Goal: Information Seeking & Learning: Learn about a topic

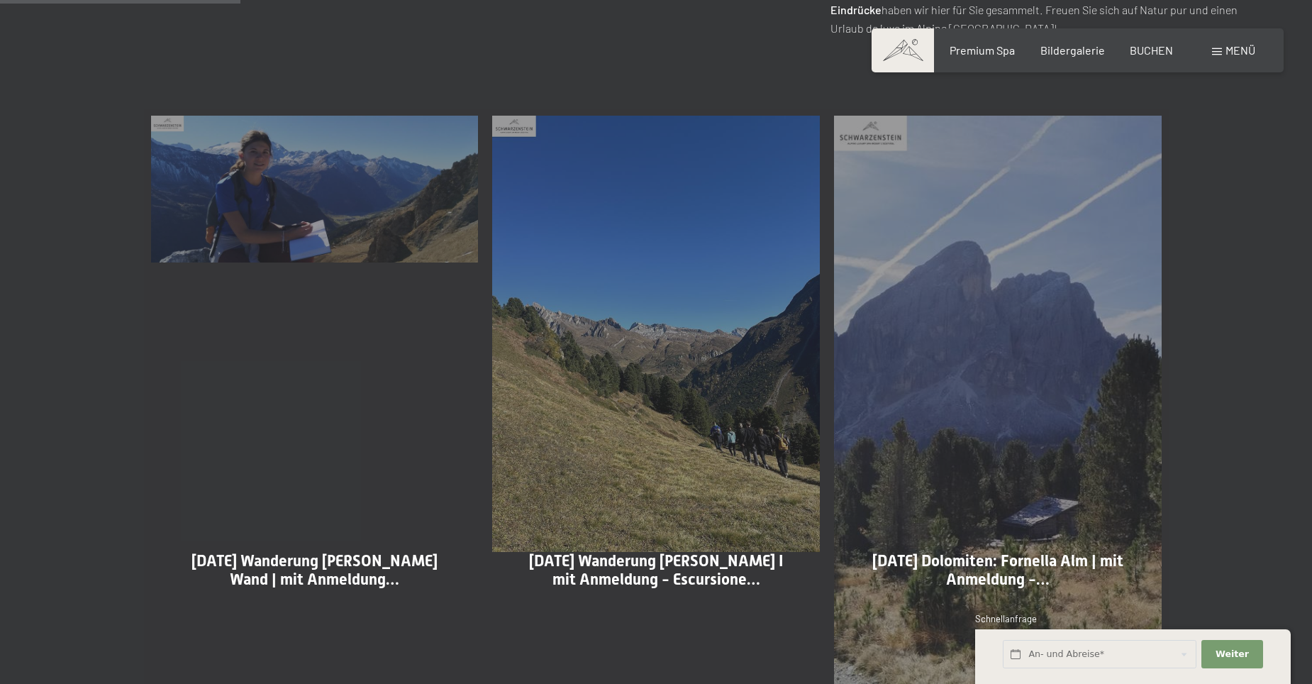
scroll to position [761, 0]
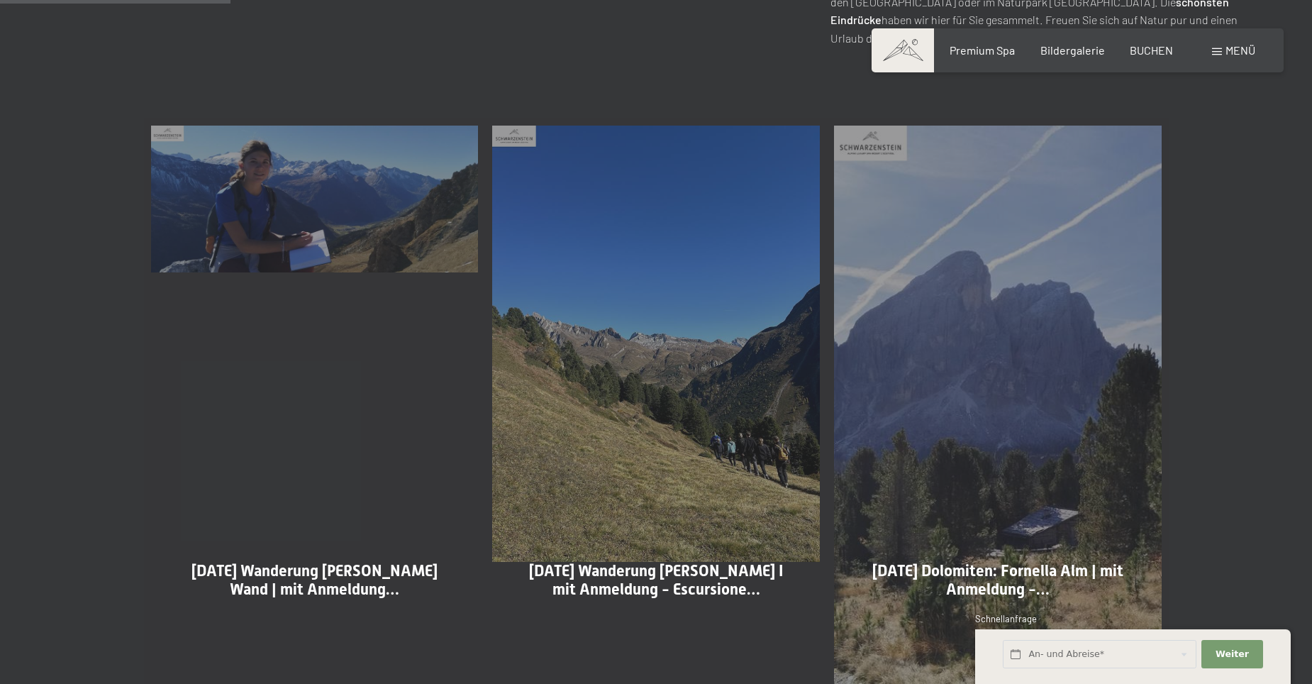
click at [269, 191] on div "13-10-2025 Wanderung Durra Alm - Weiße Wand | mit Anmeldung… Mehr dazu" at bounding box center [315, 489] width 342 height 742
click at [283, 201] on div "13-10-2025 Wanderung Durra Alm - Weiße Wand | mit Anmeldung… Mehr dazu" at bounding box center [315, 489] width 342 height 742
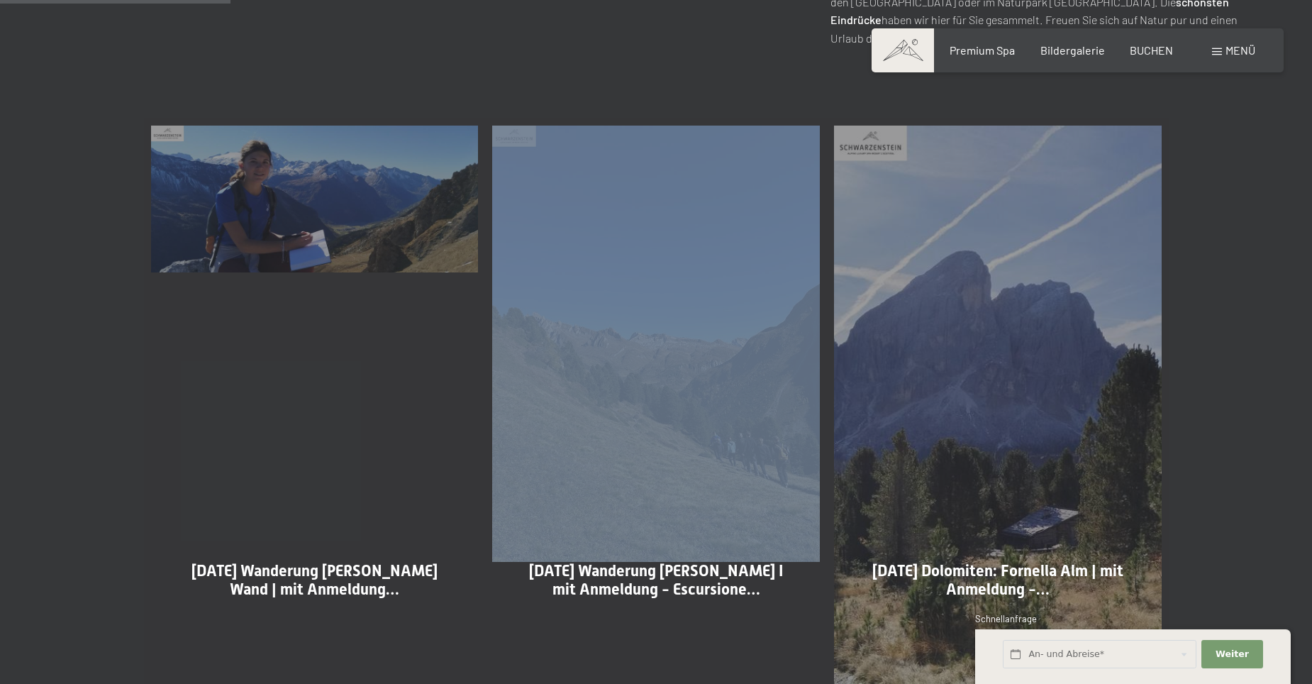
click at [283, 201] on div "13-10-2025 Wanderung Durra Alm - Weiße Wand | mit Anmeldung… Mehr dazu" at bounding box center [315, 489] width 342 height 742
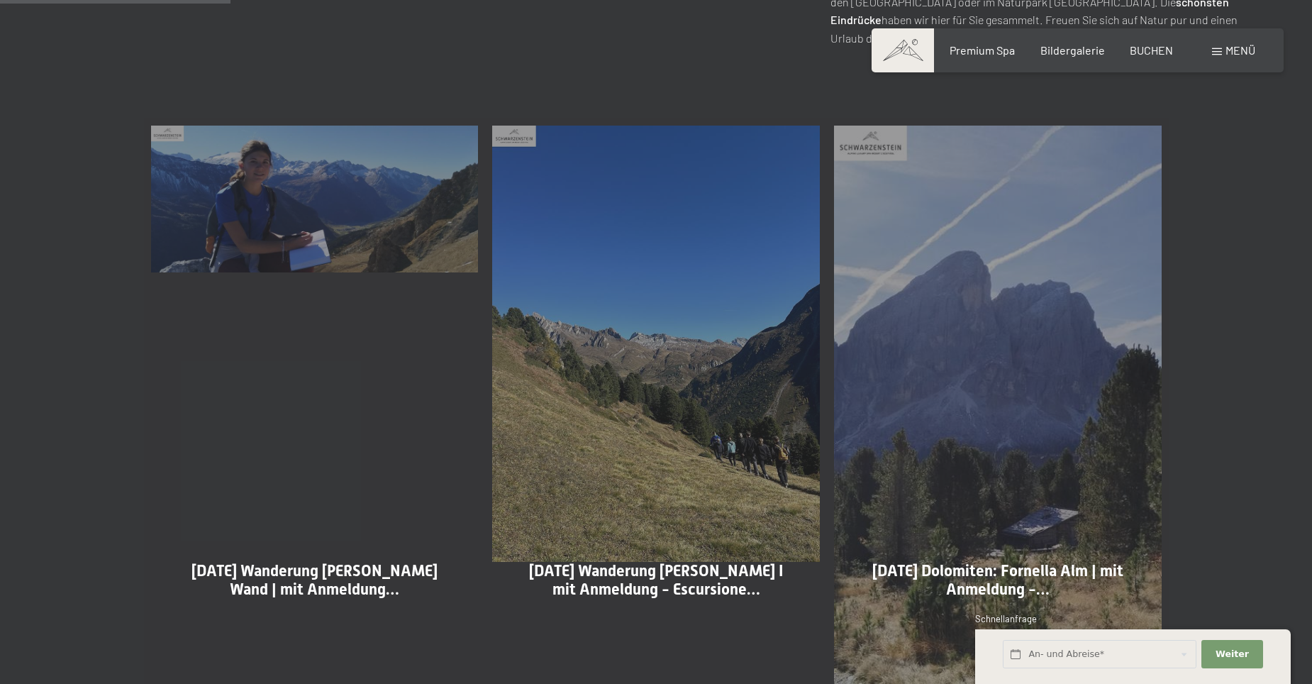
click at [299, 586] on span "13-10-2025 Wanderung Durra Alm - Weiße Wand | mit Anmeldung…" at bounding box center [314, 580] width 246 height 36
click at [528, 374] on div "13-10-2025 Wanderung Durra Alm I mit Anmeldung - Escursione… Mehr dazu" at bounding box center [656, 489] width 342 height 742
click at [313, 221] on div "13-10-2025 Wanderung Durra Alm - Weiße Wand | mit Anmeldung… Mehr dazu" at bounding box center [315, 489] width 342 height 742
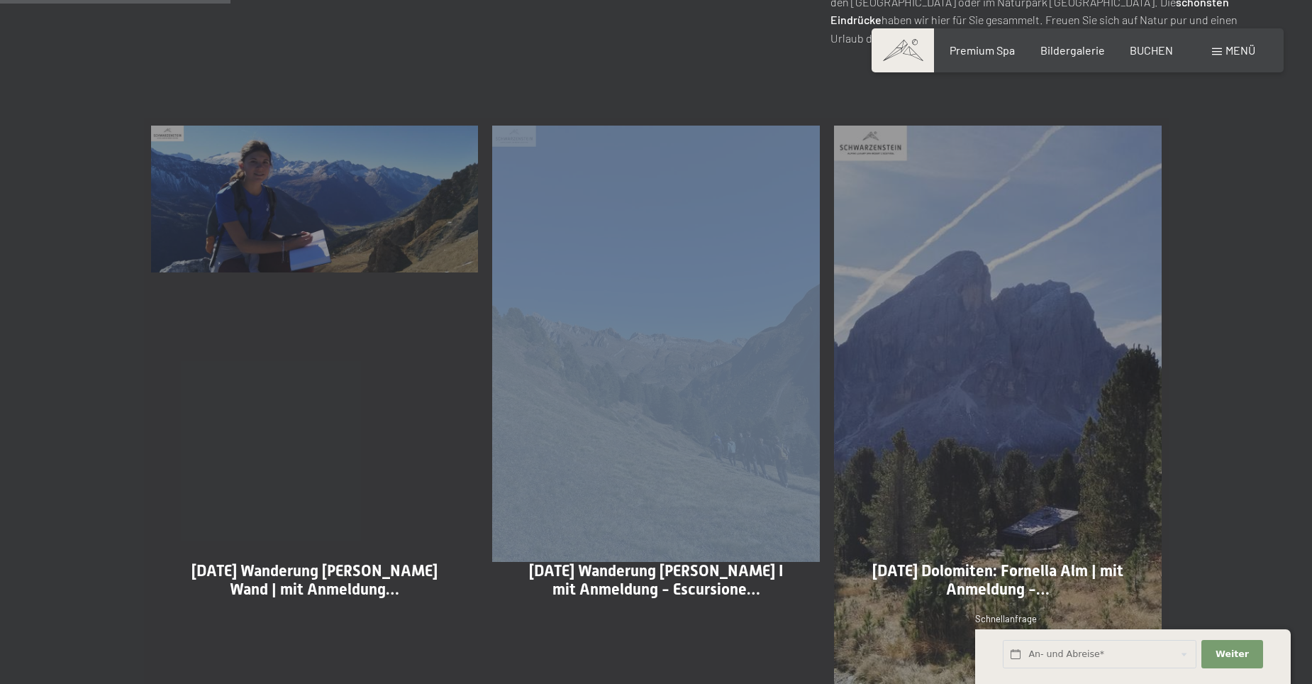
click at [313, 221] on div "13-10-2025 Wanderung Durra Alm - Weiße Wand | mit Anmeldung… Mehr dazu" at bounding box center [315, 489] width 342 height 742
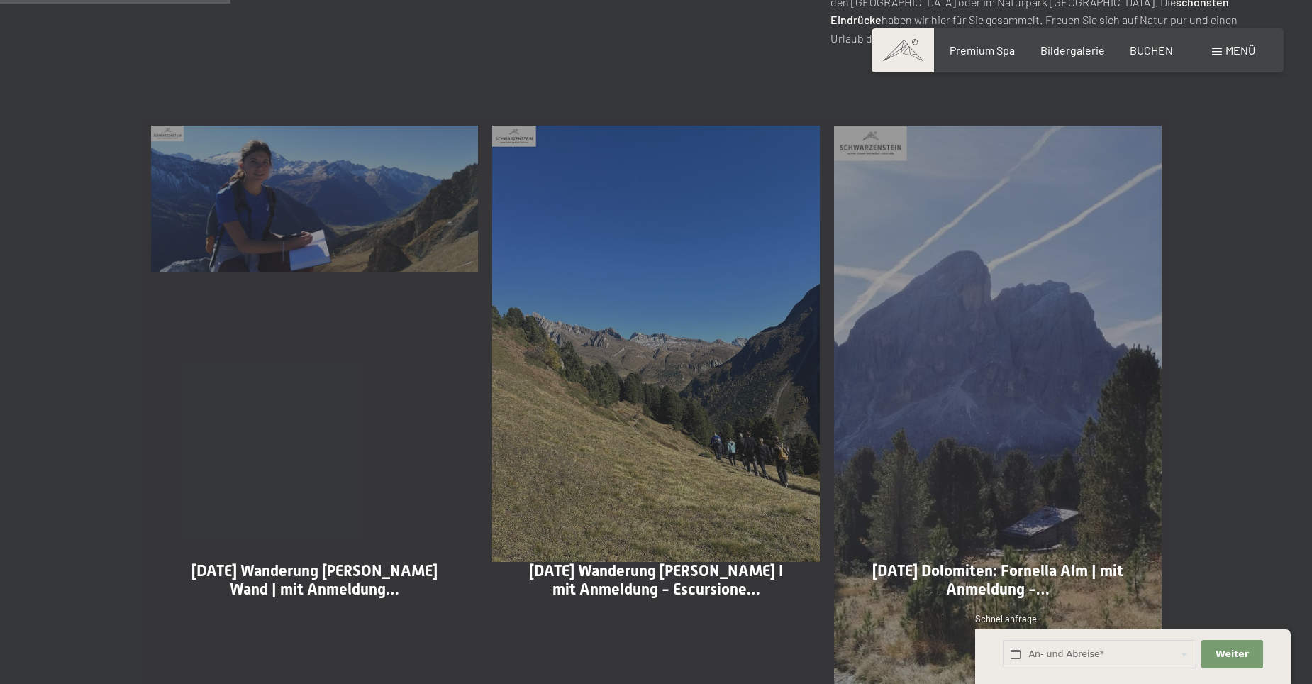
click at [417, 207] on div "13-10-2025 Wanderung Durra Alm - Weiße Wand | mit Anmeldung… Mehr dazu" at bounding box center [315, 489] width 342 height 742
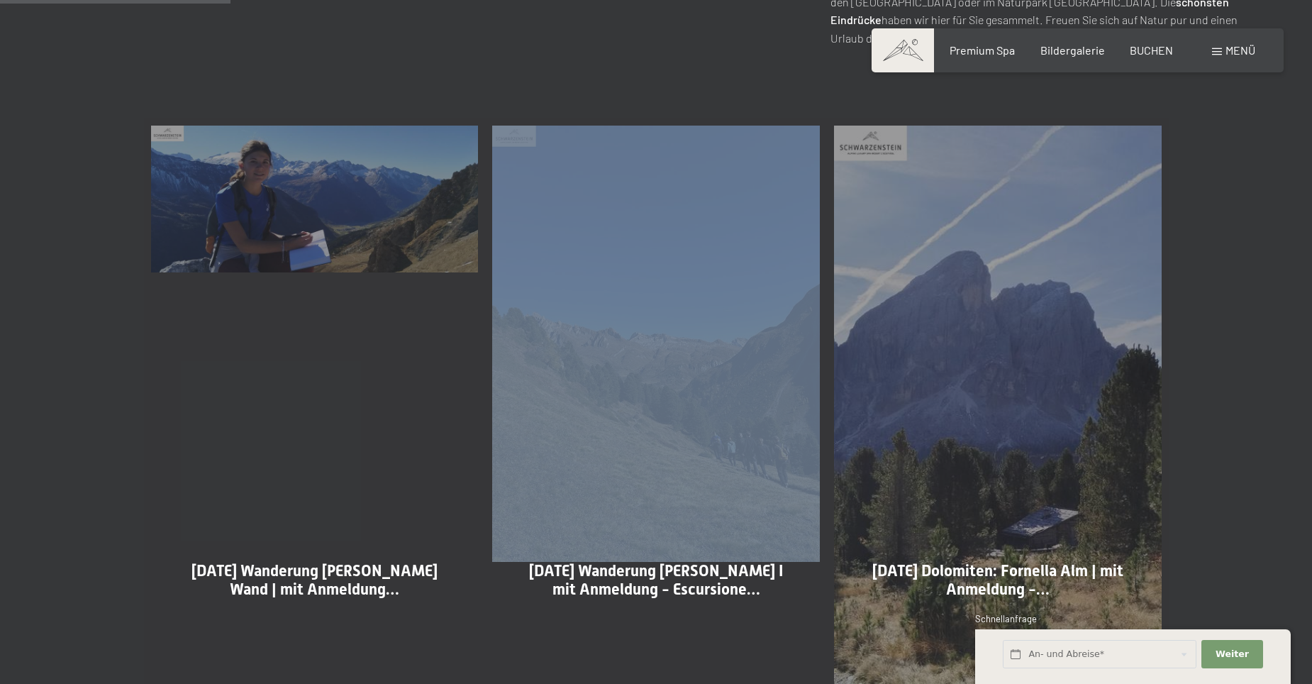
click at [417, 207] on div "13-10-2025 Wanderung Durra Alm - Weiße Wand | mit Anmeldung… Mehr dazu" at bounding box center [315, 489] width 342 height 742
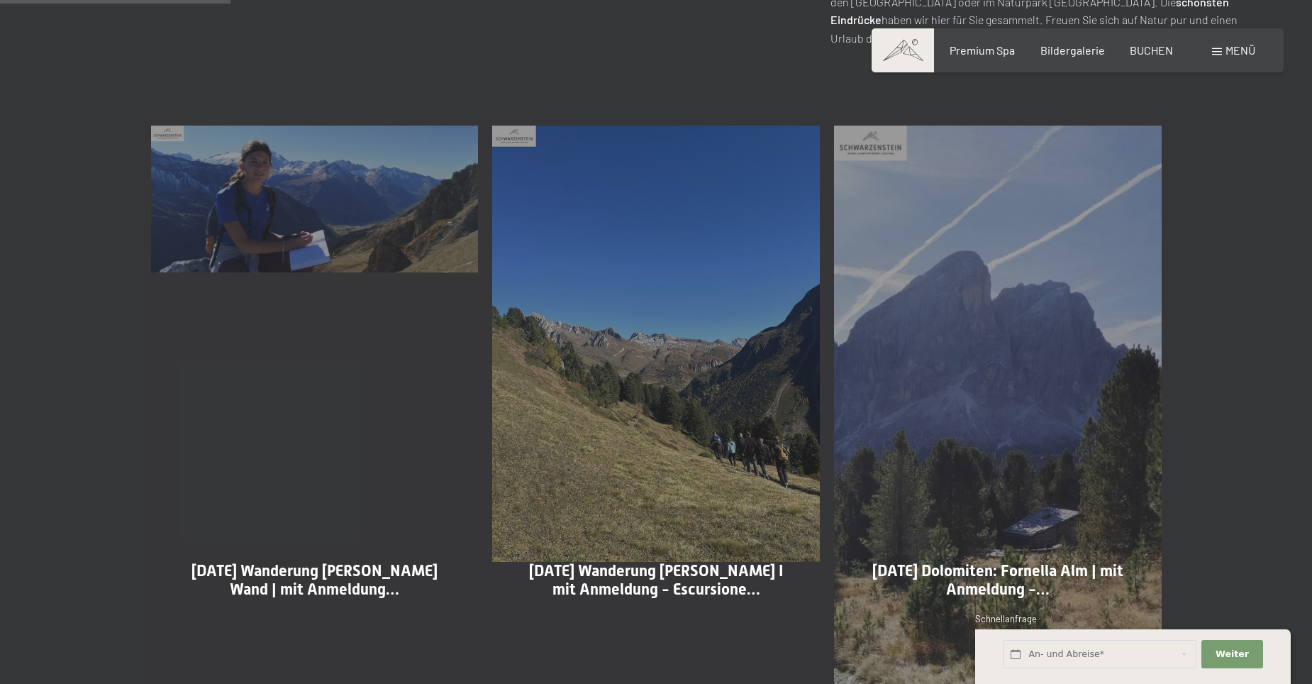
click at [575, 306] on div "13-10-2025 Wanderung Durra Alm I mit Anmeldung - Escursione… Mehr dazu" at bounding box center [656, 489] width 342 height 742
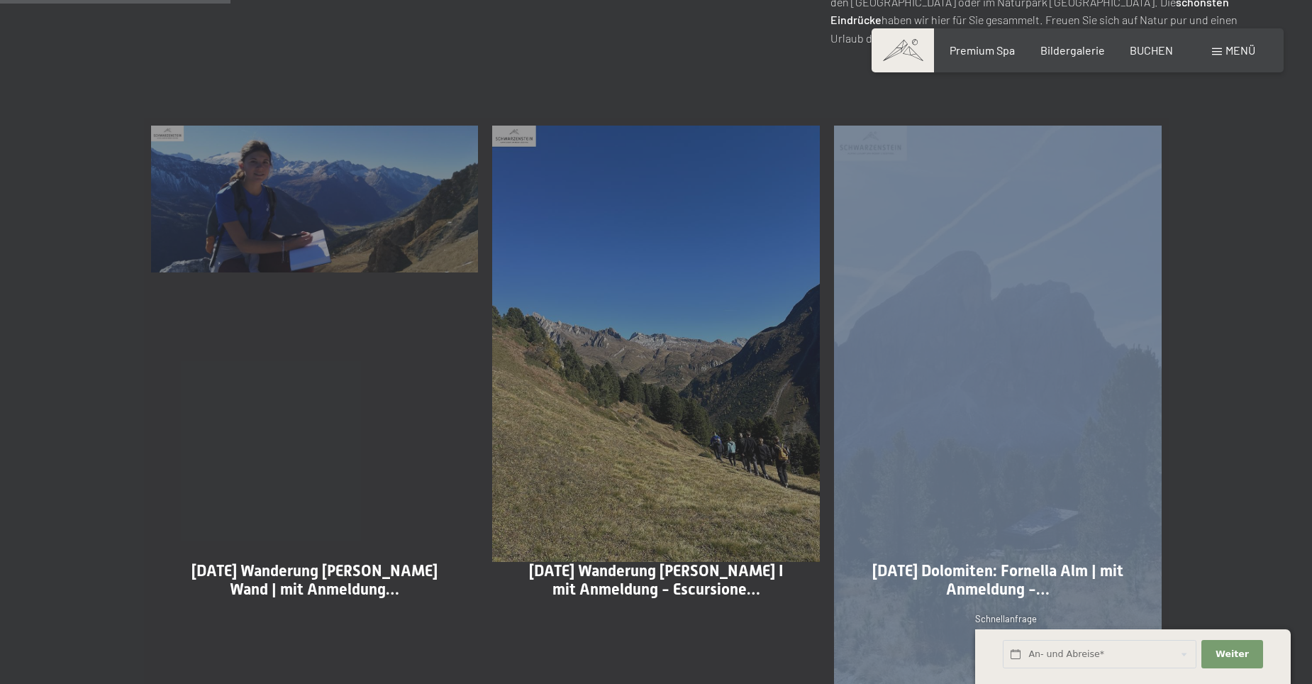
click at [575, 306] on div "13-10-2025 Wanderung Durra Alm I mit Anmeldung - Escursione… Mehr dazu" at bounding box center [656, 489] width 342 height 742
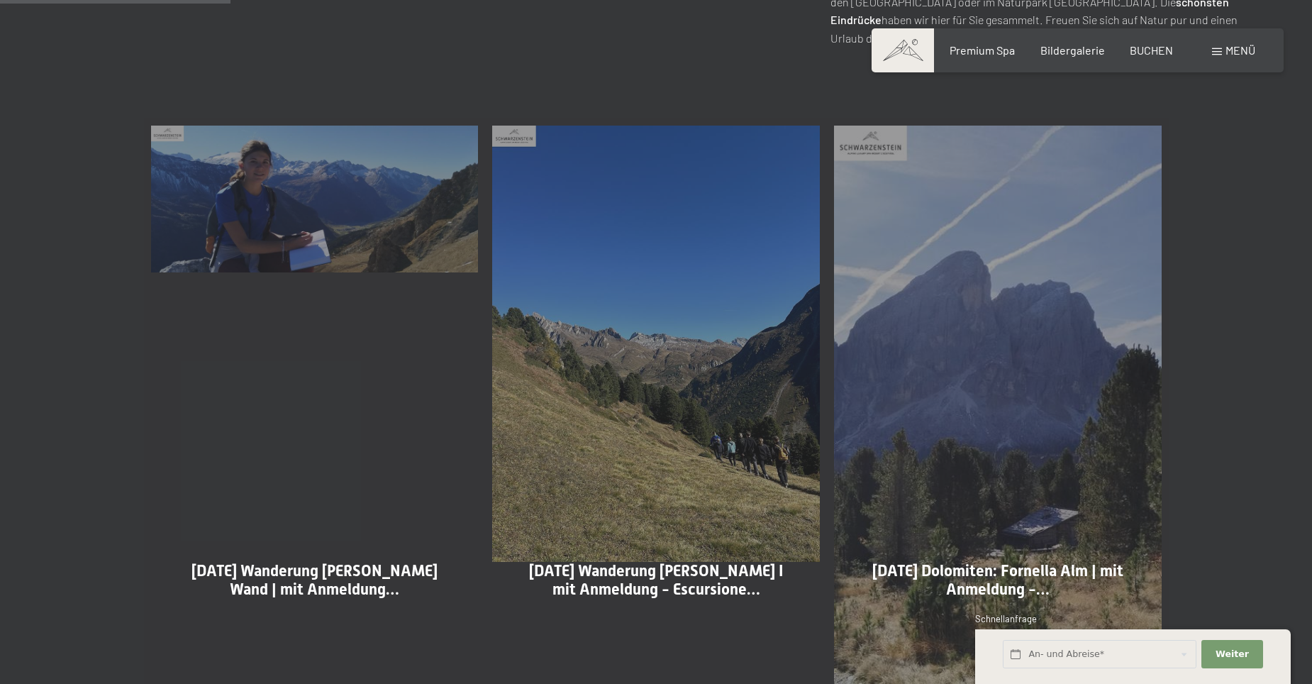
drag, startPoint x: 575, startPoint y: 306, endPoint x: 542, endPoint y: 334, distance: 43.3
click at [542, 334] on div "13-10-2025 Wanderung Durra Alm I mit Anmeldung - Escursione… Mehr dazu" at bounding box center [656, 489] width 342 height 742
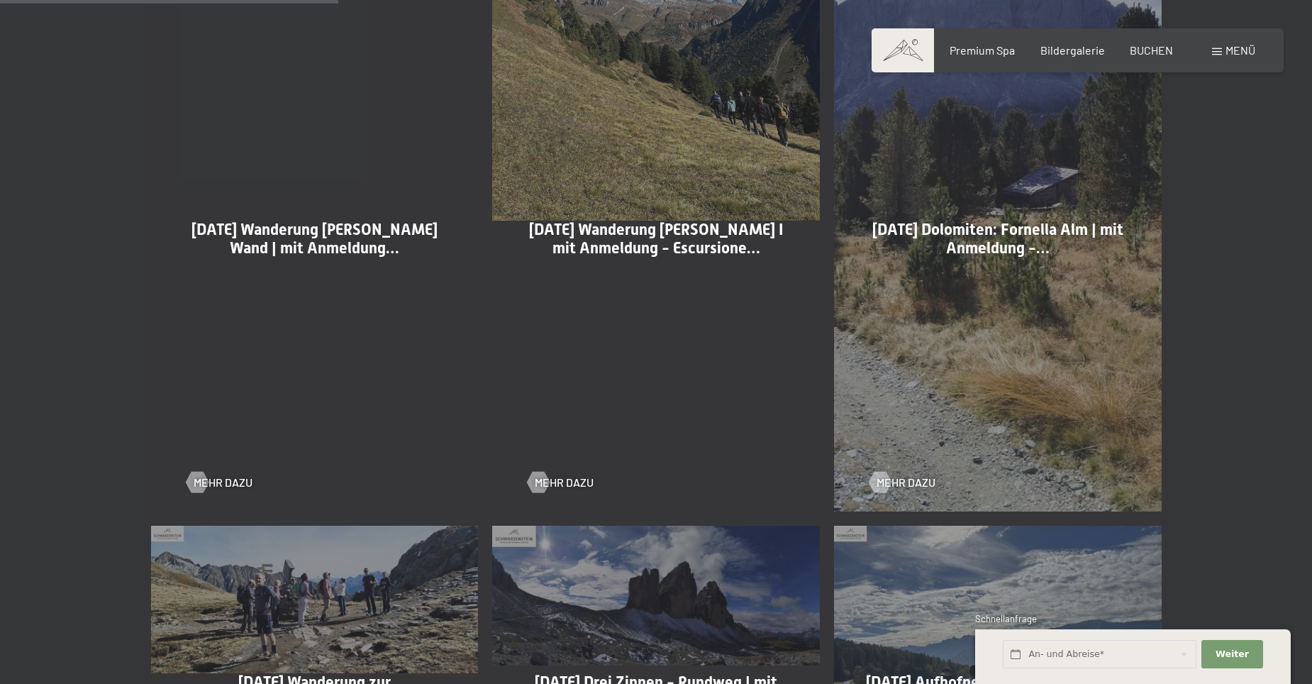
scroll to position [1115, 0]
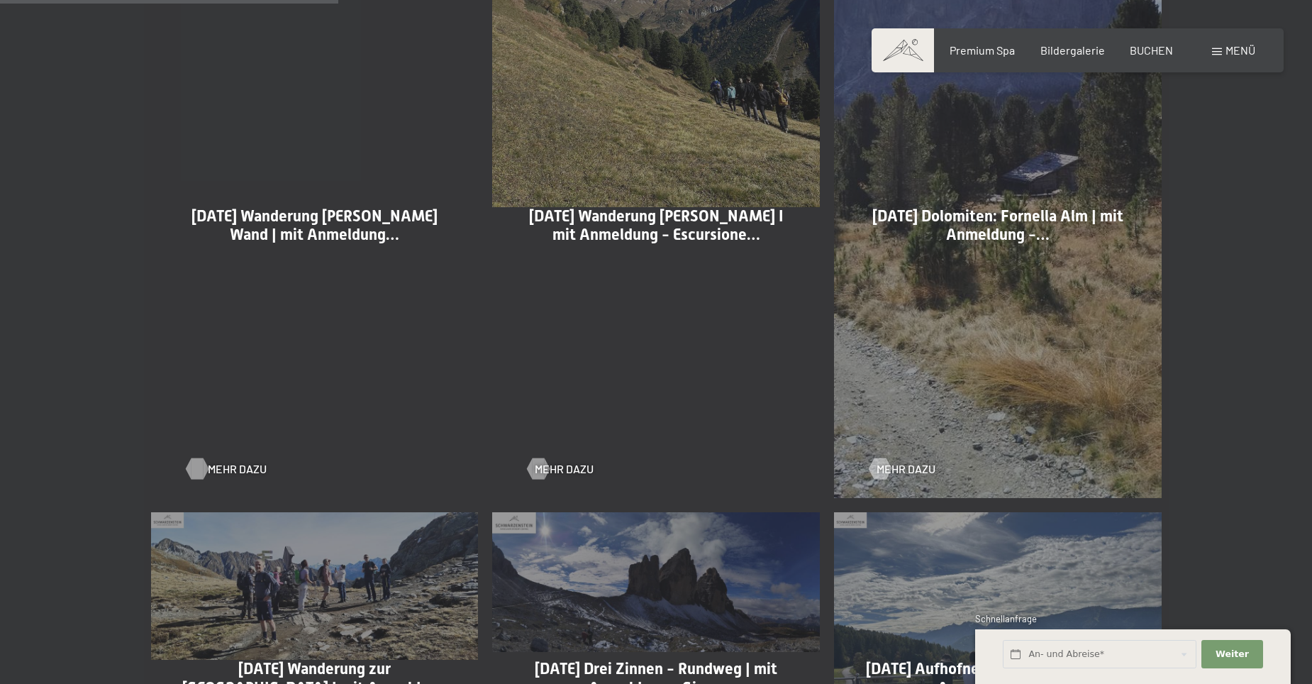
click at [225, 468] on span "Mehr dazu" at bounding box center [237, 469] width 59 height 16
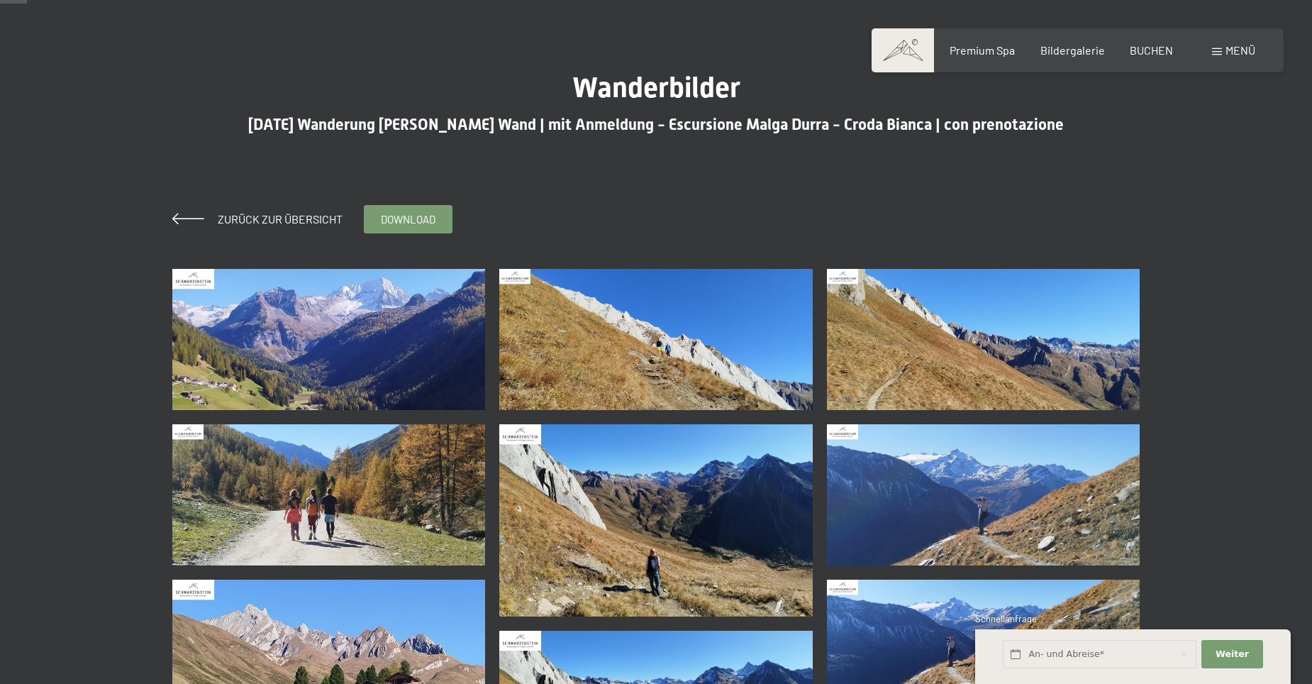
click at [318, 345] on img at bounding box center [328, 339] width 313 height 141
click at [318, 345] on div at bounding box center [656, 342] width 1312 height 684
drag, startPoint x: 318, startPoint y: 345, endPoint x: 279, endPoint y: 345, distance: 39.0
click at [279, 345] on img at bounding box center [328, 339] width 313 height 141
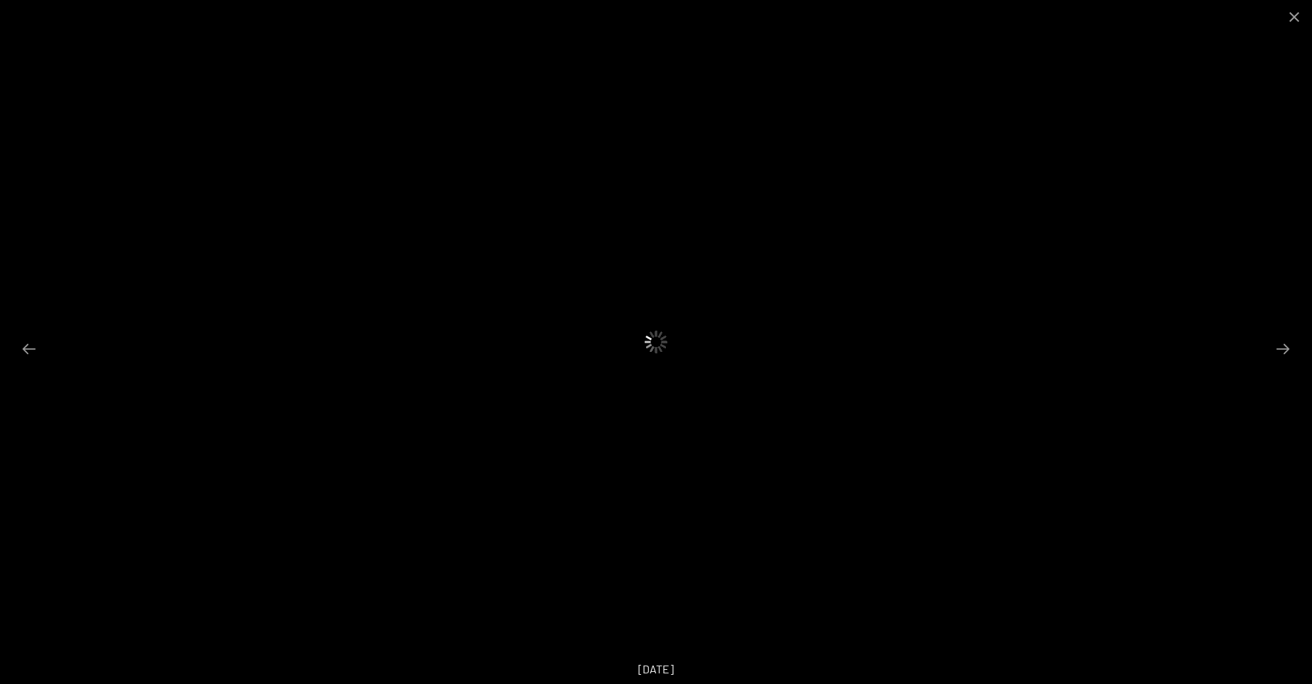
click at [279, 345] on div at bounding box center [656, 342] width 1312 height 684
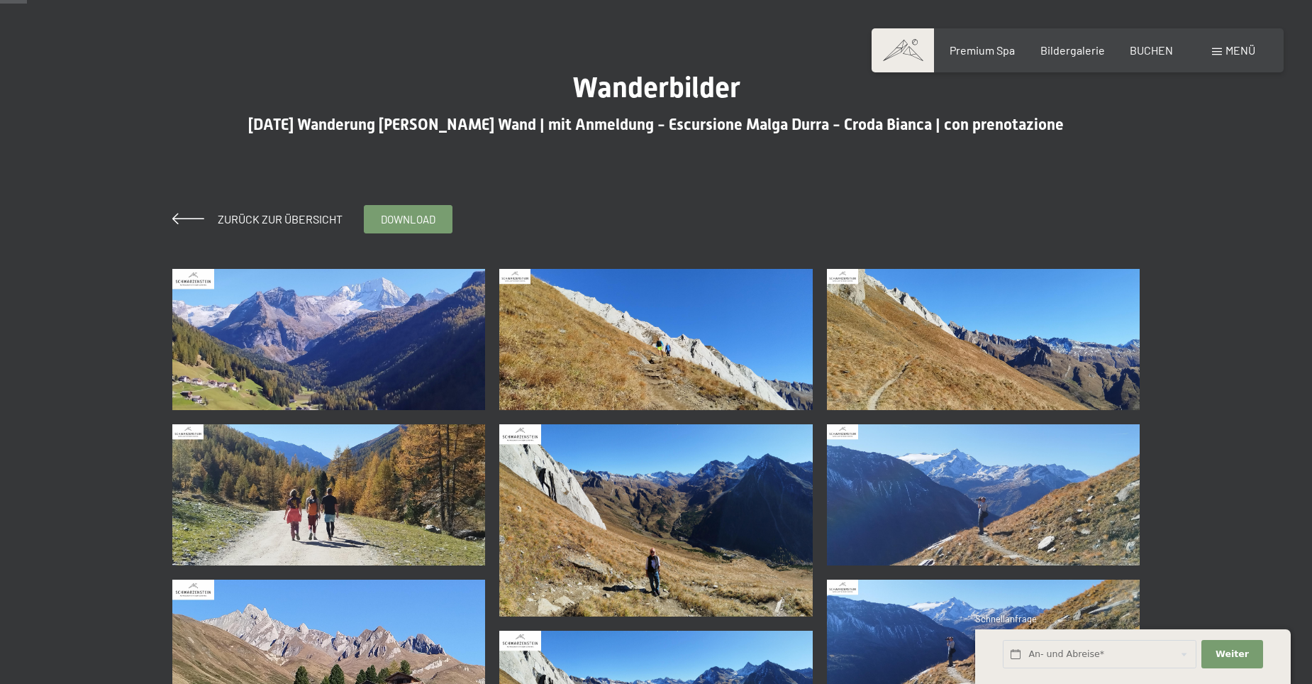
click at [304, 345] on img at bounding box center [328, 339] width 313 height 141
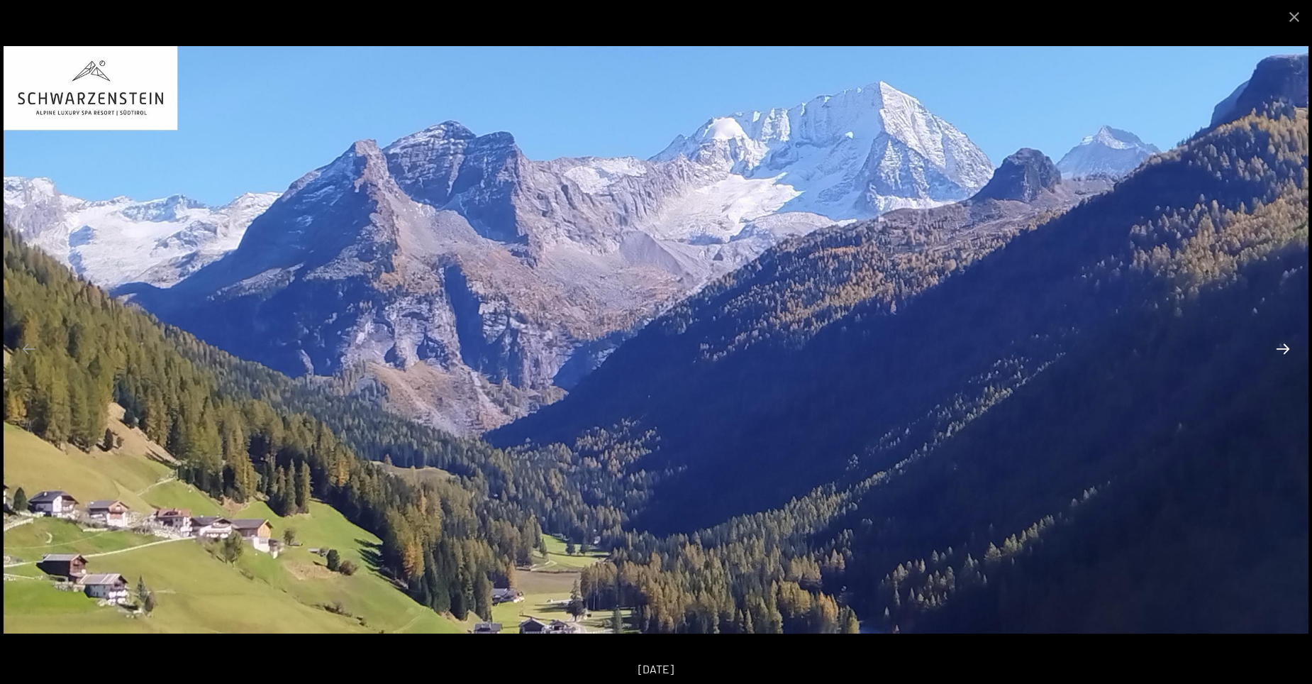
click at [1278, 354] on button "Next slide" at bounding box center [1283, 349] width 30 height 28
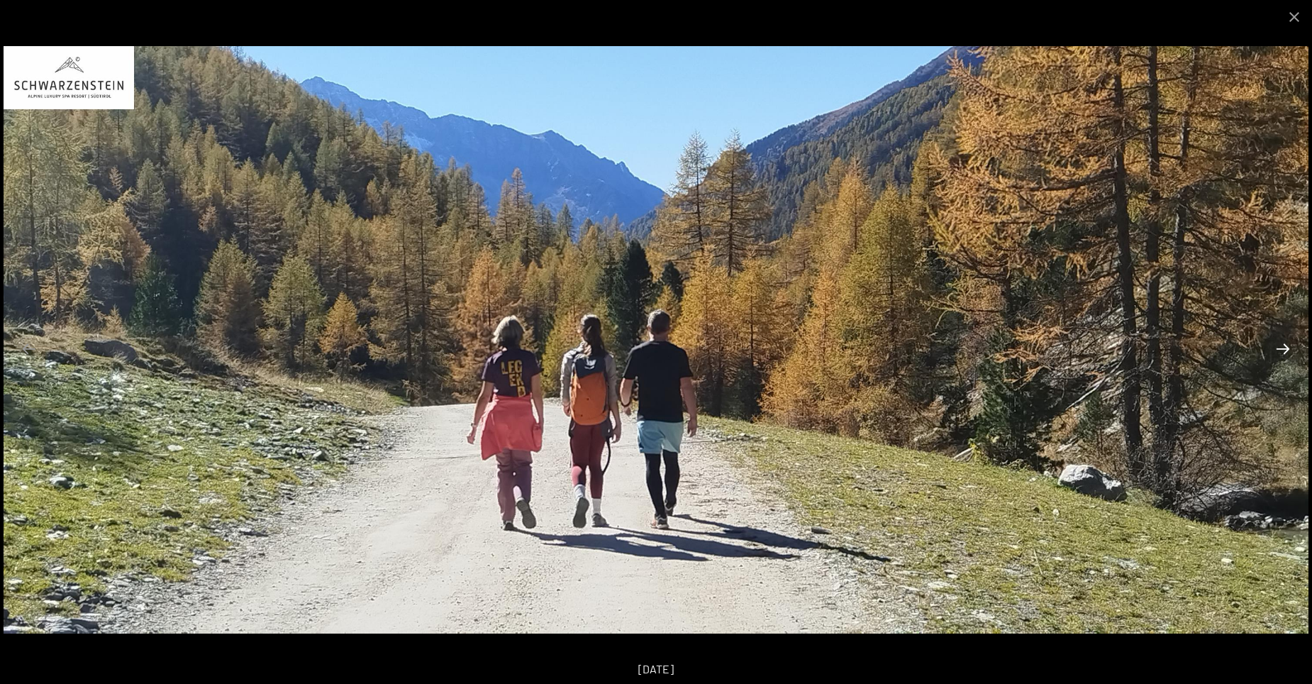
click at [1282, 347] on button "Next slide" at bounding box center [1283, 349] width 30 height 28
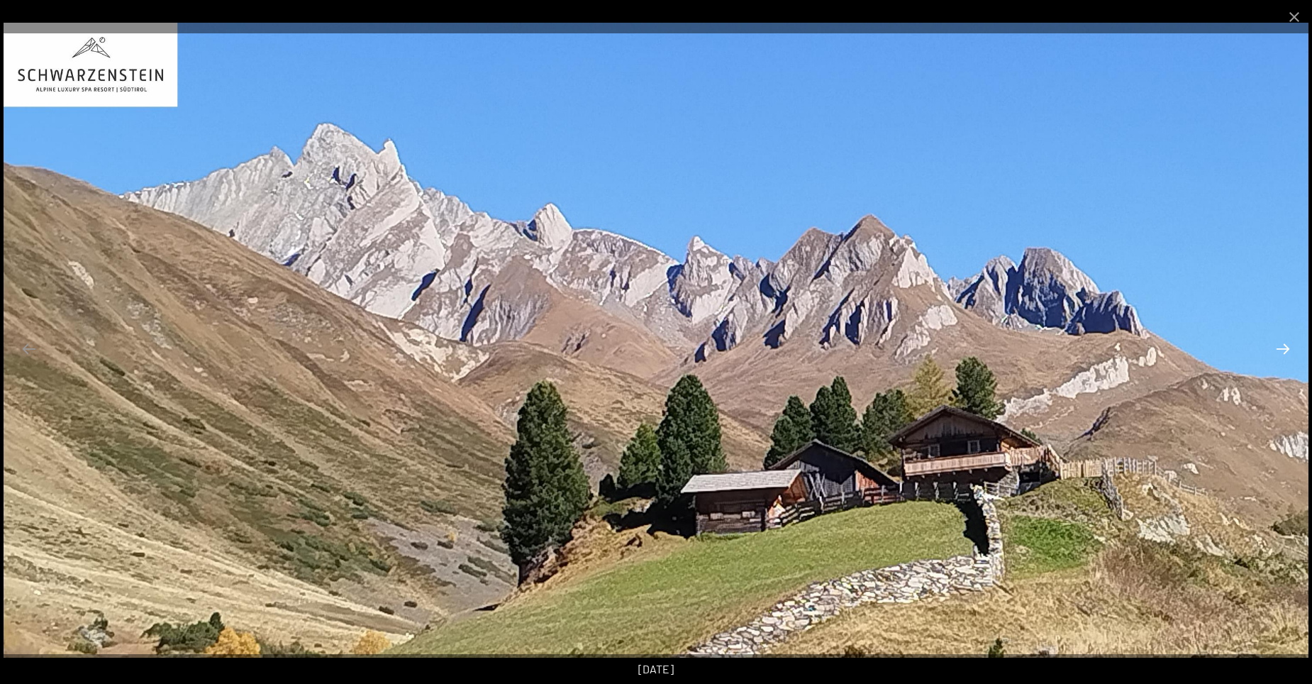
click at [1283, 347] on button "Next slide" at bounding box center [1283, 349] width 30 height 28
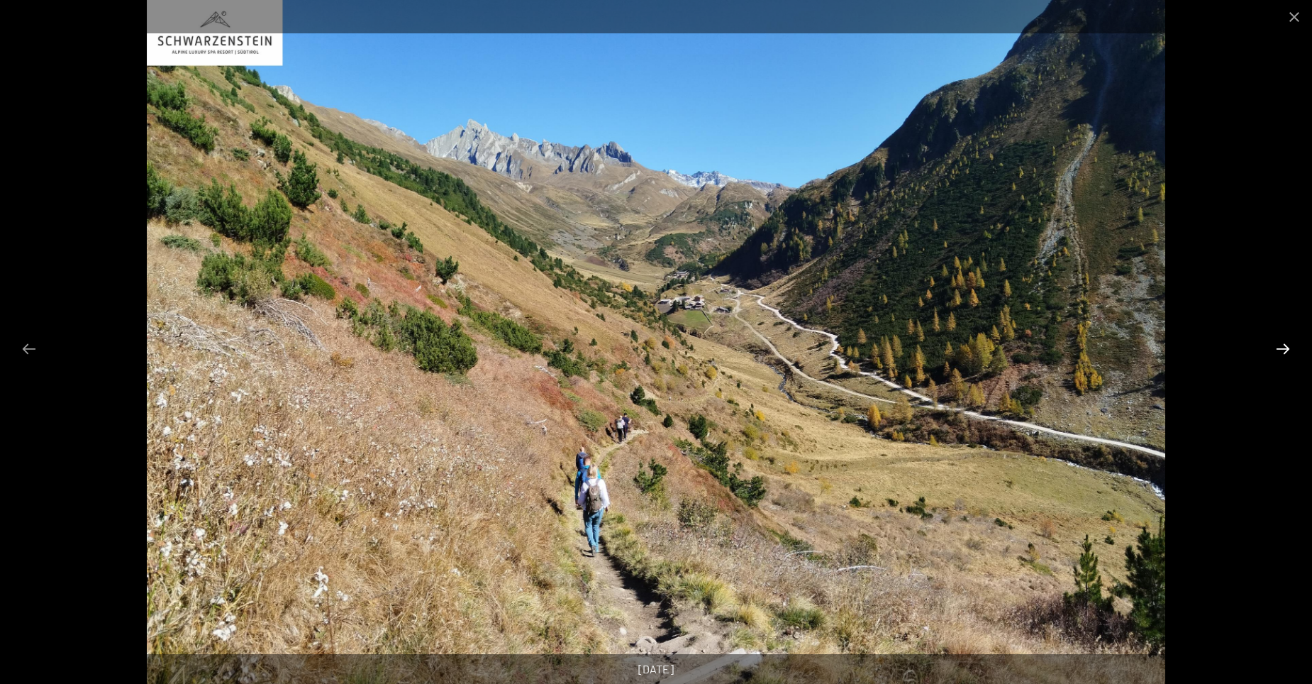
click at [1283, 347] on button "Next slide" at bounding box center [1283, 349] width 30 height 28
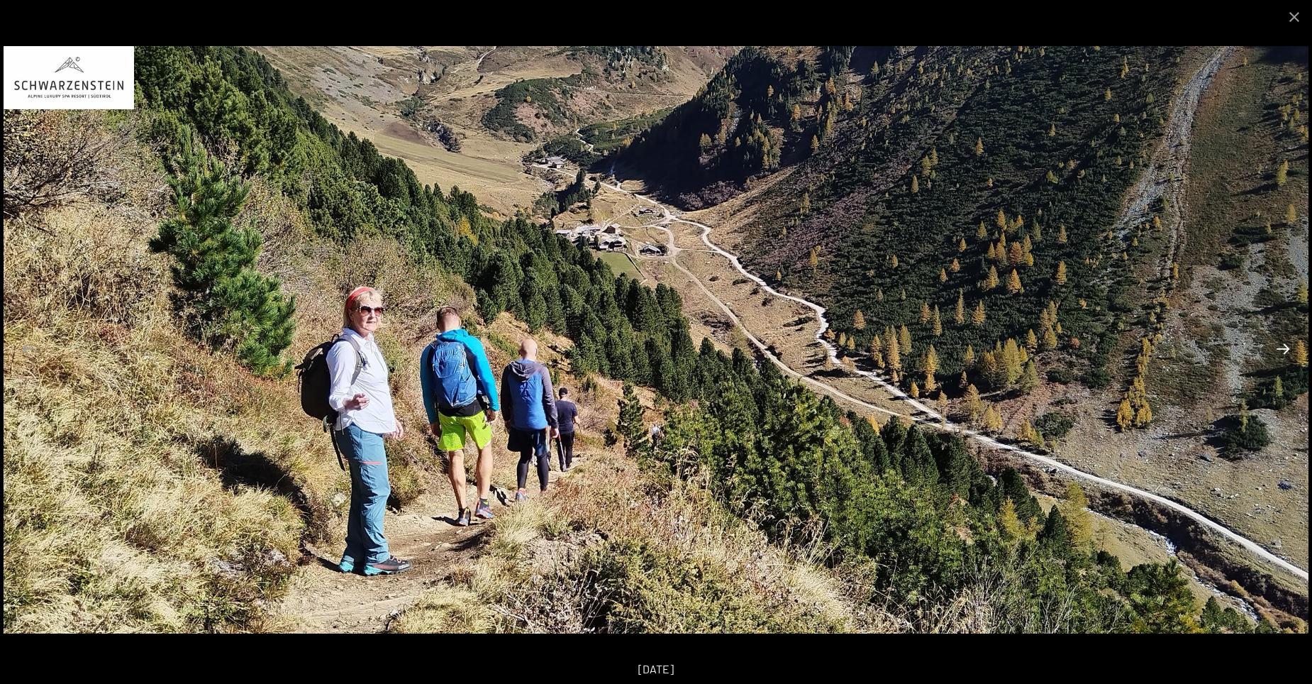
click at [1283, 347] on button "Next slide" at bounding box center [1283, 349] width 30 height 28
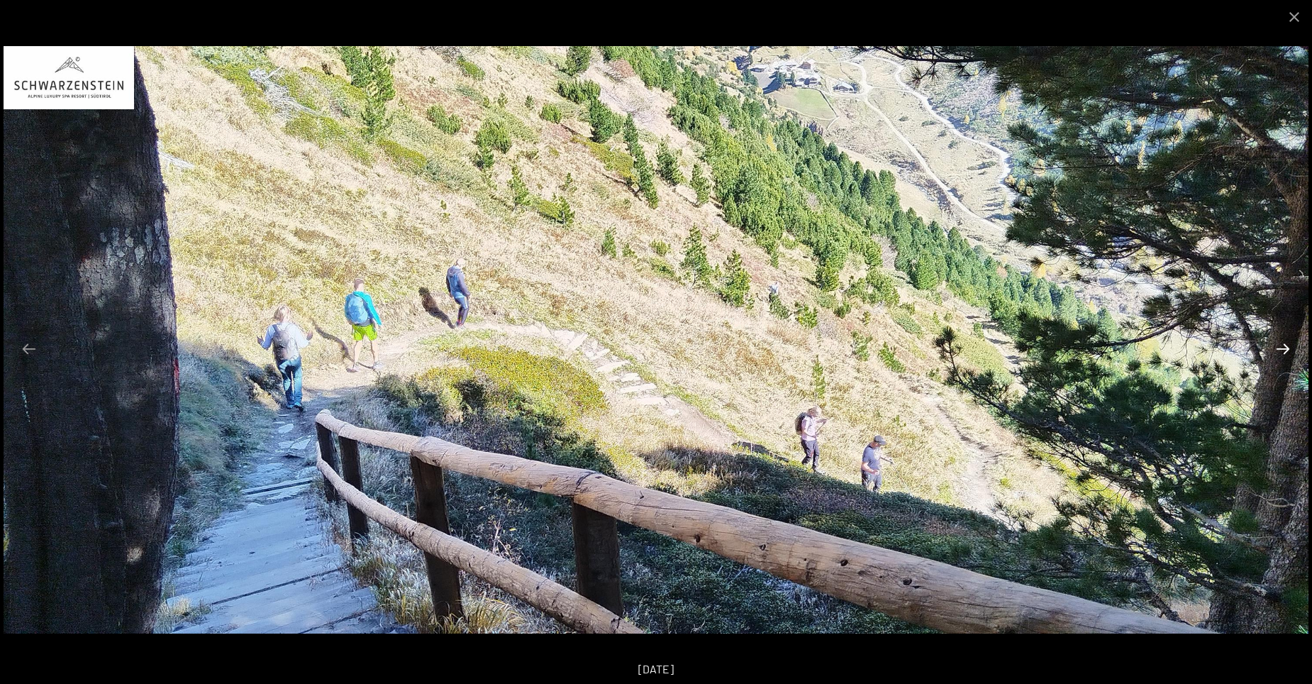
click at [1283, 347] on button "Next slide" at bounding box center [1283, 349] width 30 height 28
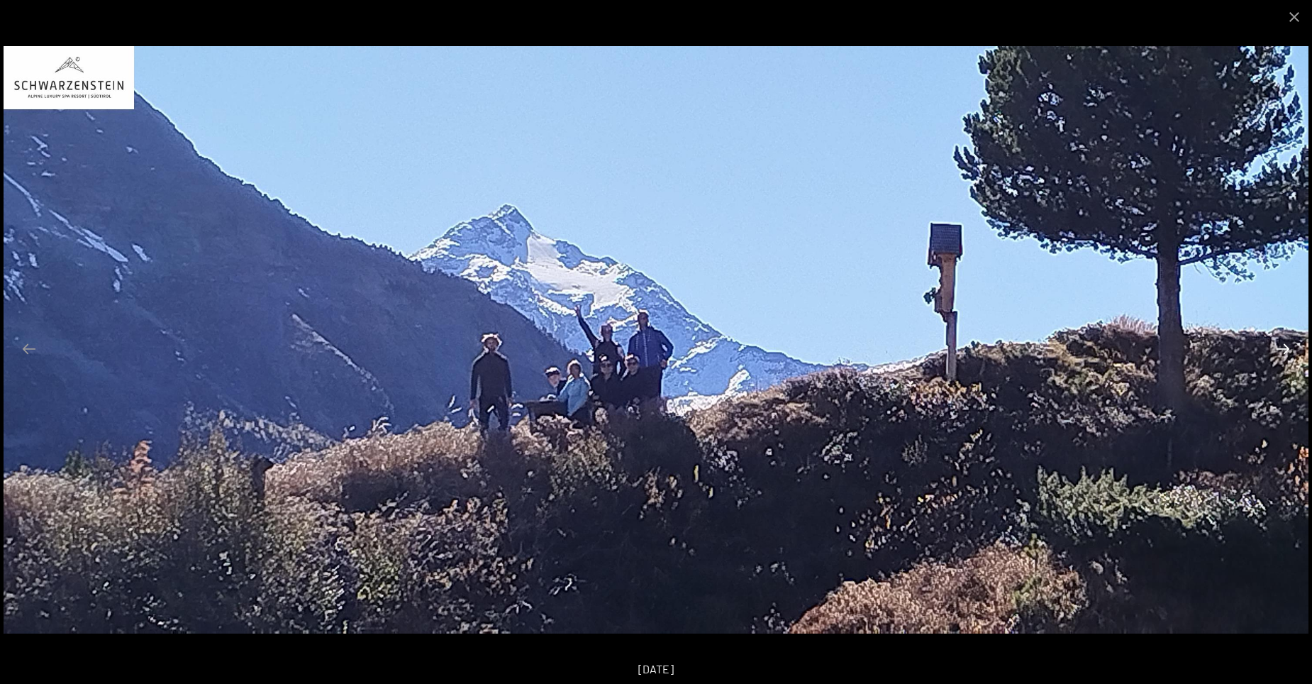
click at [1283, 347] on button "Next slide" at bounding box center [1283, 349] width 30 height 28
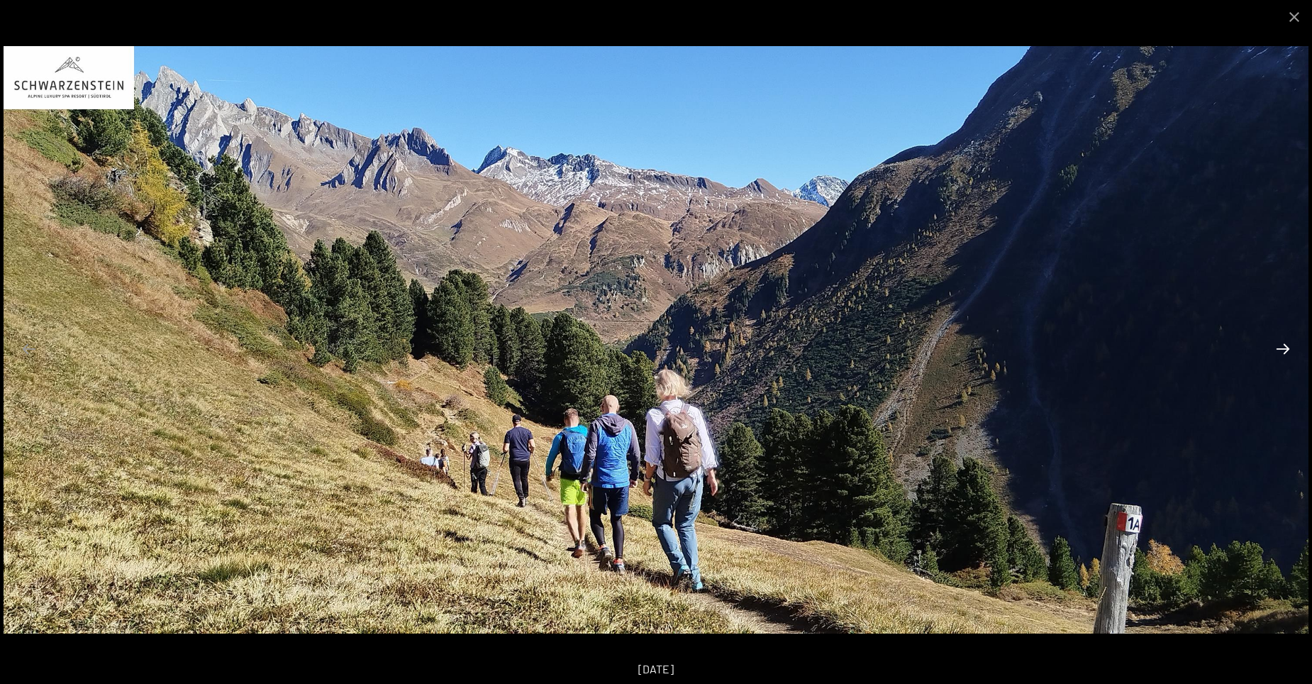
click at [1283, 347] on button "Next slide" at bounding box center [1283, 349] width 30 height 28
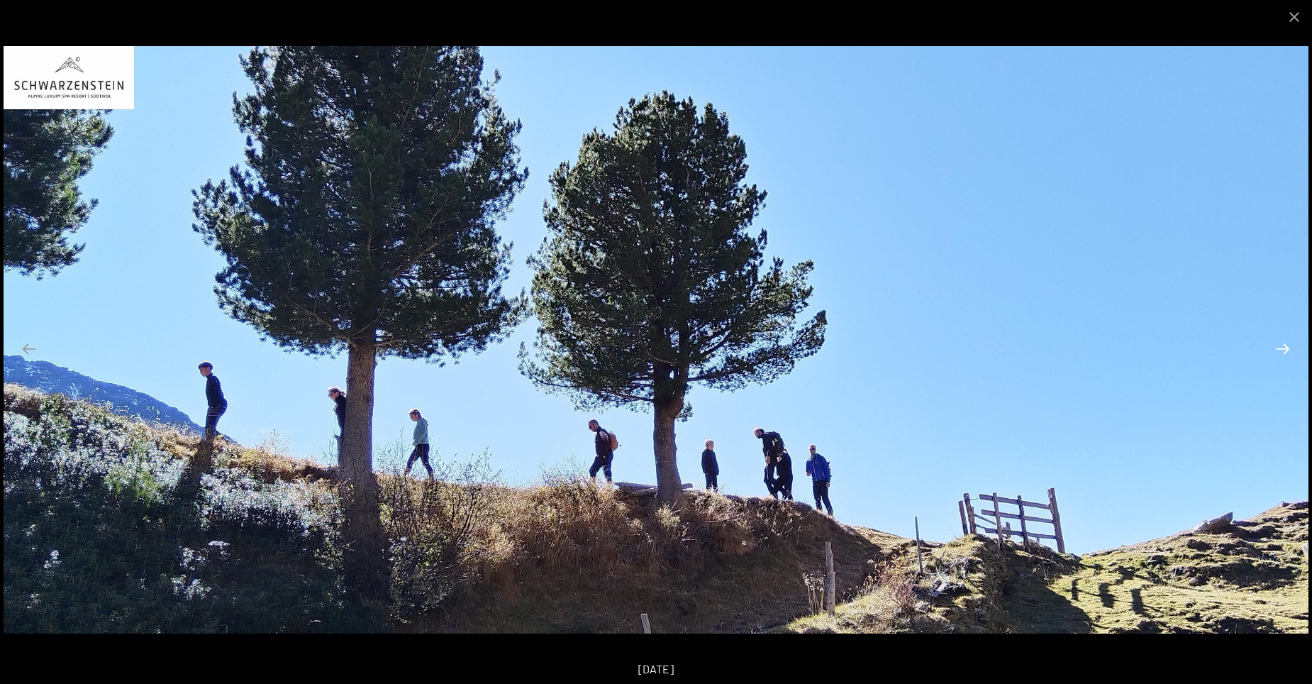
click at [1283, 347] on button "Next slide" at bounding box center [1283, 349] width 30 height 28
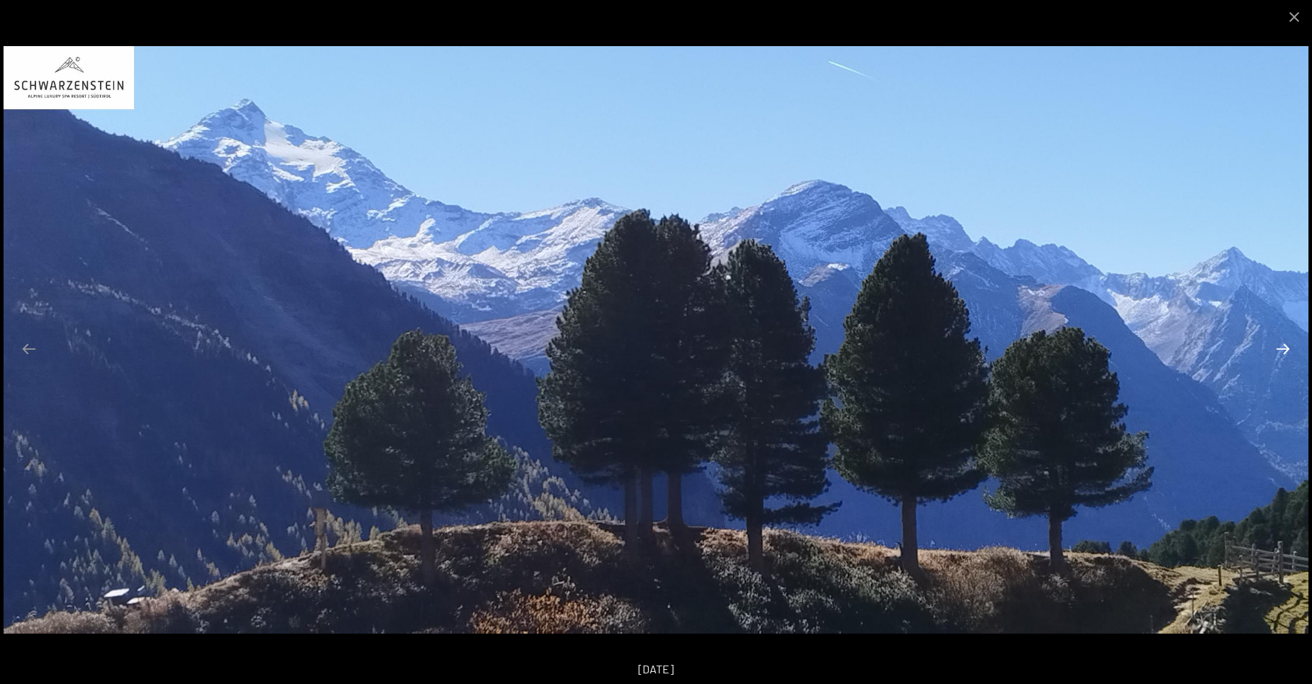
click at [1285, 347] on button "Next slide" at bounding box center [1283, 349] width 30 height 28
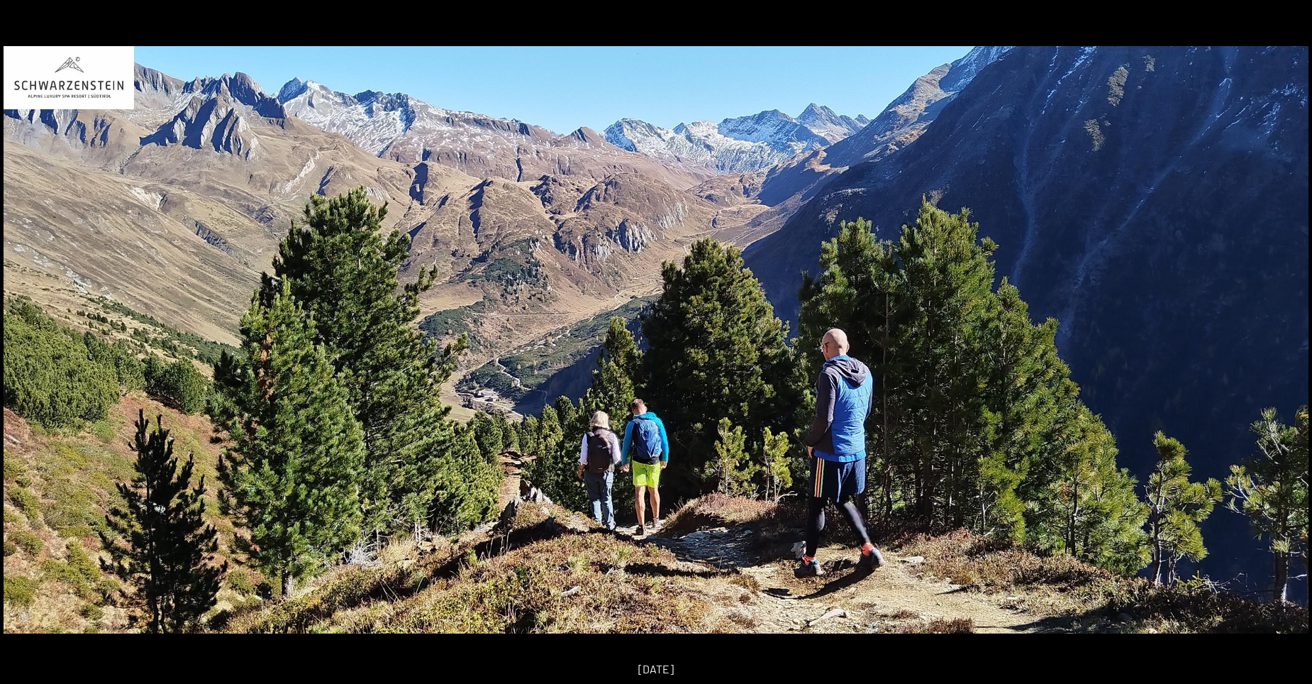
click at [1285, 347] on button "Next slide" at bounding box center [1290, 349] width 30 height 28
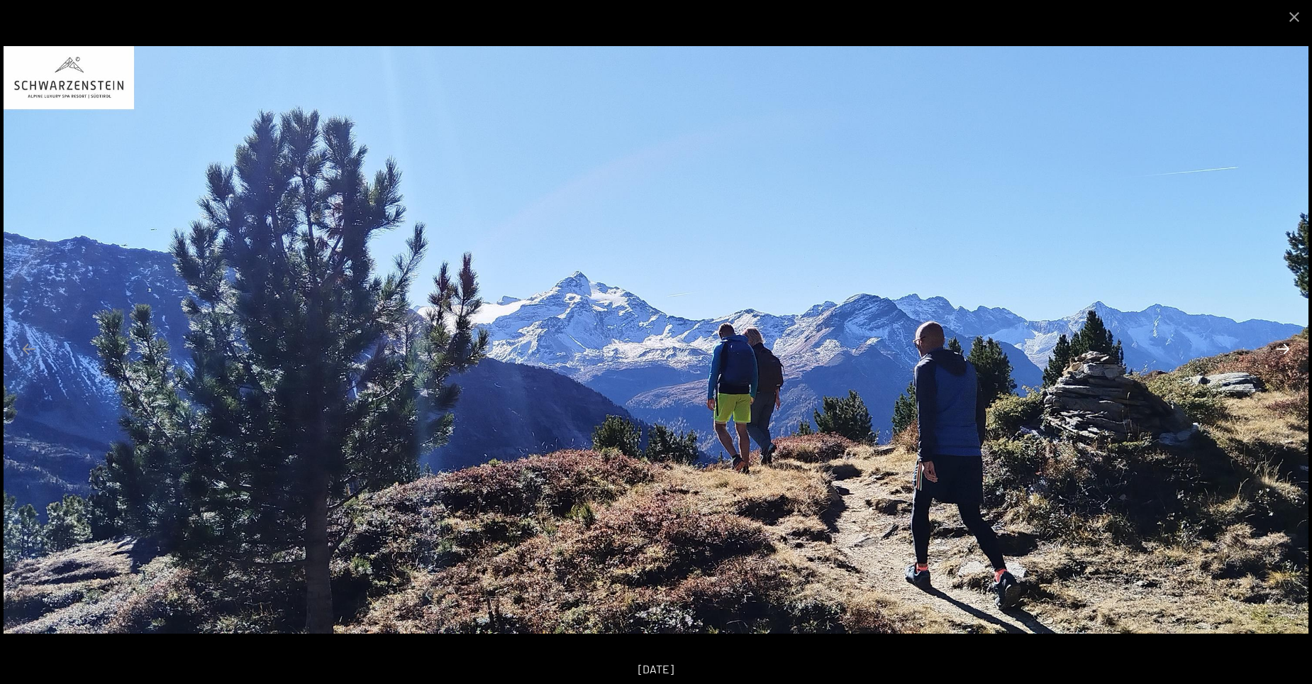
click at [1286, 348] on button "Next slide" at bounding box center [1283, 349] width 30 height 28
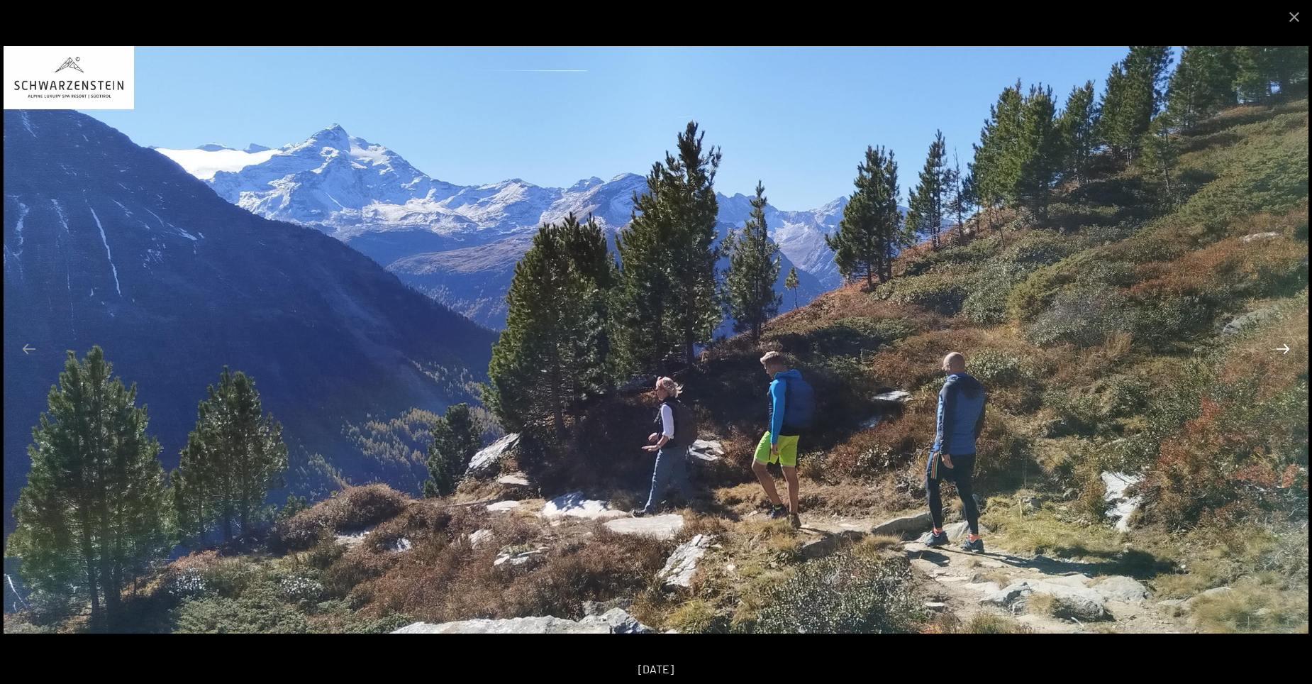
click at [1286, 348] on button "Next slide" at bounding box center [1283, 349] width 30 height 28
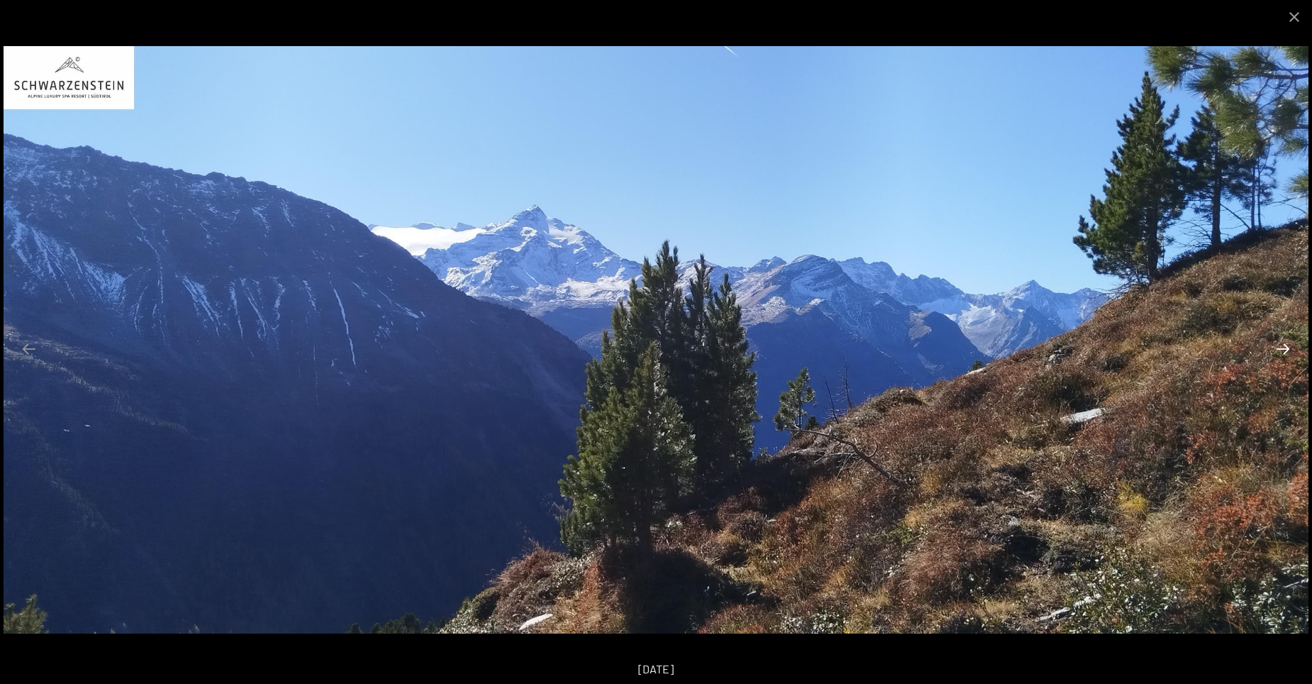
click at [1286, 348] on button "Next slide" at bounding box center [1283, 349] width 30 height 28
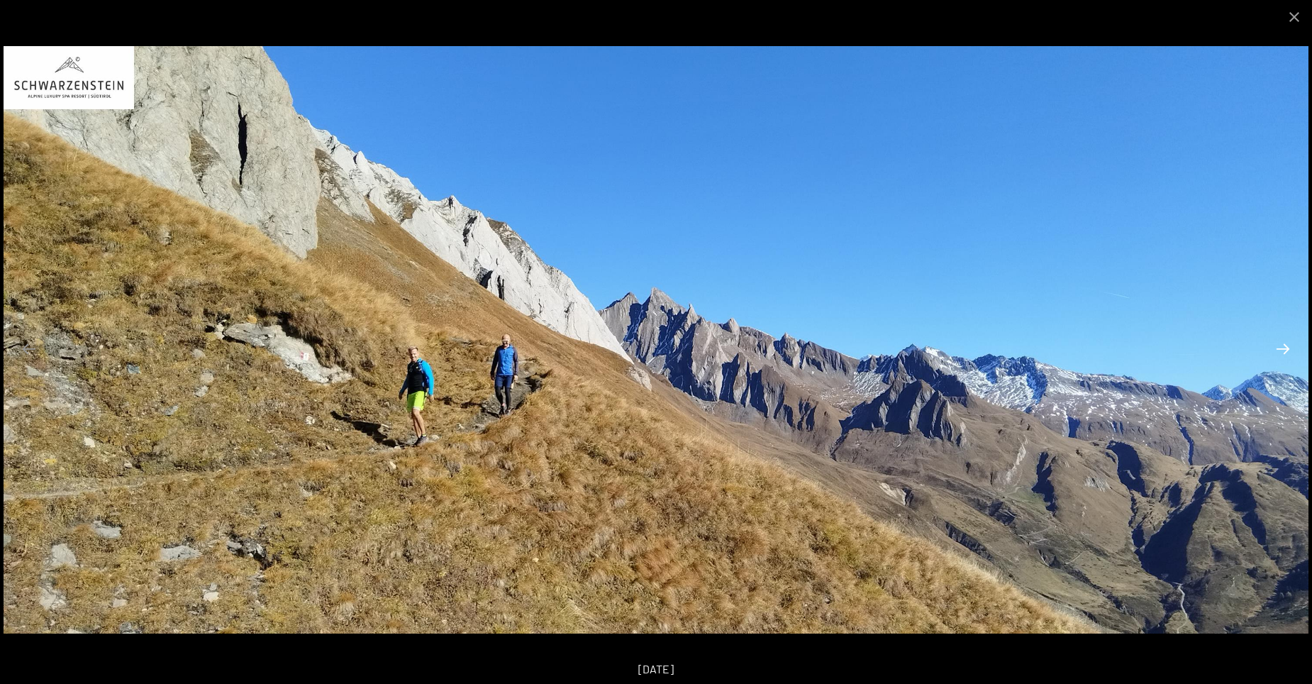
click at [1286, 348] on button "Next slide" at bounding box center [1283, 349] width 30 height 28
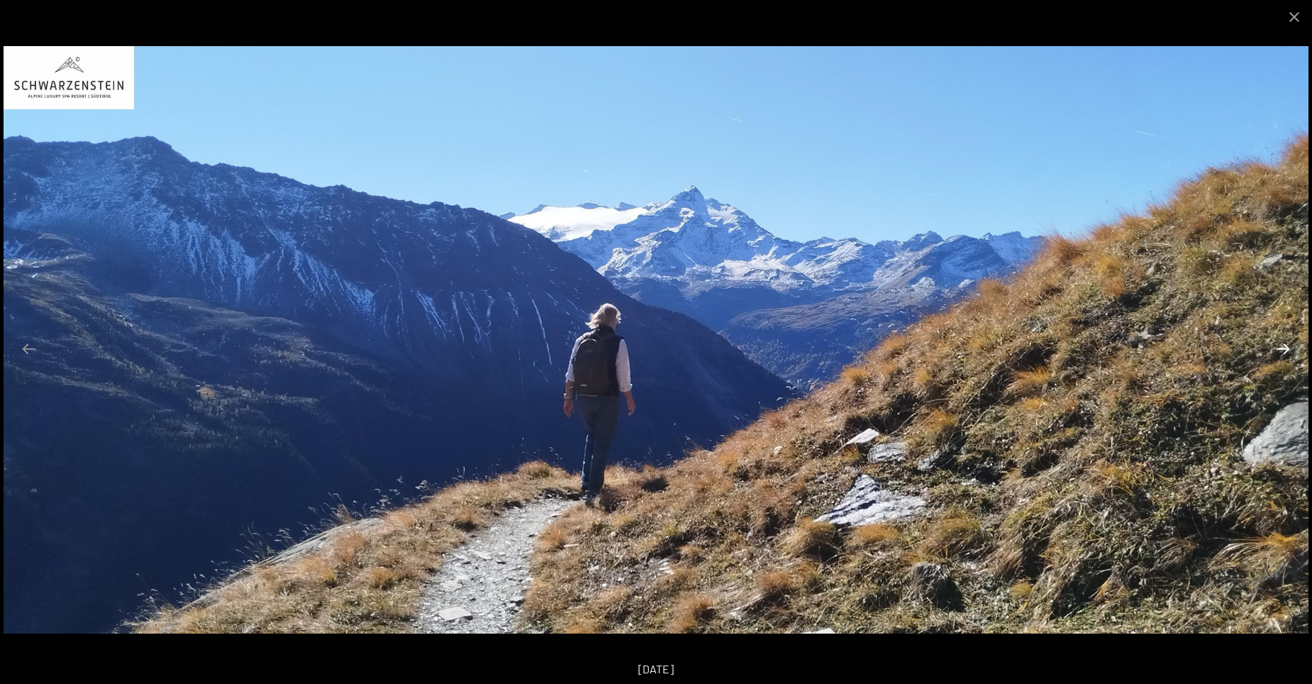
click at [1286, 348] on button "Next slide" at bounding box center [1283, 349] width 30 height 28
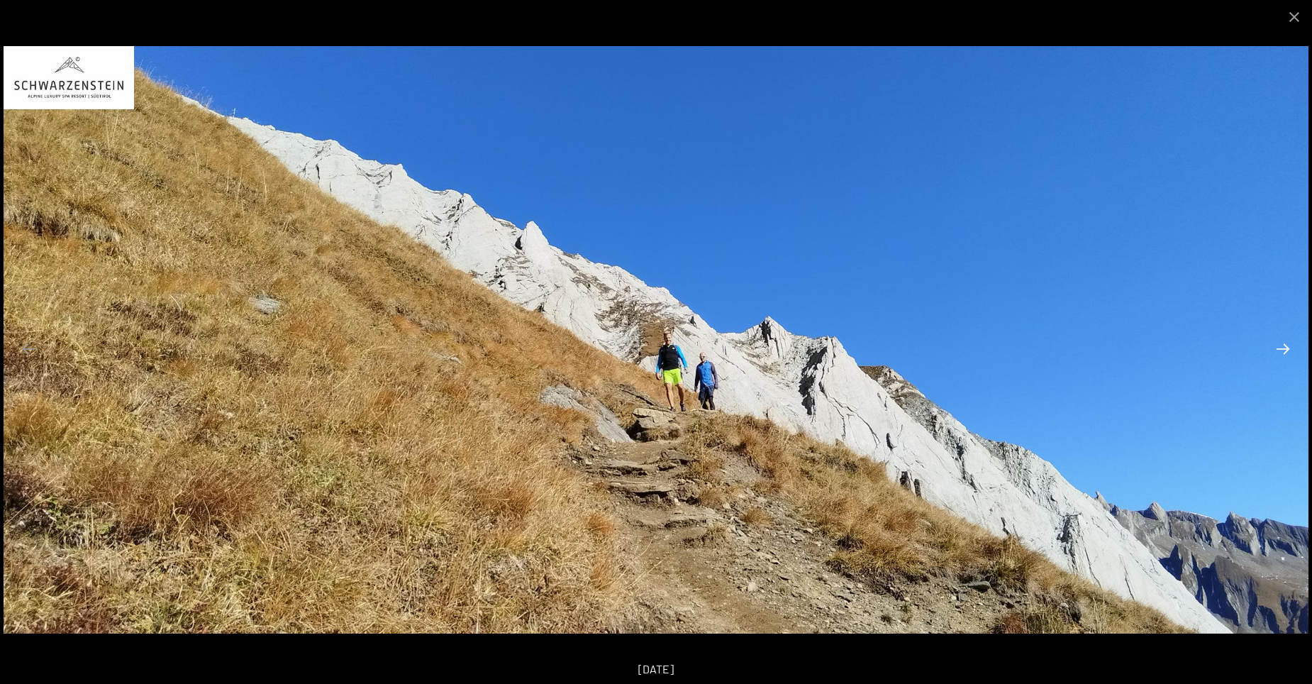
click at [1286, 348] on button "Next slide" at bounding box center [1283, 349] width 30 height 28
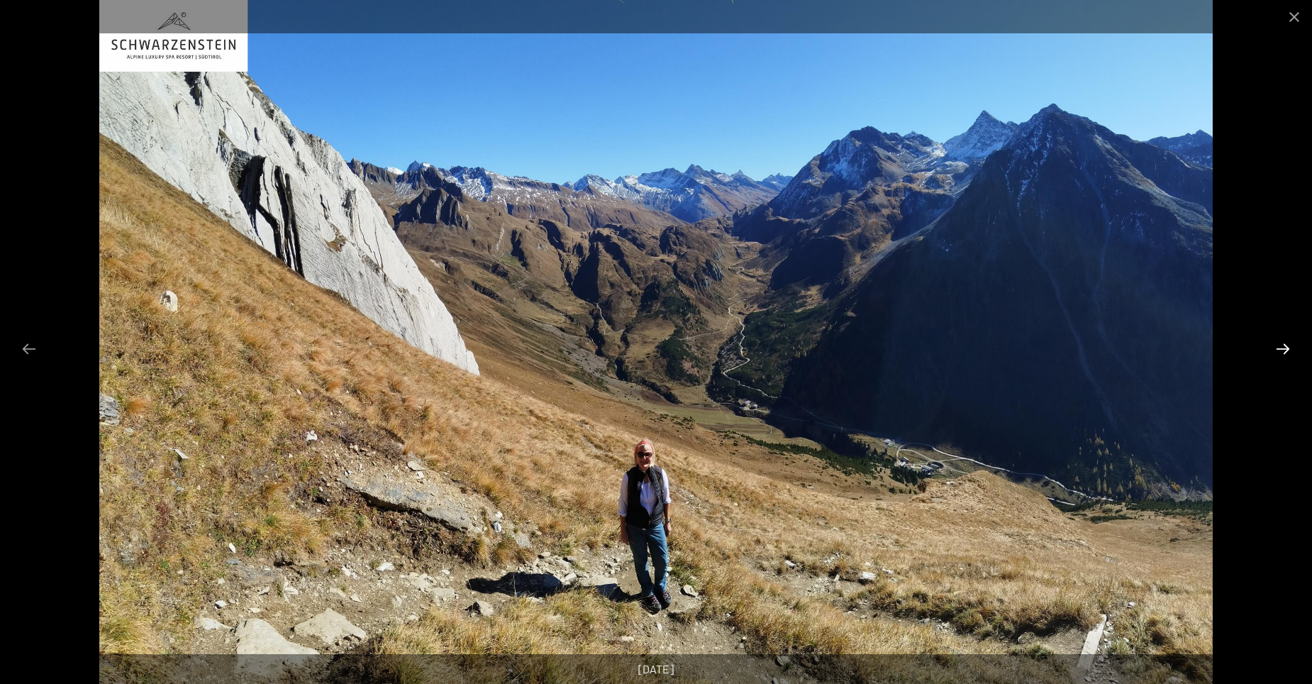
click at [1286, 348] on button "Next slide" at bounding box center [1283, 349] width 30 height 28
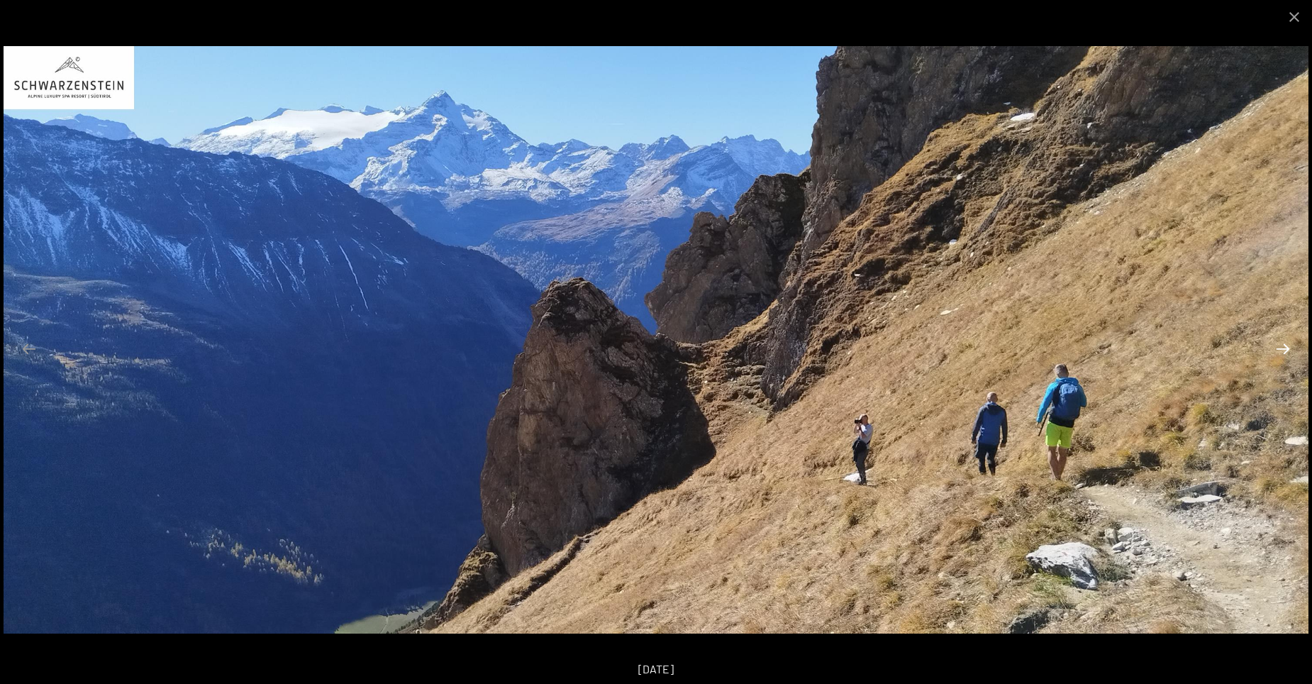
click at [1286, 348] on button "Next slide" at bounding box center [1283, 349] width 30 height 28
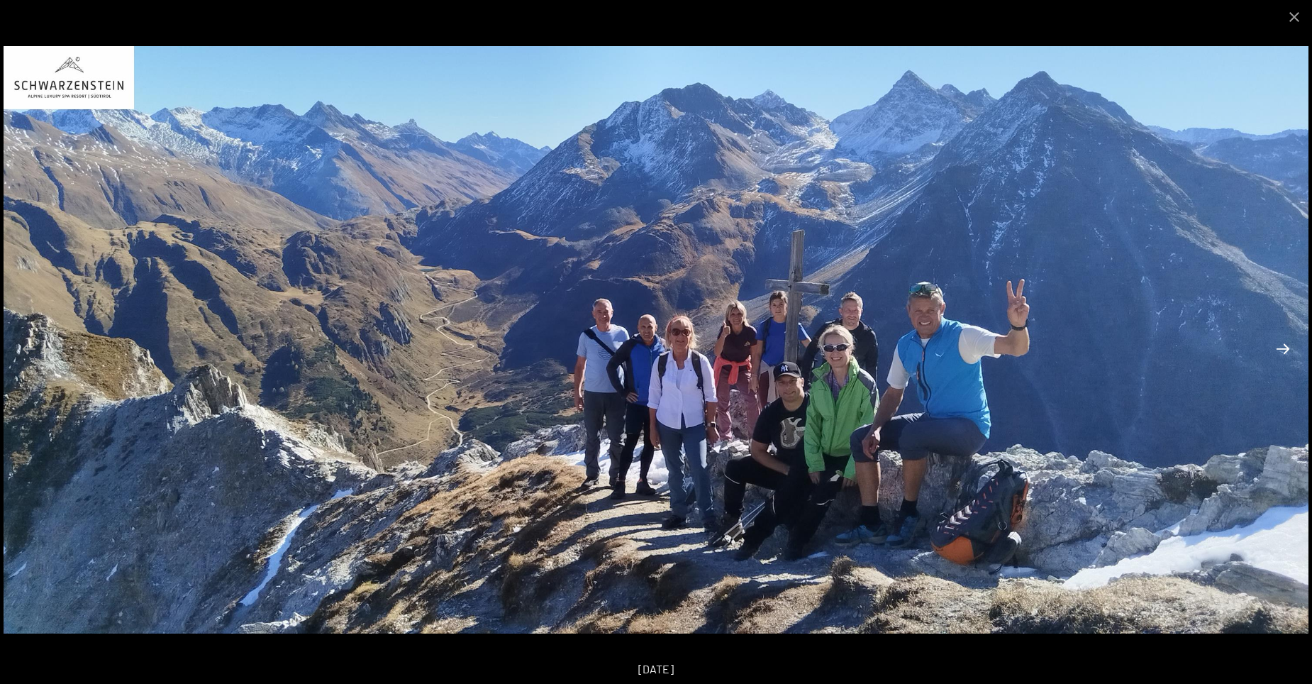
click at [1285, 350] on button "Next slide" at bounding box center [1283, 349] width 30 height 28
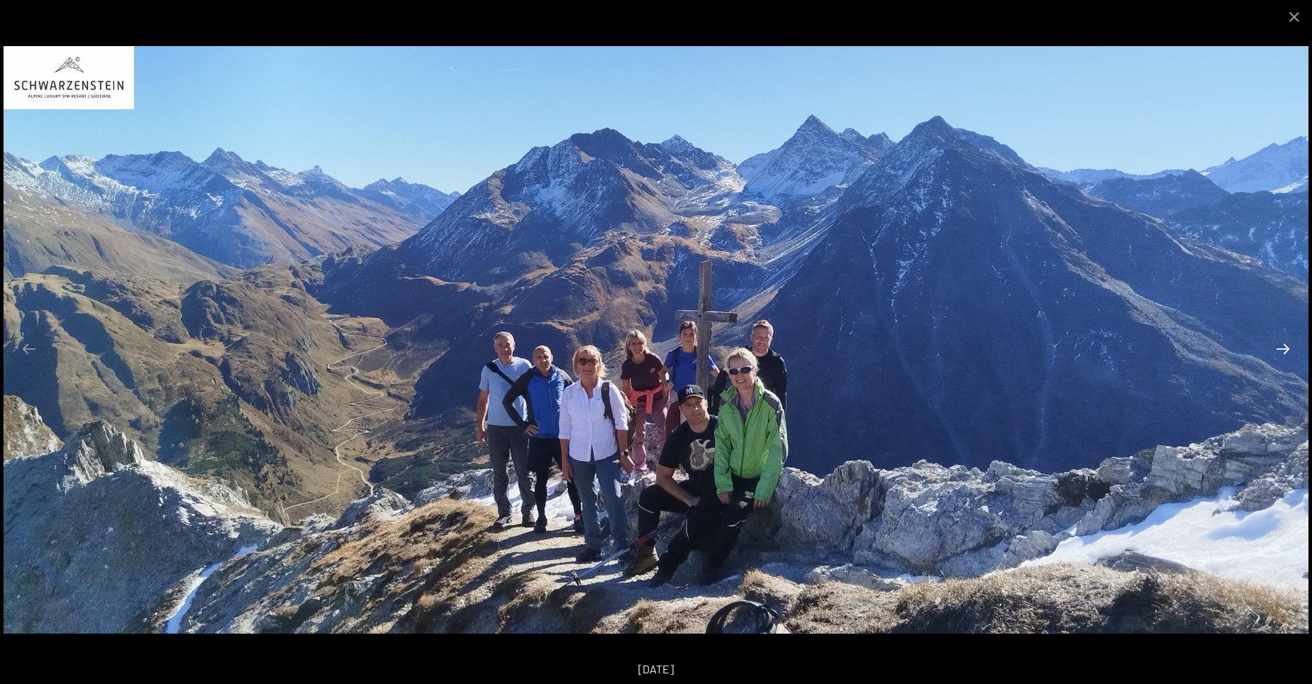
click at [1286, 350] on button "Next slide" at bounding box center [1283, 349] width 30 height 28
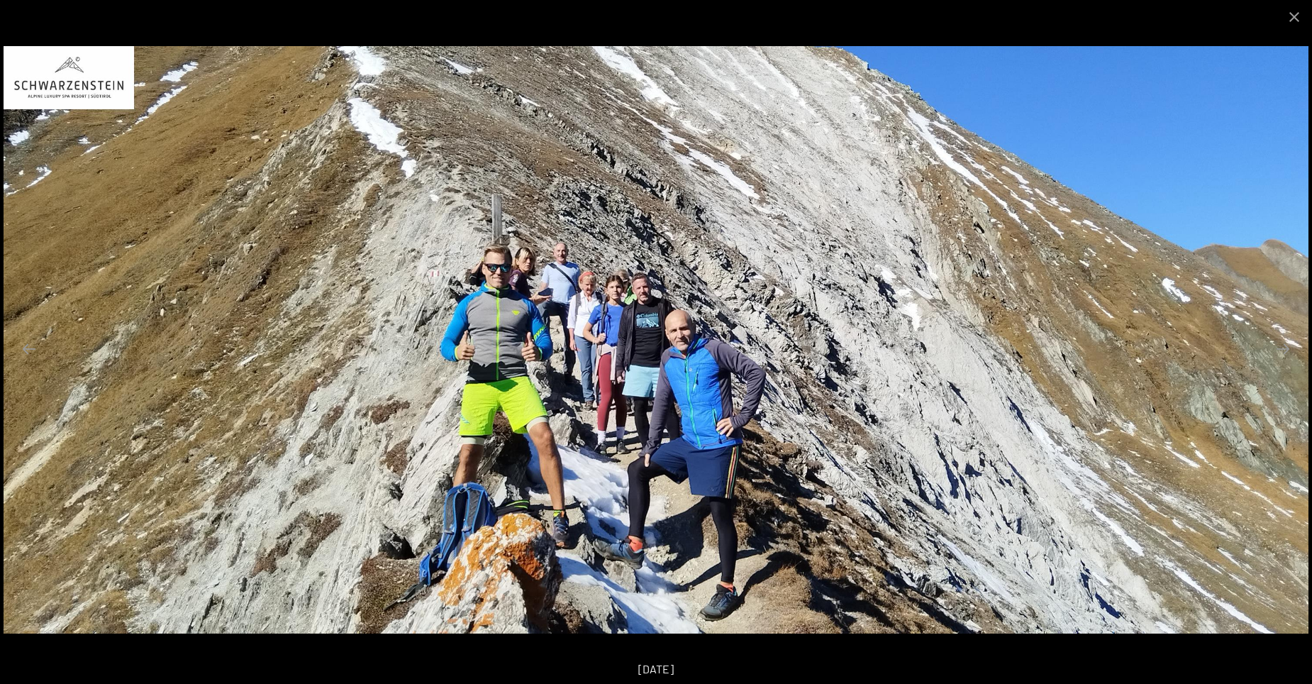
click at [1217, 341] on img at bounding box center [656, 339] width 1305 height 587
click at [1037, 285] on img at bounding box center [656, 339] width 1305 height 587
click at [1215, 338] on img at bounding box center [656, 339] width 1305 height 587
click at [1130, 296] on img at bounding box center [656, 339] width 1305 height 587
drag, startPoint x: 1129, startPoint y: 295, endPoint x: 1122, endPoint y: 289, distance: 8.5
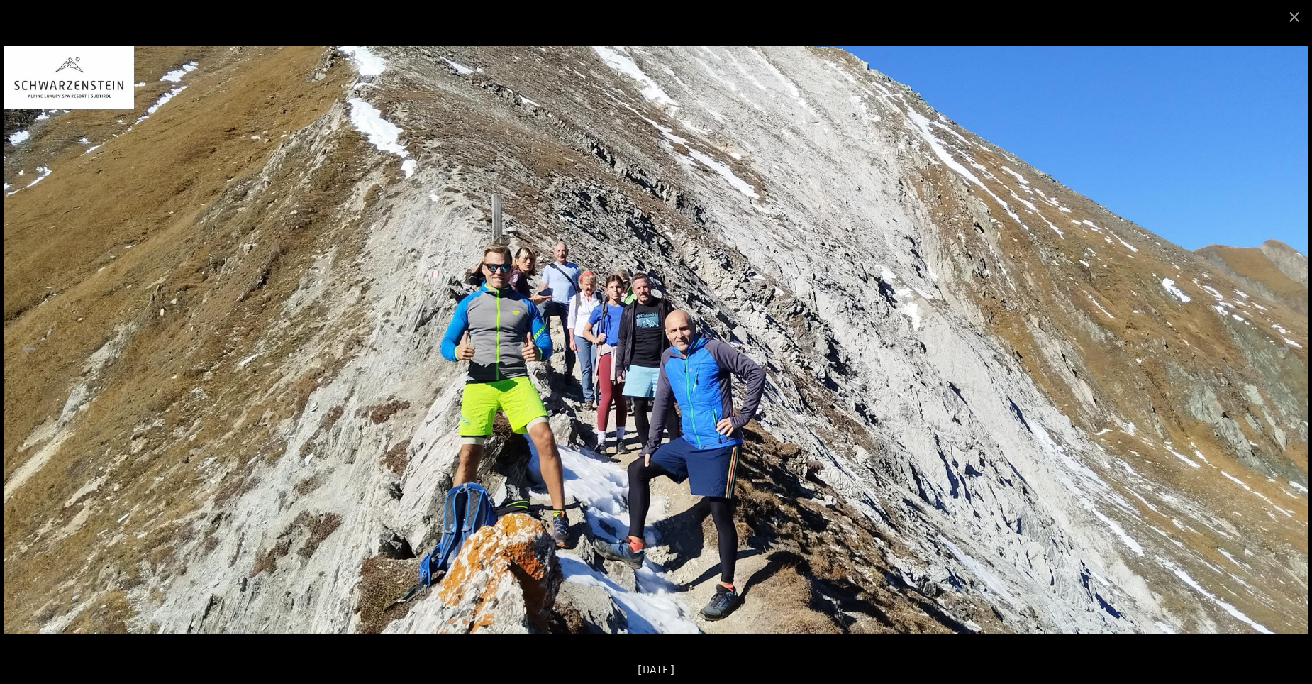
click at [1128, 294] on img at bounding box center [656, 339] width 1305 height 587
click at [1292, 15] on button "Close gallery" at bounding box center [1293, 16] width 35 height 33
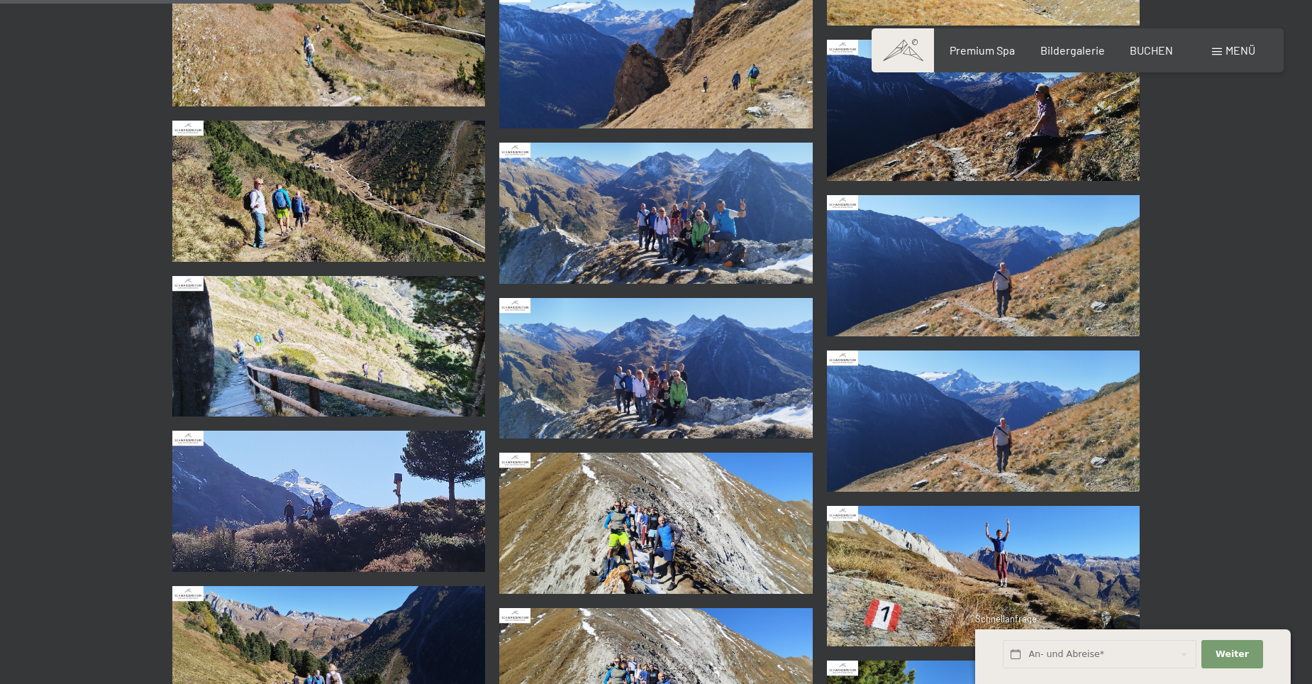
scroll to position [922, 0]
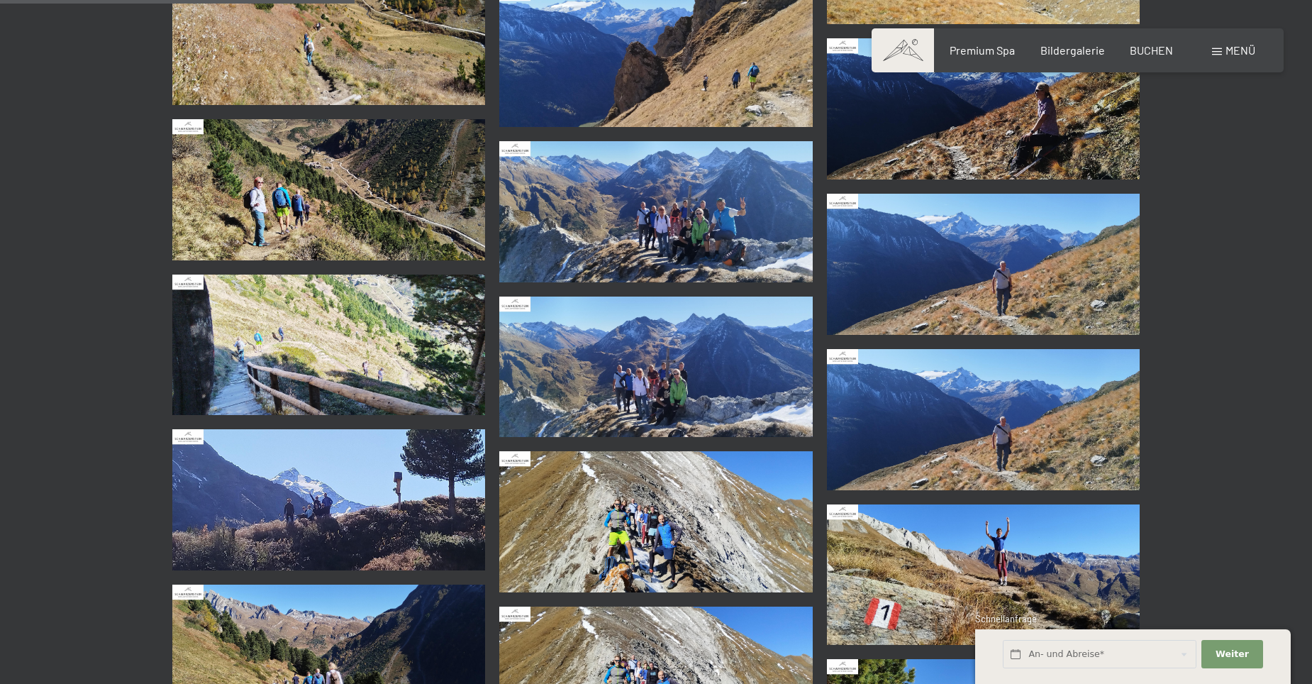
click at [641, 516] on img at bounding box center [655, 521] width 313 height 141
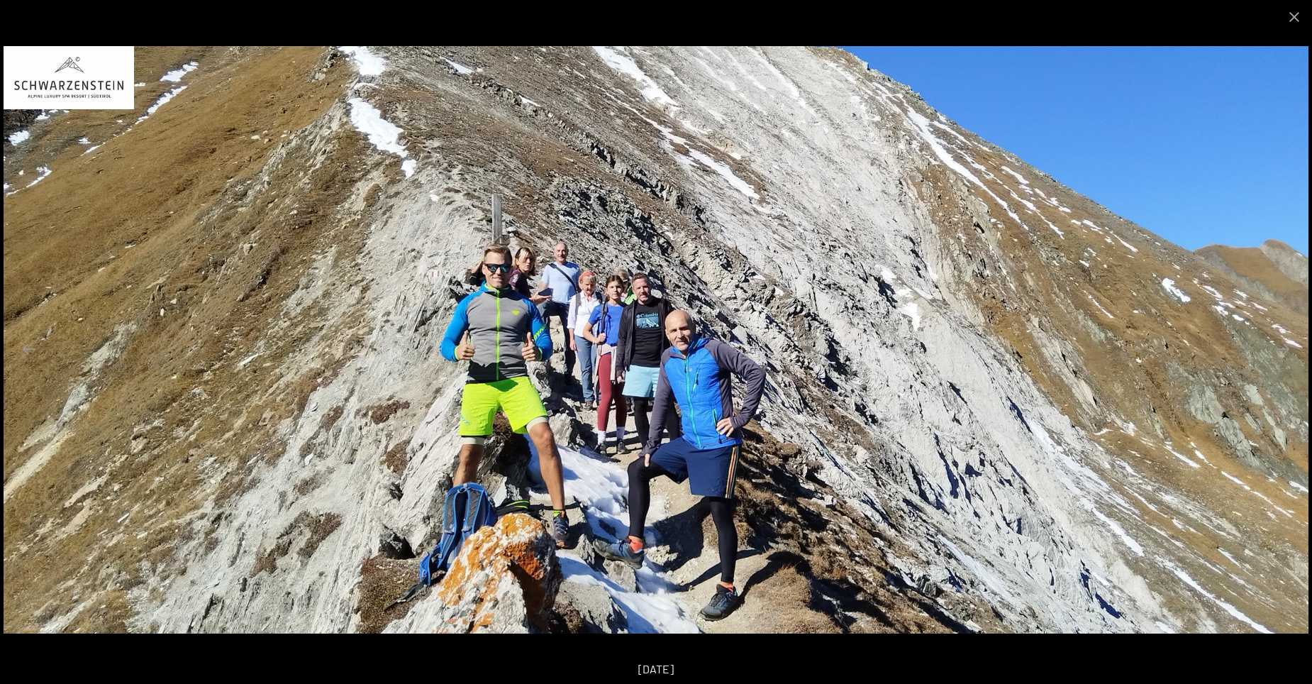
click at [1269, 306] on img at bounding box center [656, 339] width 1305 height 587
drag, startPoint x: 1297, startPoint y: 331, endPoint x: 1316, endPoint y: 331, distance: 19.1
click at [1308, 331] on img at bounding box center [656, 339] width 1305 height 587
click at [1306, 391] on img at bounding box center [656, 339] width 1305 height 587
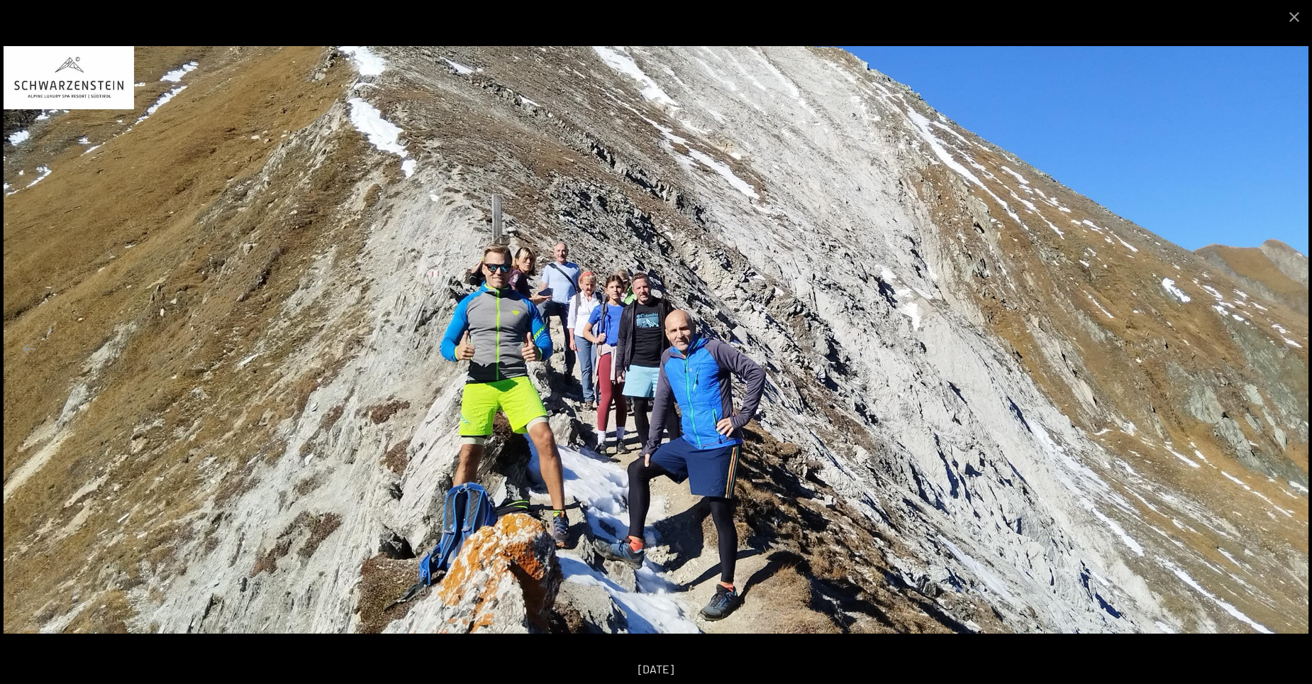
click at [1272, 367] on img at bounding box center [656, 339] width 1305 height 587
click at [27, 350] on button "Previous slide" at bounding box center [29, 349] width 30 height 28
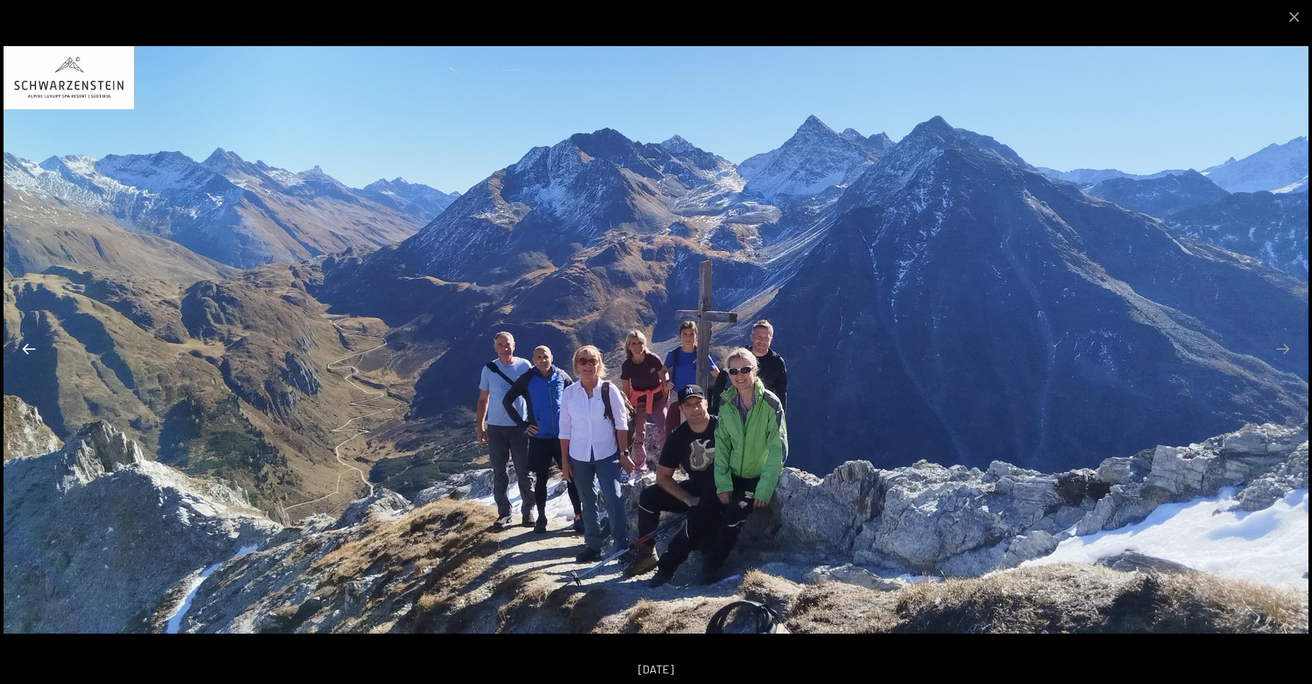
click at [27, 350] on button "Previous slide" at bounding box center [29, 349] width 30 height 28
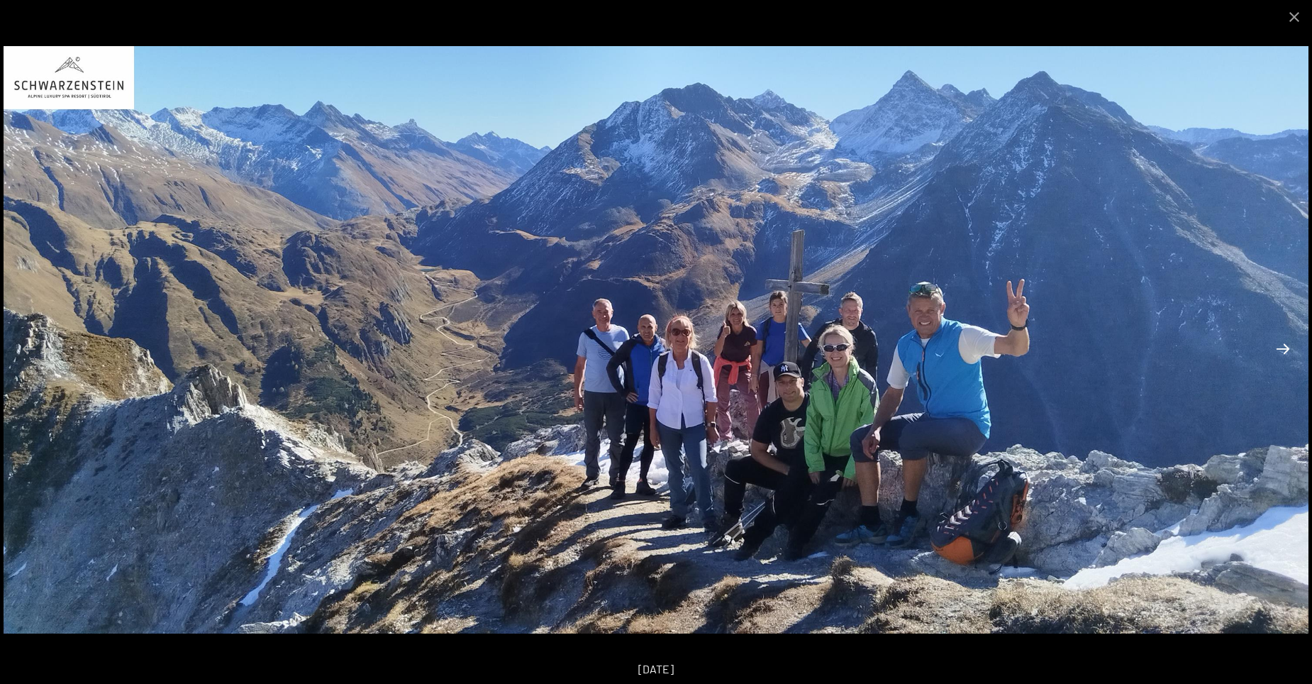
click at [1284, 352] on button "Next slide" at bounding box center [1283, 349] width 30 height 28
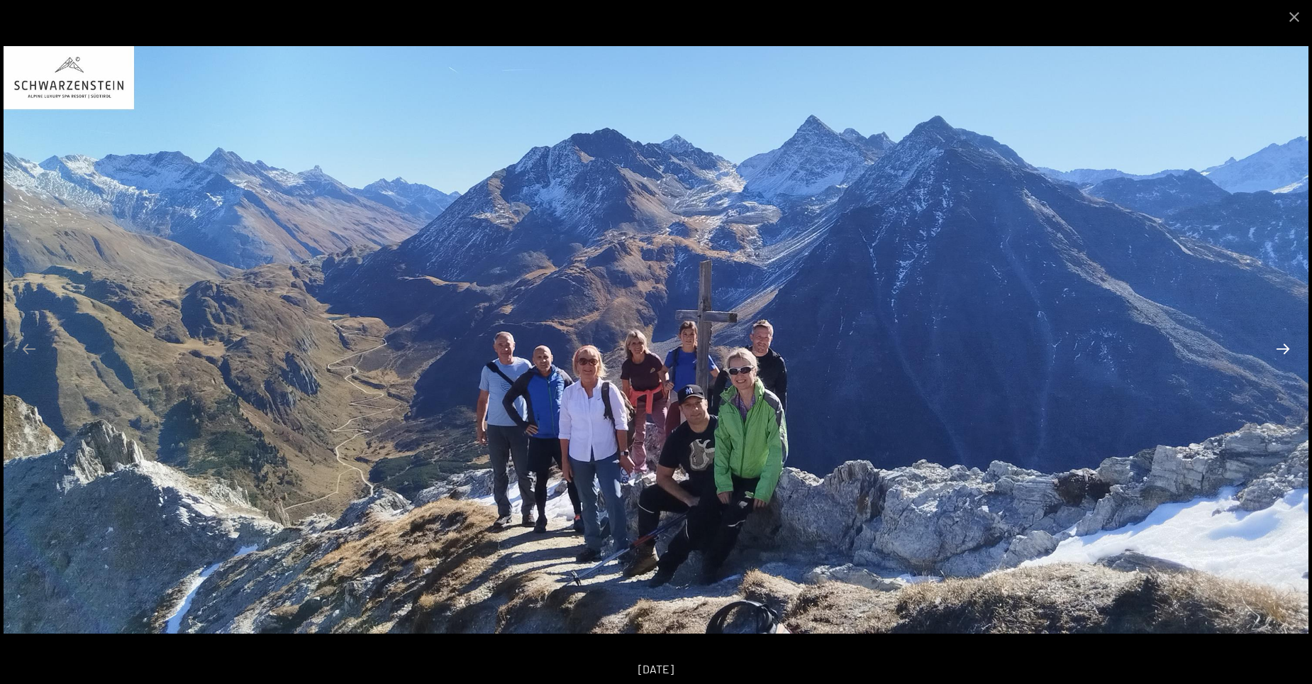
click at [1282, 352] on button "Next slide" at bounding box center [1283, 349] width 30 height 28
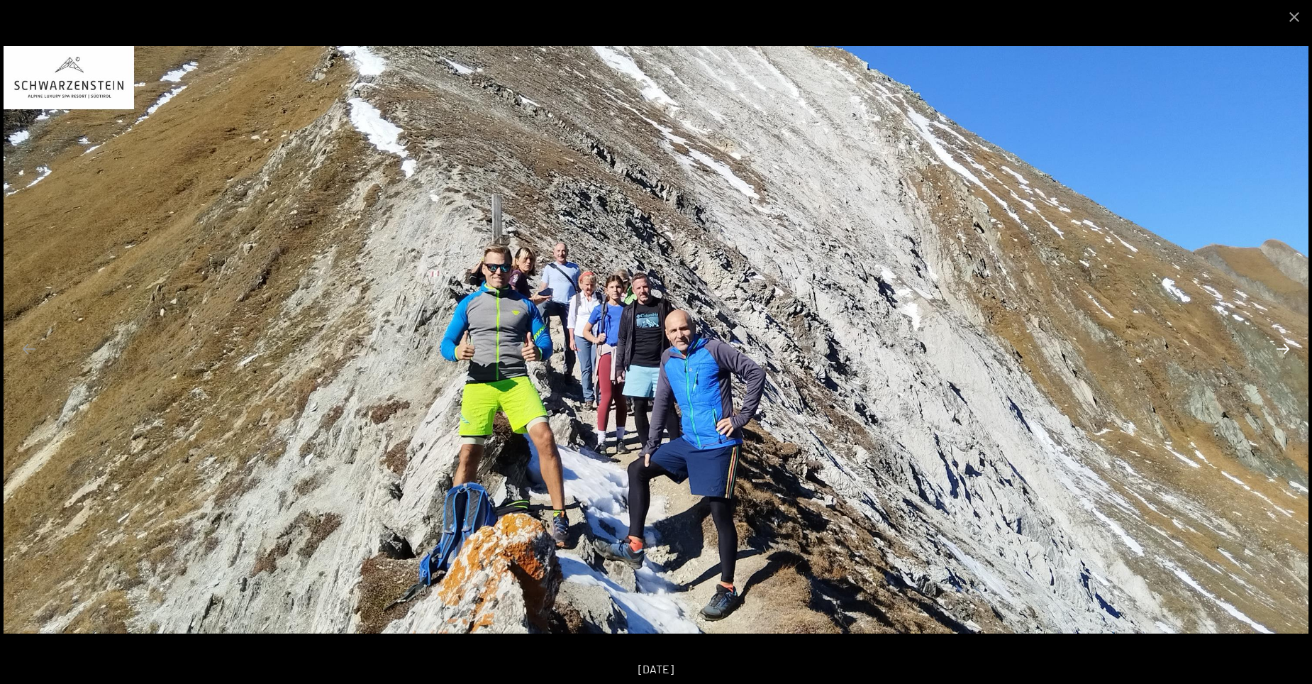
click at [1282, 352] on button "Next slide" at bounding box center [1283, 349] width 30 height 28
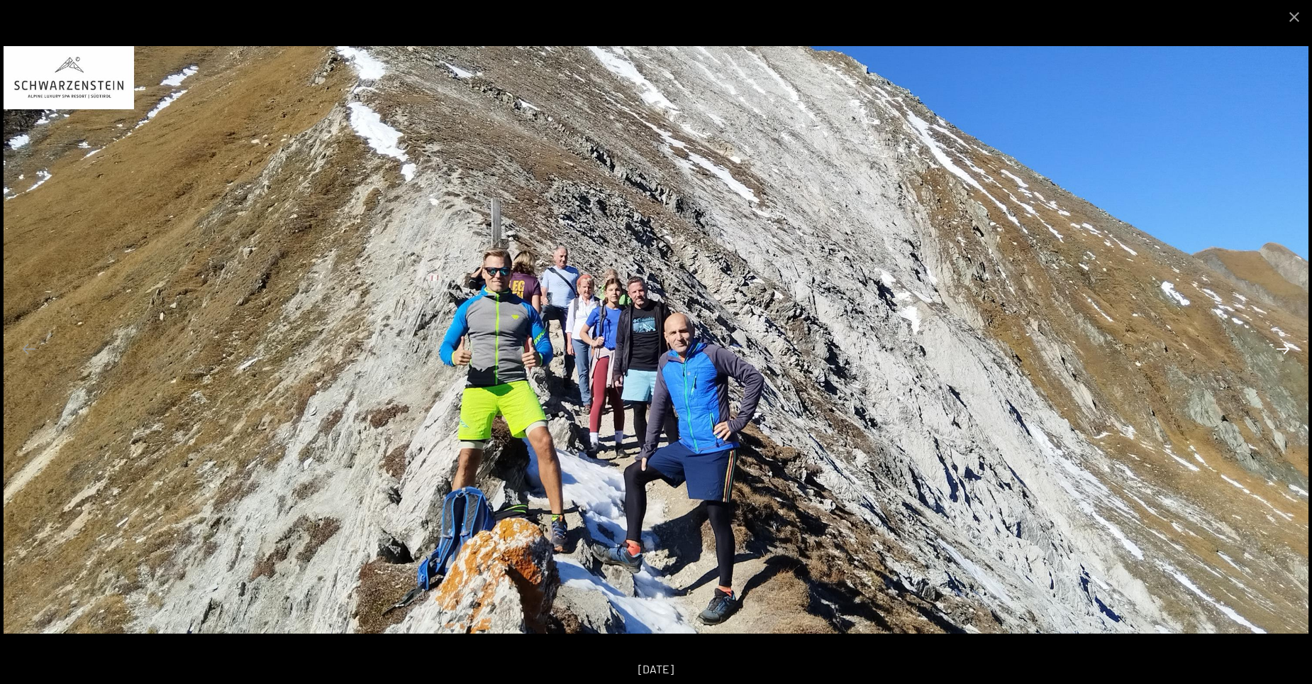
click at [1282, 352] on button "Next slide" at bounding box center [1283, 349] width 30 height 28
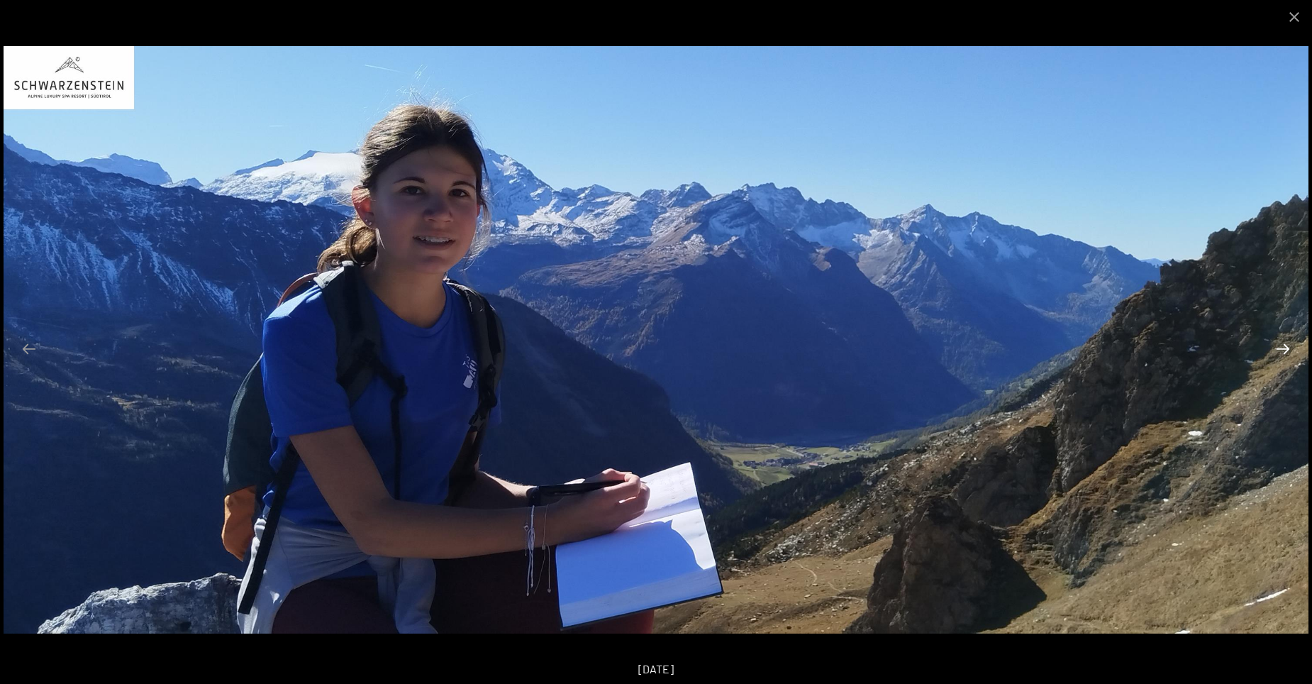
click at [1281, 352] on button "Next slide" at bounding box center [1283, 349] width 30 height 28
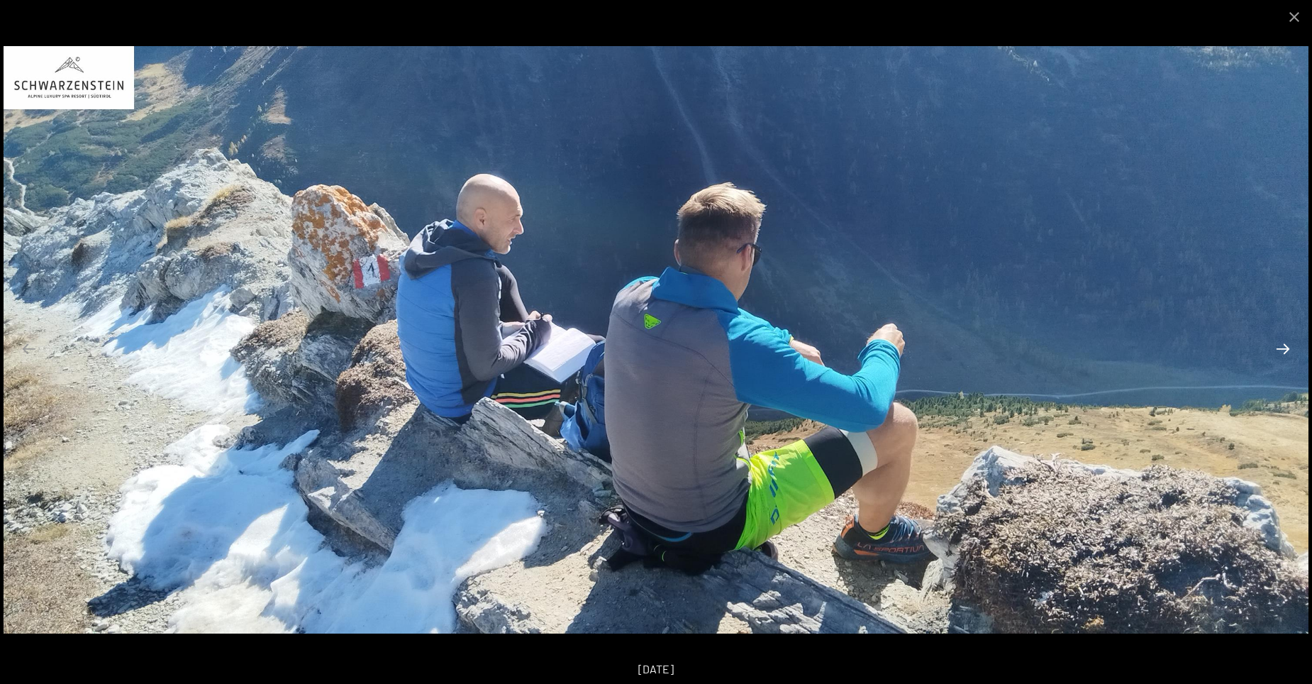
click at [1277, 353] on button "Next slide" at bounding box center [1283, 349] width 30 height 28
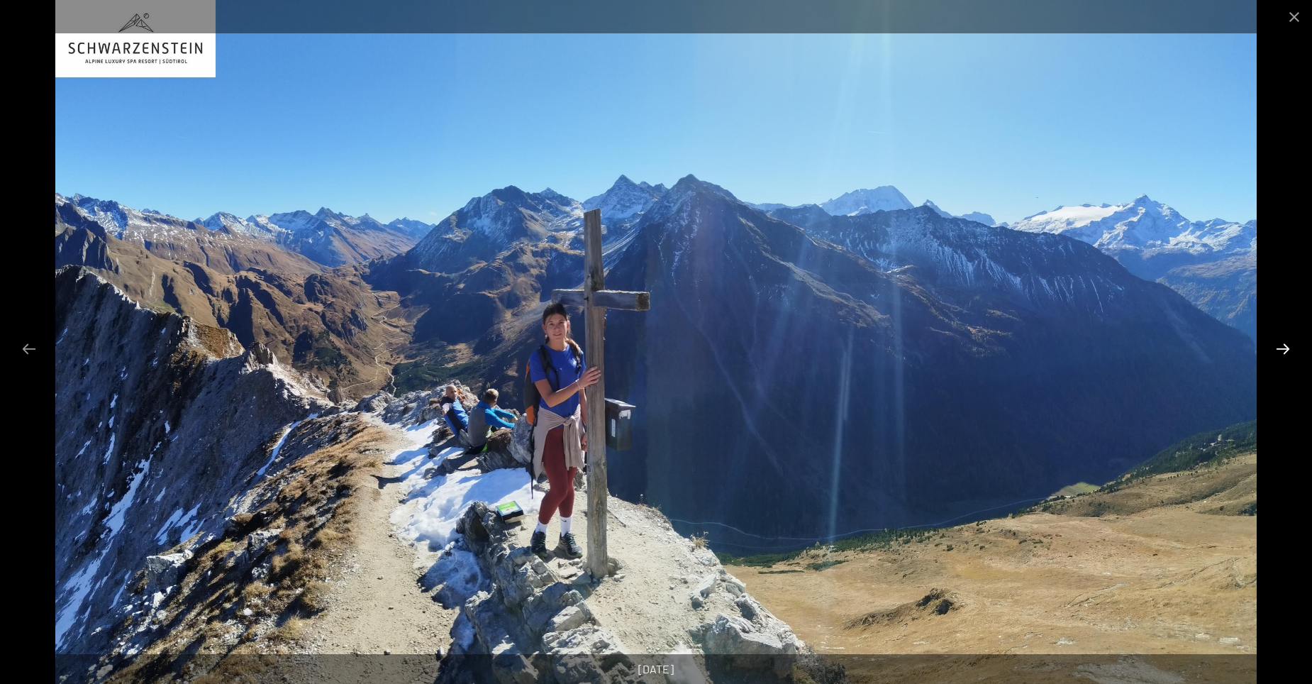
click at [1277, 353] on button "Next slide" at bounding box center [1283, 349] width 30 height 28
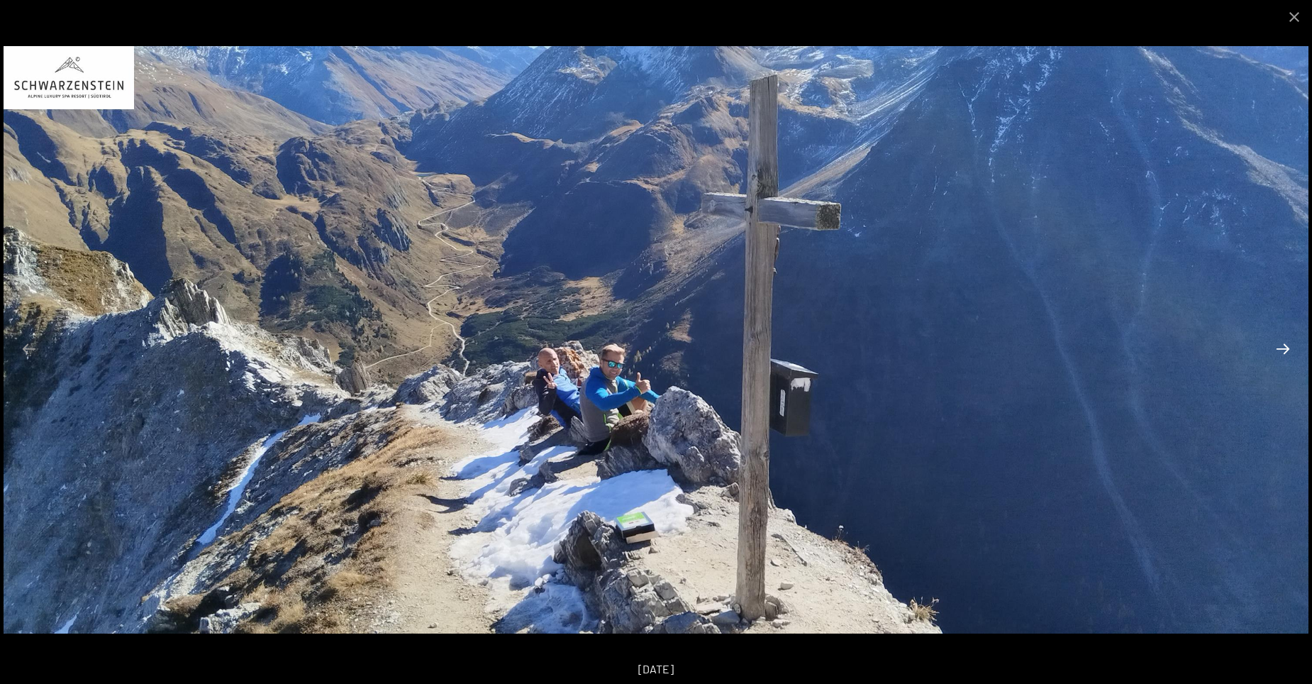
click at [1277, 353] on button "Next slide" at bounding box center [1283, 349] width 30 height 28
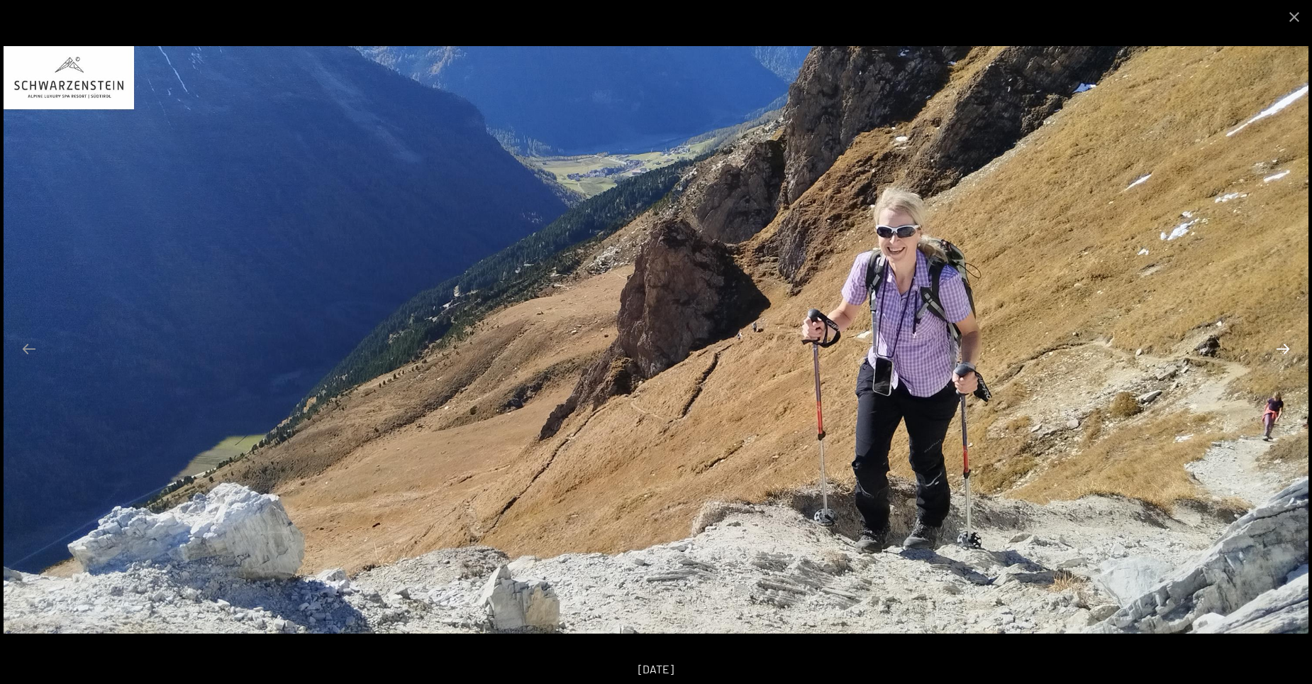
click at [1277, 353] on button "Next slide" at bounding box center [1283, 349] width 30 height 28
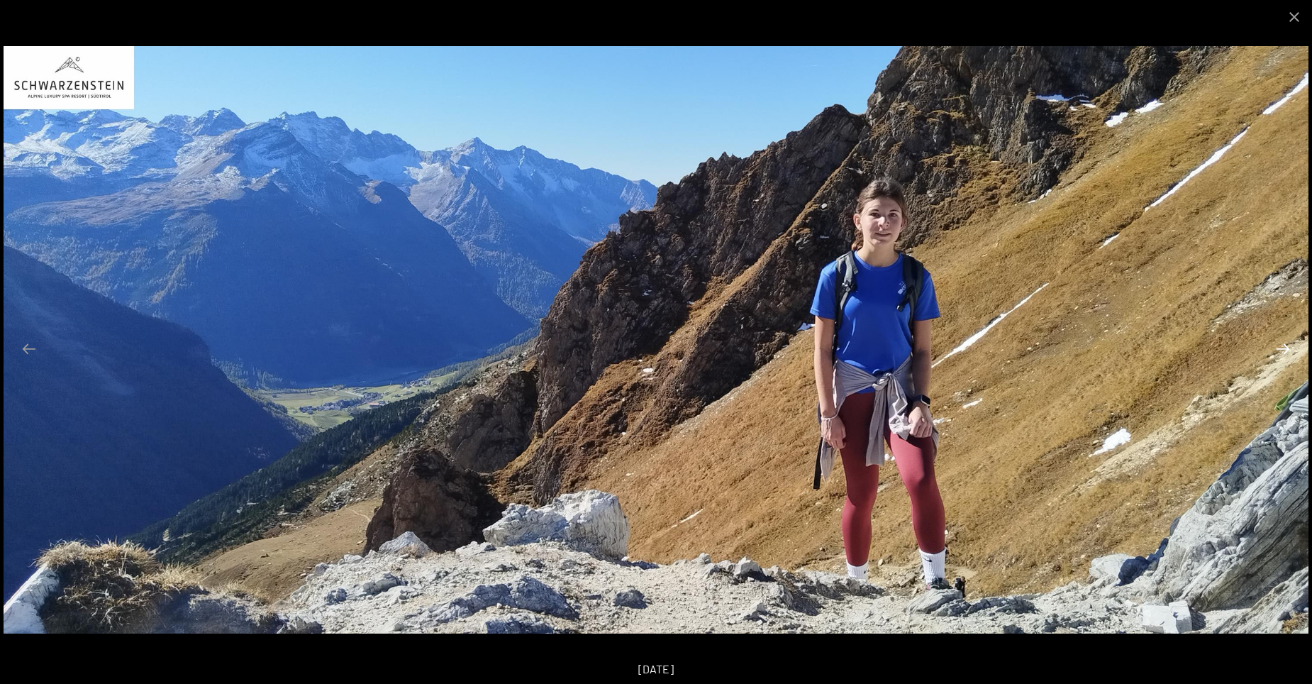
click at [1277, 353] on button "Next slide" at bounding box center [1283, 349] width 30 height 28
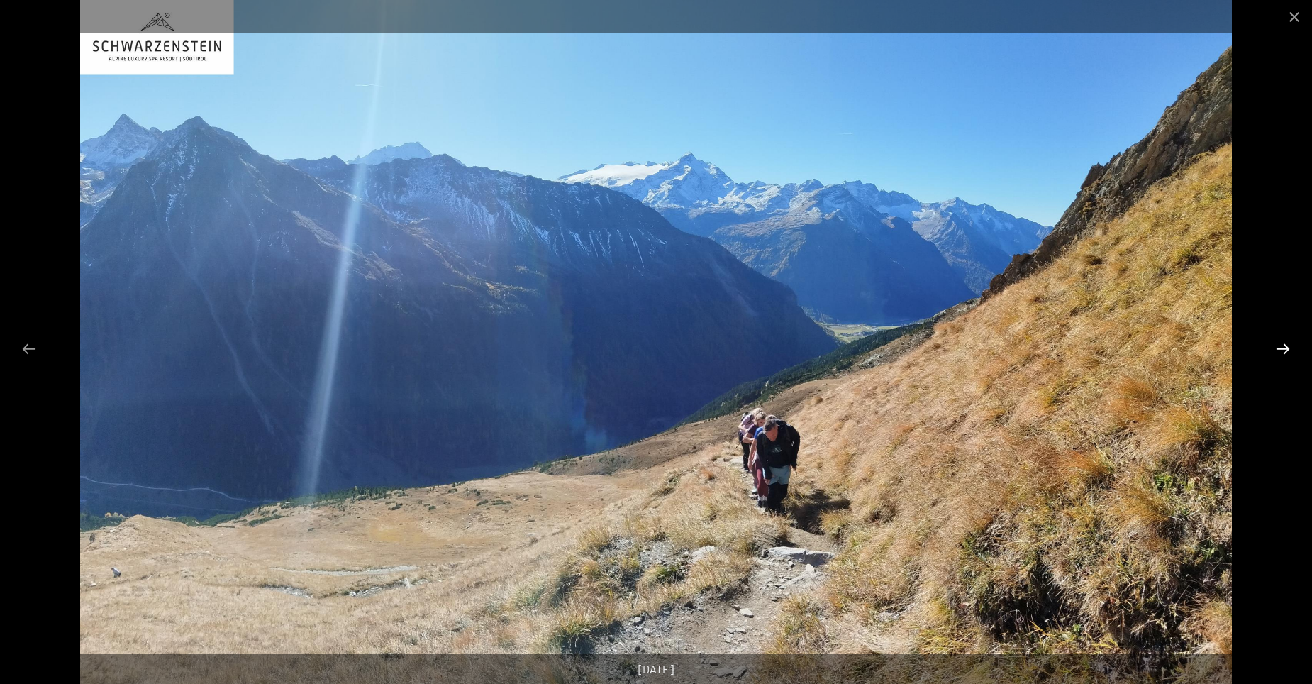
click at [1277, 353] on button "Next slide" at bounding box center [1283, 349] width 30 height 28
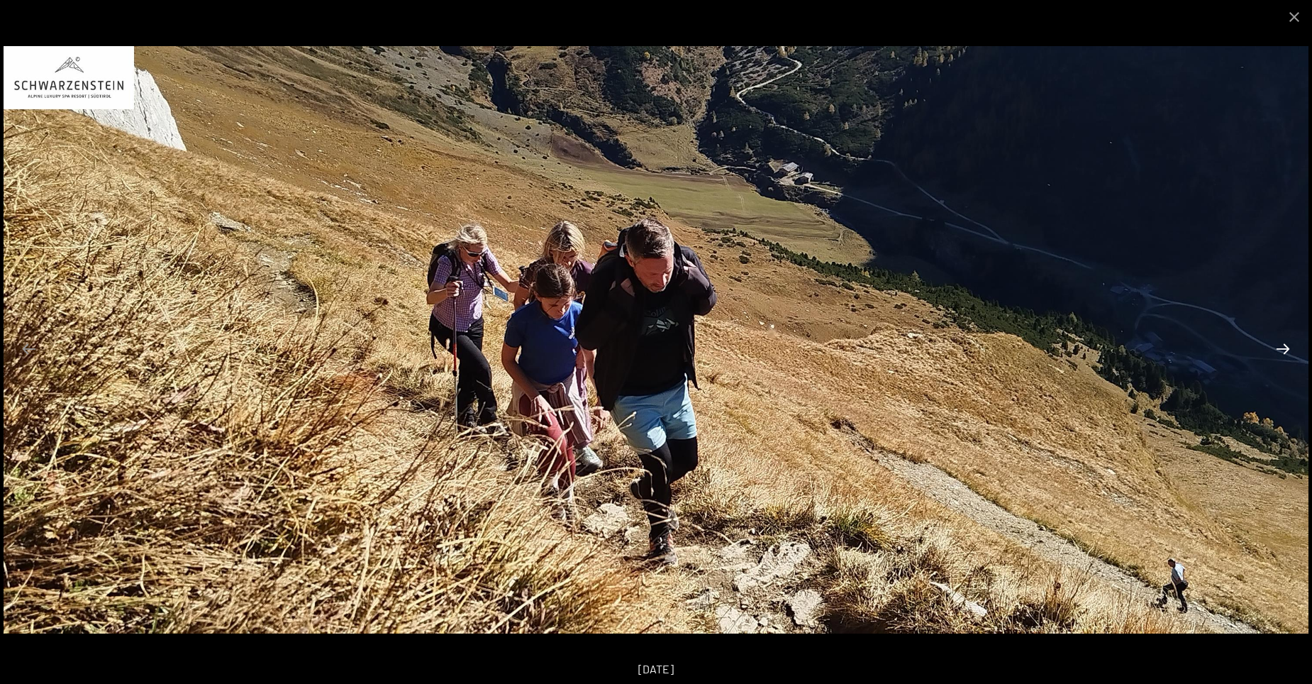
click at [1277, 353] on button "Next slide" at bounding box center [1283, 349] width 30 height 28
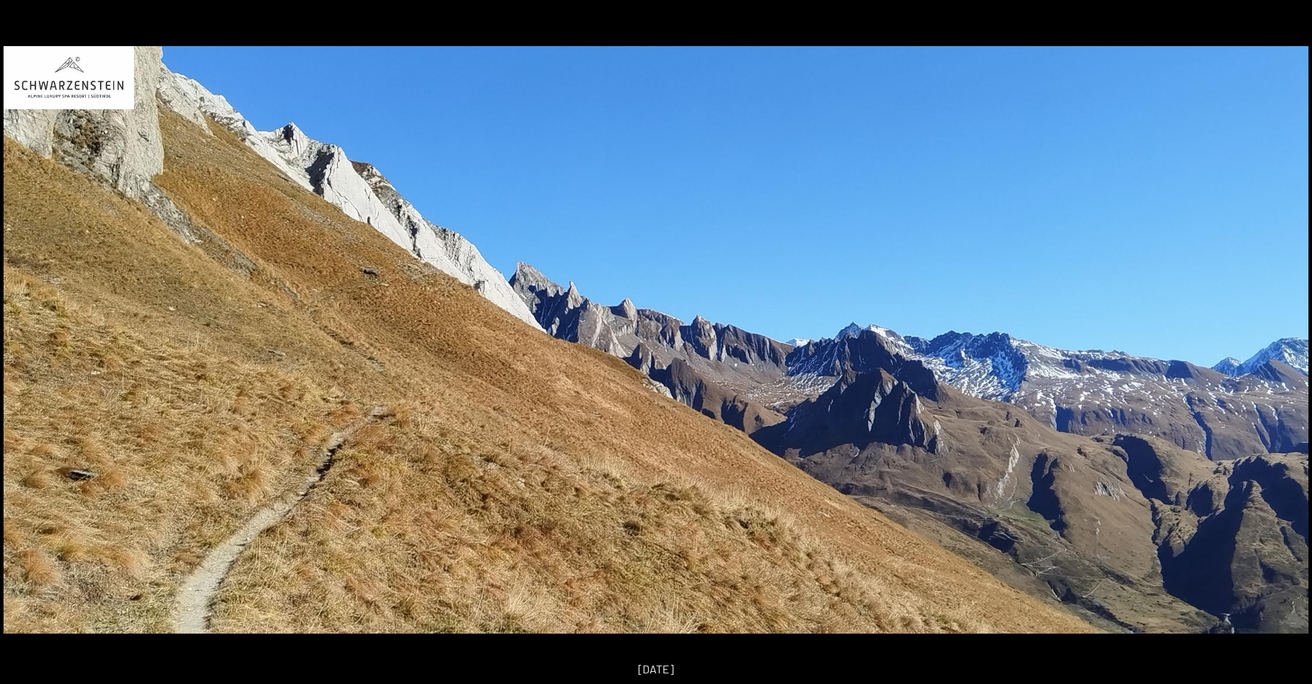
click at [1277, 353] on button "Next slide" at bounding box center [1290, 349] width 30 height 28
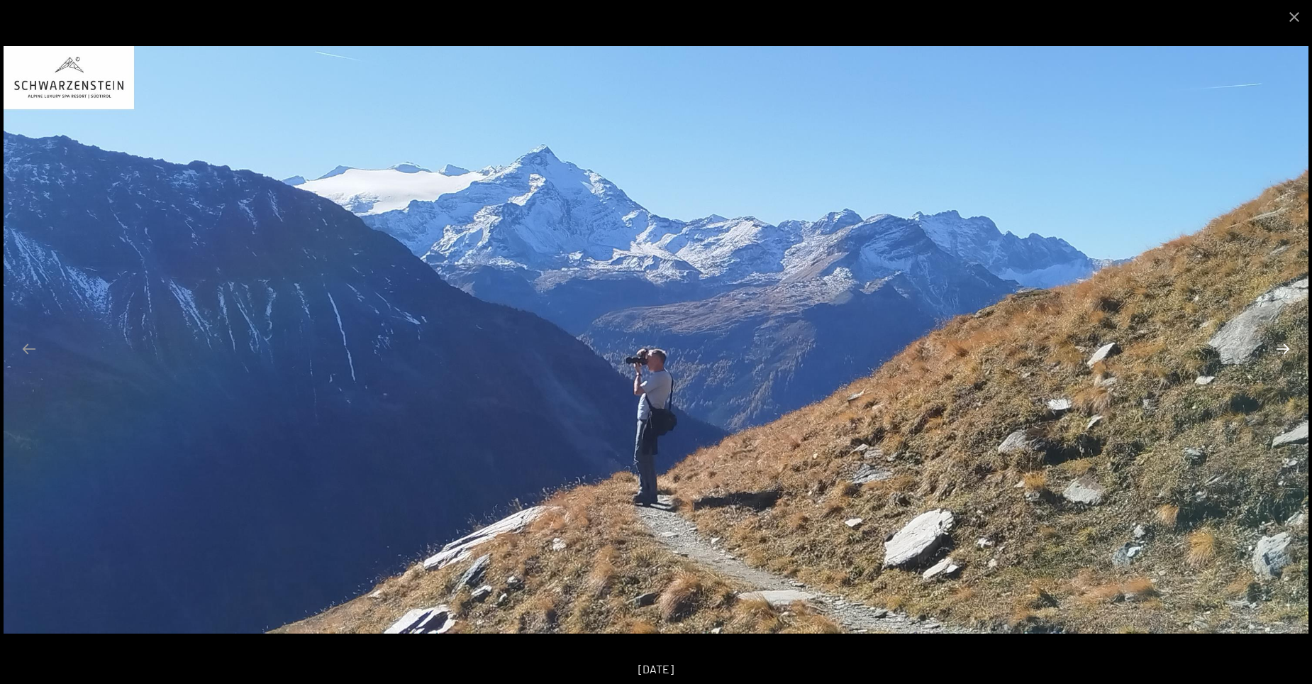
click at [1277, 353] on button "Next slide" at bounding box center [1283, 349] width 30 height 28
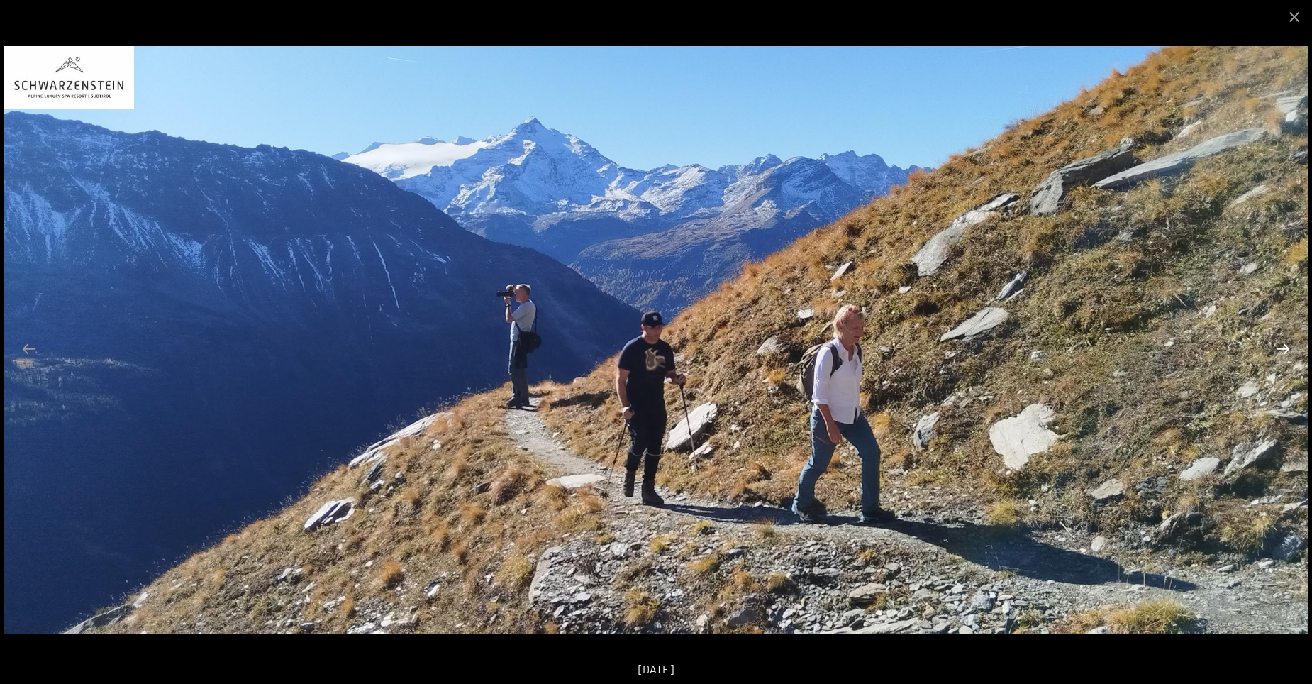
click at [1277, 353] on button "Next slide" at bounding box center [1283, 349] width 30 height 28
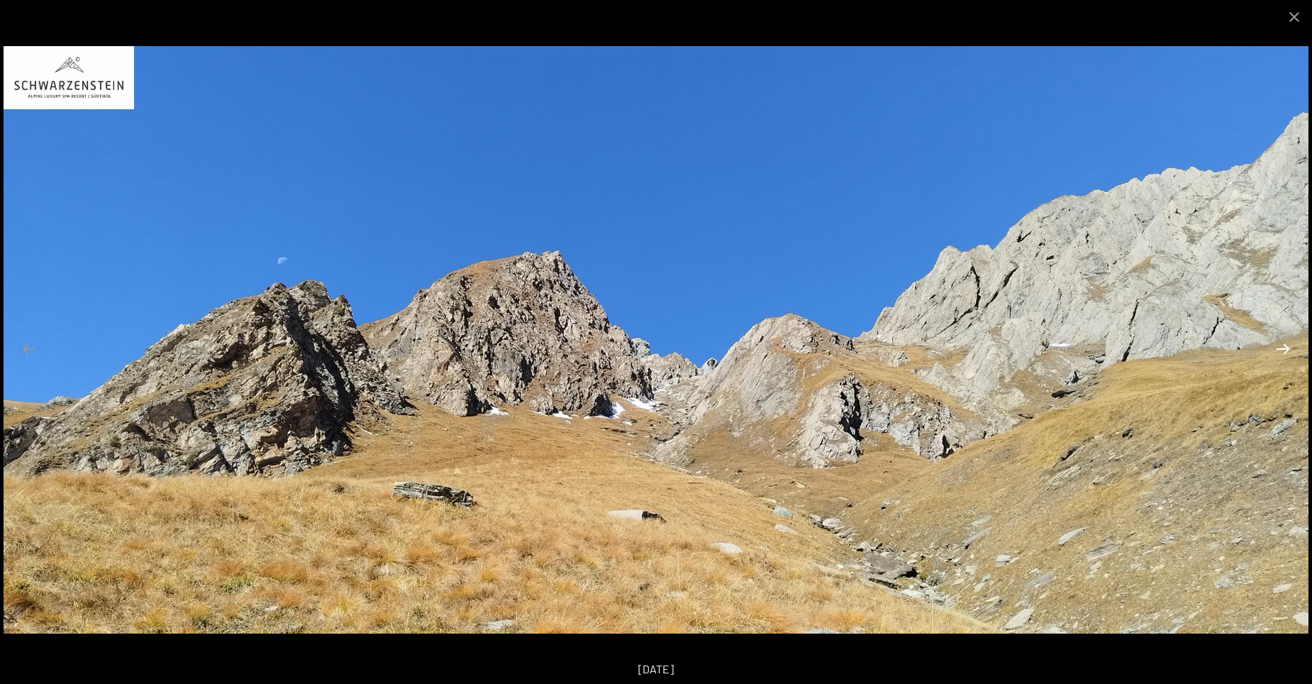
click at [1277, 353] on button "Next slide" at bounding box center [1283, 349] width 30 height 28
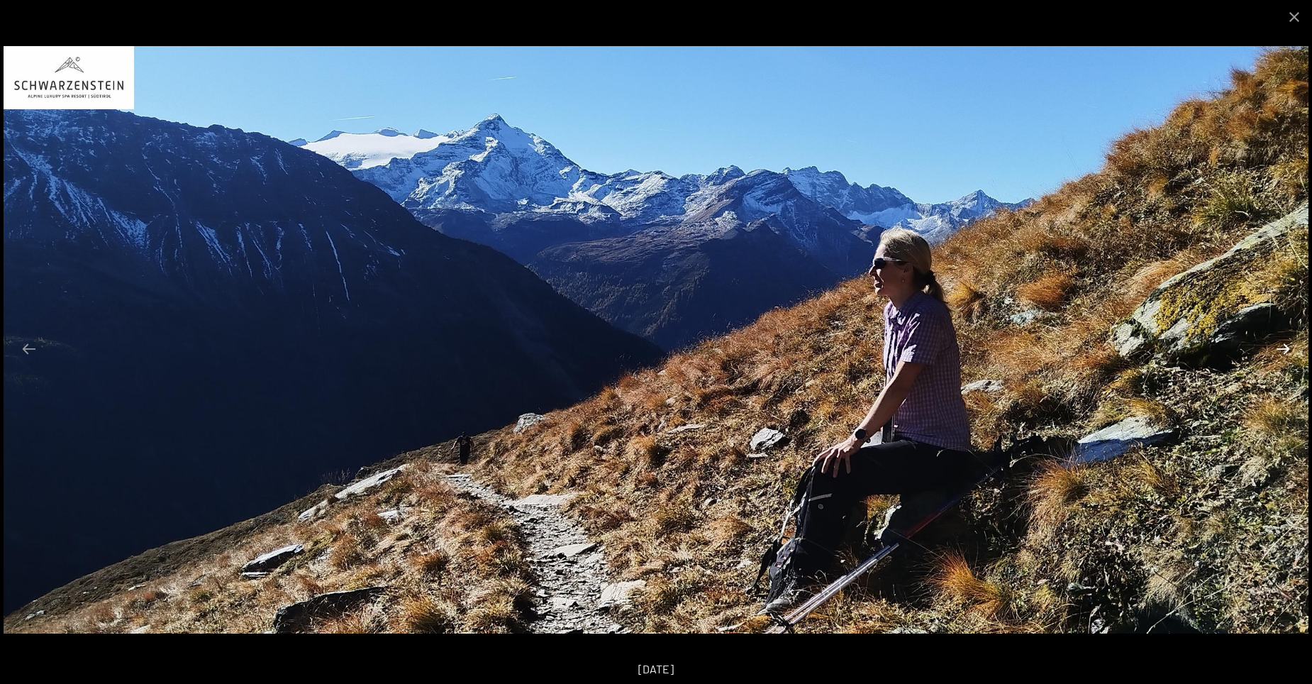
click at [1277, 353] on button "Next slide" at bounding box center [1283, 349] width 30 height 28
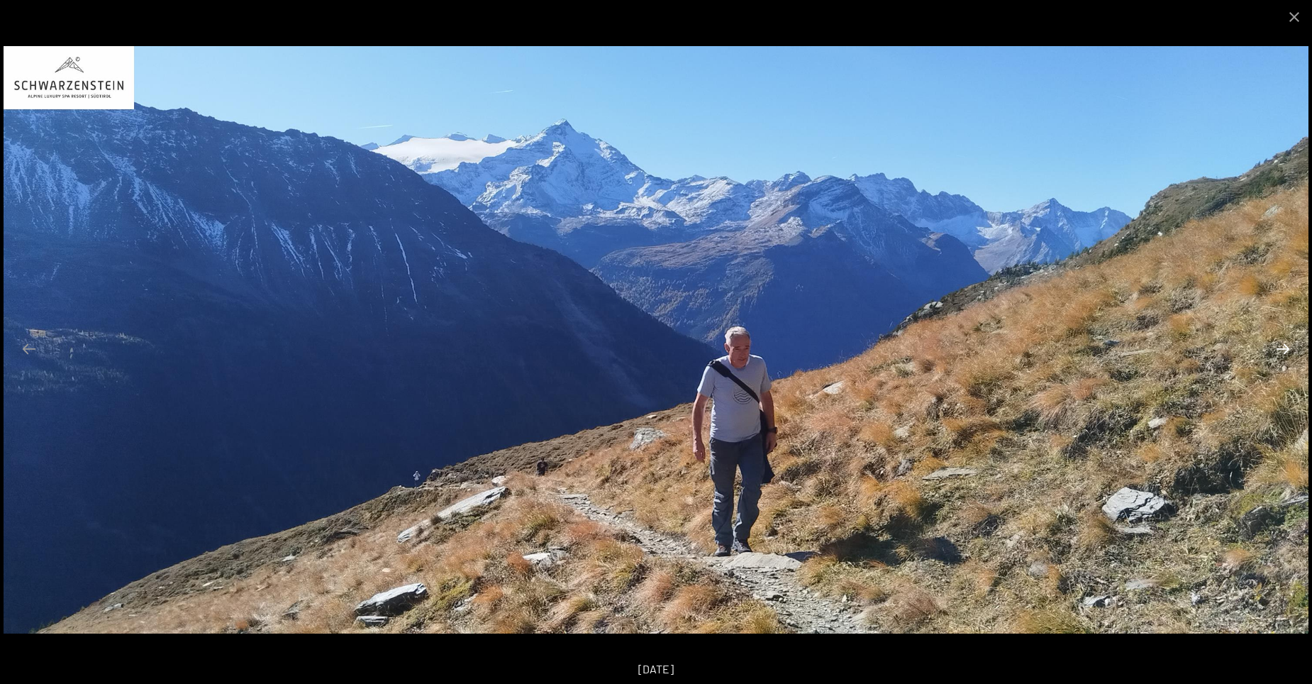
click at [1277, 353] on button "Next slide" at bounding box center [1283, 349] width 30 height 28
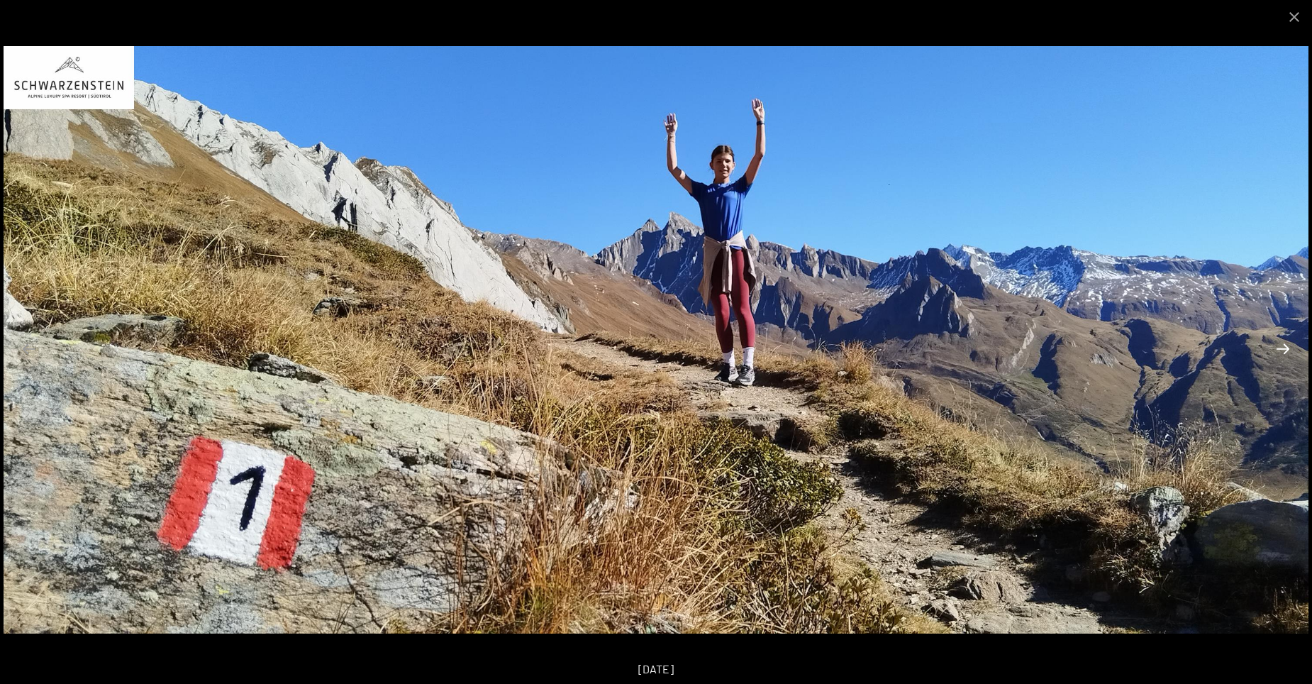
click at [1277, 353] on button "Next slide" at bounding box center [1283, 349] width 30 height 28
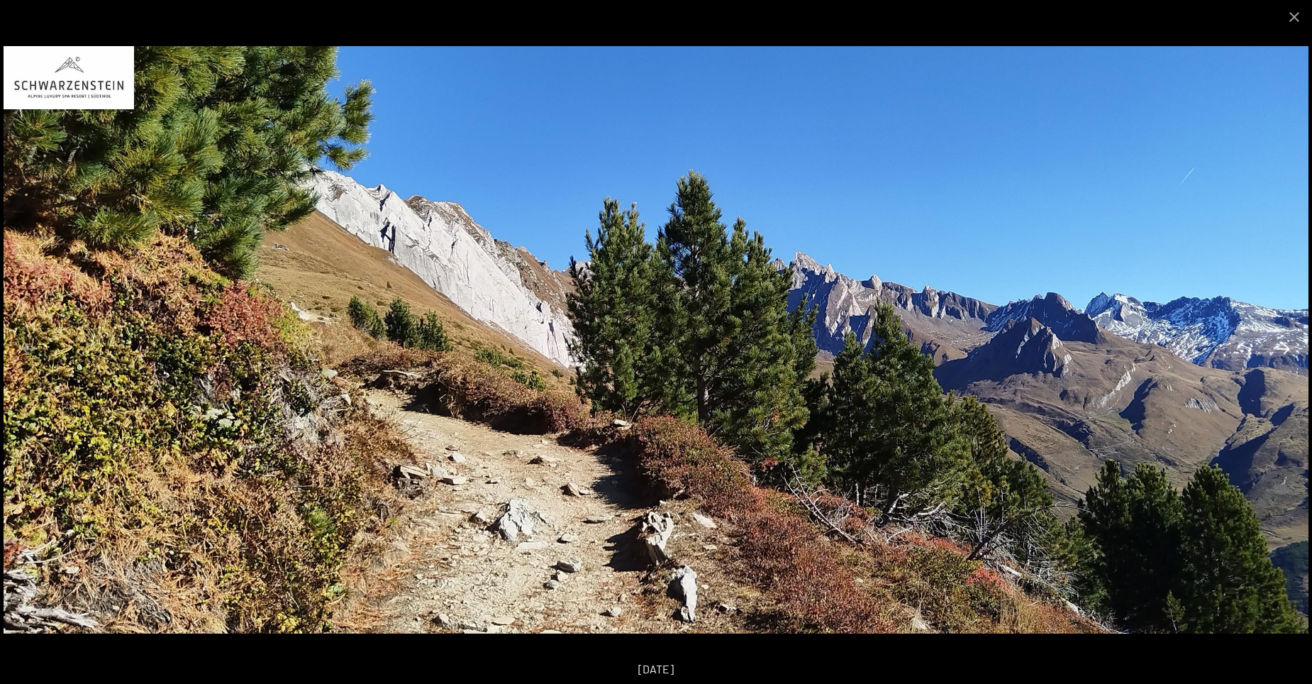
click at [1277, 353] on button "Next slide" at bounding box center [1283, 349] width 30 height 28
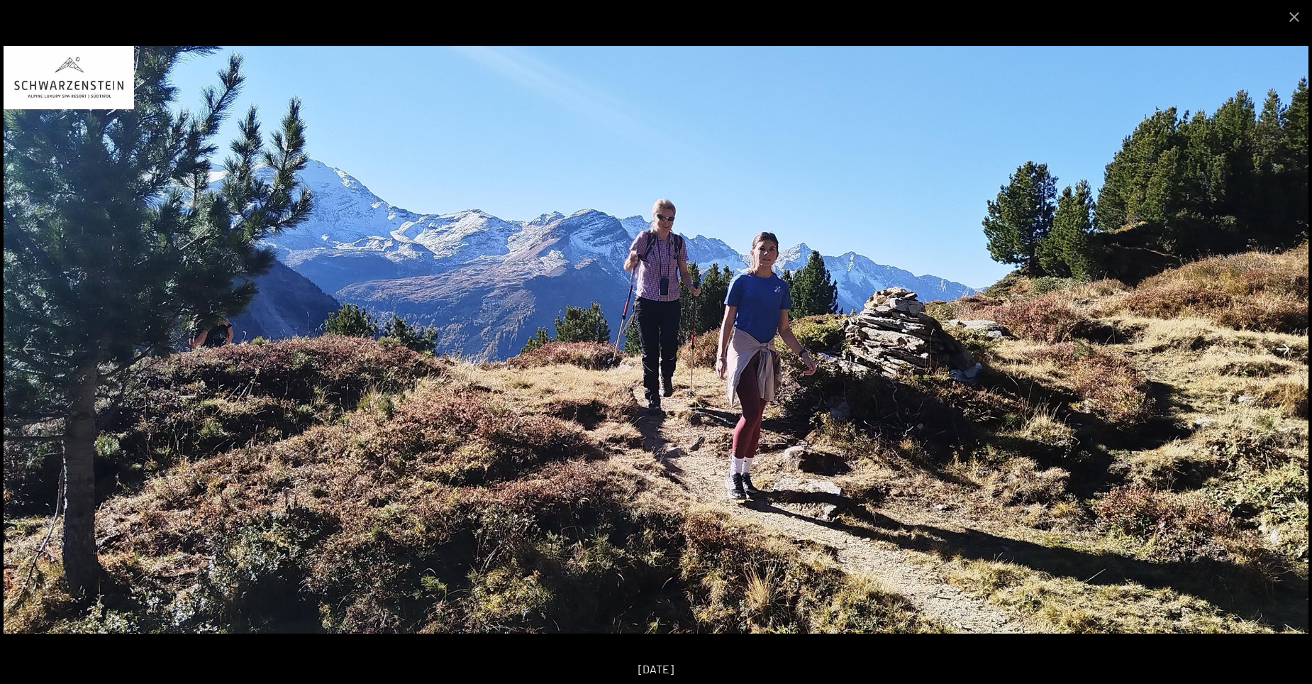
click at [1277, 353] on button "Next slide" at bounding box center [1283, 349] width 30 height 28
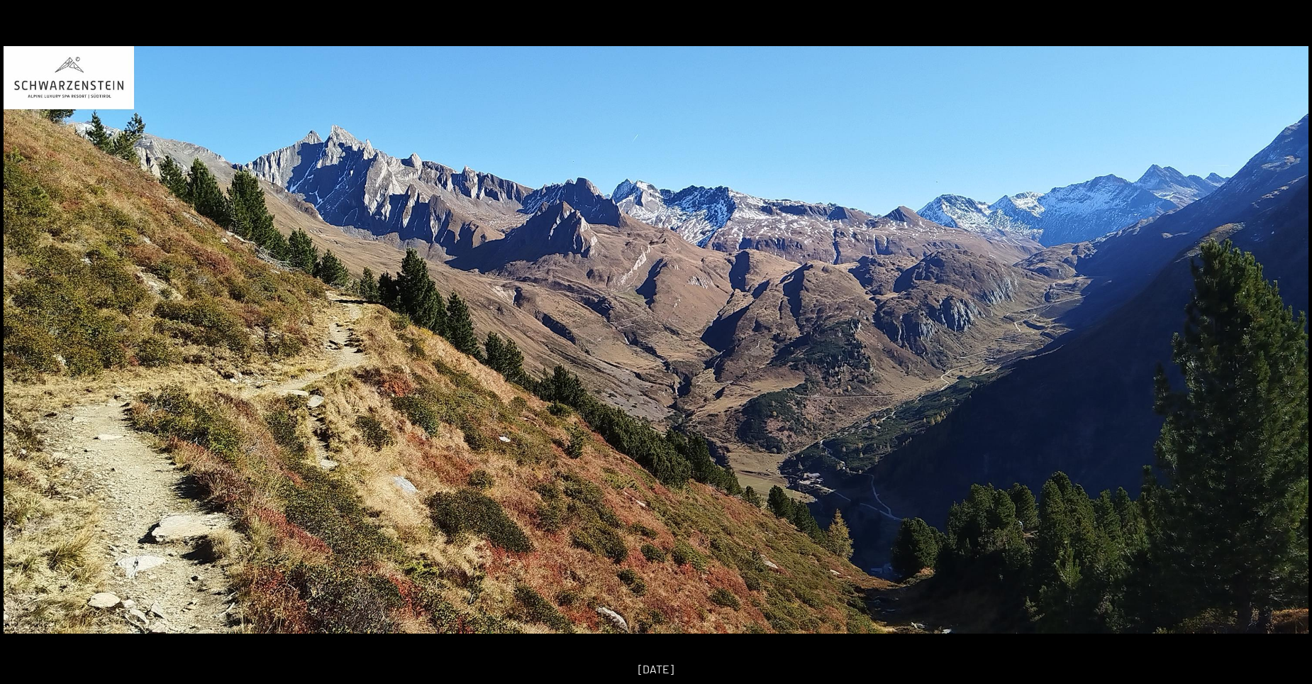
click at [1277, 353] on button "Next slide" at bounding box center [1290, 349] width 30 height 28
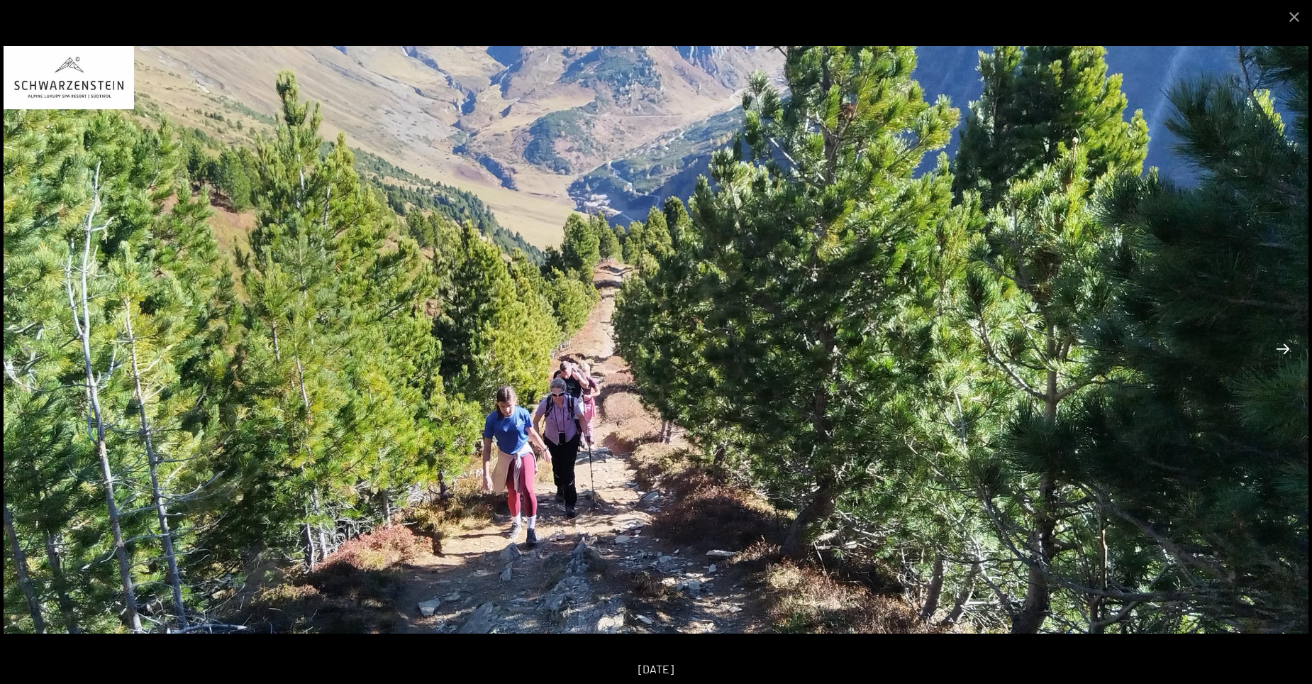
click at [1277, 353] on button "Next slide" at bounding box center [1283, 349] width 30 height 28
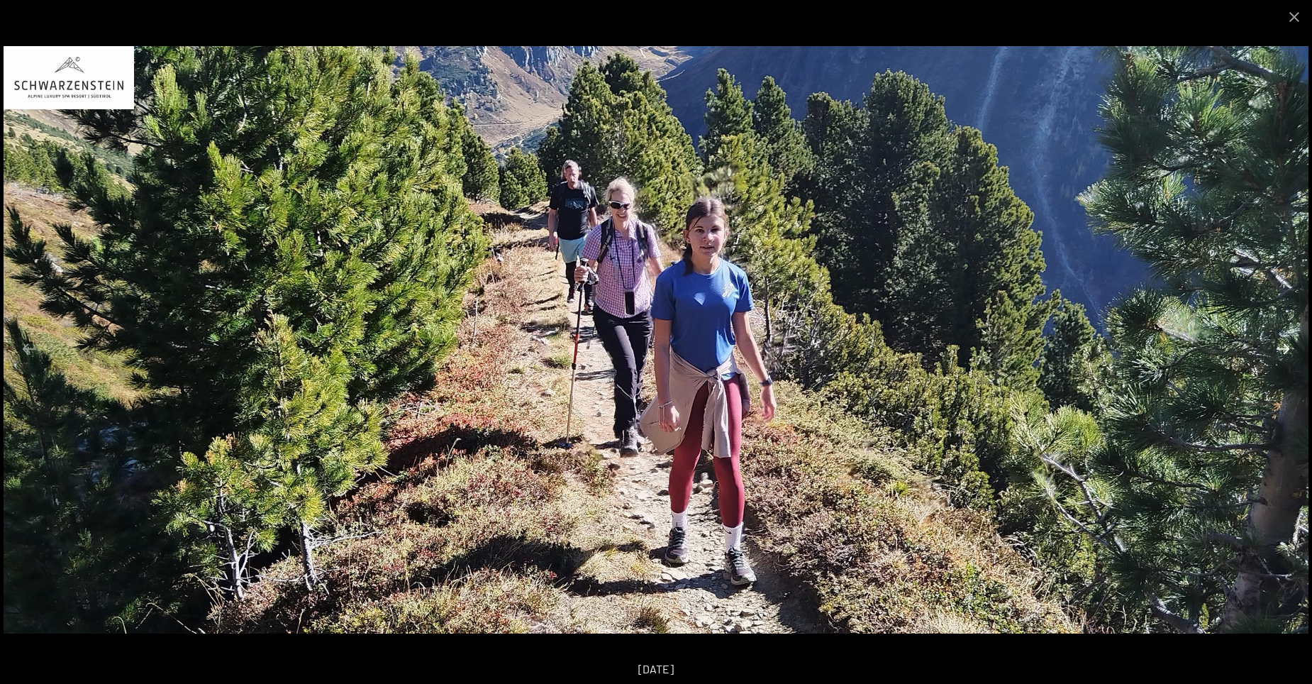
click at [1277, 353] on button "Next slide" at bounding box center [1283, 349] width 30 height 28
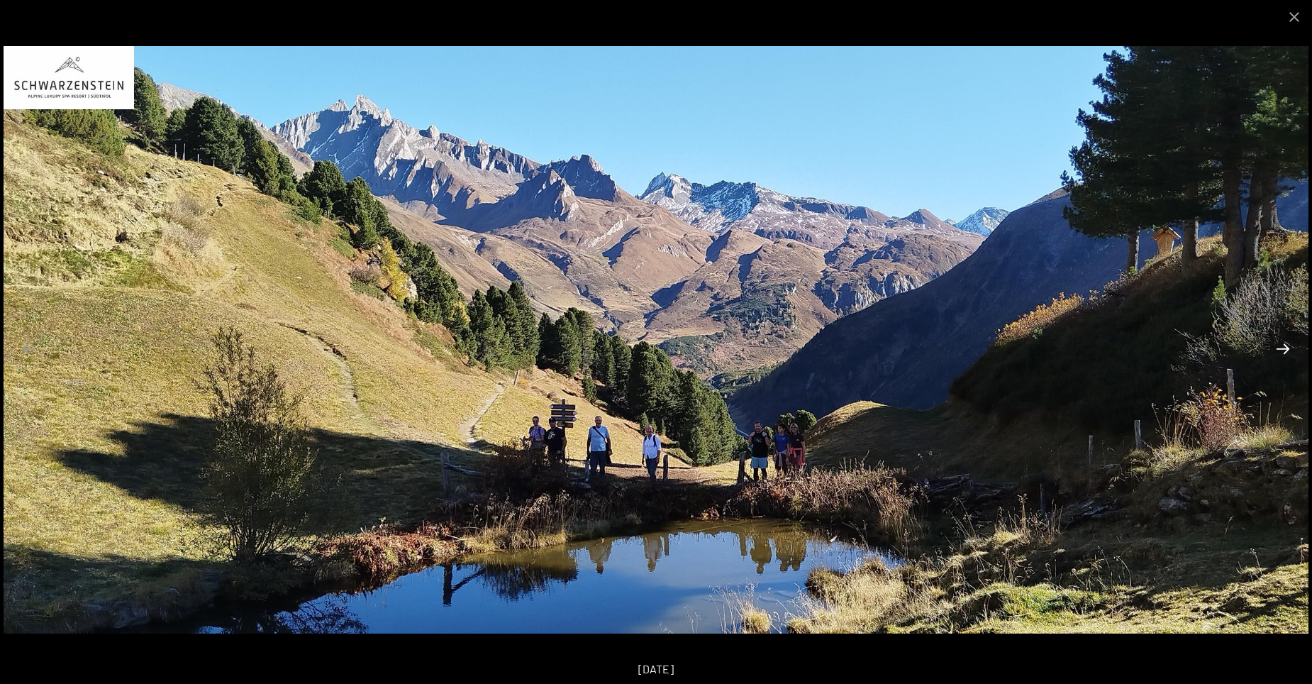
click at [1277, 353] on button "Next slide" at bounding box center [1283, 349] width 30 height 28
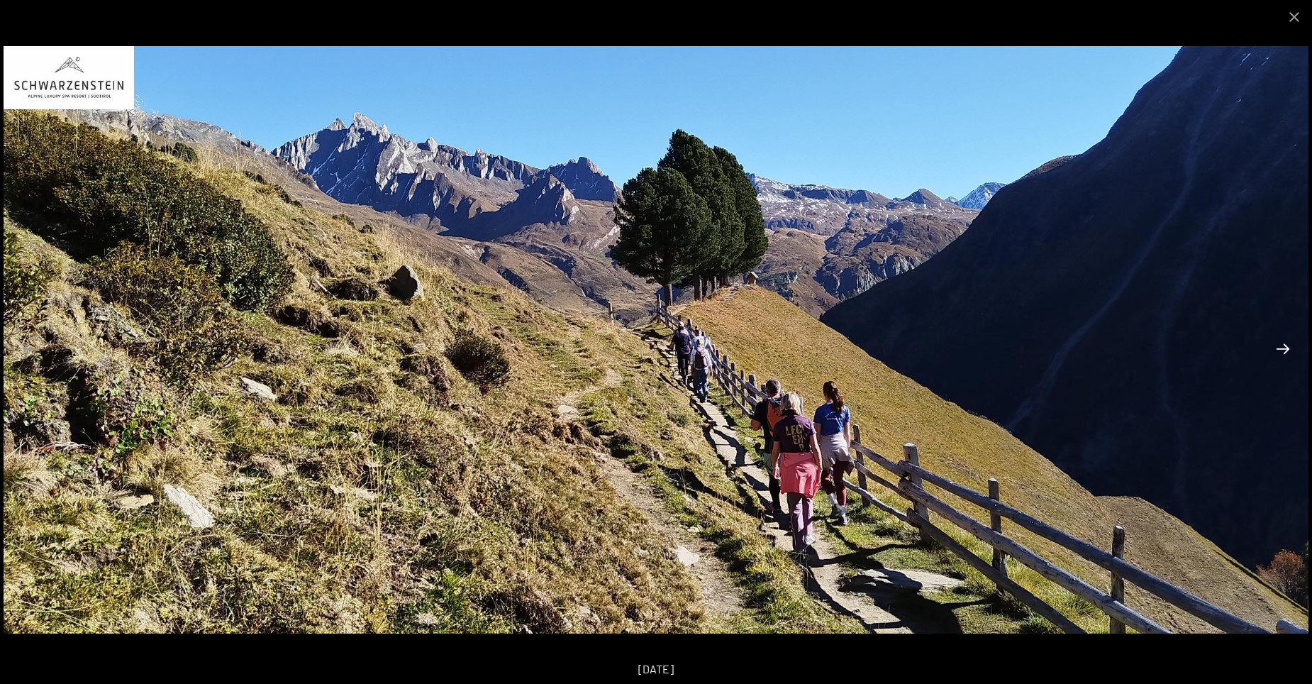
click at [1277, 353] on button "Next slide" at bounding box center [1283, 349] width 30 height 28
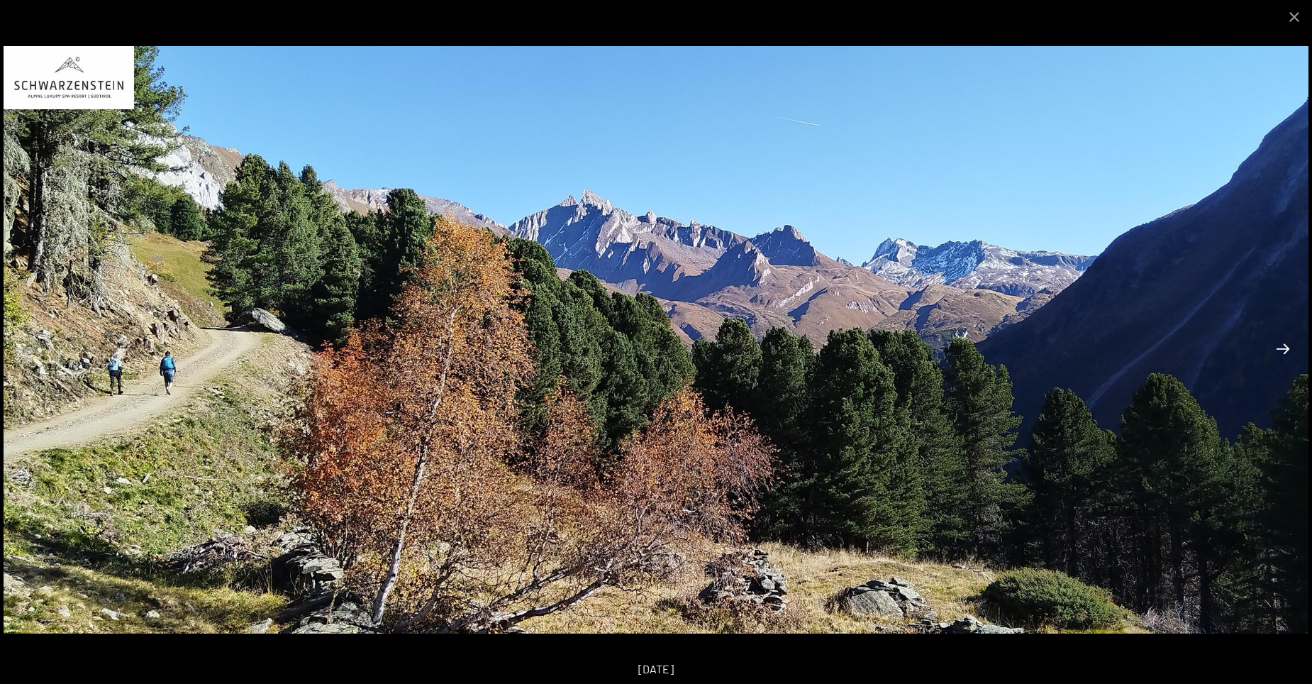
click at [1277, 353] on button "Next slide" at bounding box center [1283, 349] width 30 height 28
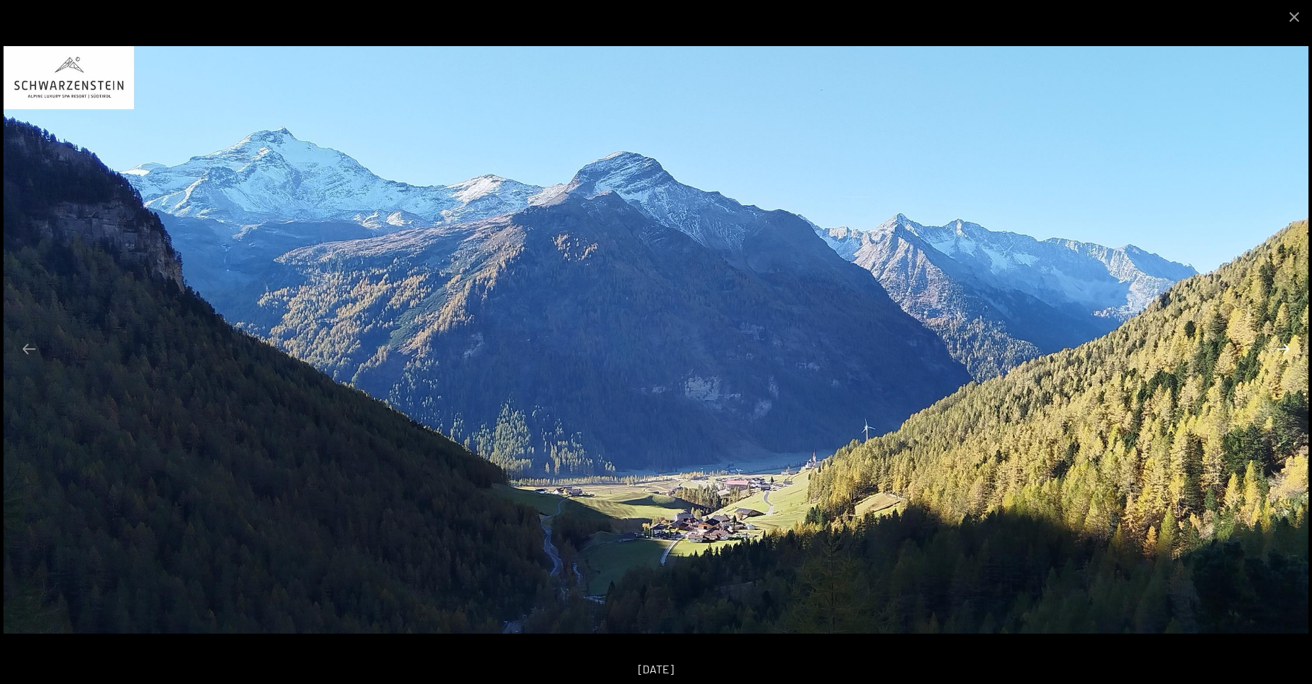
click at [1277, 353] on button "Next slide" at bounding box center [1283, 349] width 30 height 28
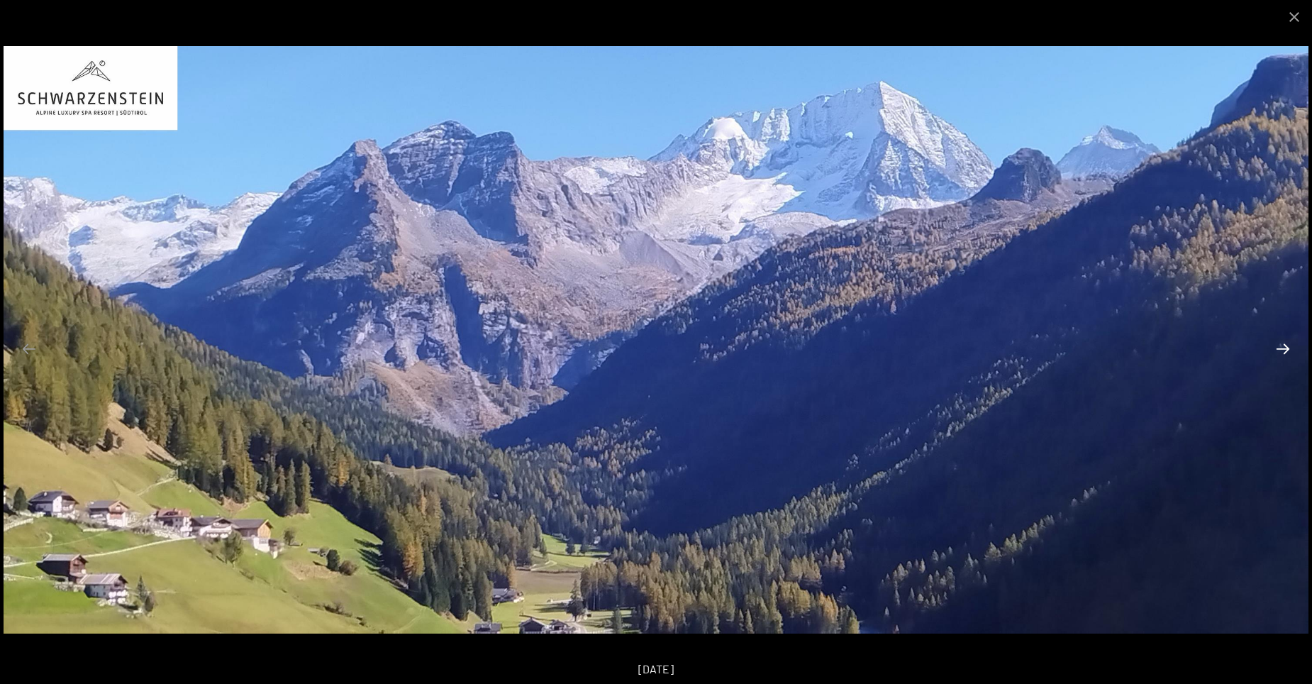
click at [1277, 353] on button "Next slide" at bounding box center [1283, 349] width 30 height 28
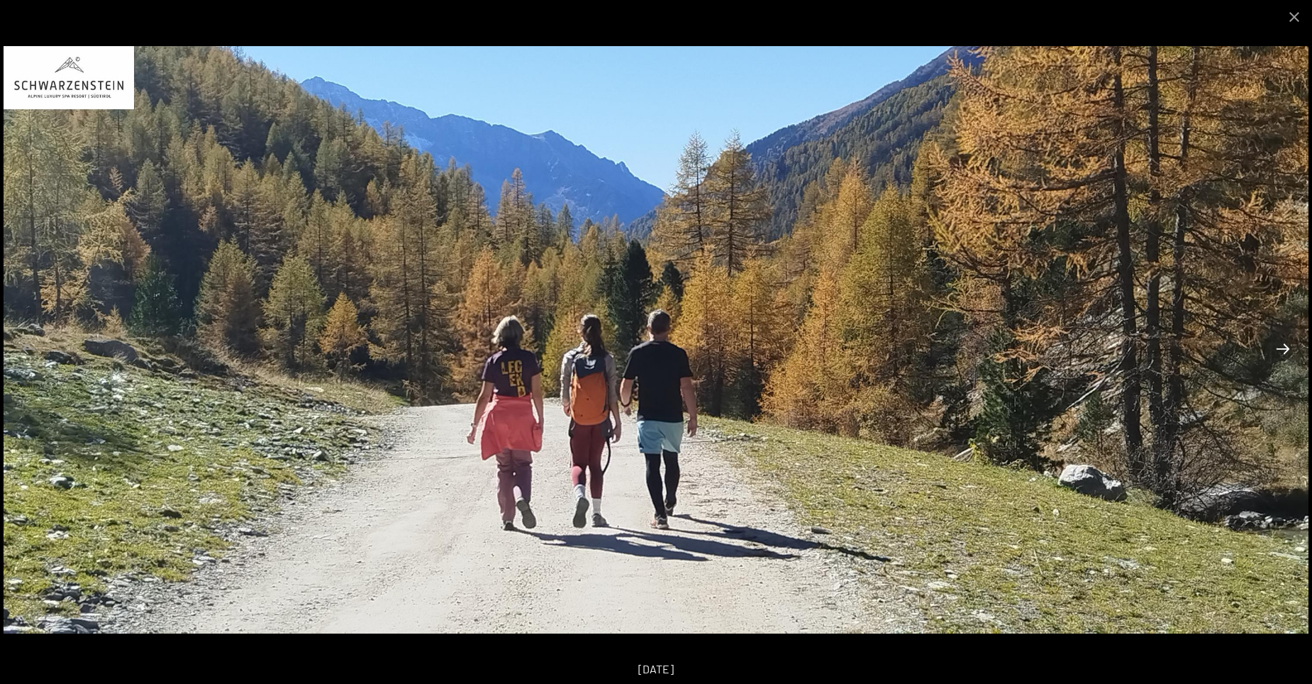
click at [1277, 353] on button "Next slide" at bounding box center [1283, 349] width 30 height 28
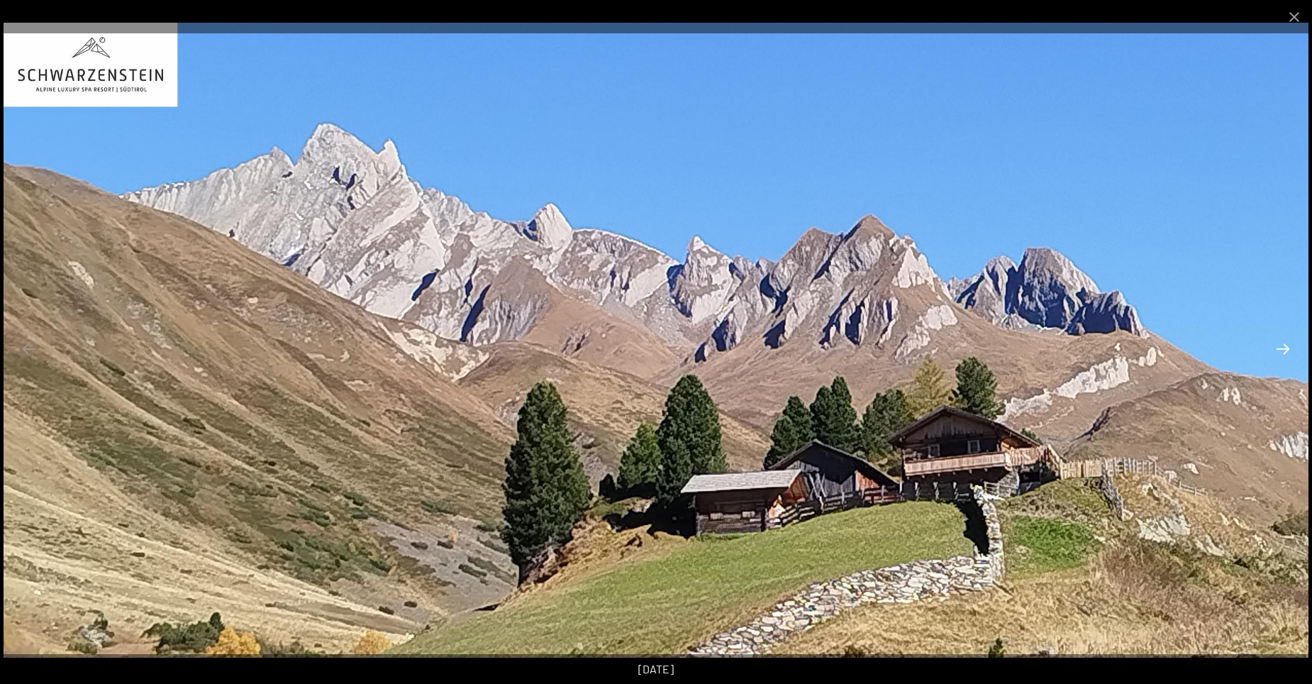
click at [1276, 353] on button "Next slide" at bounding box center [1283, 349] width 30 height 28
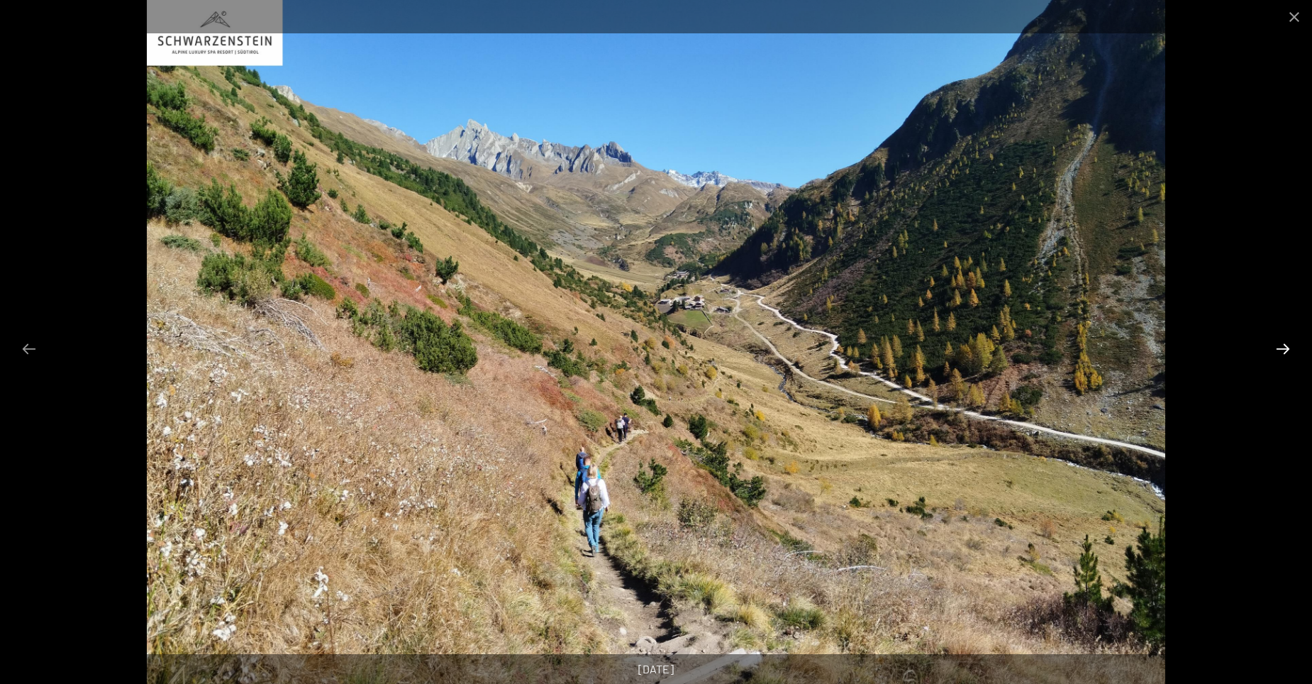
click at [1276, 353] on button "Next slide" at bounding box center [1283, 349] width 30 height 28
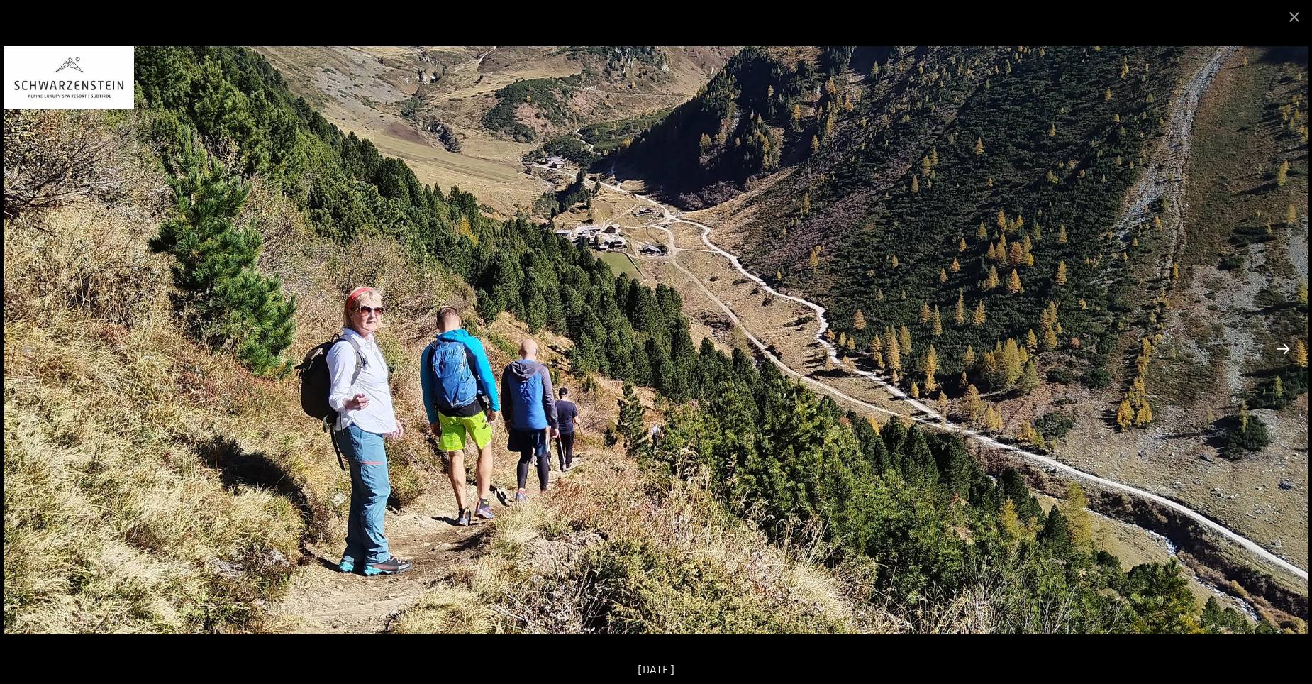
click at [1276, 353] on button "Next slide" at bounding box center [1283, 349] width 30 height 28
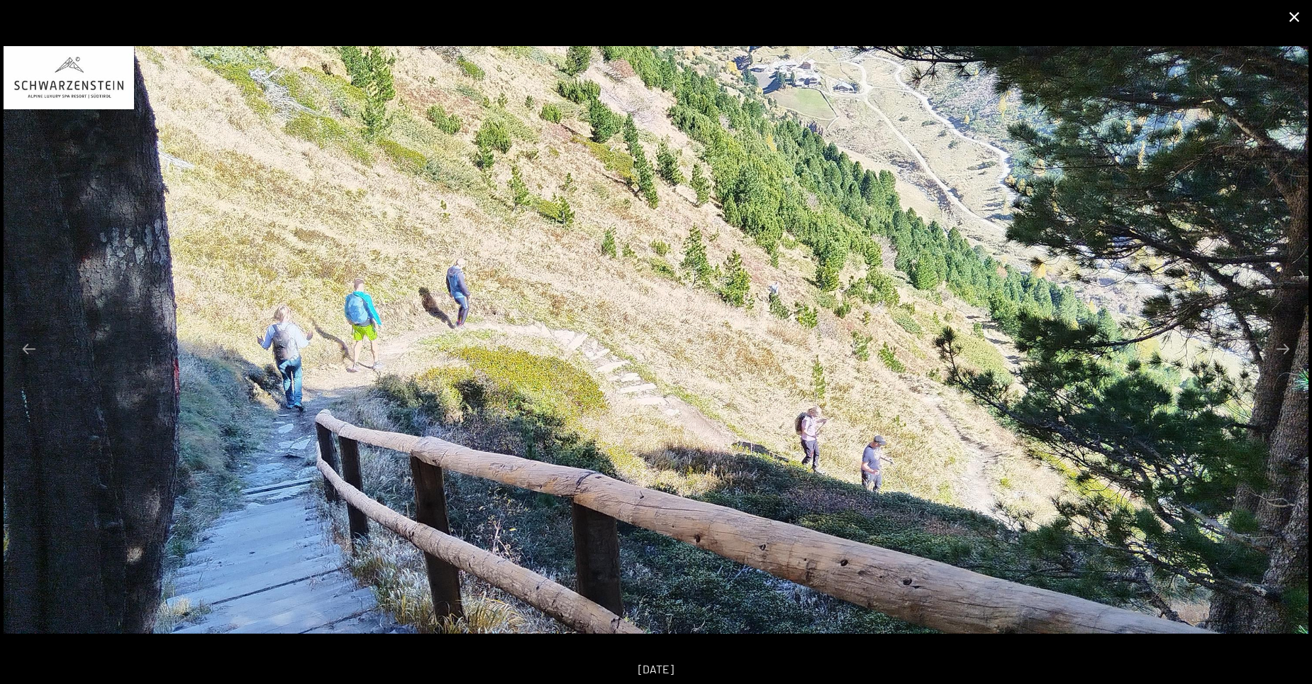
click at [1292, 16] on button "Close gallery" at bounding box center [1293, 16] width 35 height 33
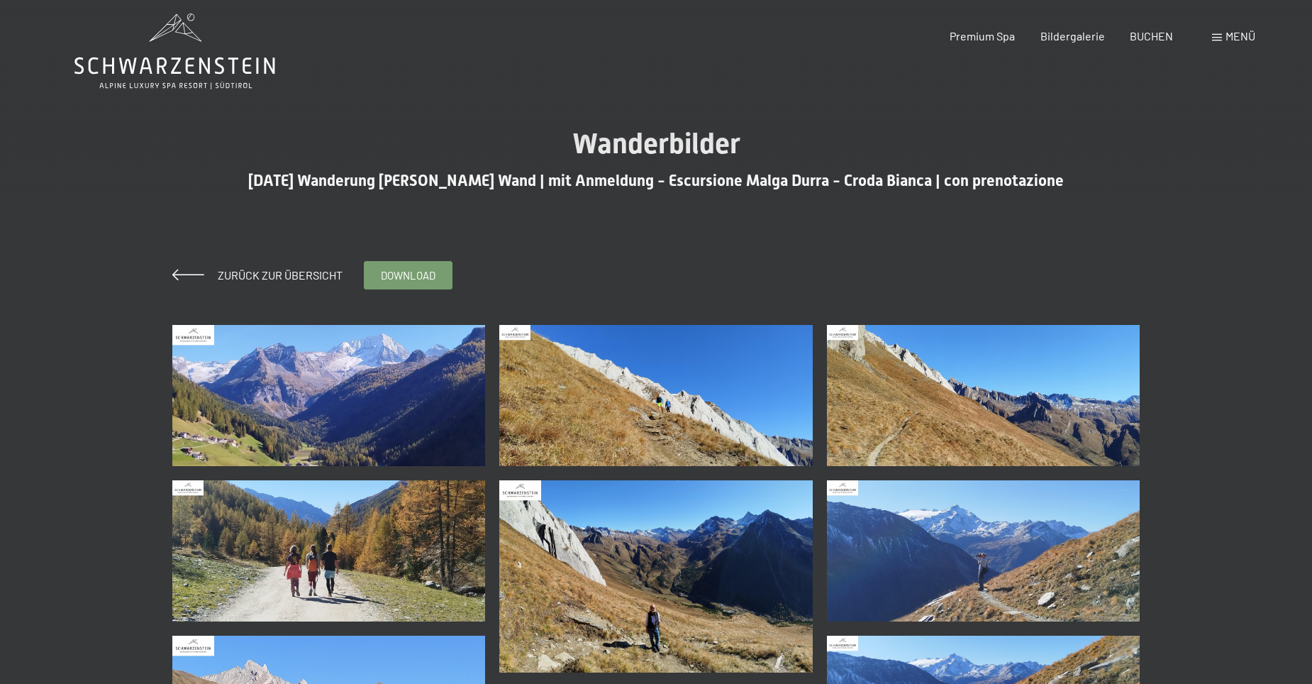
scroll to position [0, 0]
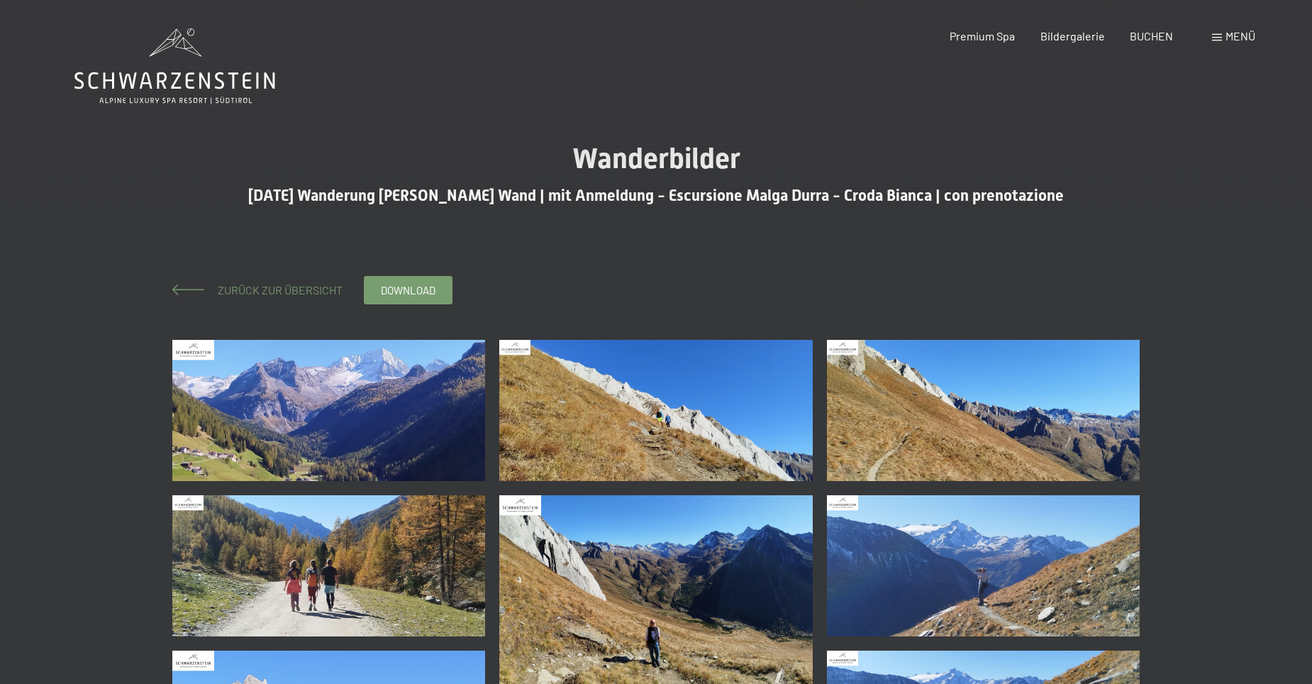
click at [274, 289] on span "Zurück zur Übersicht" at bounding box center [274, 289] width 136 height 13
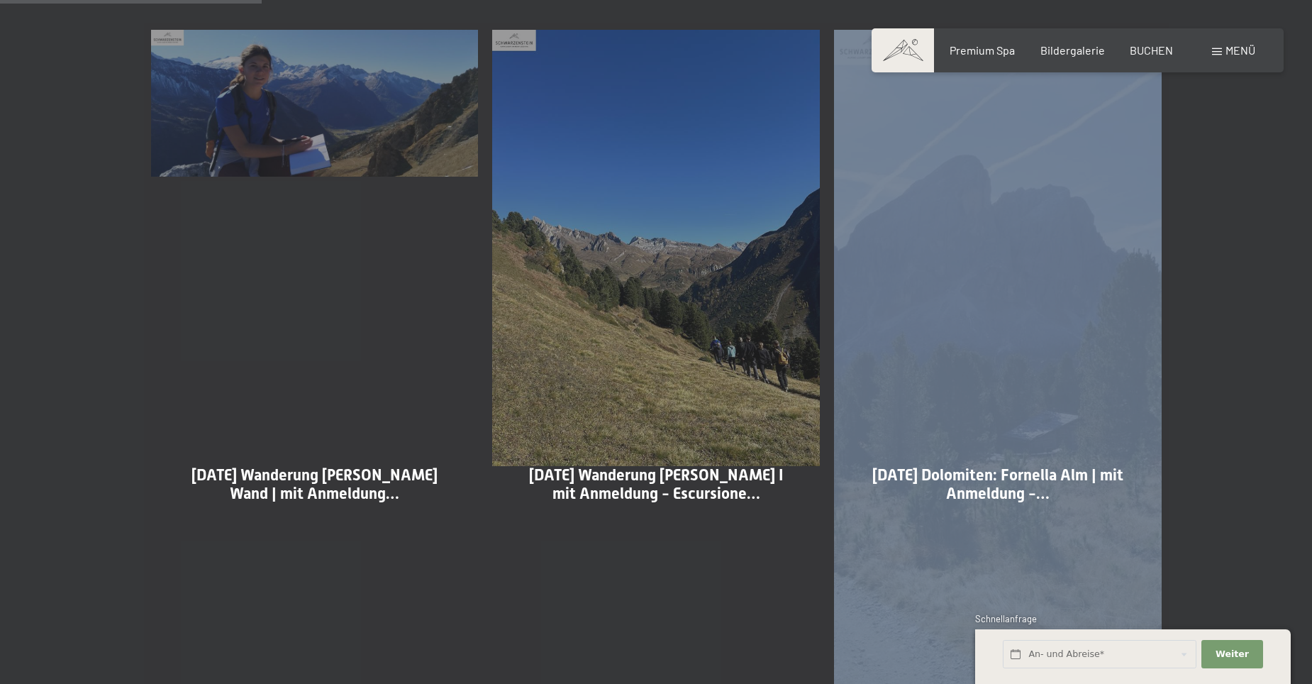
scroll to position [922, 0]
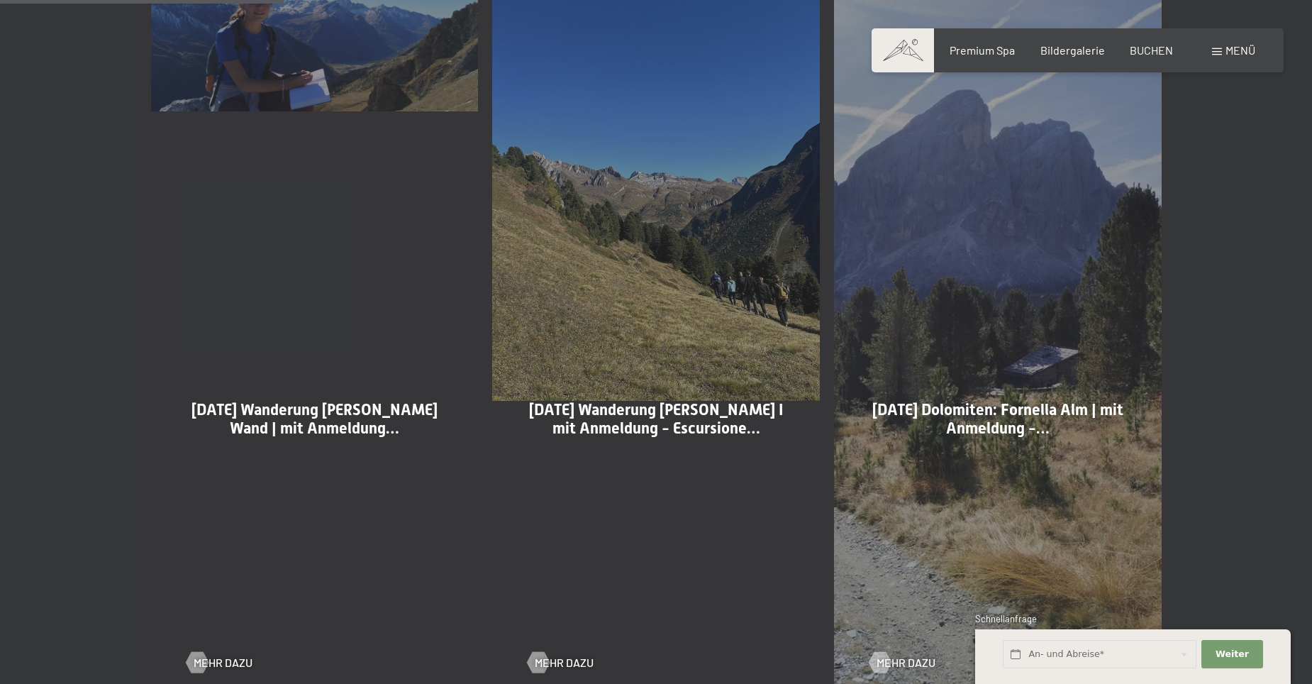
click at [1043, 319] on div "11-10-2025 Dolomiten: Fornella Alm | mit Anmeldung -… Mehr dazu" at bounding box center [998, 328] width 342 height 742
click at [1044, 319] on div "11-10-2025 Dolomiten: Fornella Alm | mit Anmeldung -… Mehr dazu" at bounding box center [998, 328] width 342 height 742
click at [646, 275] on div "13-10-2025 Wanderung Durra Alm I mit Anmeldung - Escursione… Mehr dazu" at bounding box center [656, 328] width 342 height 742
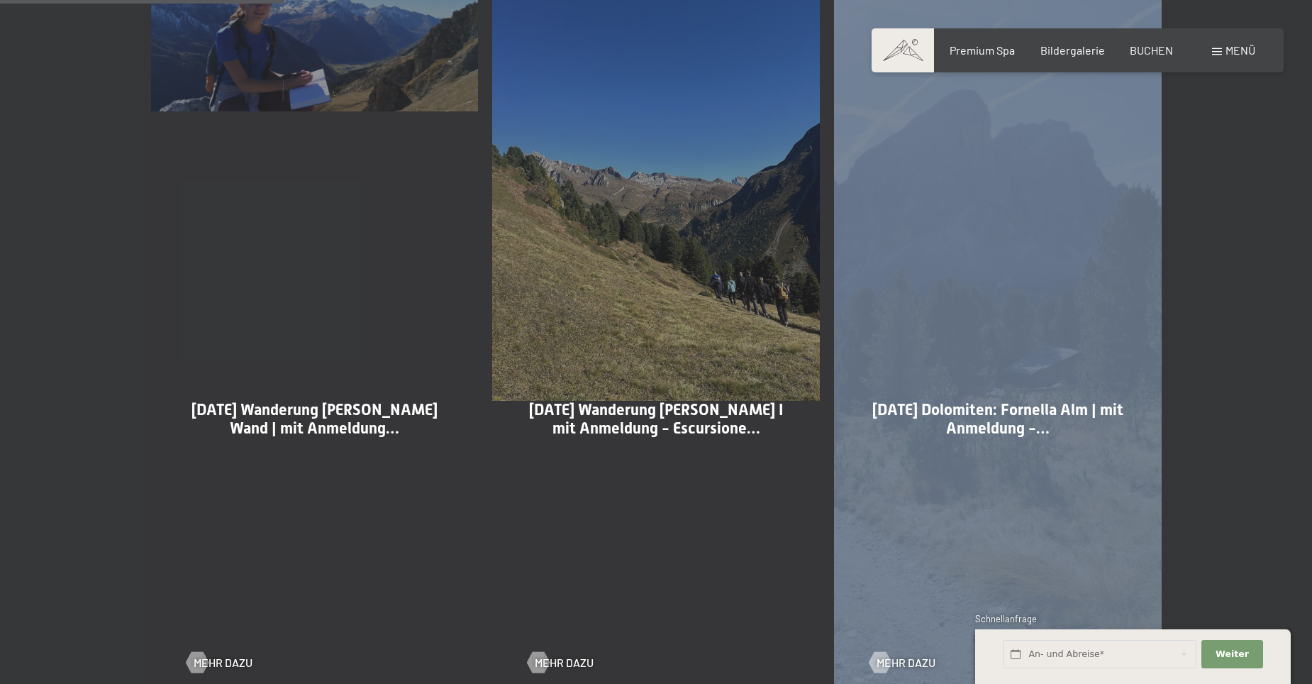
click at [646, 275] on div "13-10-2025 Wanderung Durra Alm I mit Anmeldung - Escursione… Mehr dazu" at bounding box center [656, 328] width 342 height 742
click at [560, 662] on span "Mehr dazu" at bounding box center [578, 662] width 59 height 16
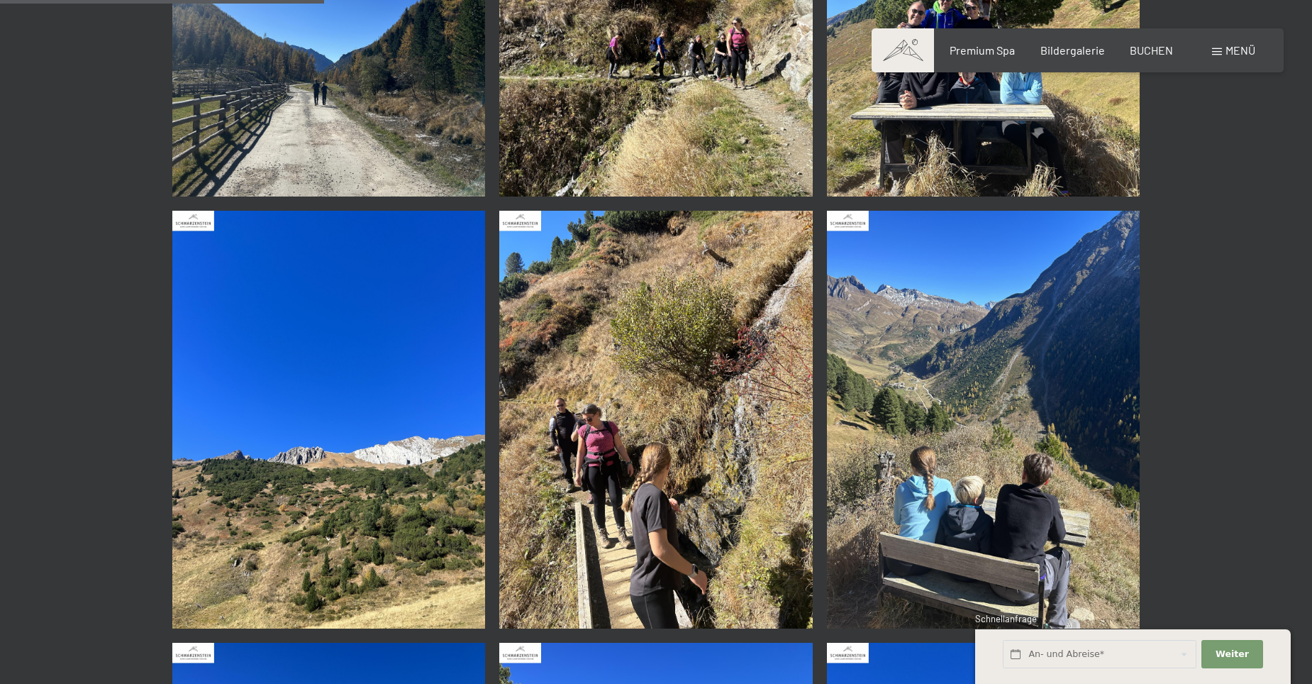
click at [954, 393] on img at bounding box center [983, 420] width 313 height 418
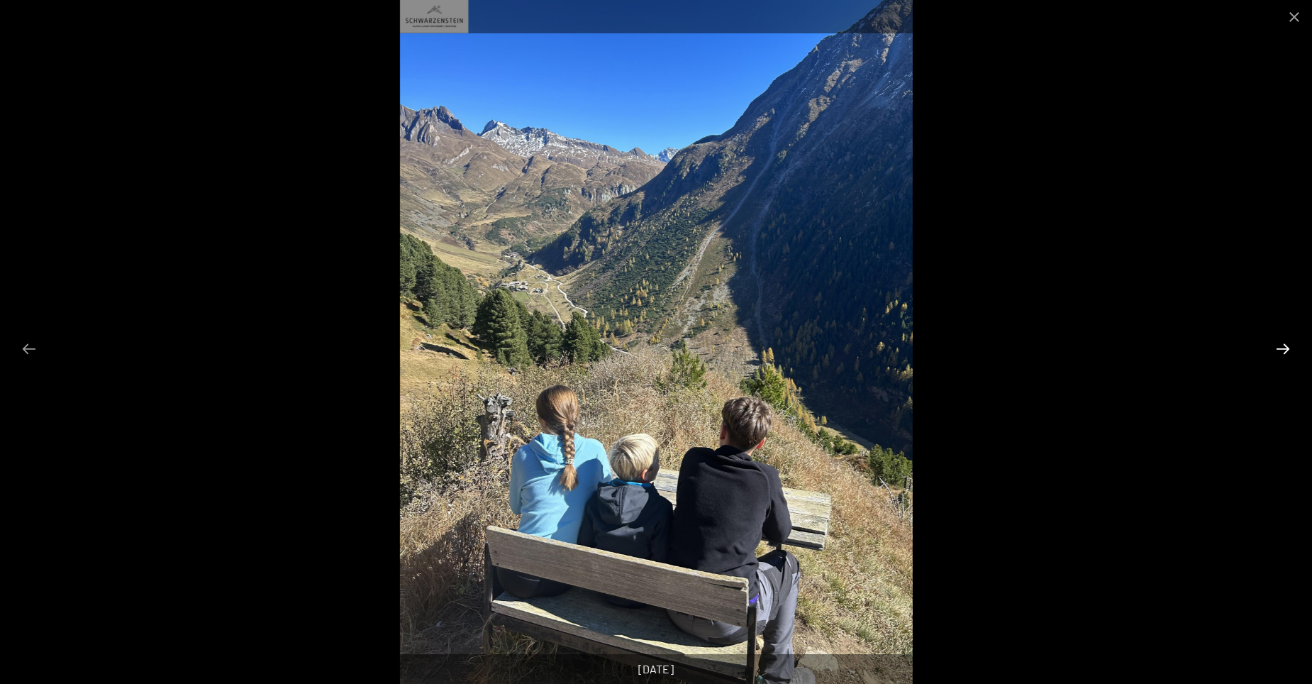
click at [1285, 348] on button "Next slide" at bounding box center [1283, 349] width 30 height 28
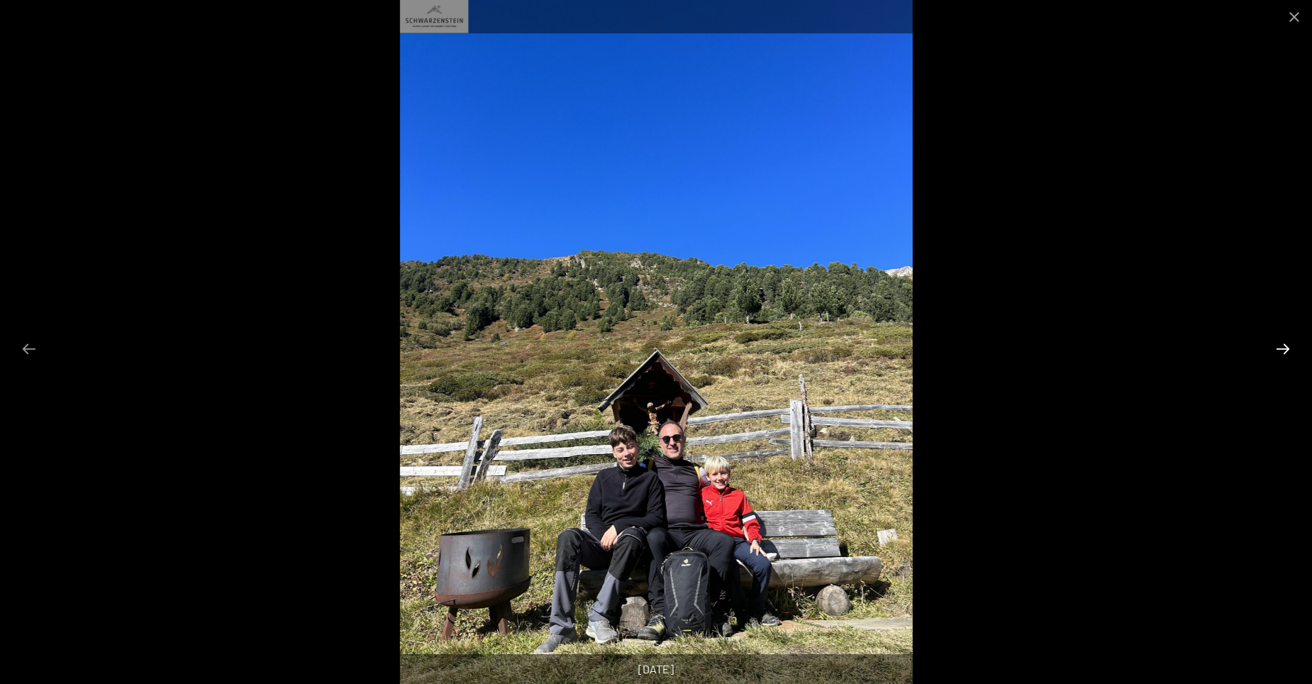
click at [1285, 348] on button "Next slide" at bounding box center [1283, 349] width 30 height 28
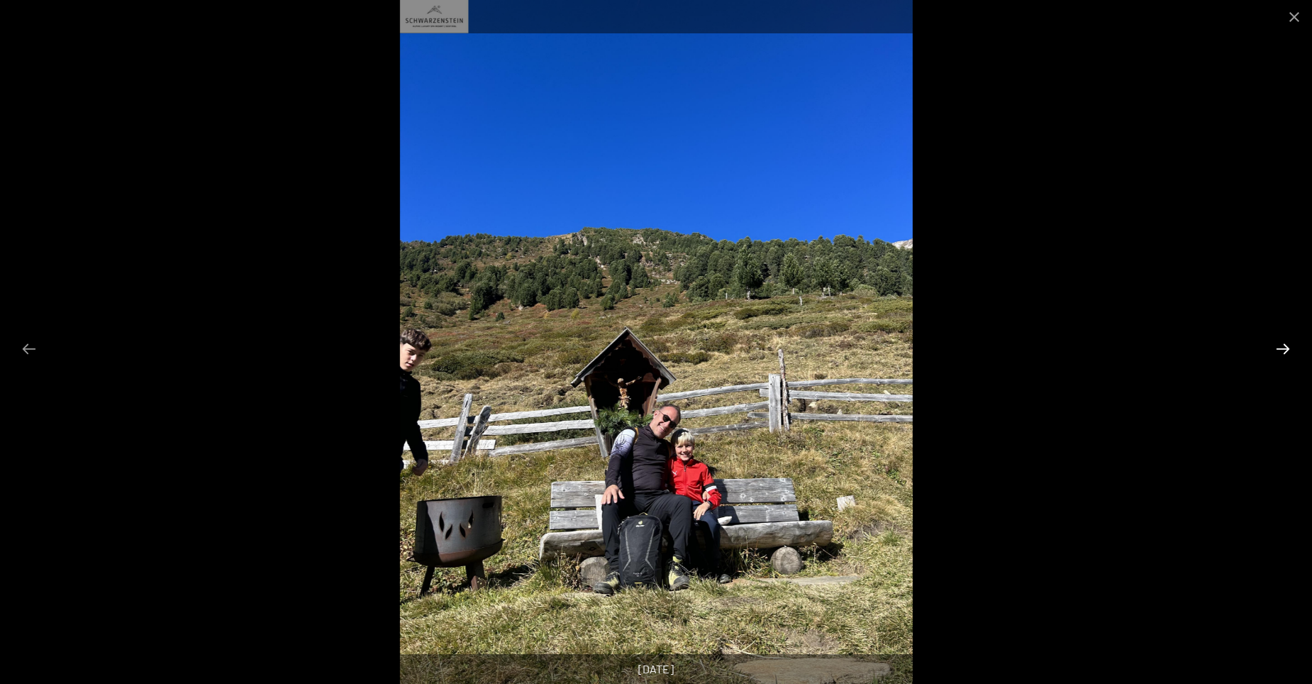
click at [1285, 348] on button "Next slide" at bounding box center [1283, 349] width 30 height 28
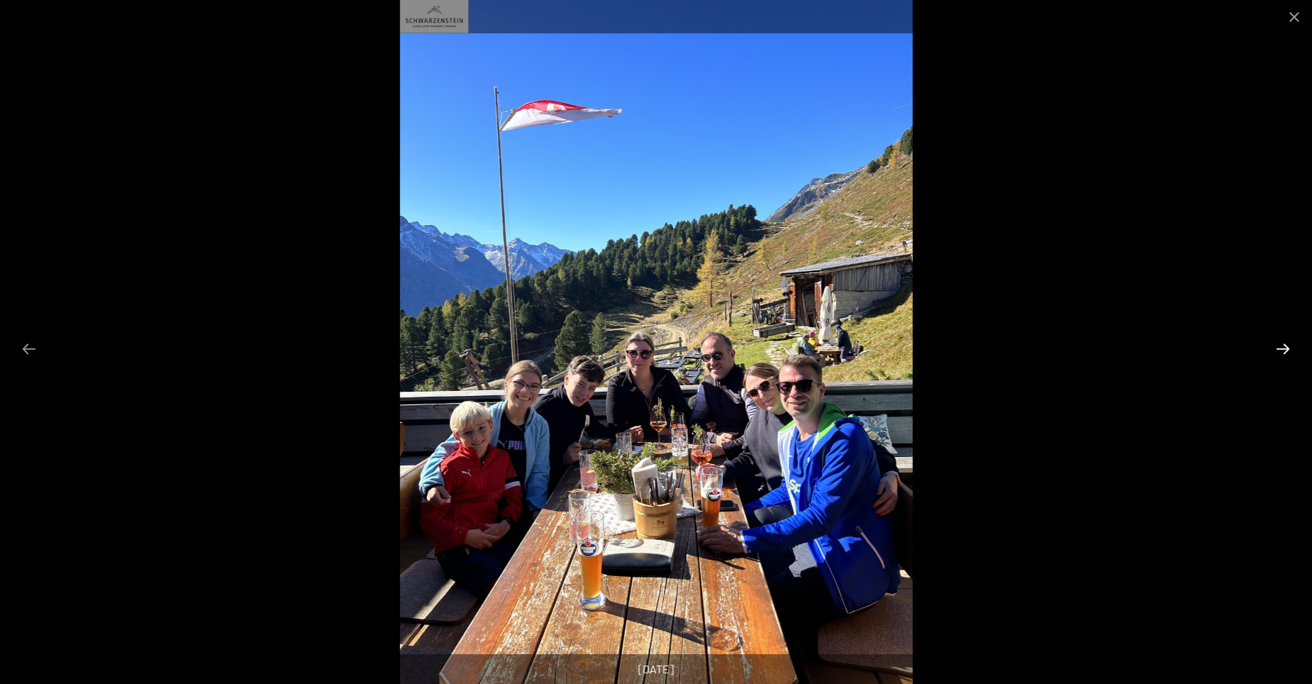
click at [1285, 348] on button "Next slide" at bounding box center [1283, 349] width 30 height 28
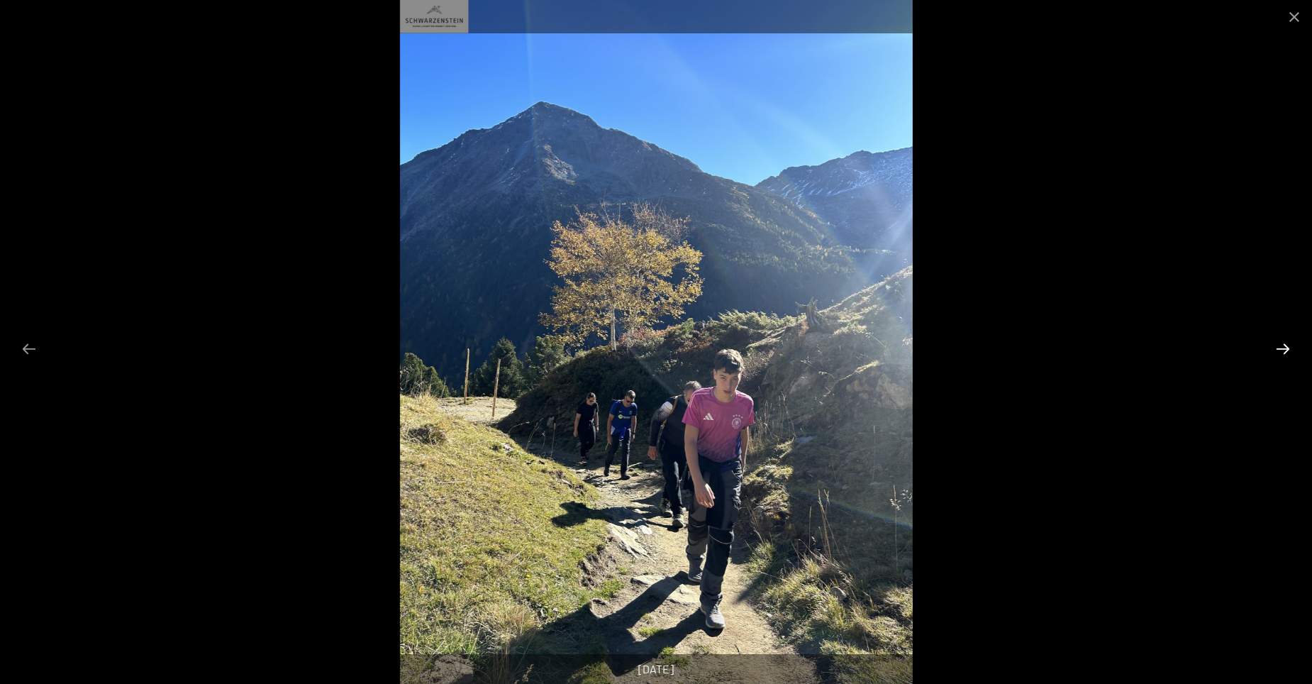
click at [1285, 348] on button "Next slide" at bounding box center [1283, 349] width 30 height 28
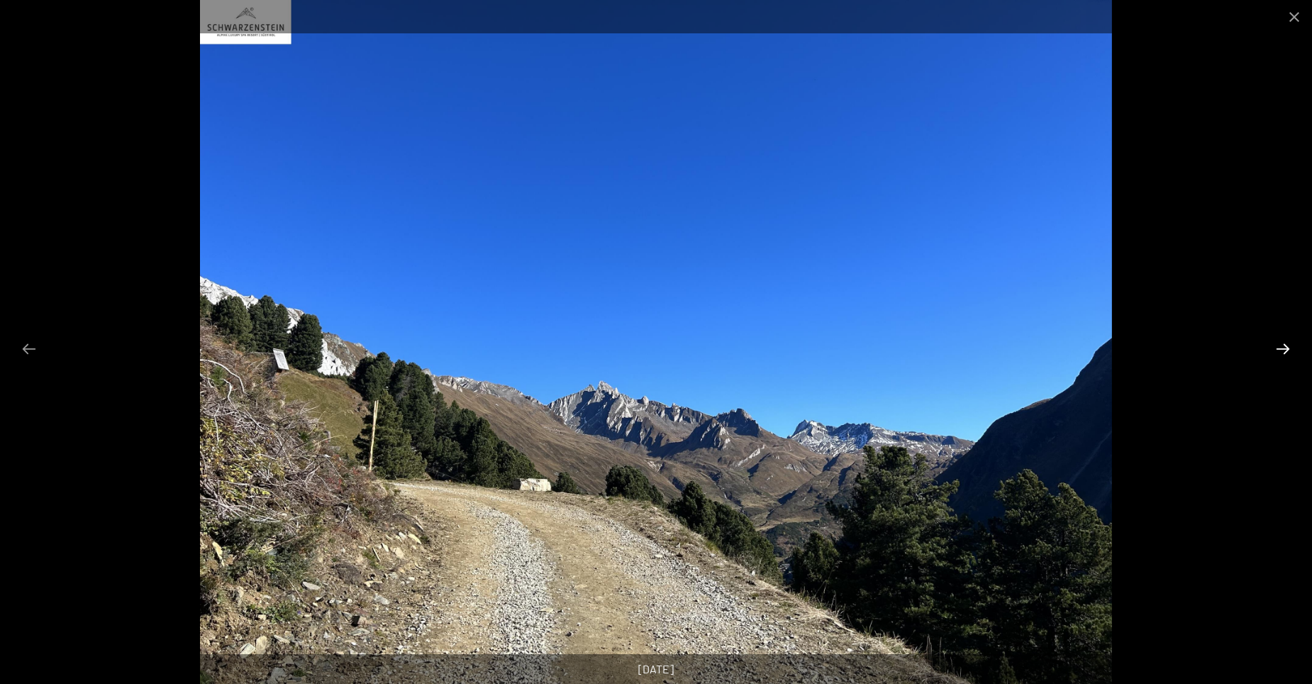
click at [1285, 348] on button "Next slide" at bounding box center [1283, 349] width 30 height 28
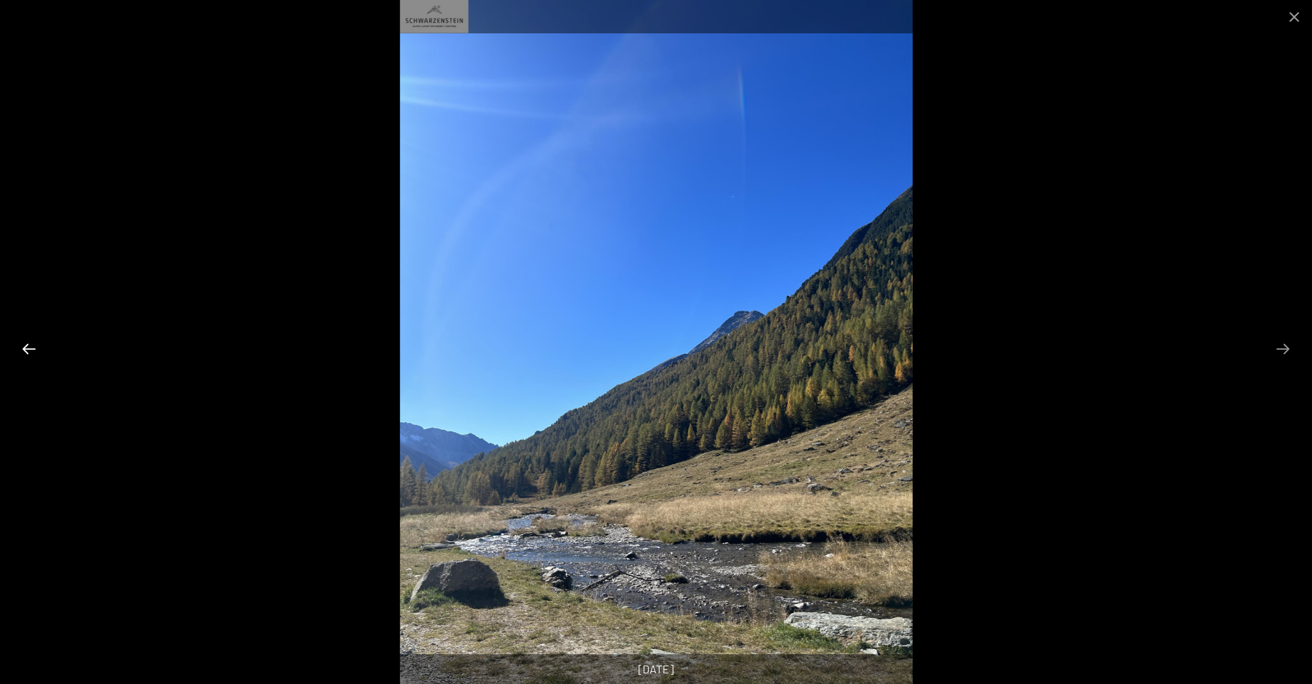
click at [26, 342] on button "Previous slide" at bounding box center [29, 349] width 30 height 28
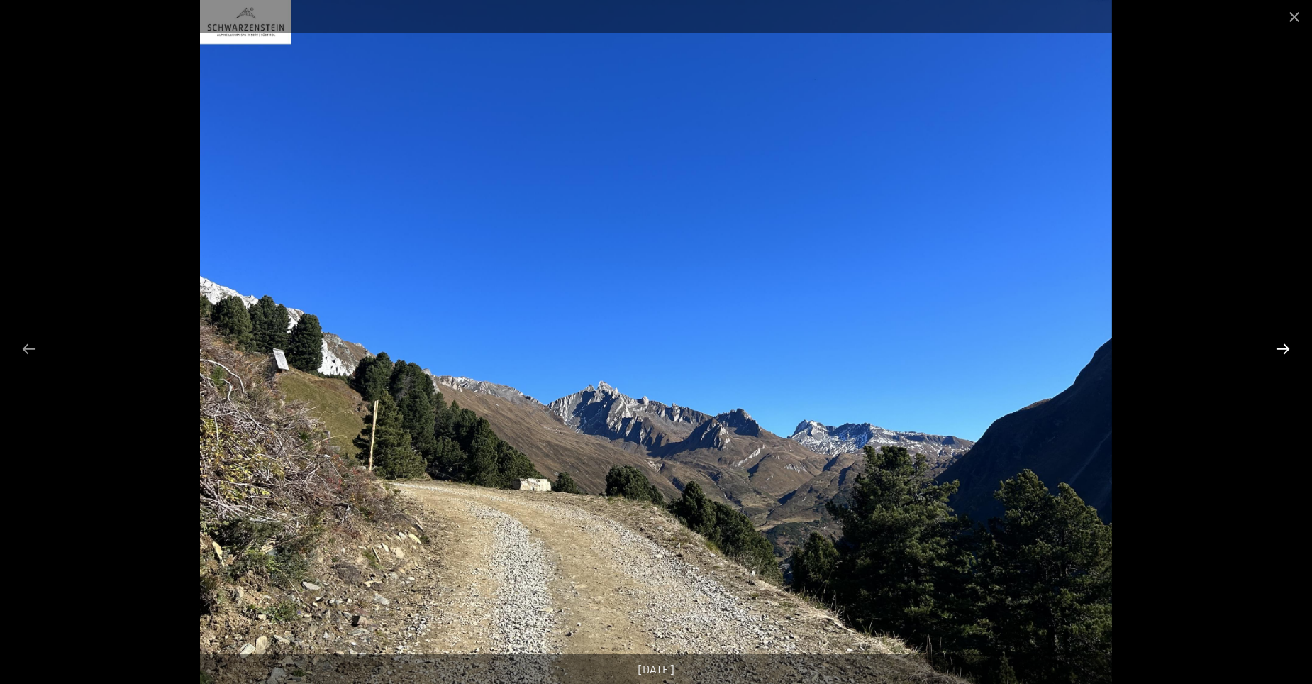
click at [1278, 347] on button "Next slide" at bounding box center [1283, 349] width 30 height 28
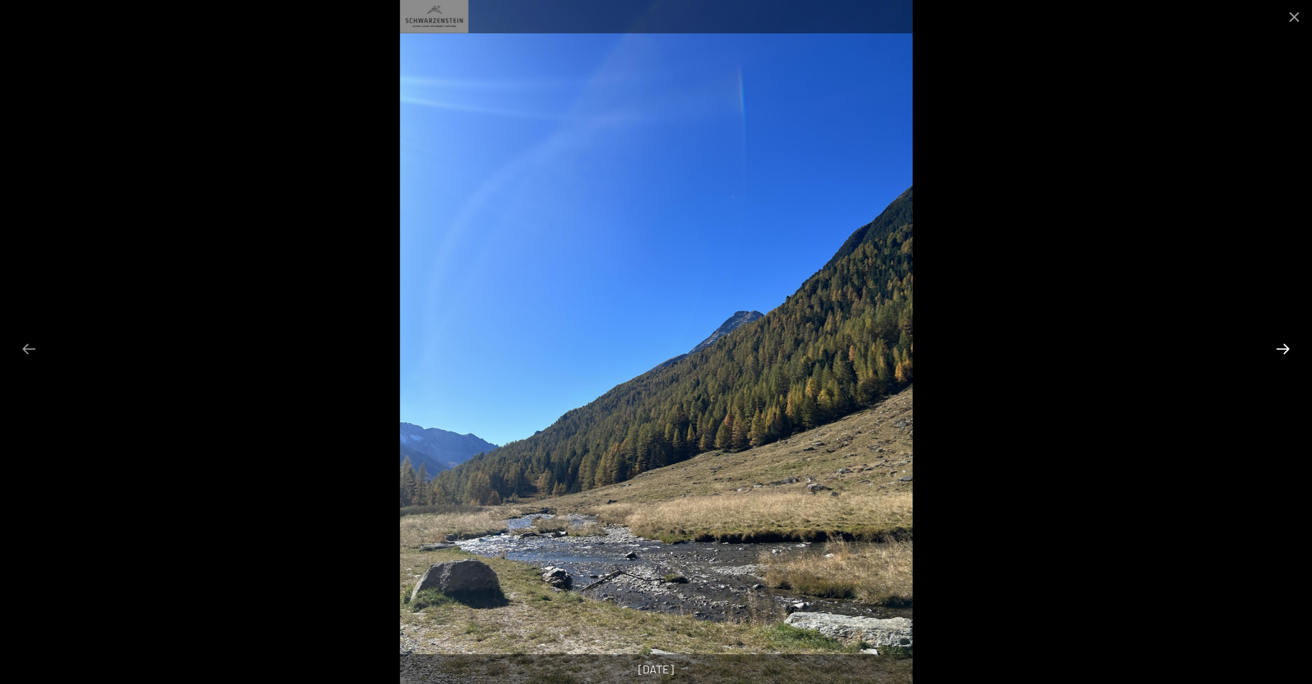
click at [1278, 347] on button "Next slide" at bounding box center [1283, 349] width 30 height 28
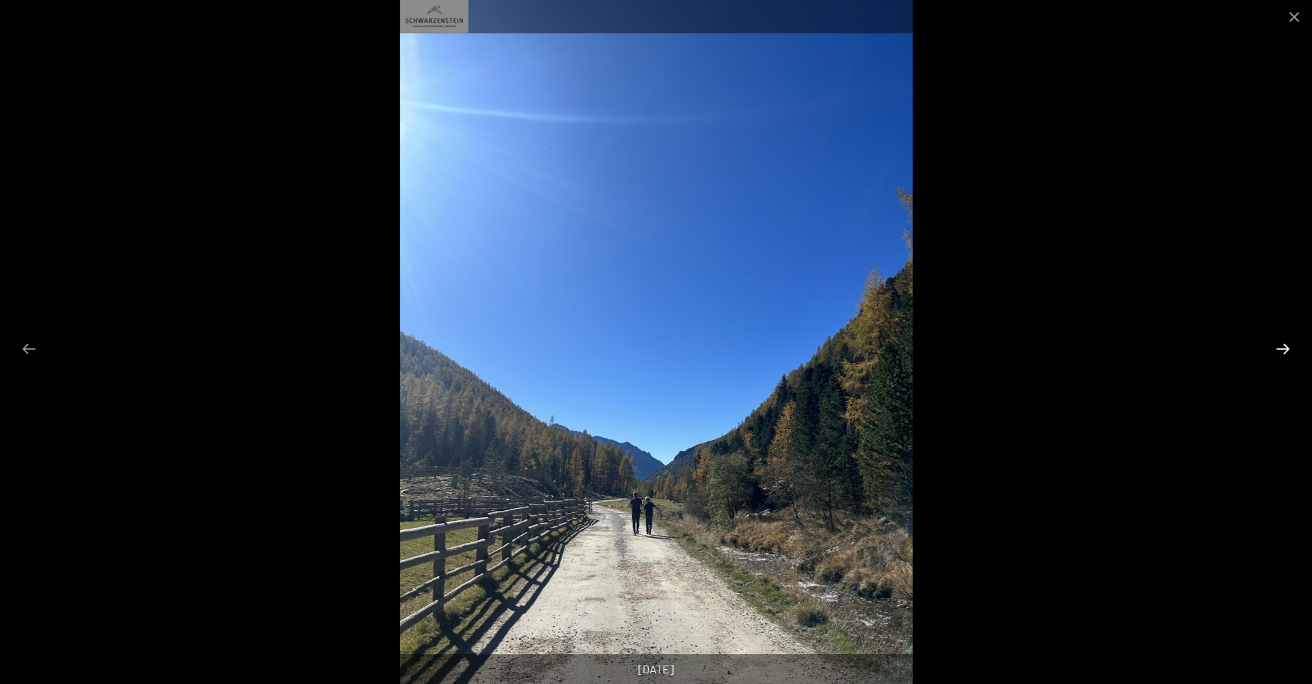
click at [1278, 347] on button "Next slide" at bounding box center [1283, 349] width 30 height 28
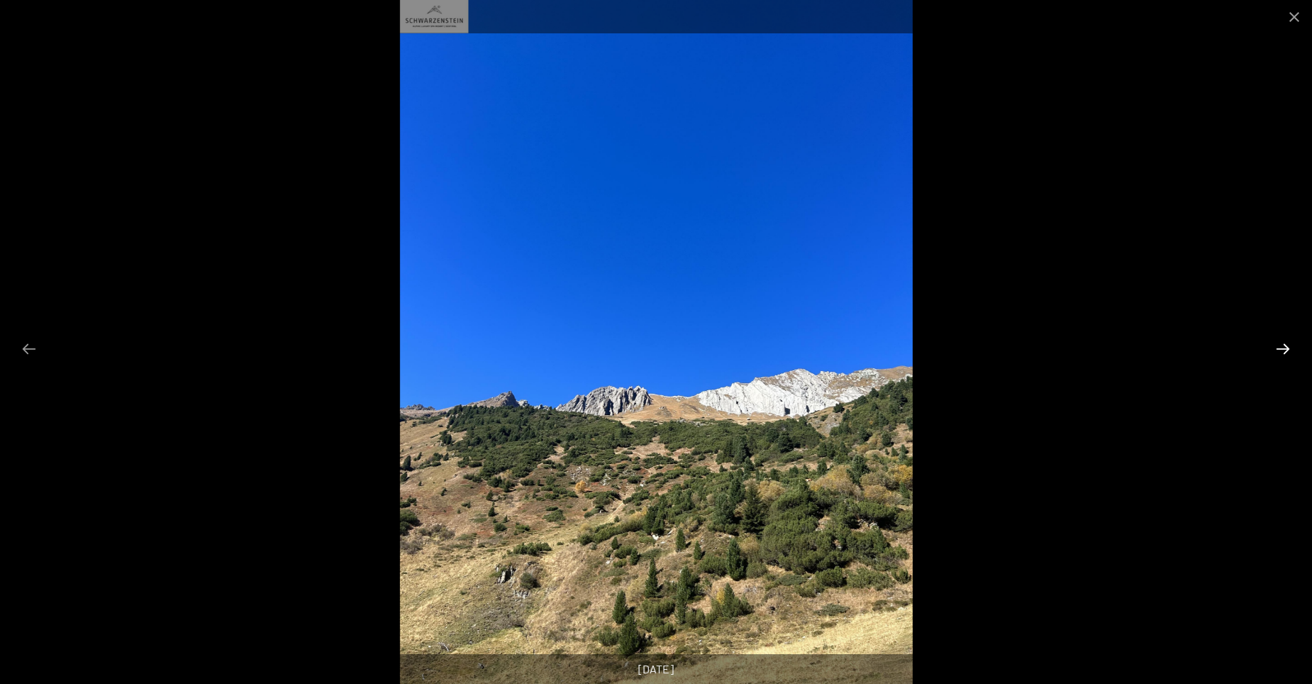
click at [1278, 347] on button "Next slide" at bounding box center [1283, 349] width 30 height 28
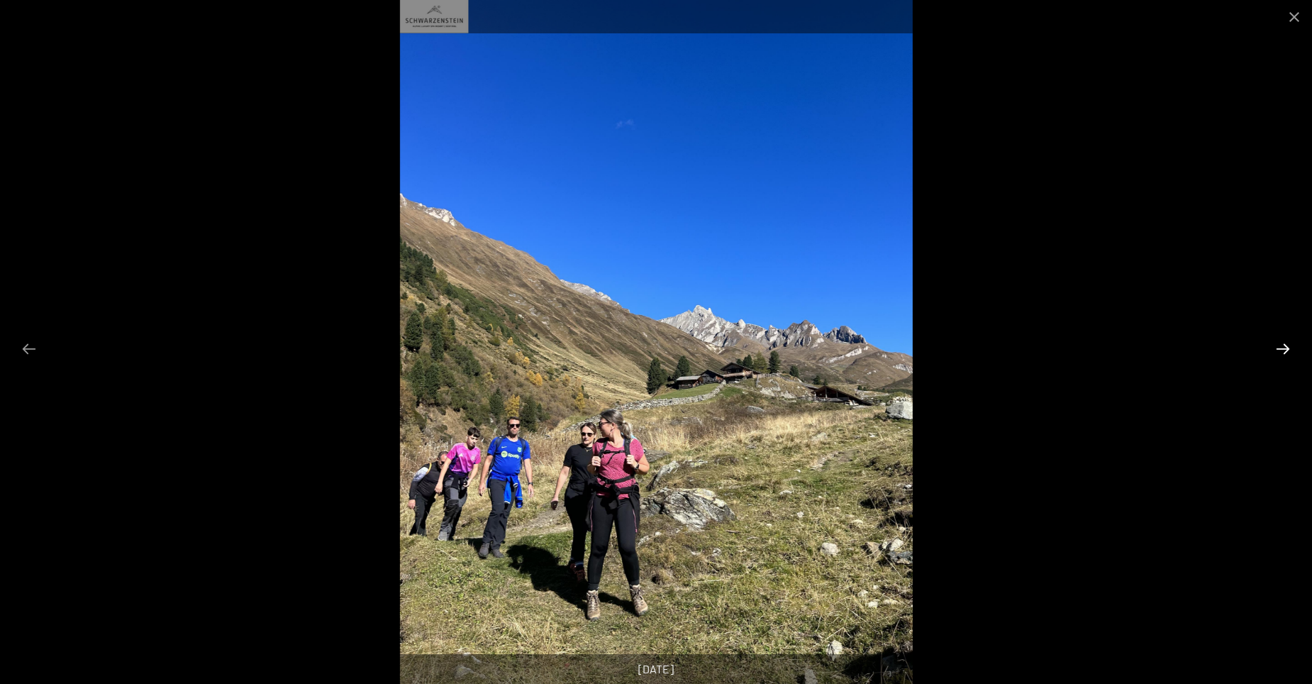
click at [1278, 347] on button "Next slide" at bounding box center [1283, 349] width 30 height 28
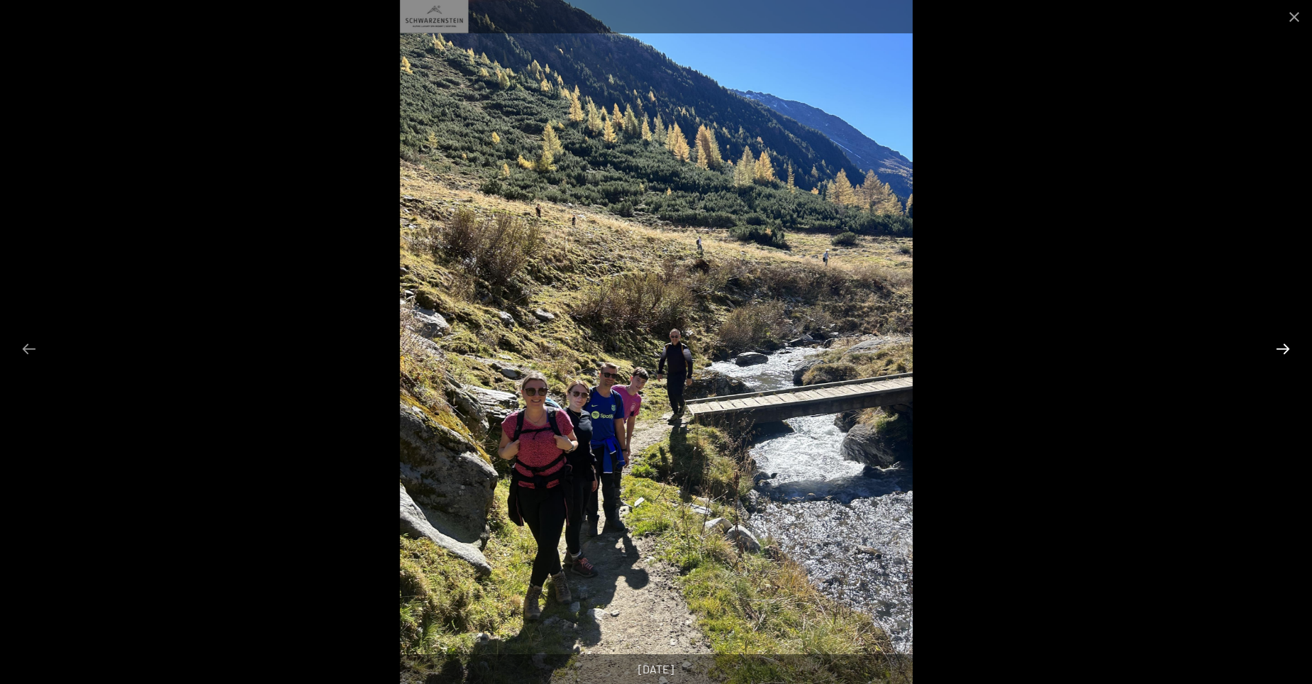
click at [1278, 347] on button "Next slide" at bounding box center [1283, 349] width 30 height 28
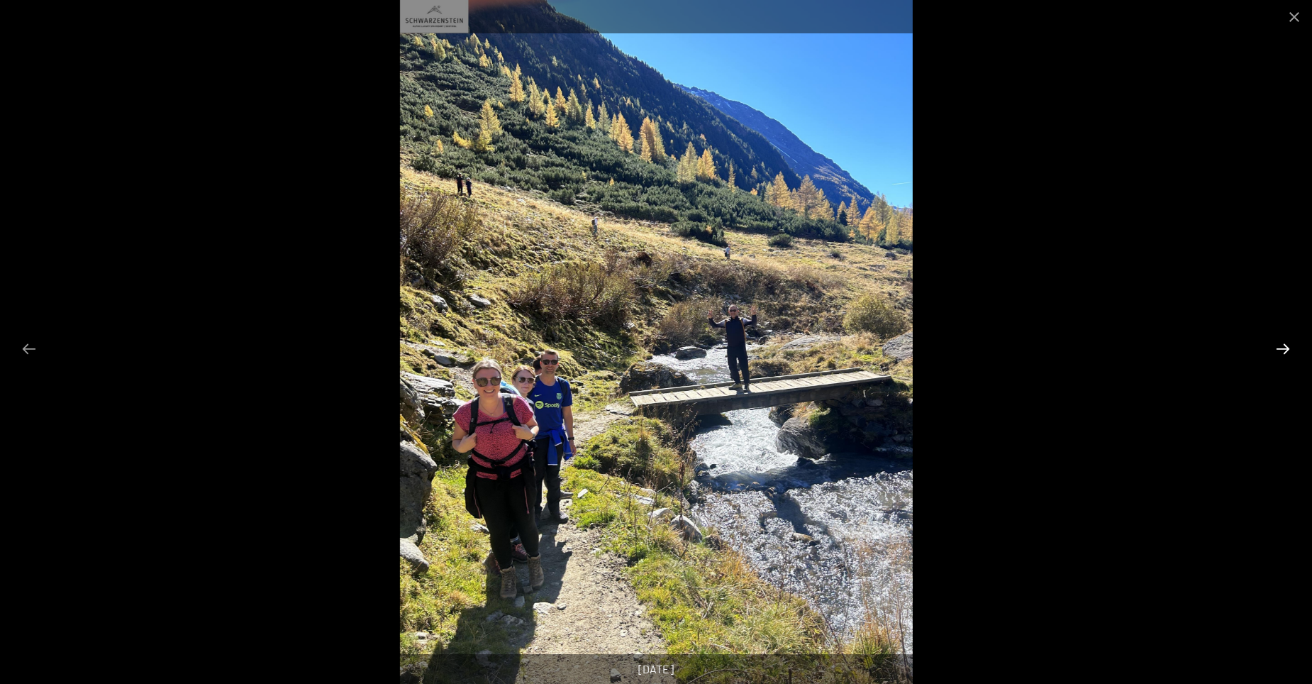
click at [1278, 347] on button "Next slide" at bounding box center [1283, 349] width 30 height 28
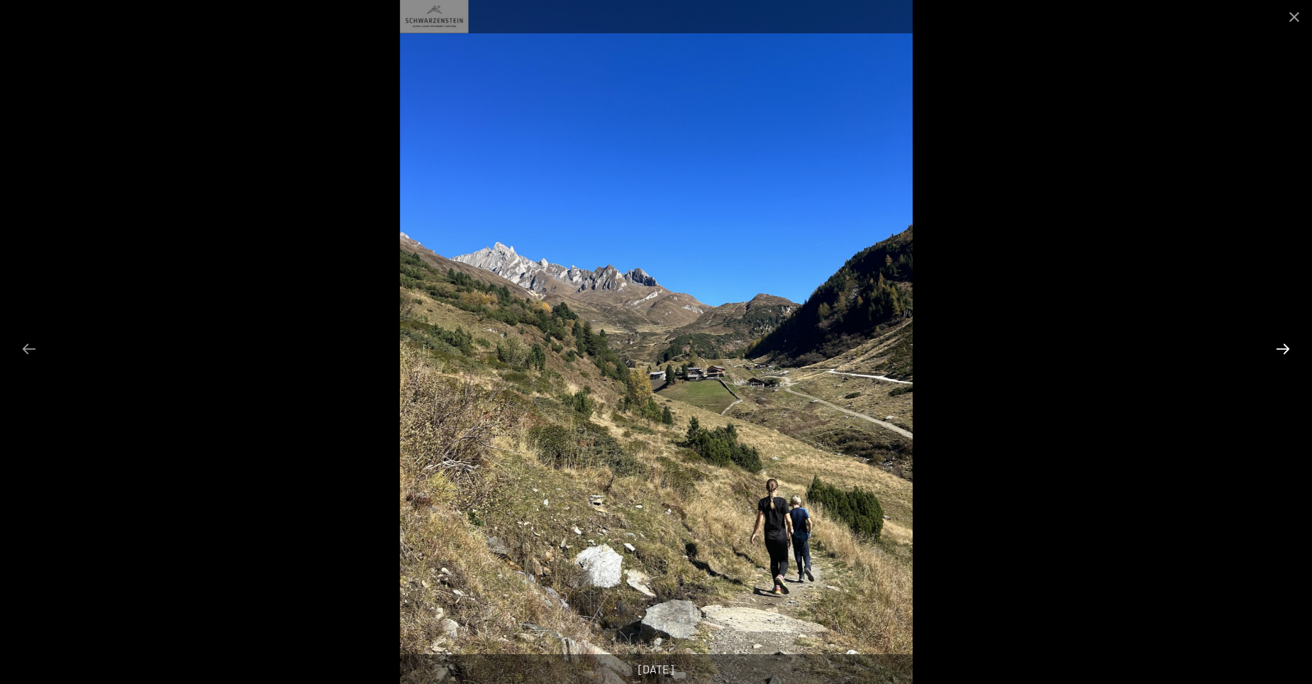
click at [1278, 347] on button "Next slide" at bounding box center [1283, 349] width 30 height 28
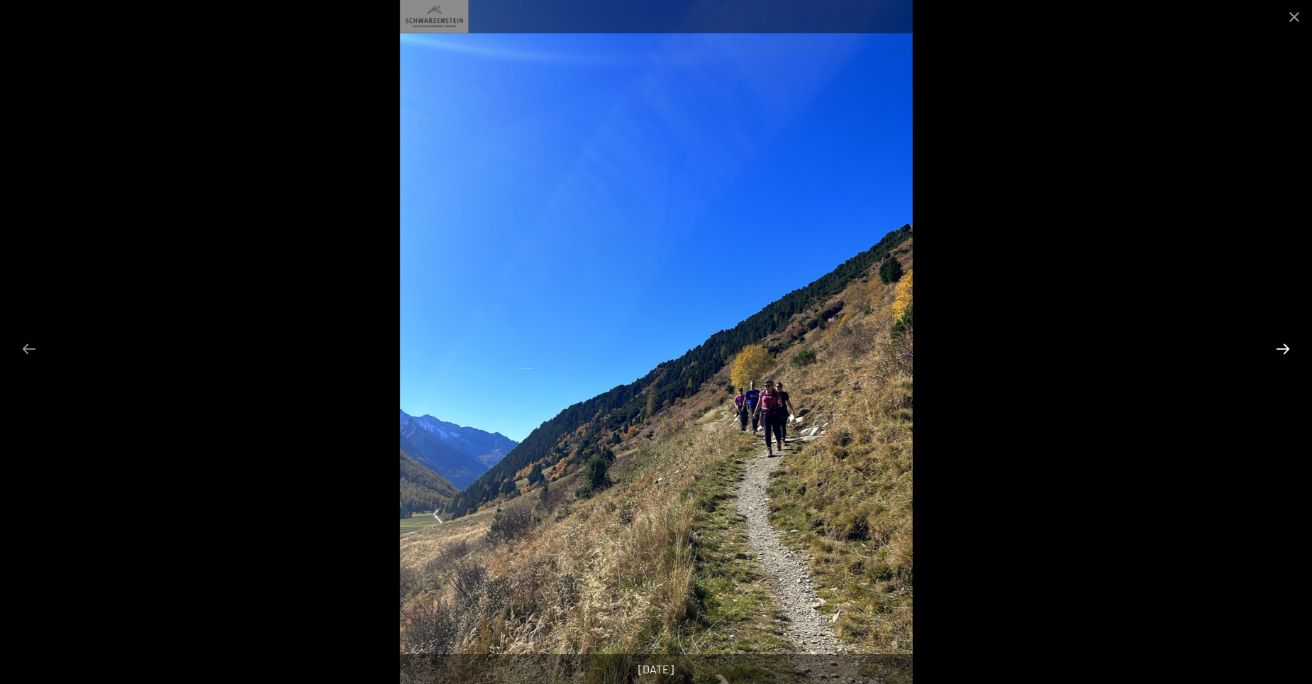
click at [1278, 347] on button "Next slide" at bounding box center [1283, 349] width 30 height 28
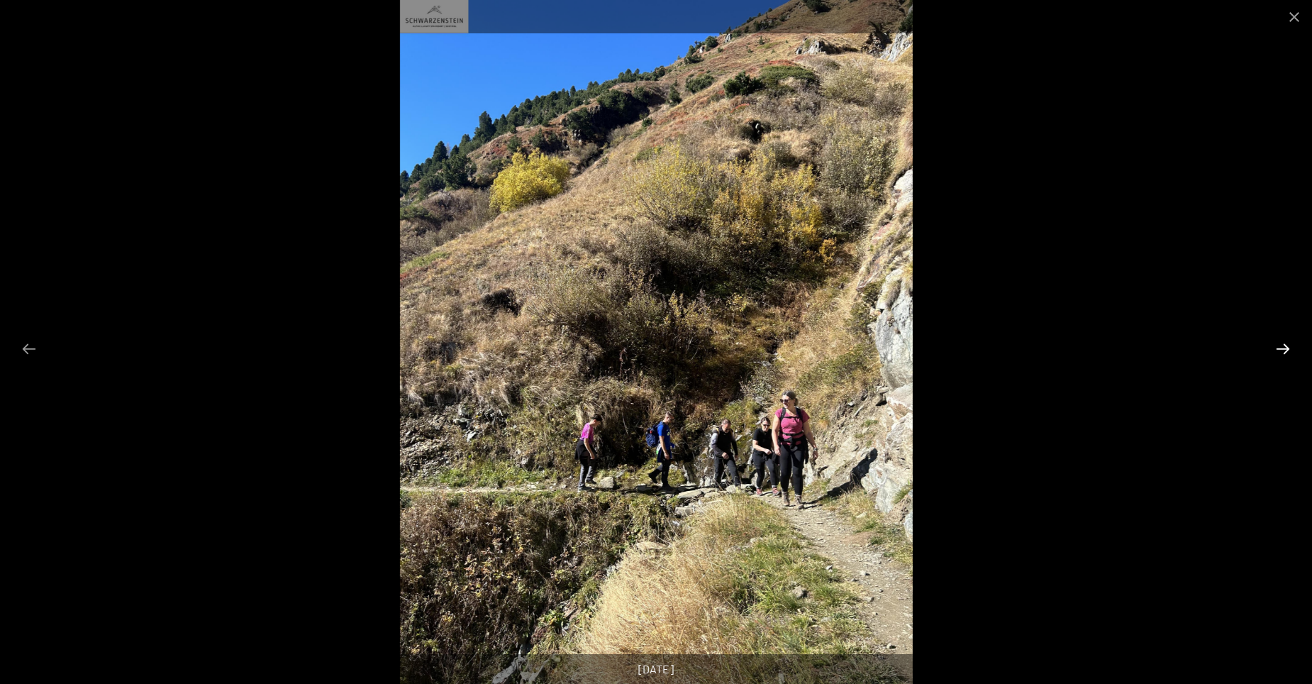
click at [1278, 347] on button "Next slide" at bounding box center [1283, 349] width 30 height 28
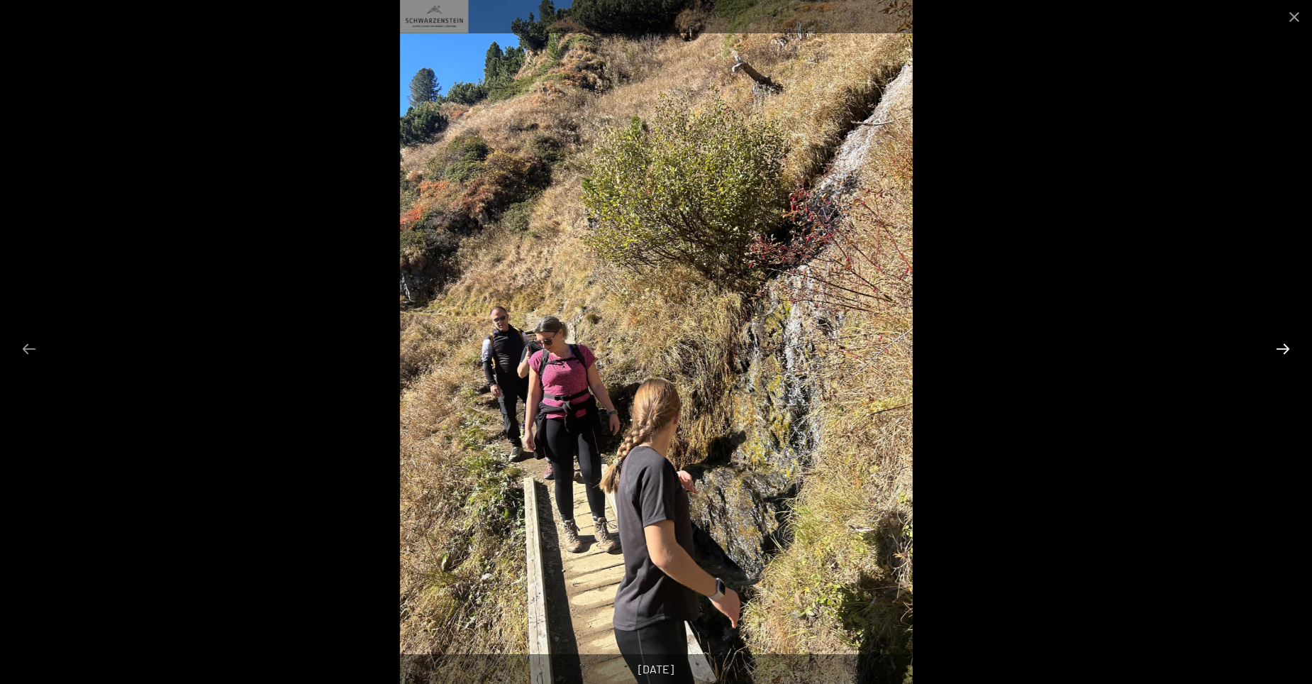
click at [1278, 347] on button "Next slide" at bounding box center [1283, 349] width 30 height 28
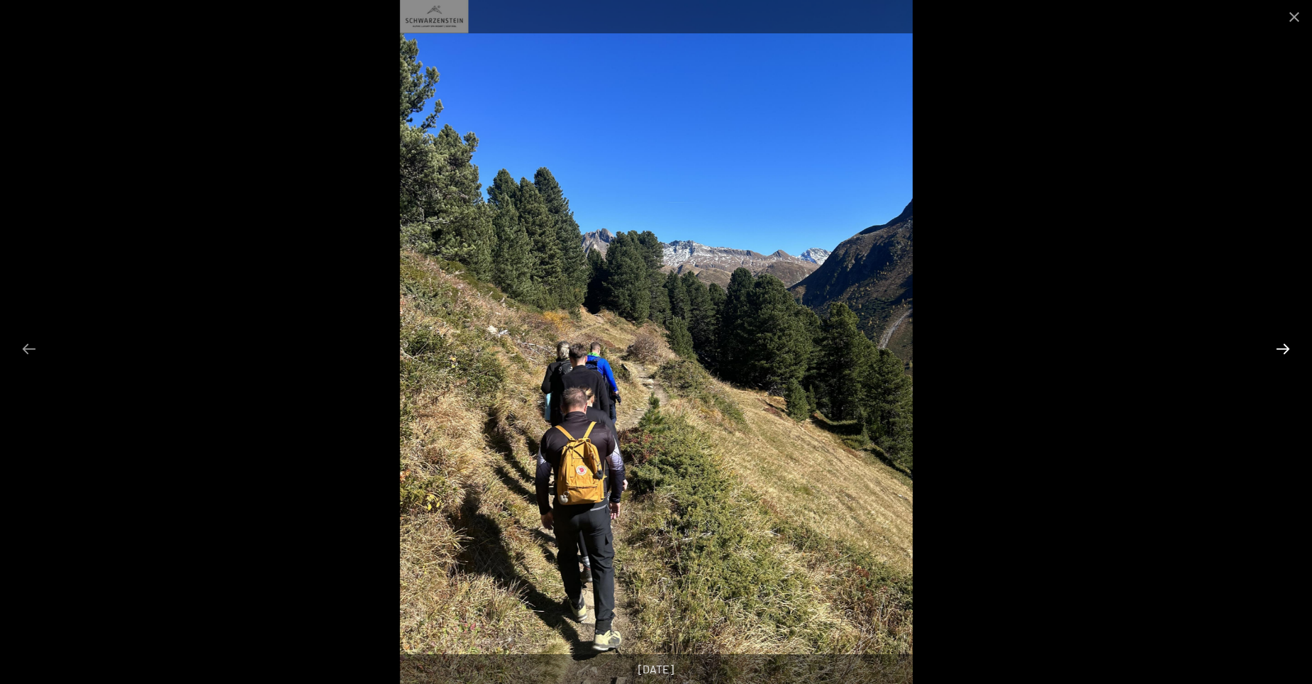
click at [1278, 347] on button "Next slide" at bounding box center [1283, 349] width 30 height 28
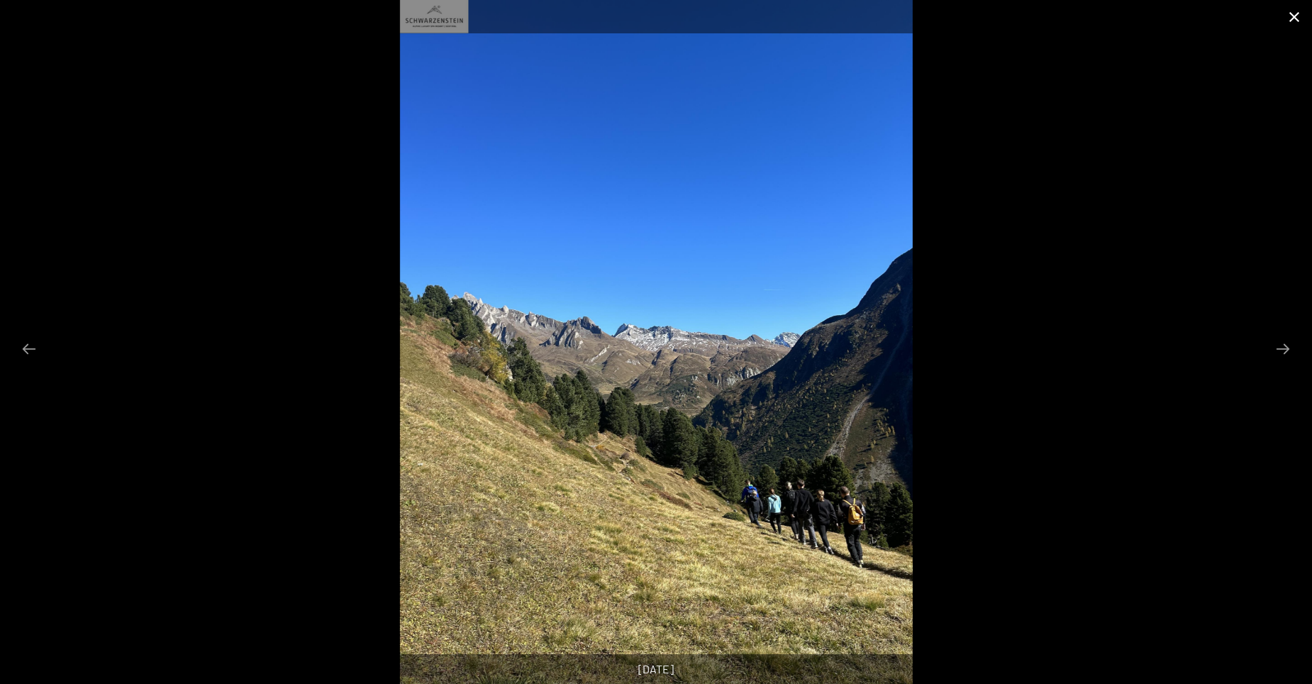
click at [1292, 14] on button "Close gallery" at bounding box center [1293, 16] width 35 height 33
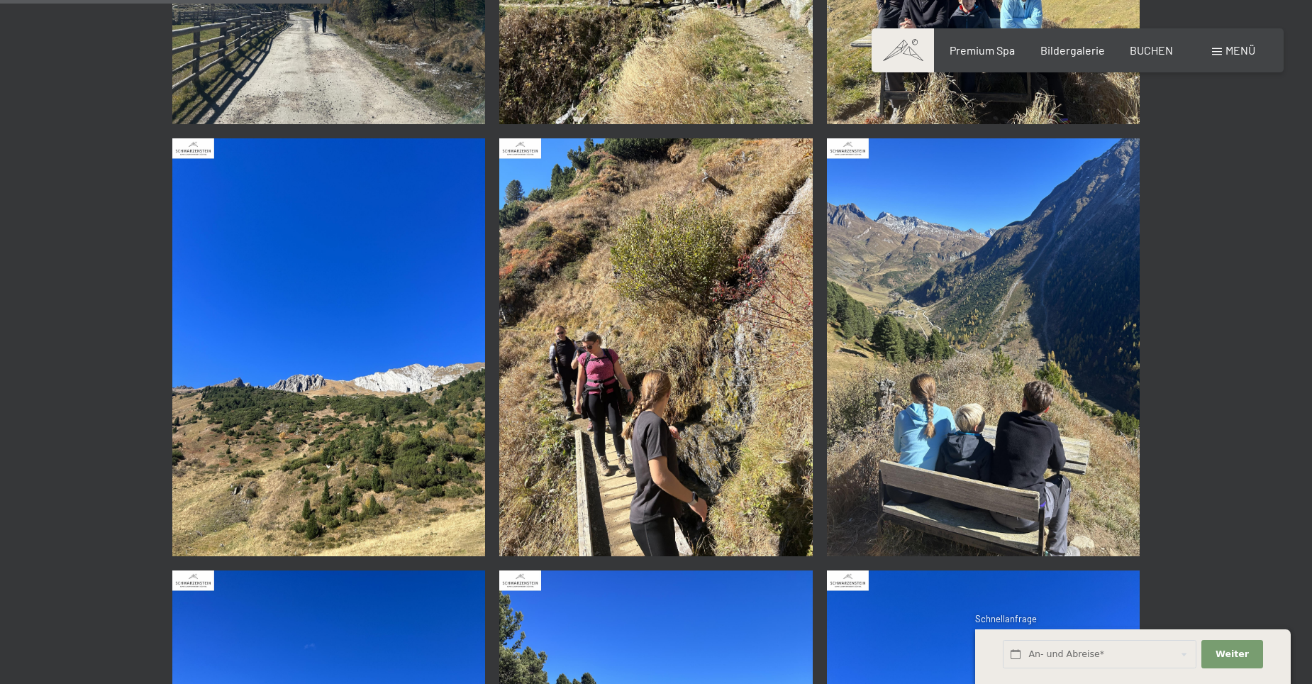
scroll to position [1347, 0]
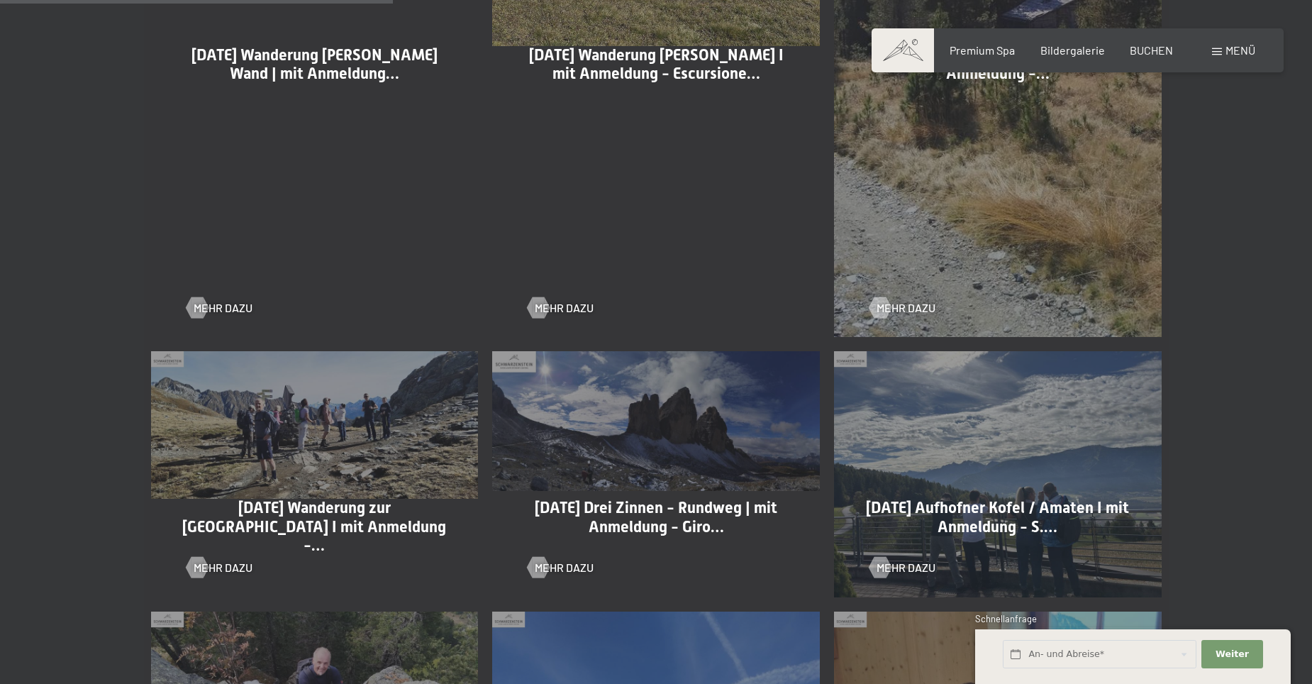
click at [615, 464] on div "[DATE] Drei Zinnen - Rundweg | mit Anmeldung - Giro… Mehr dazu" at bounding box center [656, 474] width 342 height 260
click at [609, 465] on div "[DATE] Drei Zinnen - Rundweg | mit Anmeldung - Giro… Mehr dazu" at bounding box center [656, 474] width 342 height 260
click at [549, 567] on span "Mehr dazu" at bounding box center [578, 567] width 59 height 16
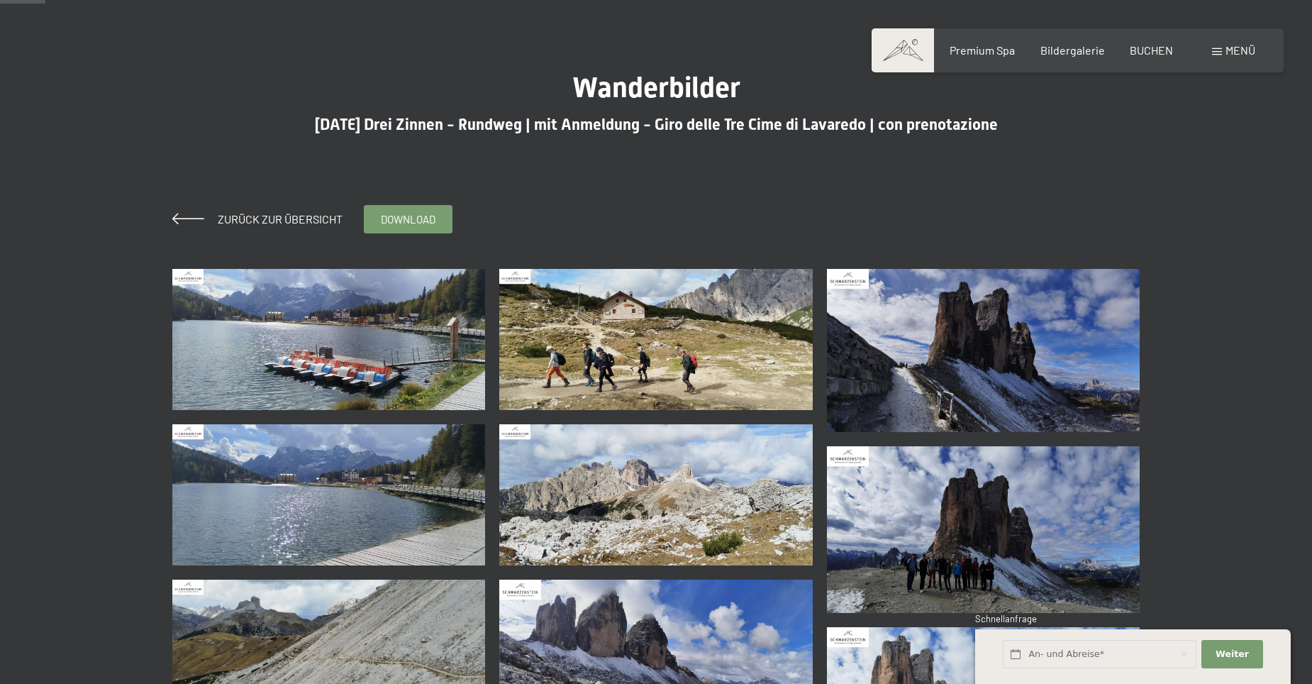
click at [344, 335] on img at bounding box center [328, 339] width 313 height 141
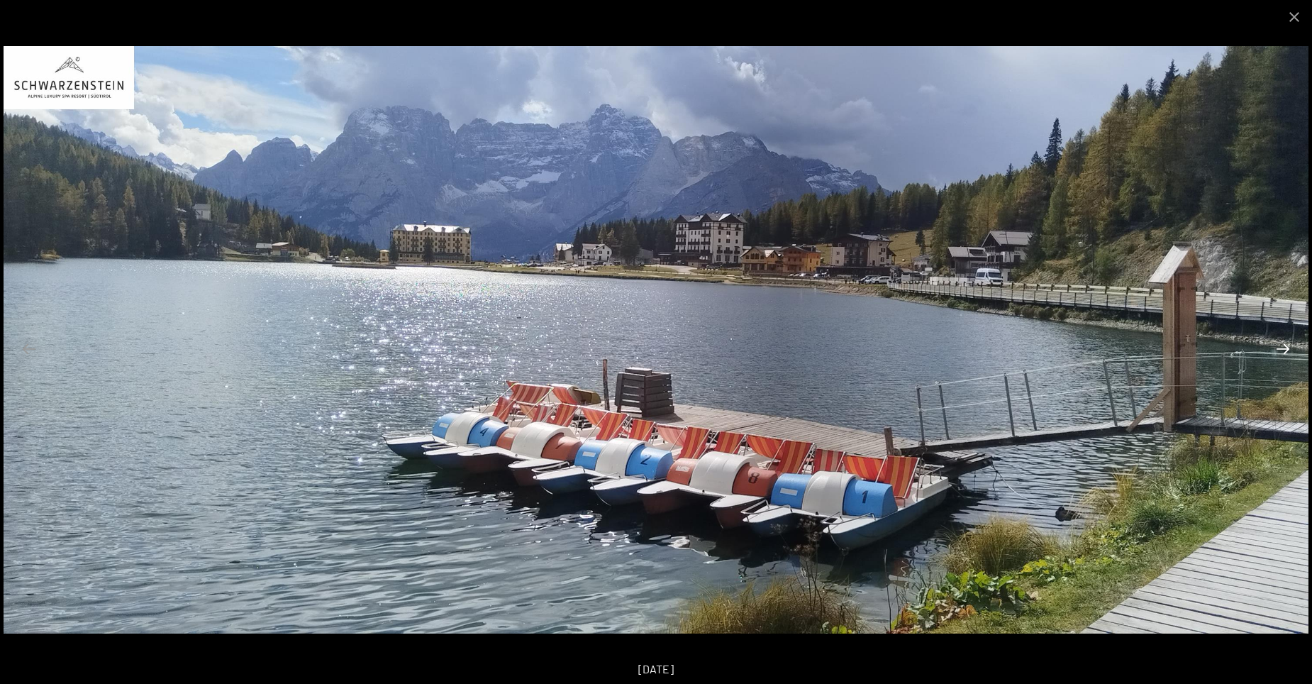
click at [1279, 353] on button "Next slide" at bounding box center [1283, 349] width 30 height 28
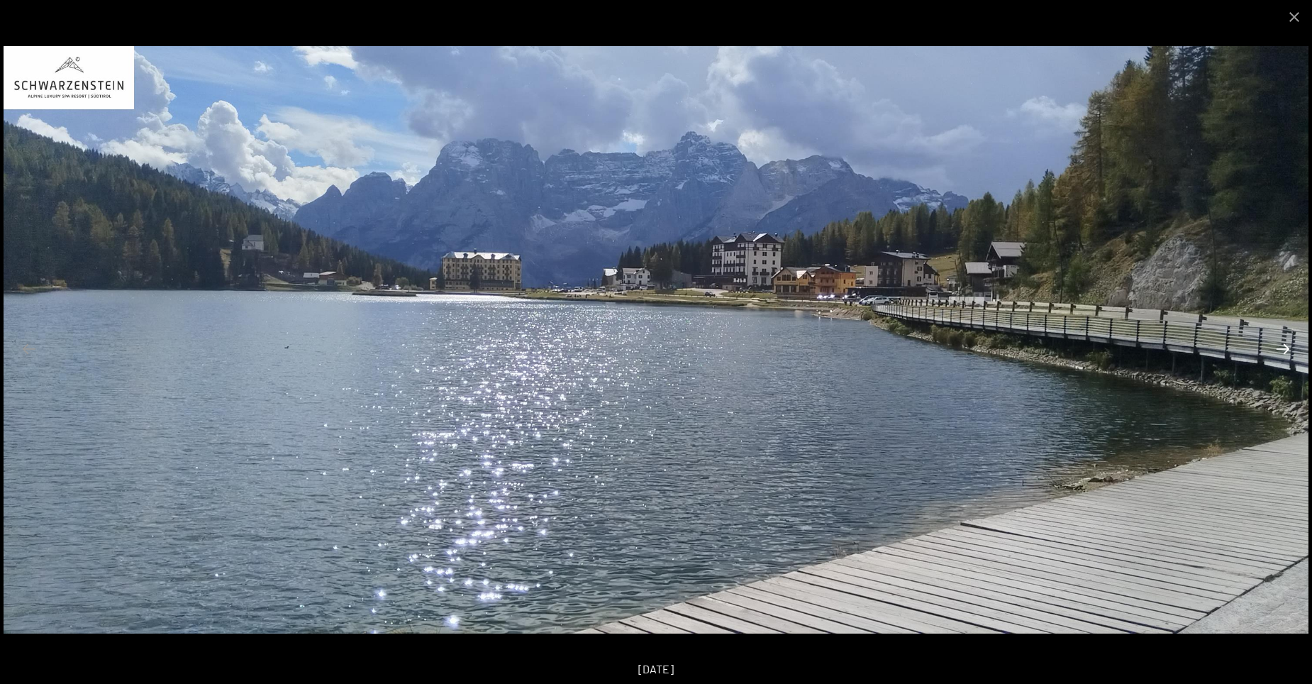
click at [1279, 353] on button "Next slide" at bounding box center [1283, 349] width 30 height 28
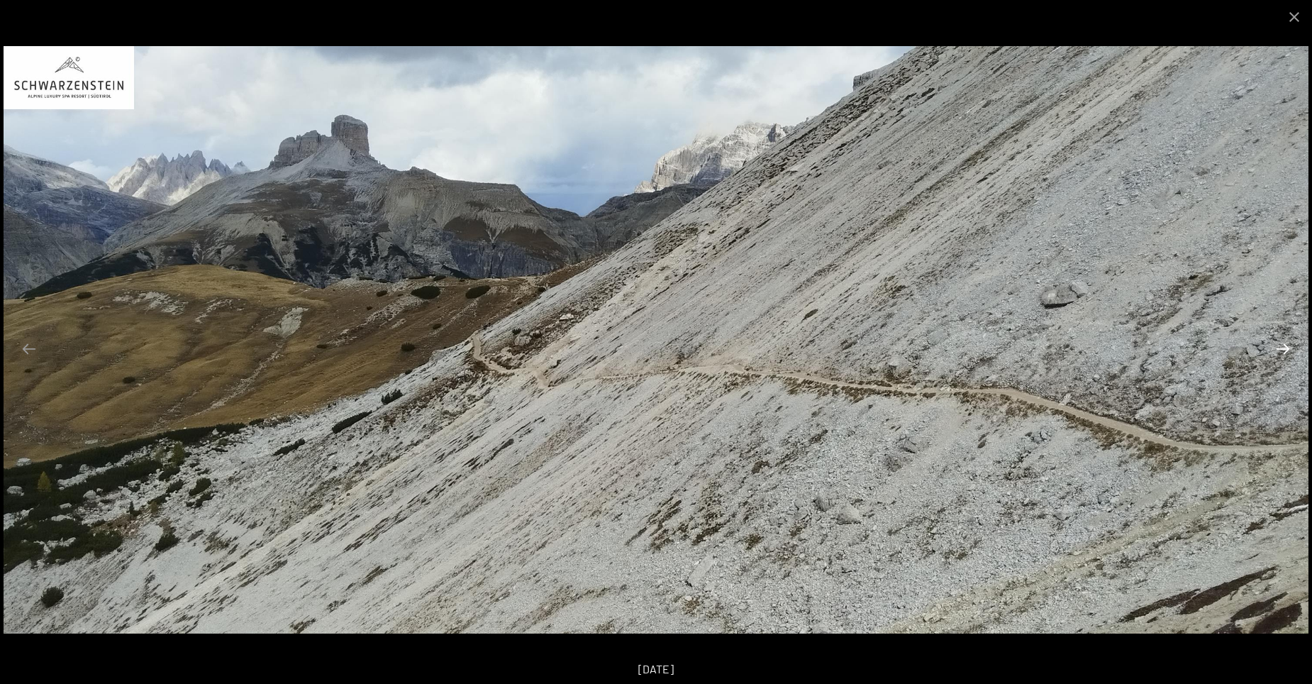
click at [1279, 353] on button "Next slide" at bounding box center [1283, 349] width 30 height 28
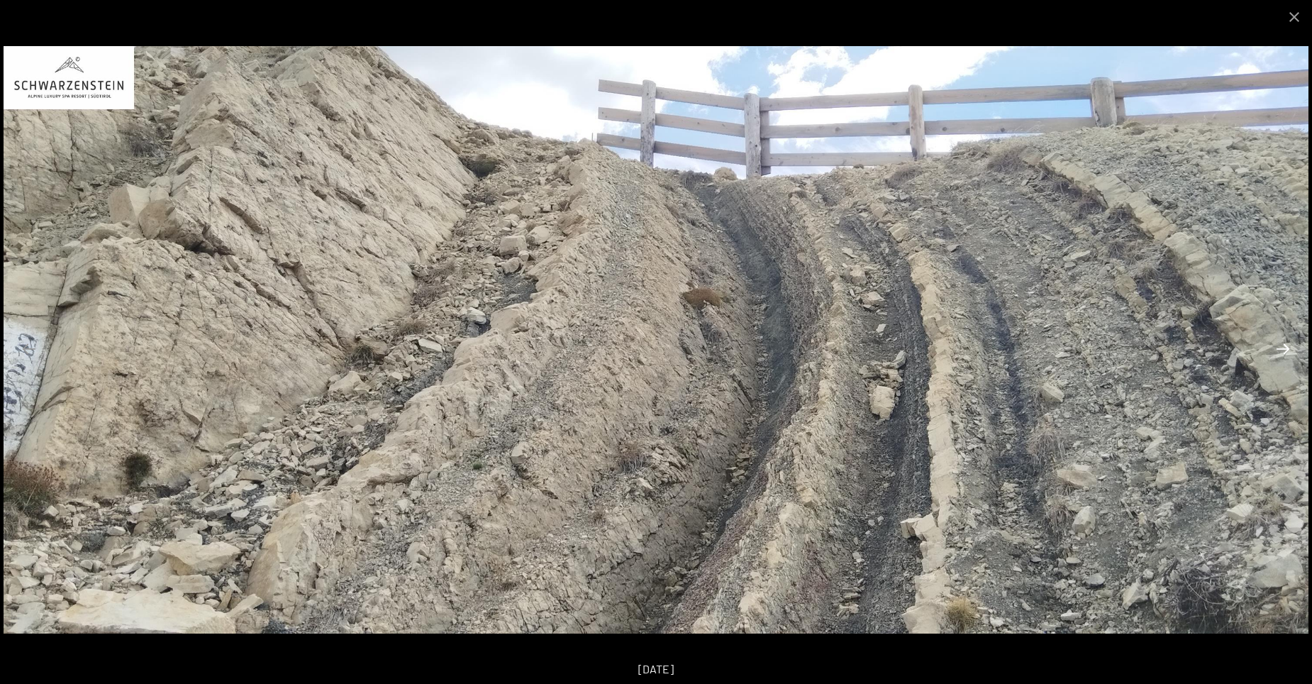
click at [1281, 349] on button "Next slide" at bounding box center [1283, 349] width 30 height 28
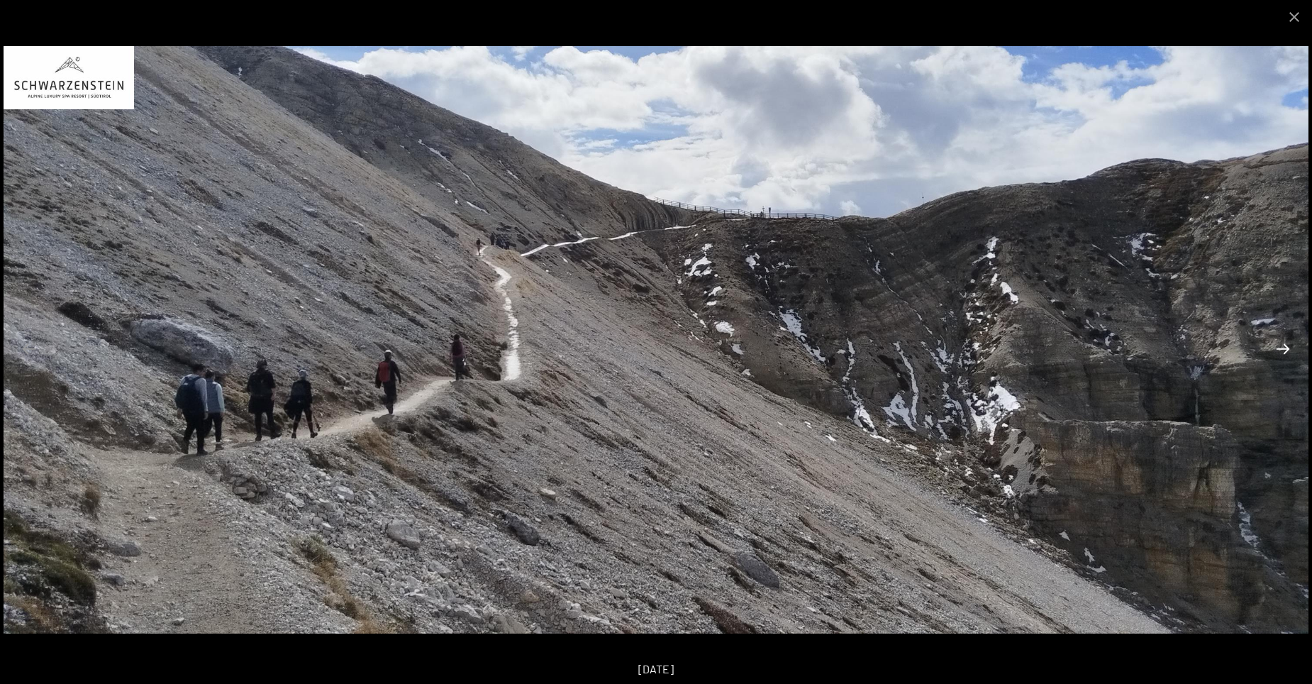
click at [1281, 349] on button "Next slide" at bounding box center [1283, 349] width 30 height 28
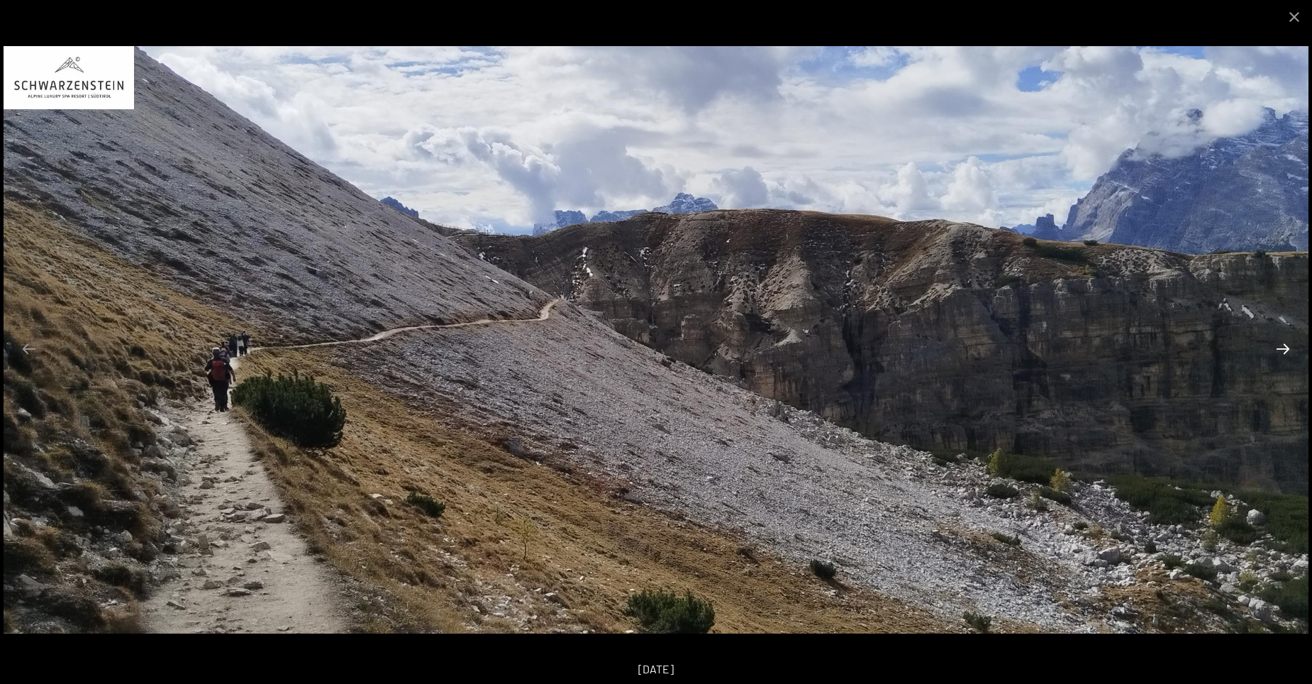
click at [1281, 349] on button "Next slide" at bounding box center [1283, 349] width 30 height 28
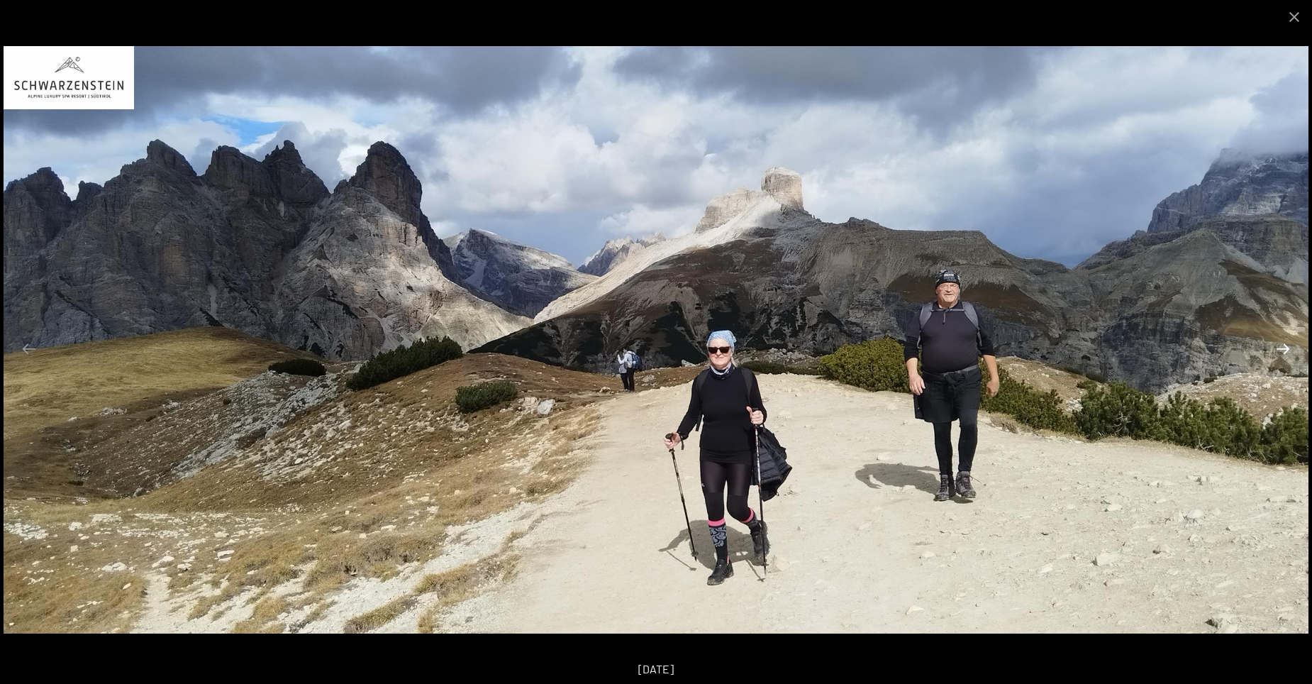
click at [1281, 349] on button "Next slide" at bounding box center [1283, 349] width 30 height 28
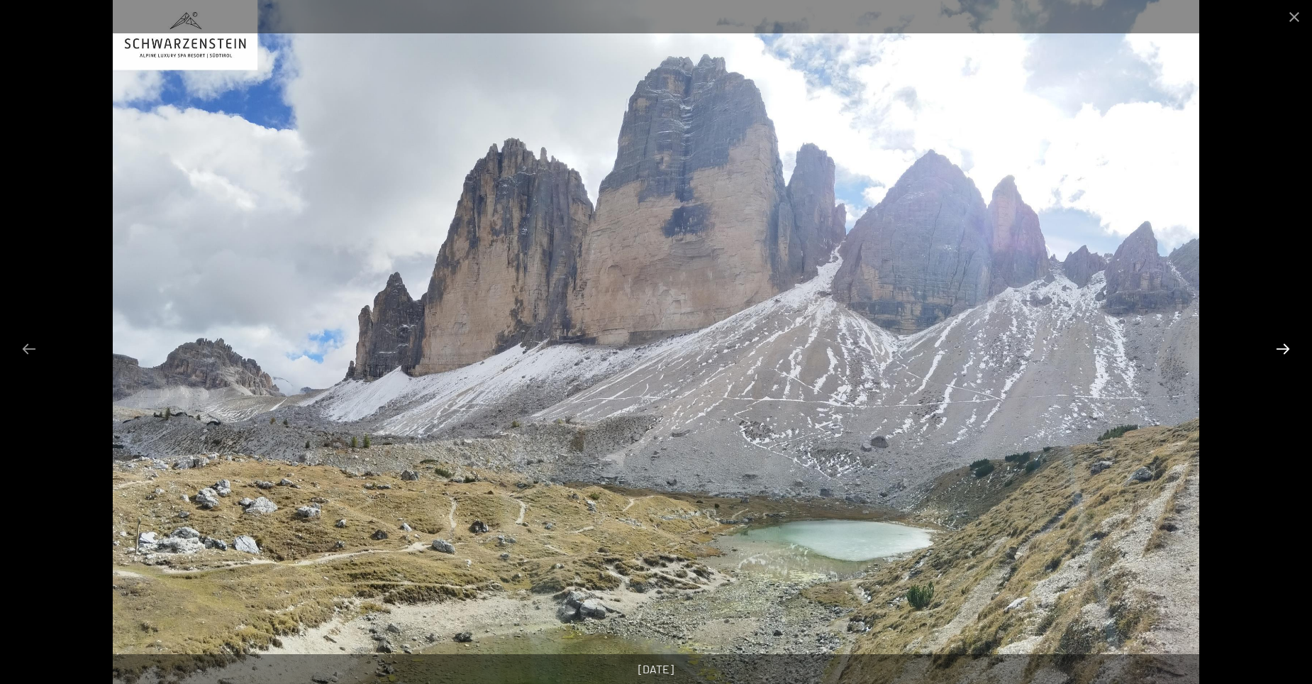
click at [1281, 349] on button "Next slide" at bounding box center [1283, 349] width 30 height 28
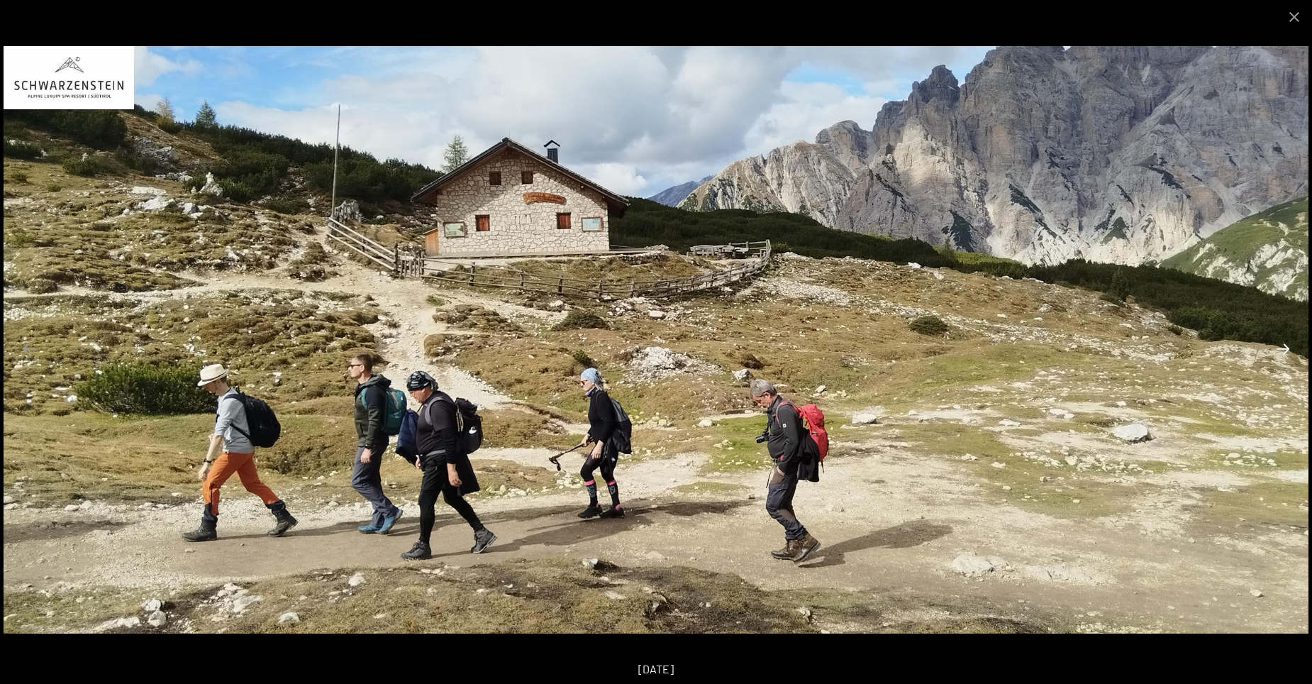
click at [1281, 349] on button "Next slide" at bounding box center [1283, 349] width 30 height 28
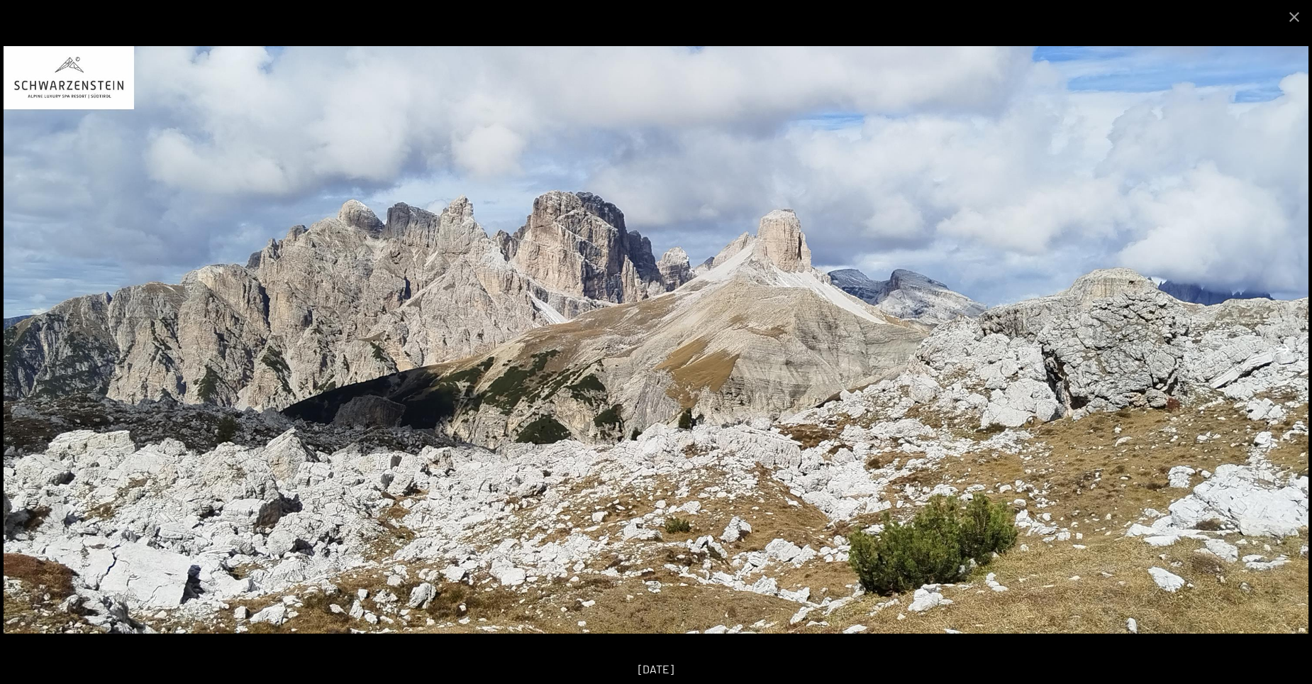
click at [1281, 349] on button "Next slide" at bounding box center [1283, 349] width 30 height 28
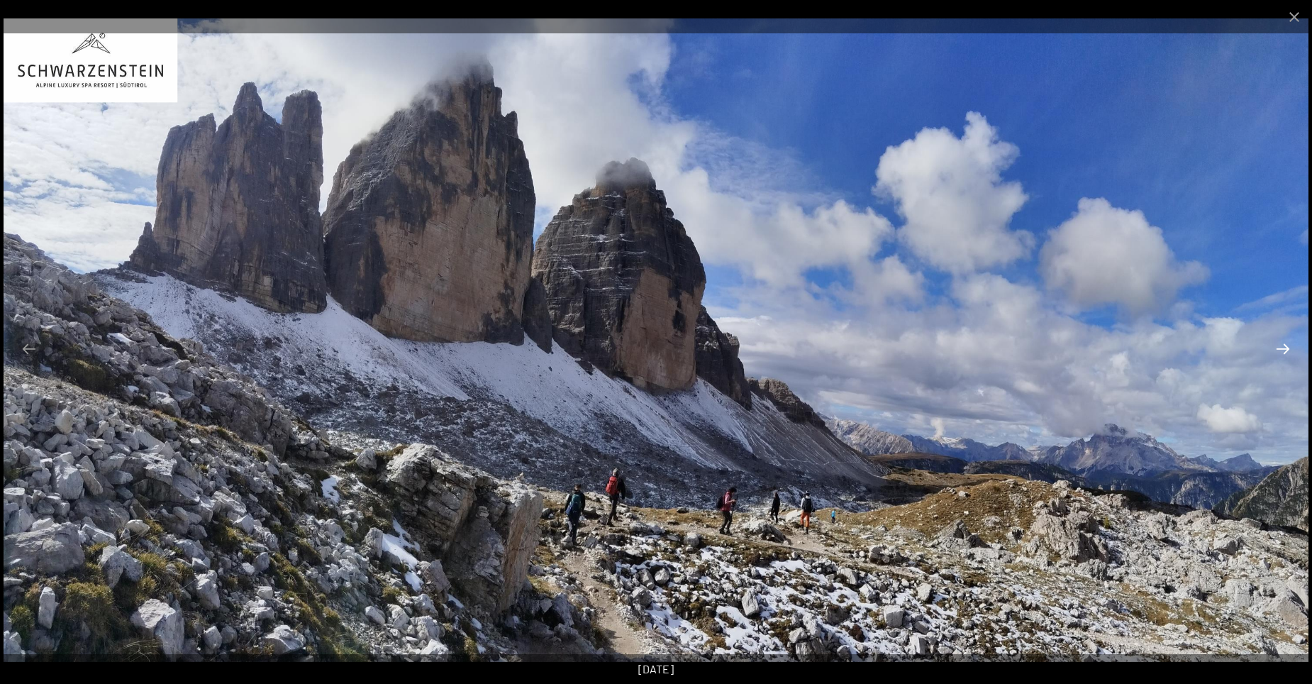
click at [1281, 349] on button "Next slide" at bounding box center [1283, 349] width 30 height 28
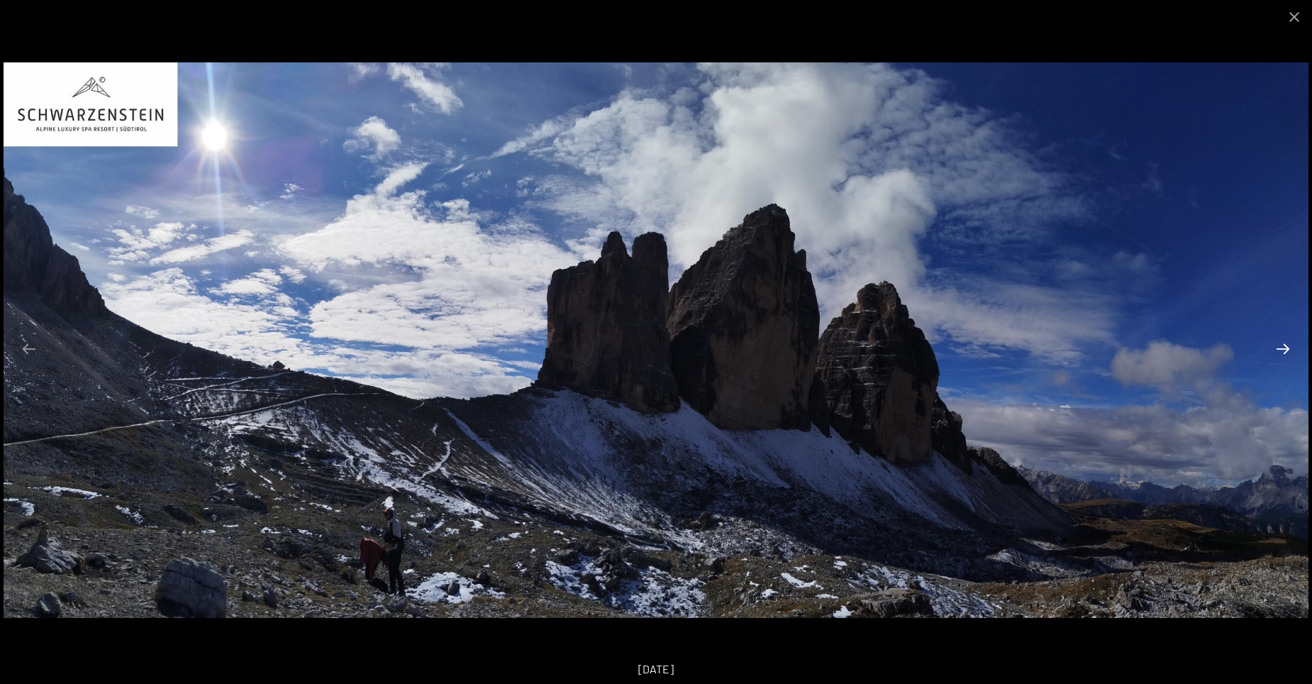
click at [1281, 349] on button "Next slide" at bounding box center [1283, 349] width 30 height 28
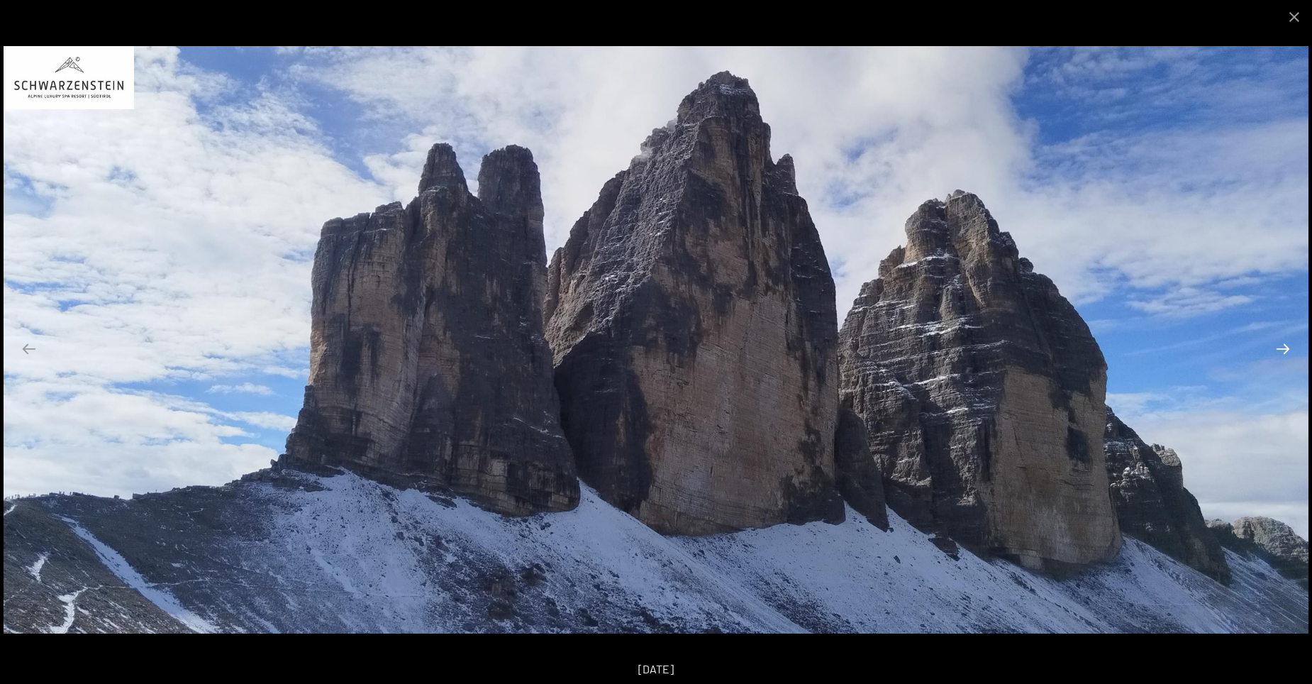
click at [1281, 349] on button "Next slide" at bounding box center [1283, 349] width 30 height 28
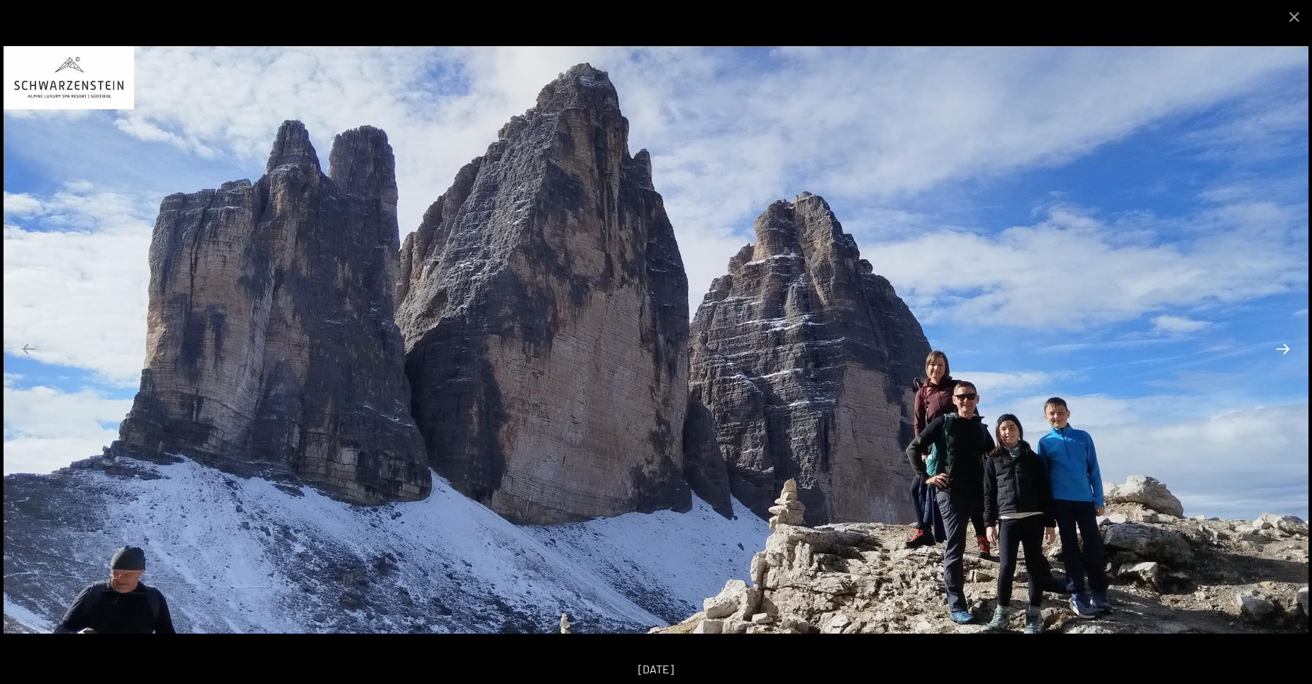
click at [1281, 349] on button "Next slide" at bounding box center [1283, 349] width 30 height 28
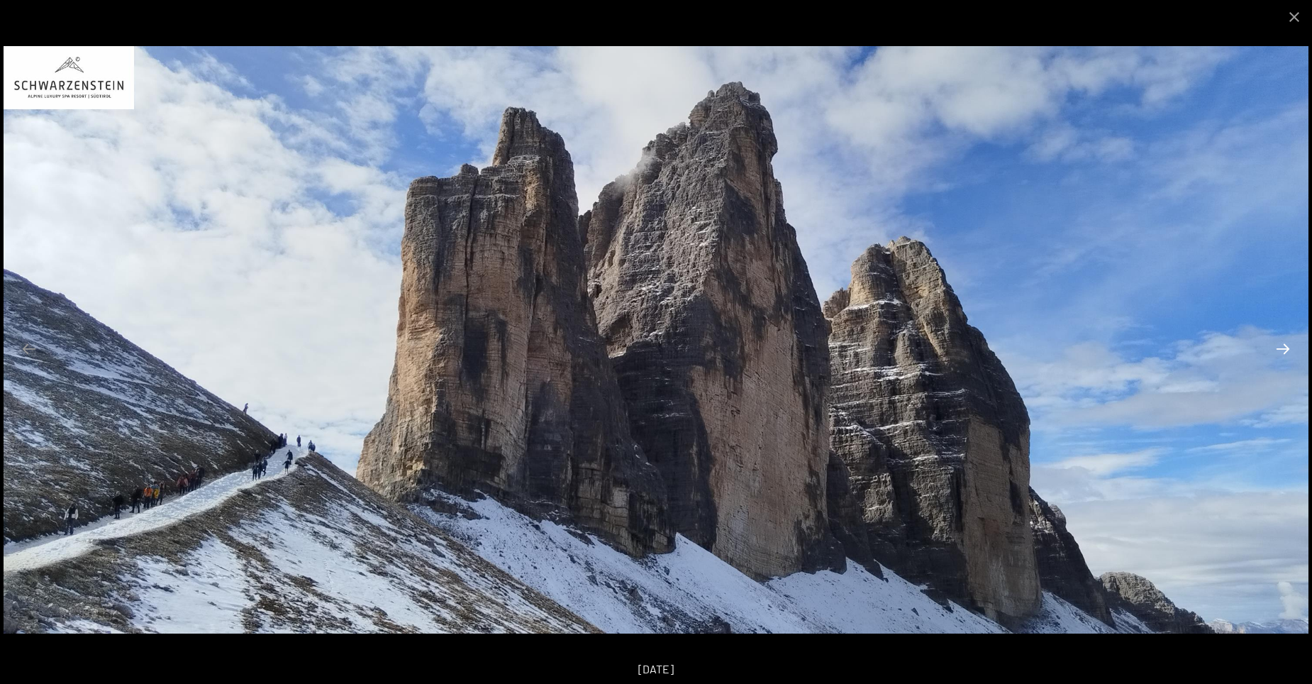
click at [1281, 349] on button "Next slide" at bounding box center [1283, 349] width 30 height 28
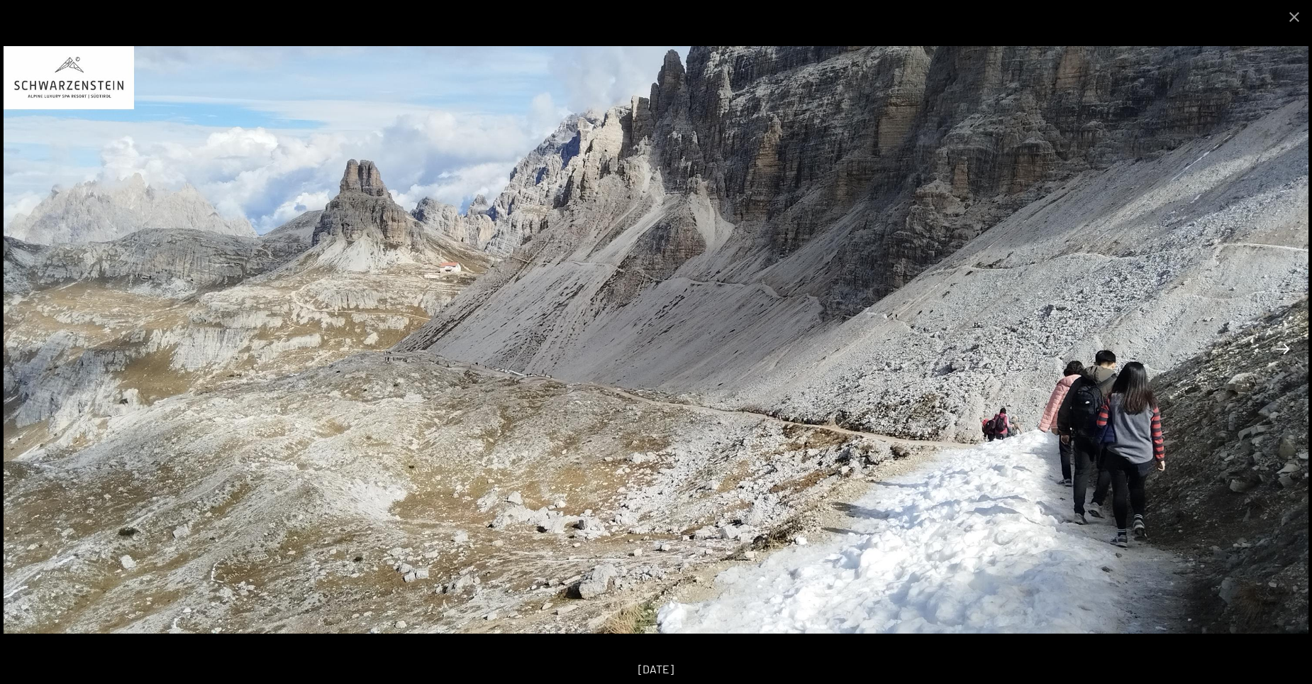
click at [1281, 349] on button "Next slide" at bounding box center [1283, 349] width 30 height 28
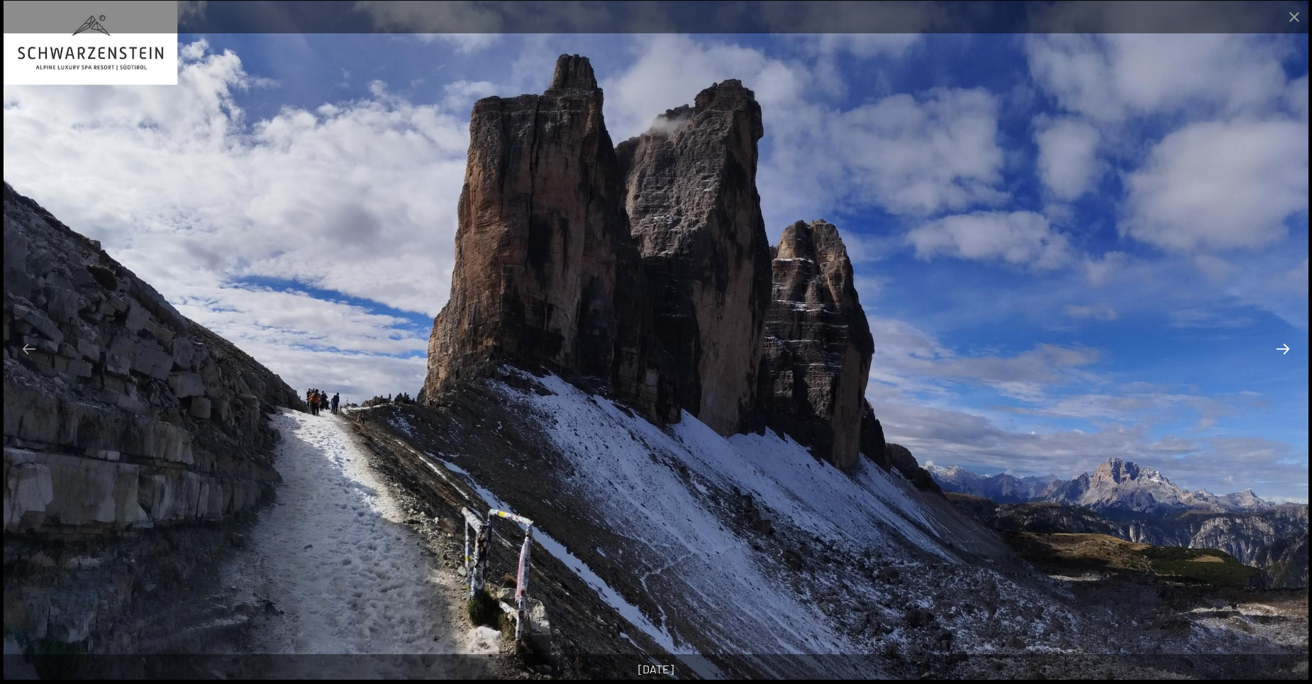
click at [1281, 349] on button "Next slide" at bounding box center [1283, 349] width 30 height 28
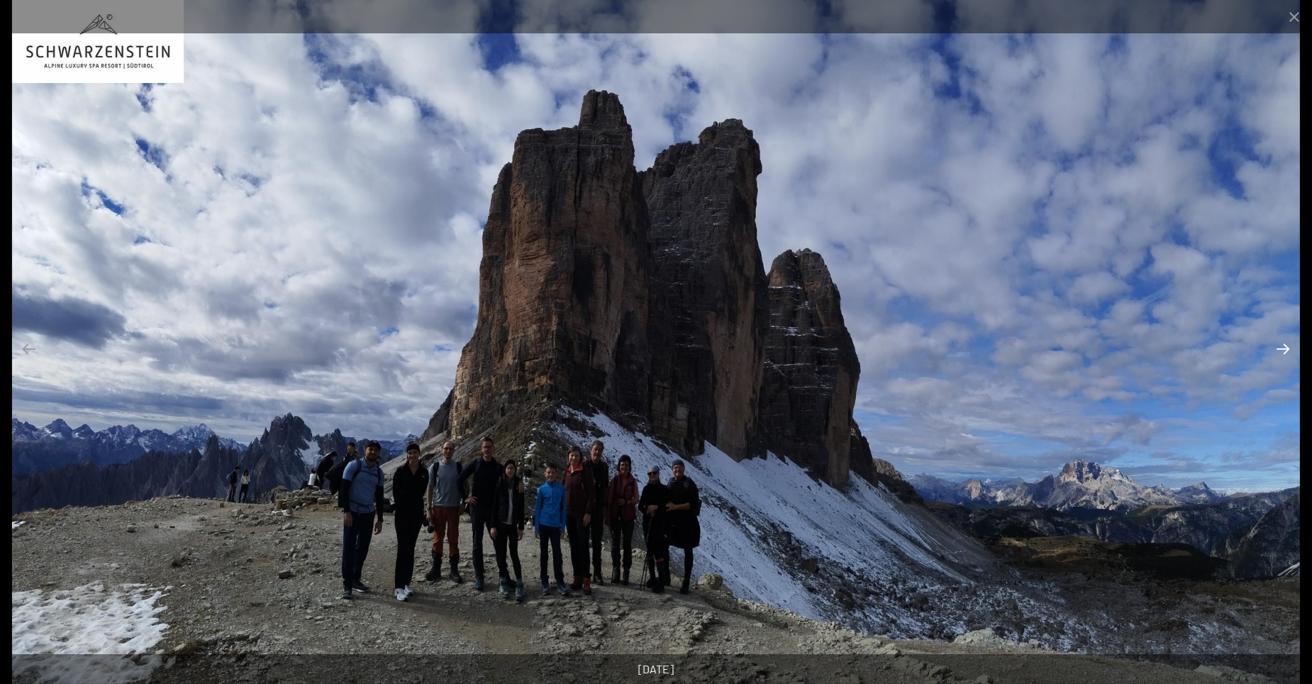
click at [1281, 349] on button "Next slide" at bounding box center [1283, 349] width 30 height 28
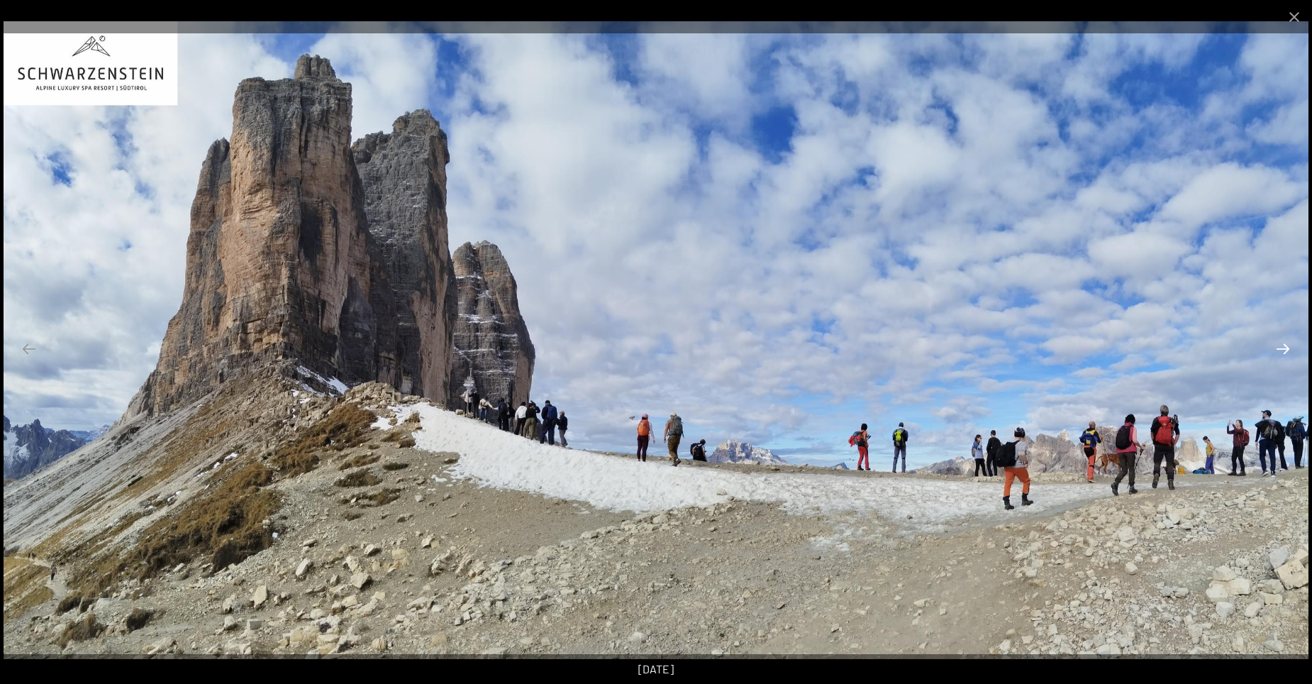
click at [1281, 349] on button "Next slide" at bounding box center [1283, 349] width 30 height 28
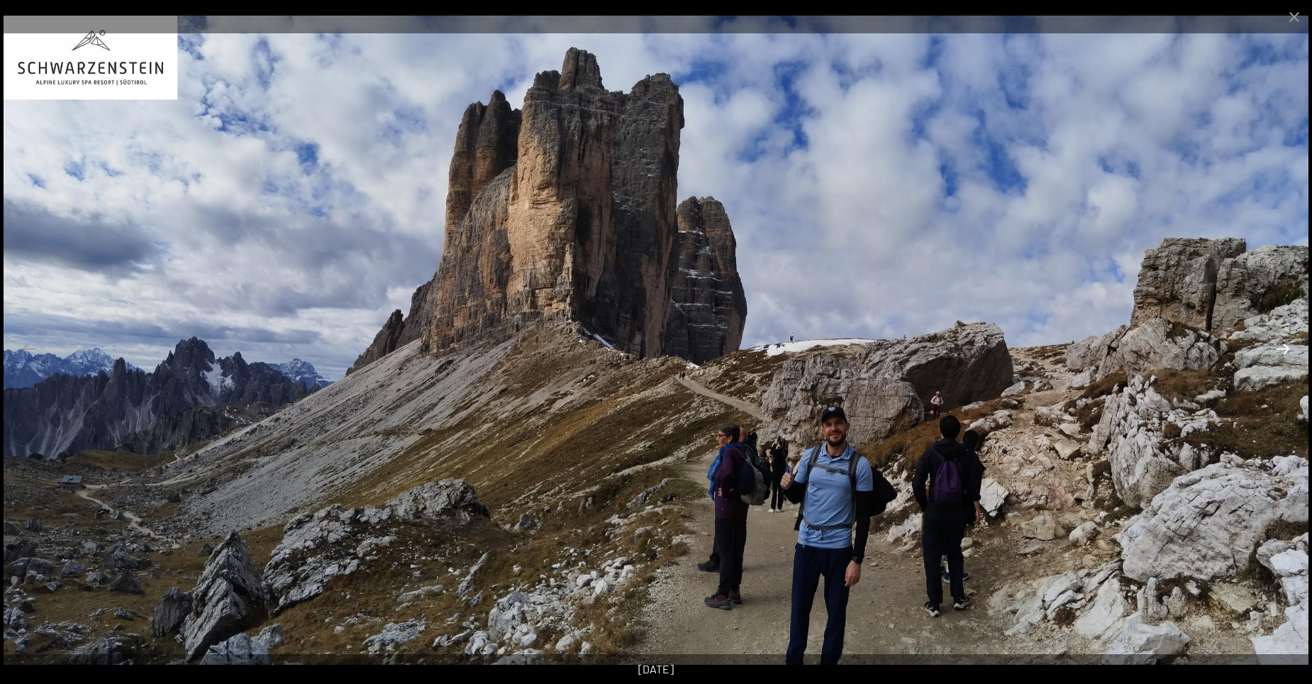
click at [1281, 349] on button "Next slide" at bounding box center [1283, 349] width 30 height 28
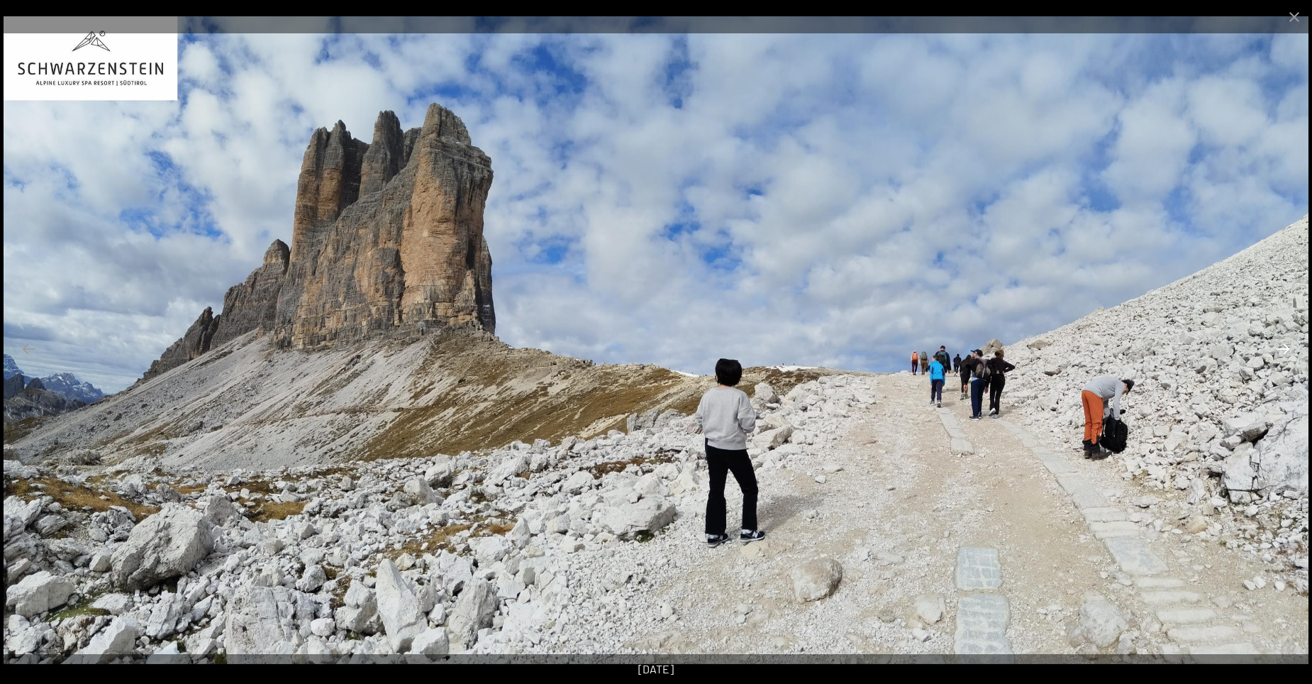
click at [1281, 349] on button "Next slide" at bounding box center [1283, 349] width 30 height 28
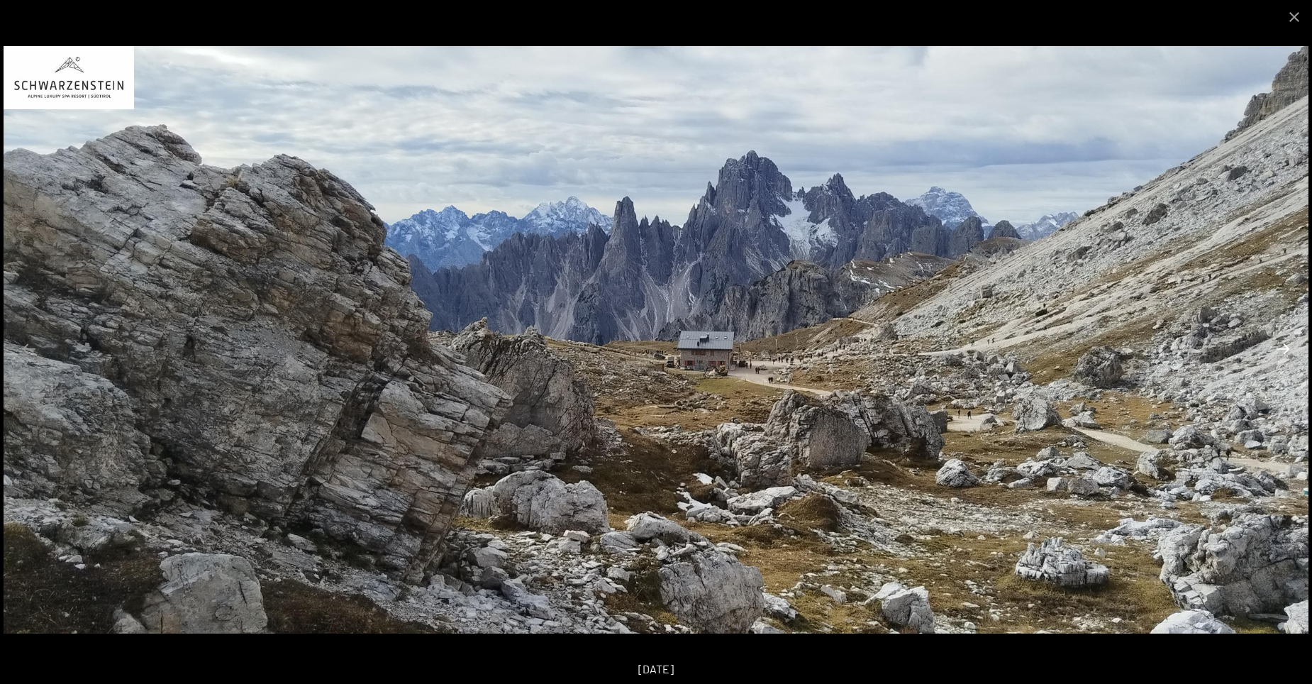
click at [1281, 349] on button "Next slide" at bounding box center [1283, 349] width 30 height 28
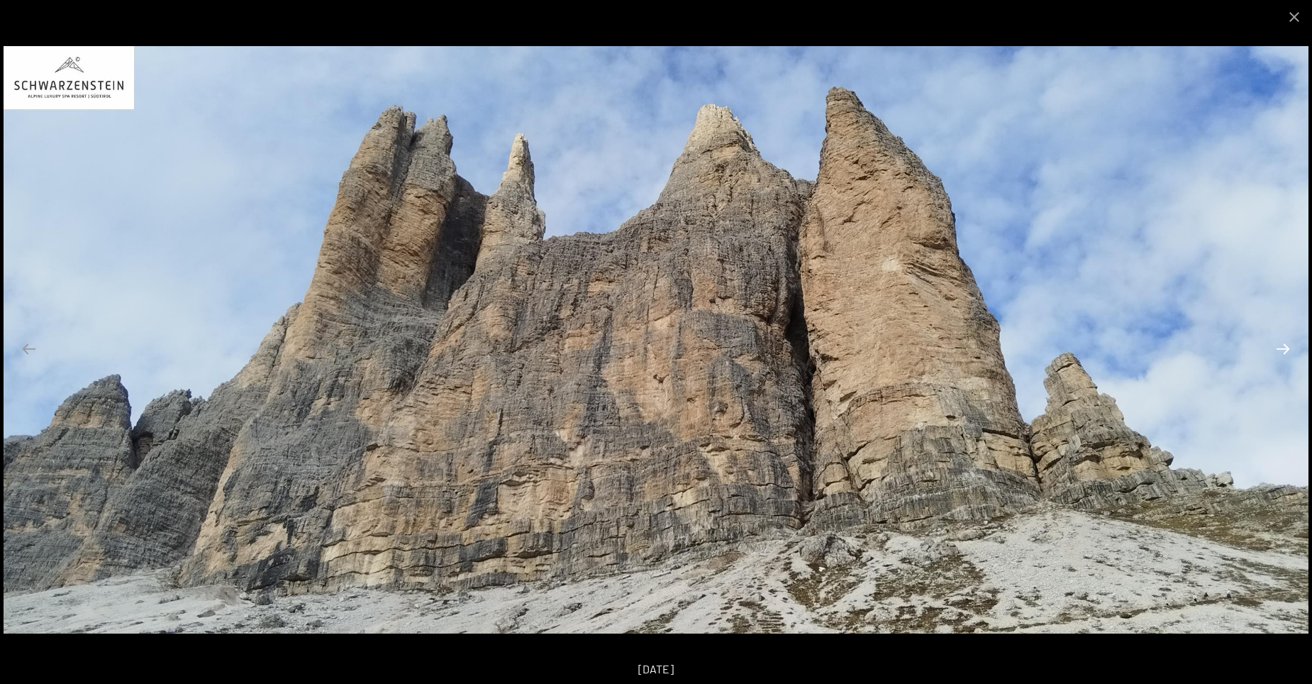
click at [1281, 349] on button "Next slide" at bounding box center [1283, 349] width 30 height 28
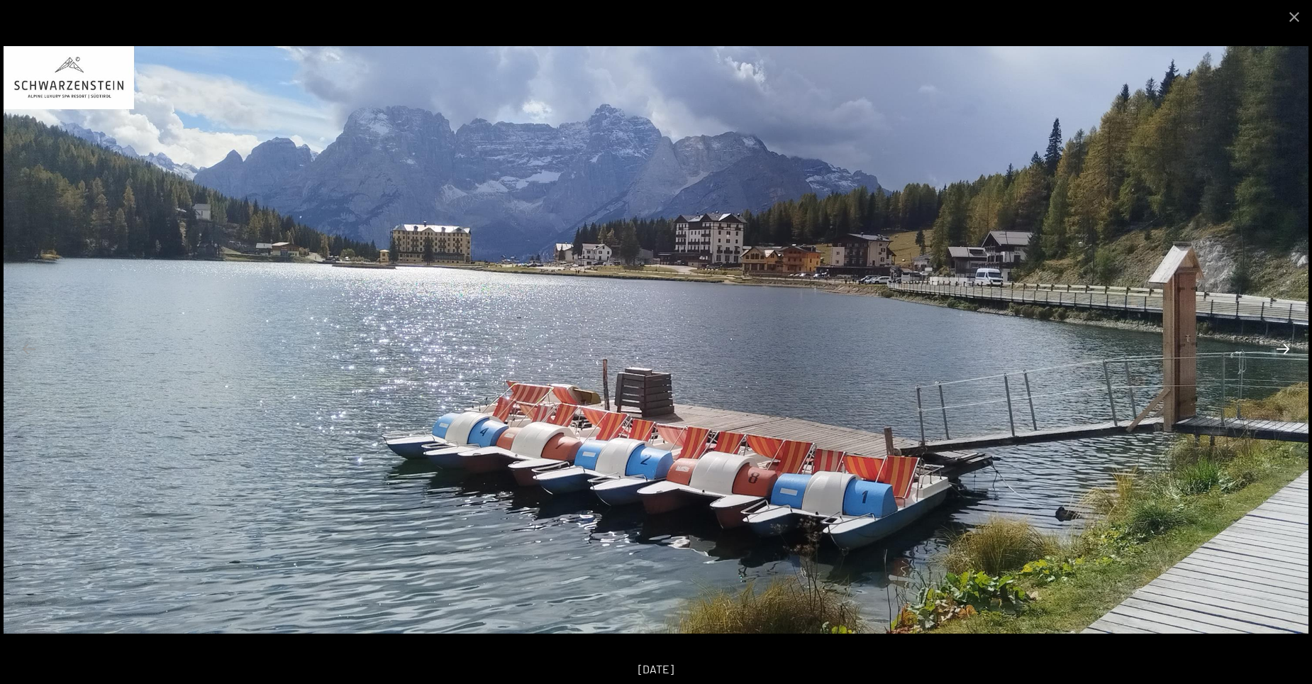
click at [1281, 349] on button "Next slide" at bounding box center [1283, 349] width 30 height 28
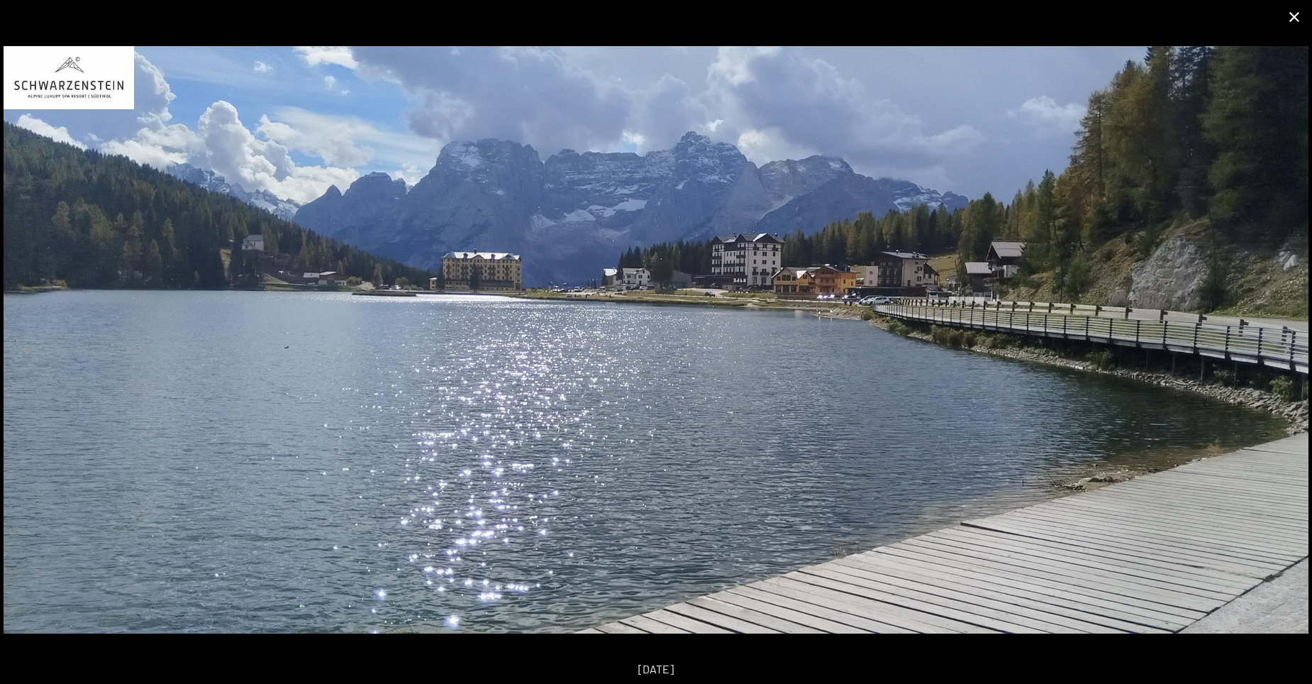
click at [1294, 16] on button "Close gallery" at bounding box center [1293, 16] width 35 height 33
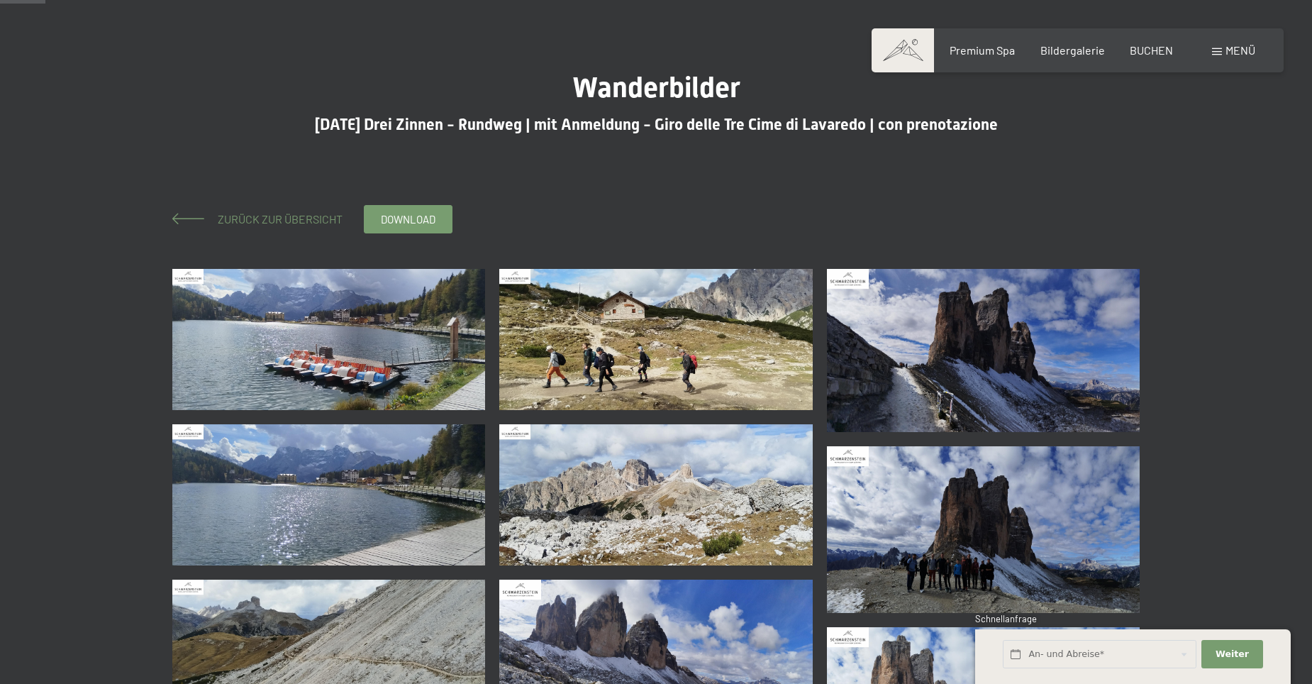
click at [252, 218] on span "Zurück zur Übersicht" at bounding box center [274, 218] width 136 height 13
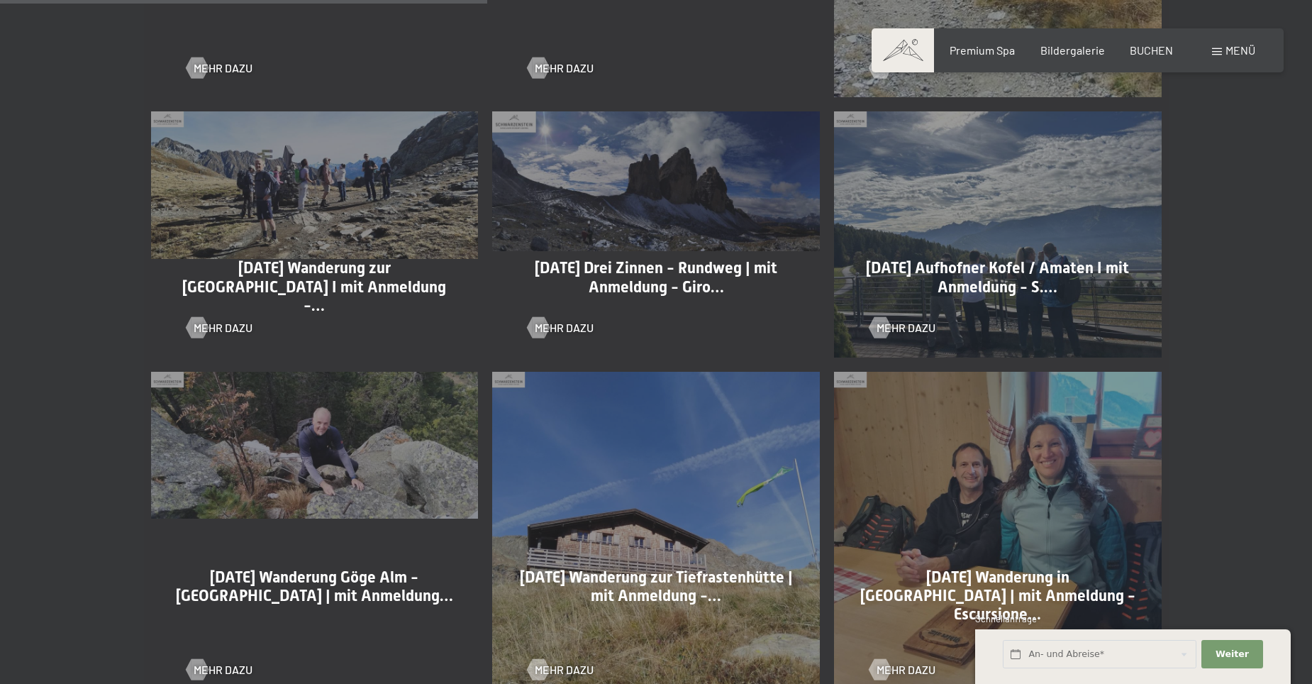
scroll to position [1631, 0]
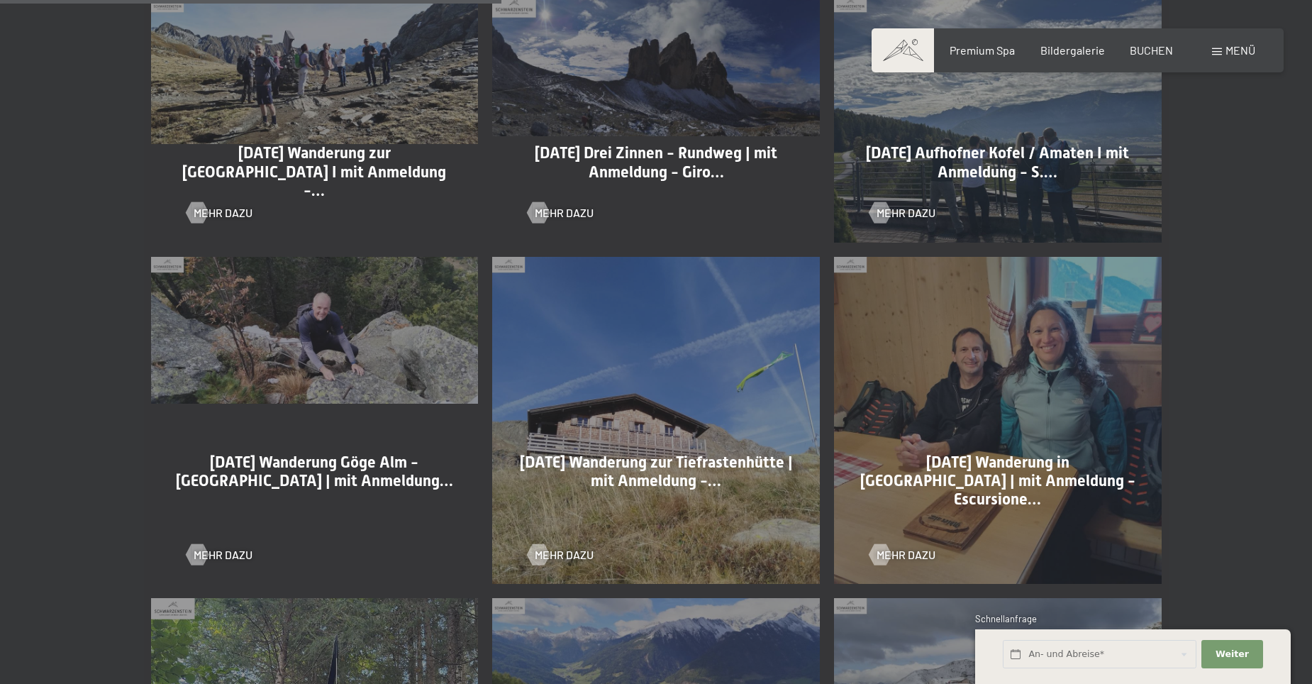
click at [315, 330] on div "[DATE] Wanderung Göge Alm - [GEOGRAPHIC_DATA] | mit Anmeldung… Mehr dazu" at bounding box center [315, 421] width 342 height 342
click at [230, 554] on span "Mehr dazu" at bounding box center [237, 555] width 59 height 16
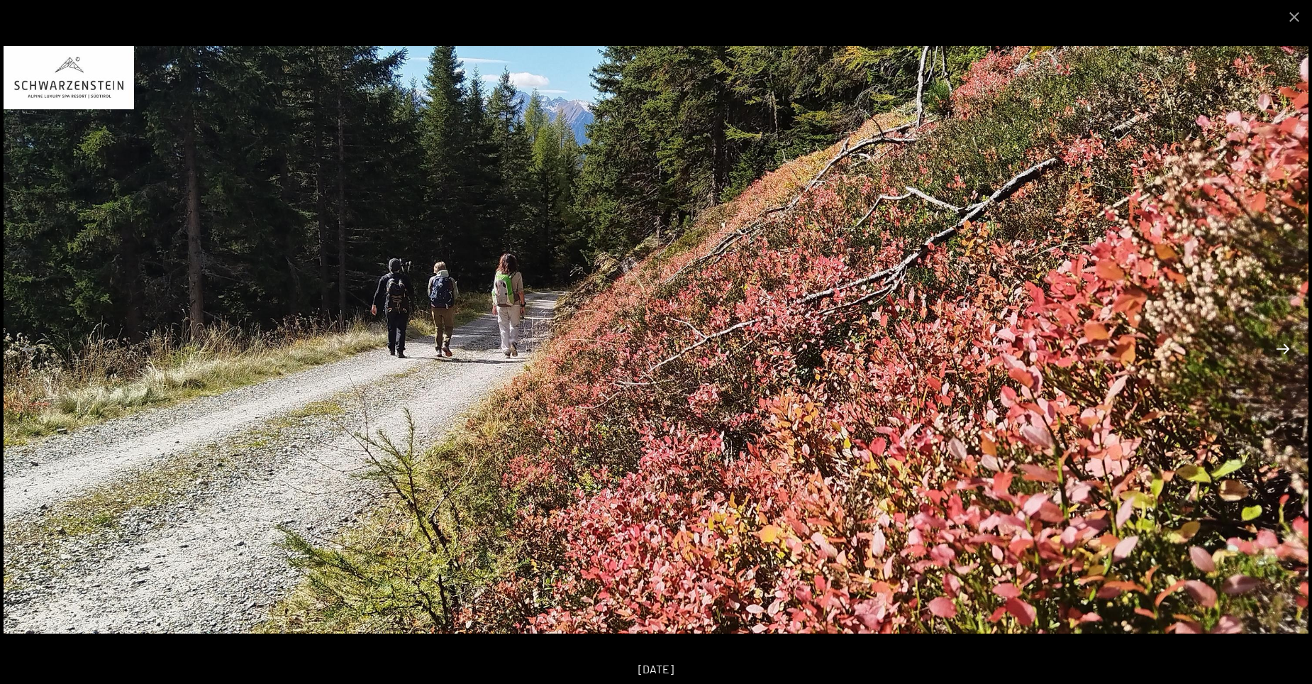
click at [1283, 352] on button "Next slide" at bounding box center [1283, 349] width 30 height 28
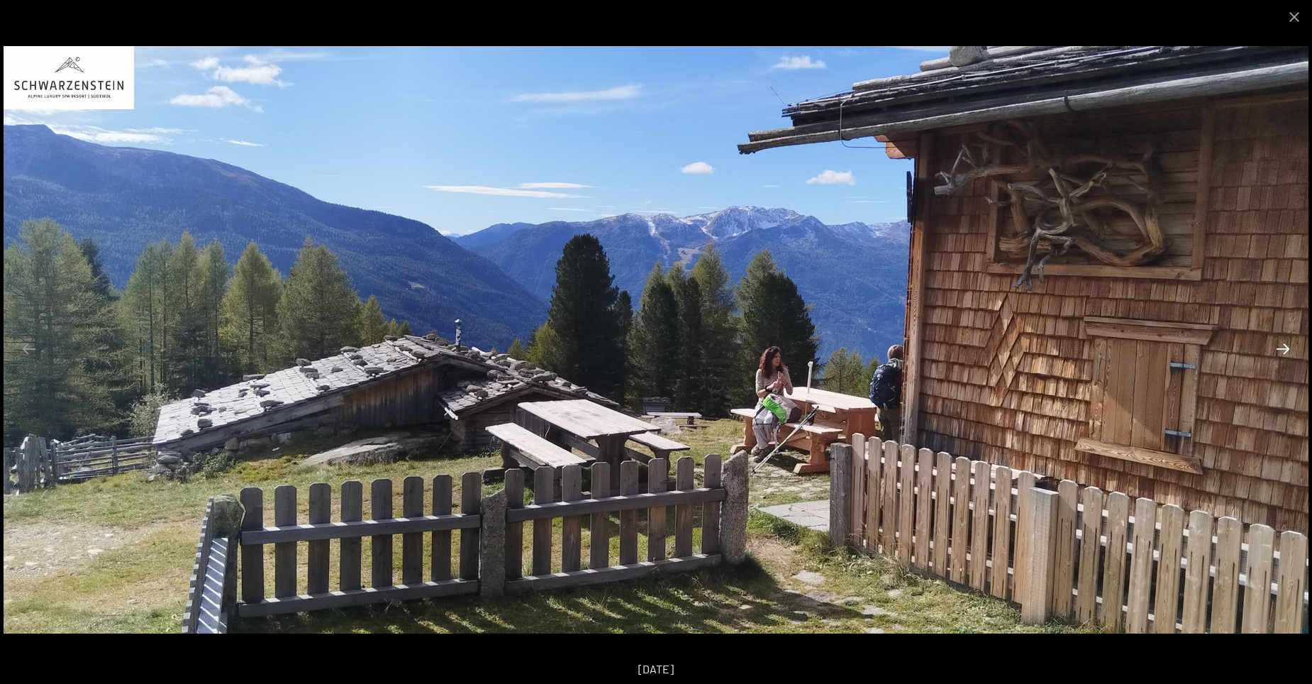
click at [1283, 352] on button "Next slide" at bounding box center [1283, 349] width 30 height 28
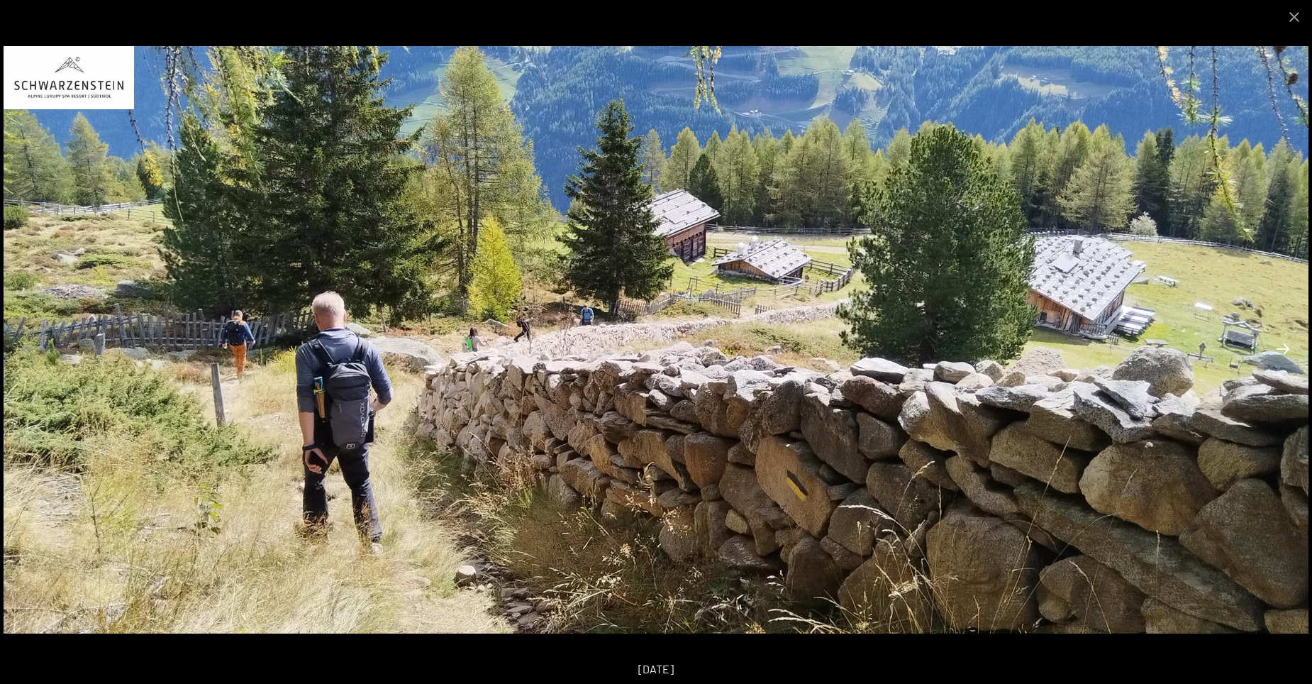
click at [1283, 352] on button "Next slide" at bounding box center [1283, 349] width 30 height 28
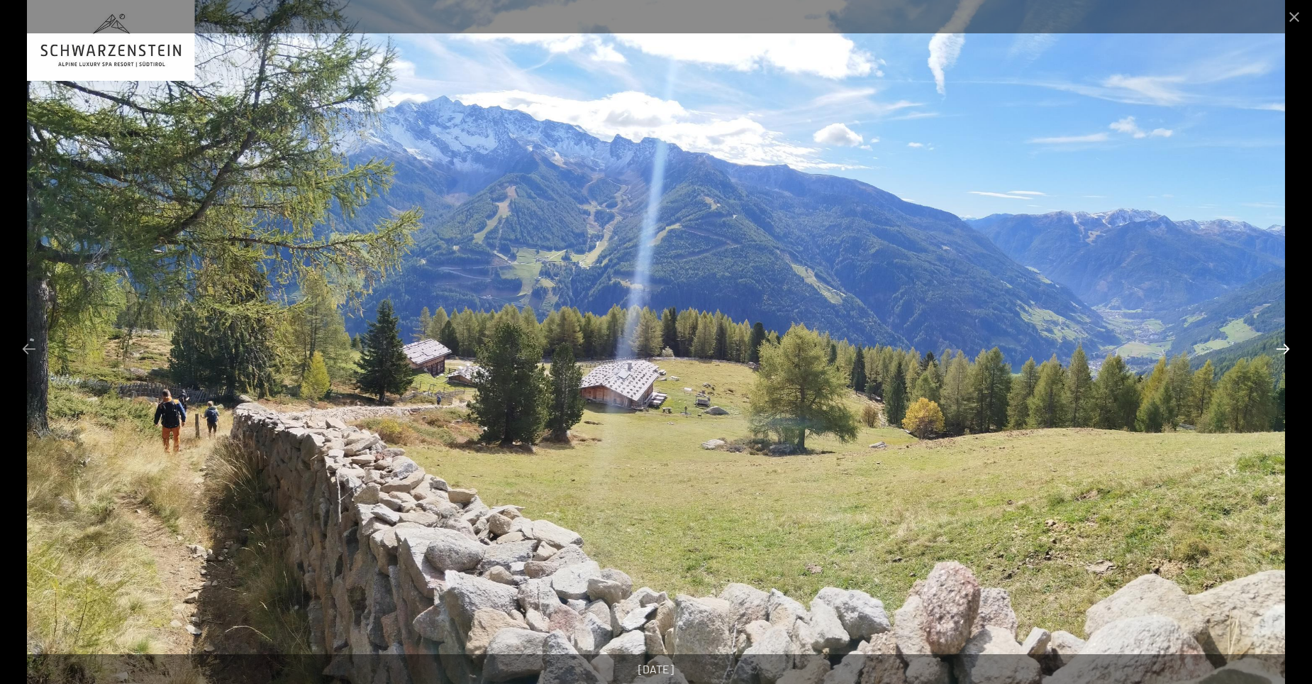
click at [1283, 352] on button "Next slide" at bounding box center [1283, 349] width 30 height 28
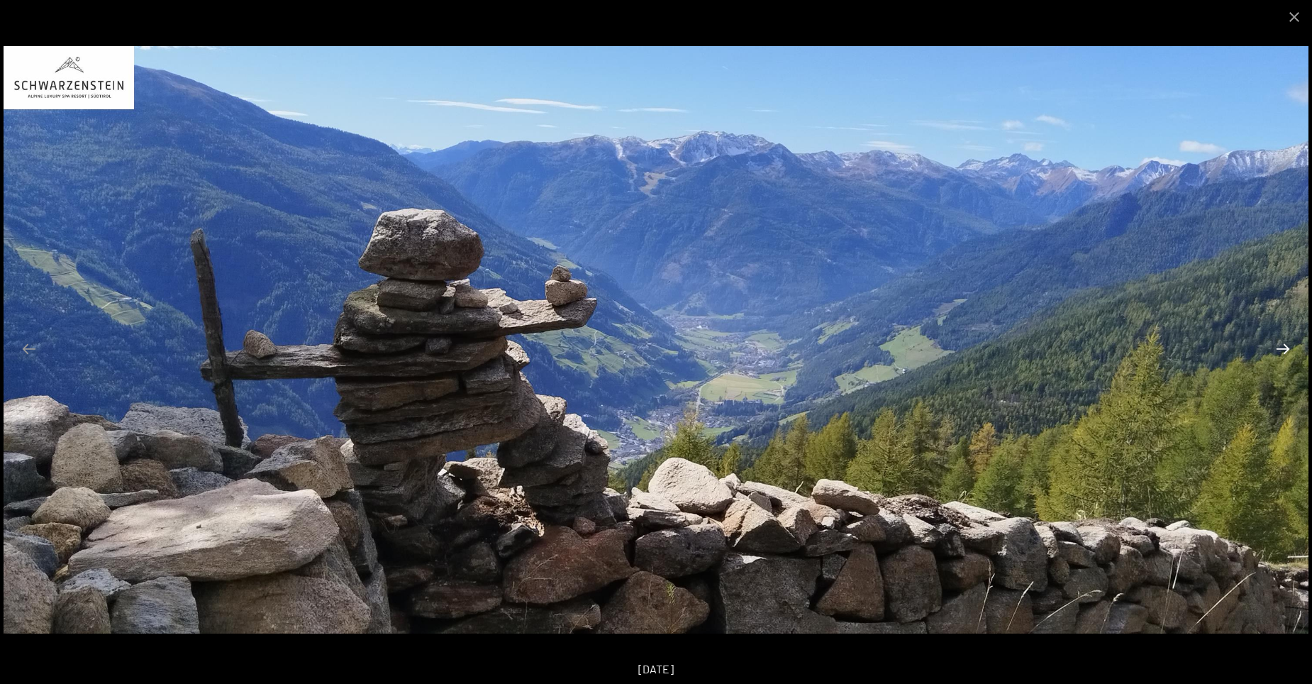
click at [1283, 352] on button "Next slide" at bounding box center [1283, 349] width 30 height 28
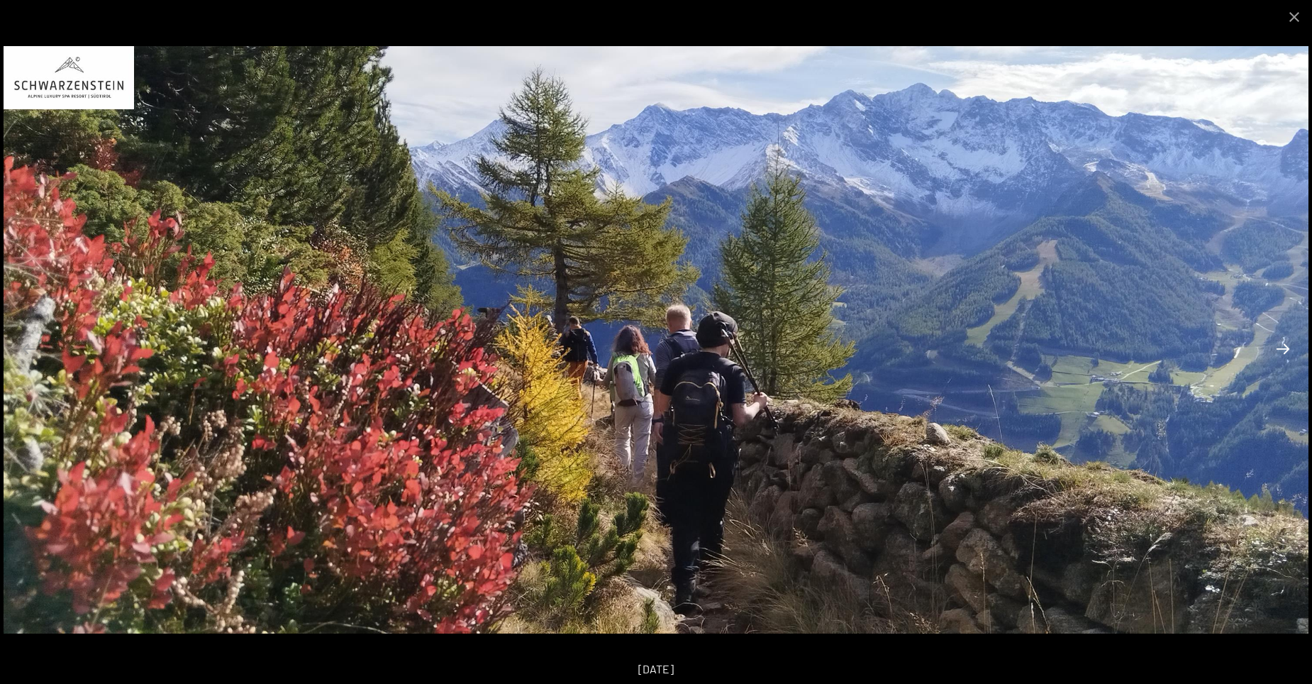
click at [1283, 352] on button "Next slide" at bounding box center [1283, 349] width 30 height 28
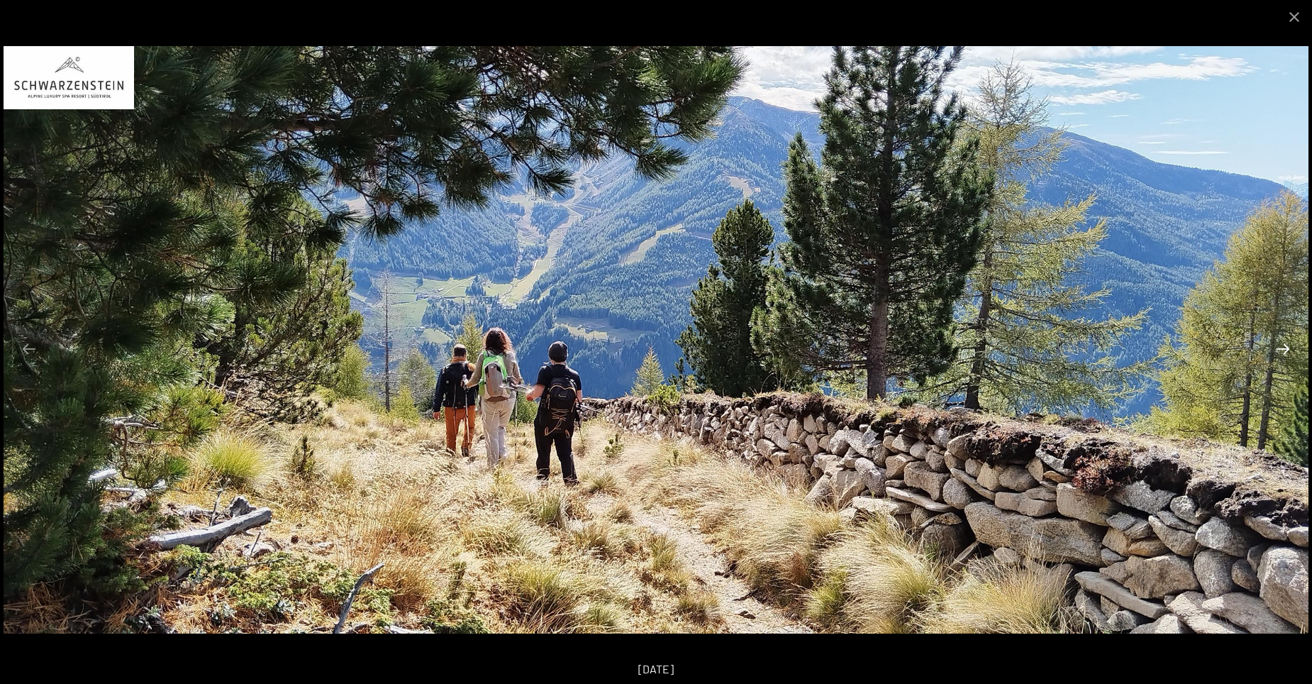
click at [1283, 352] on button "Next slide" at bounding box center [1283, 349] width 30 height 28
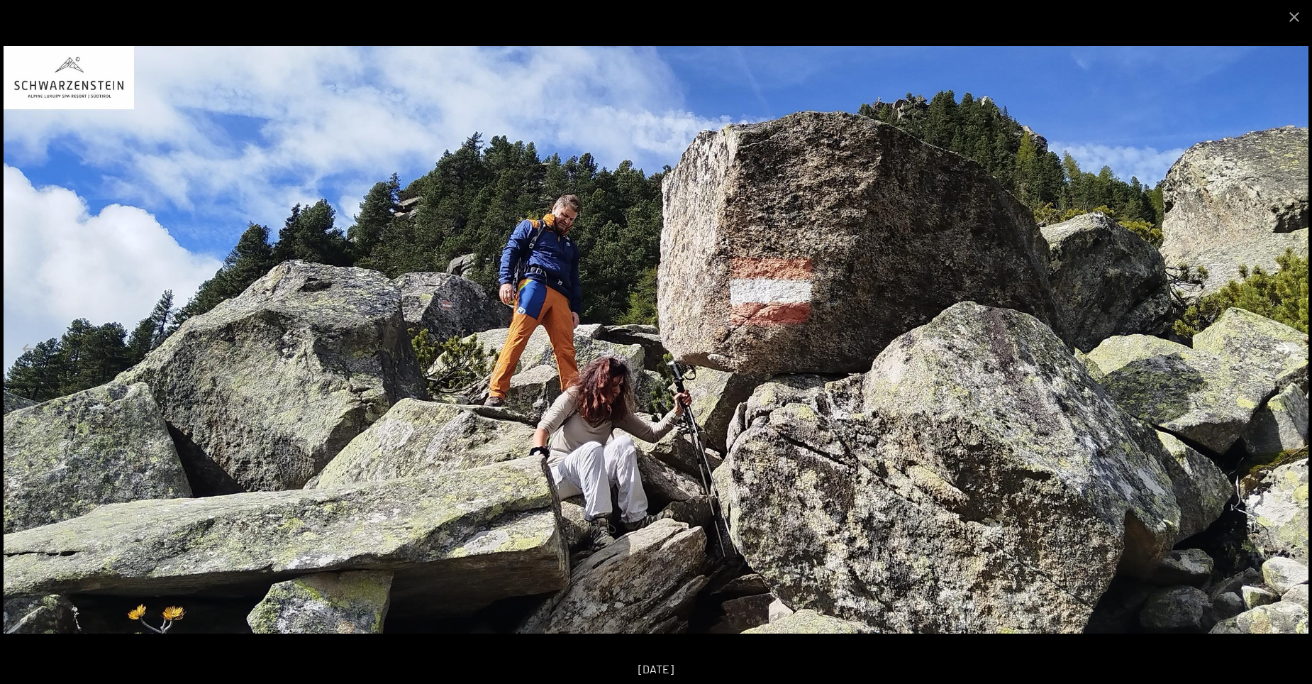
click at [1283, 352] on button "Next slide" at bounding box center [1283, 349] width 30 height 28
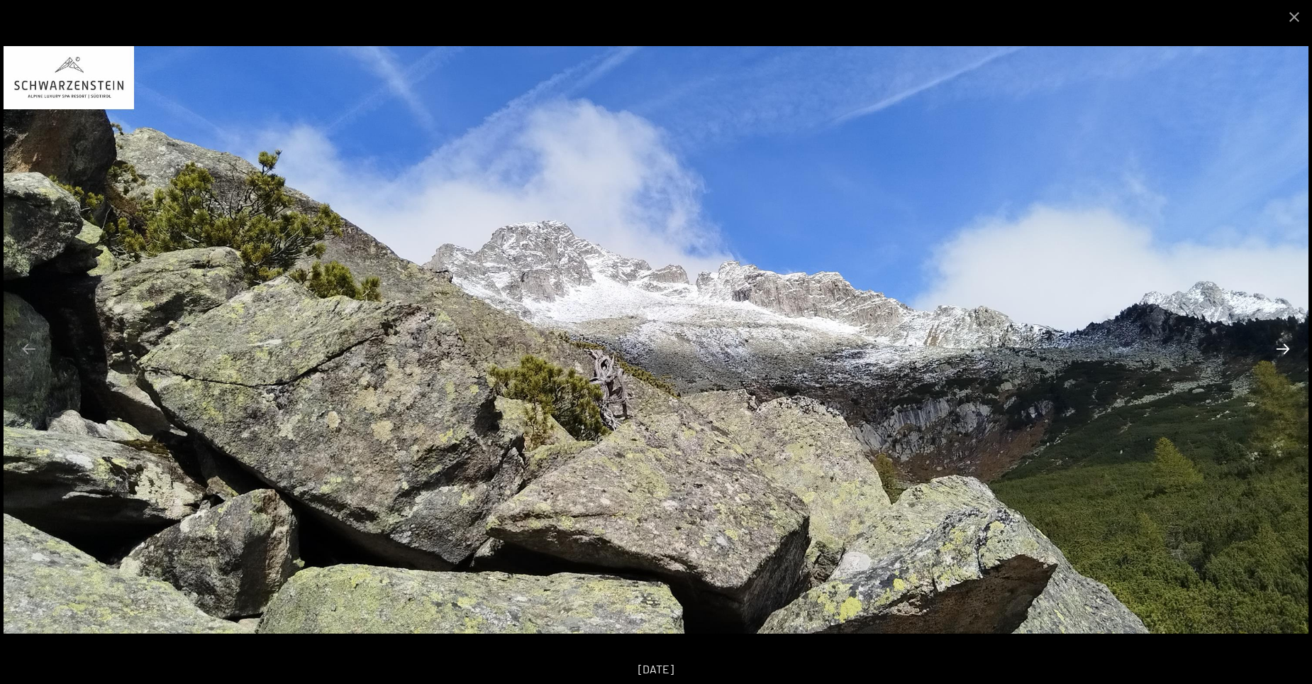
click at [1283, 352] on button "Next slide" at bounding box center [1283, 349] width 30 height 28
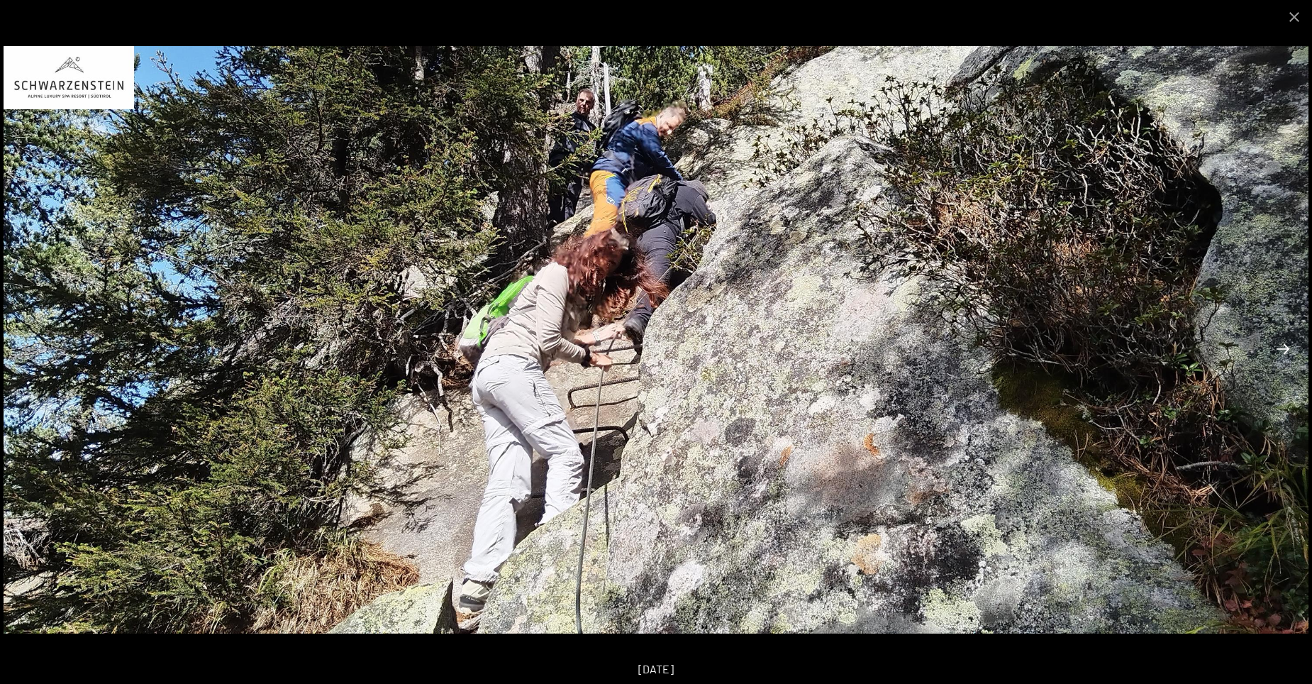
click at [1283, 352] on button "Next slide" at bounding box center [1283, 349] width 30 height 28
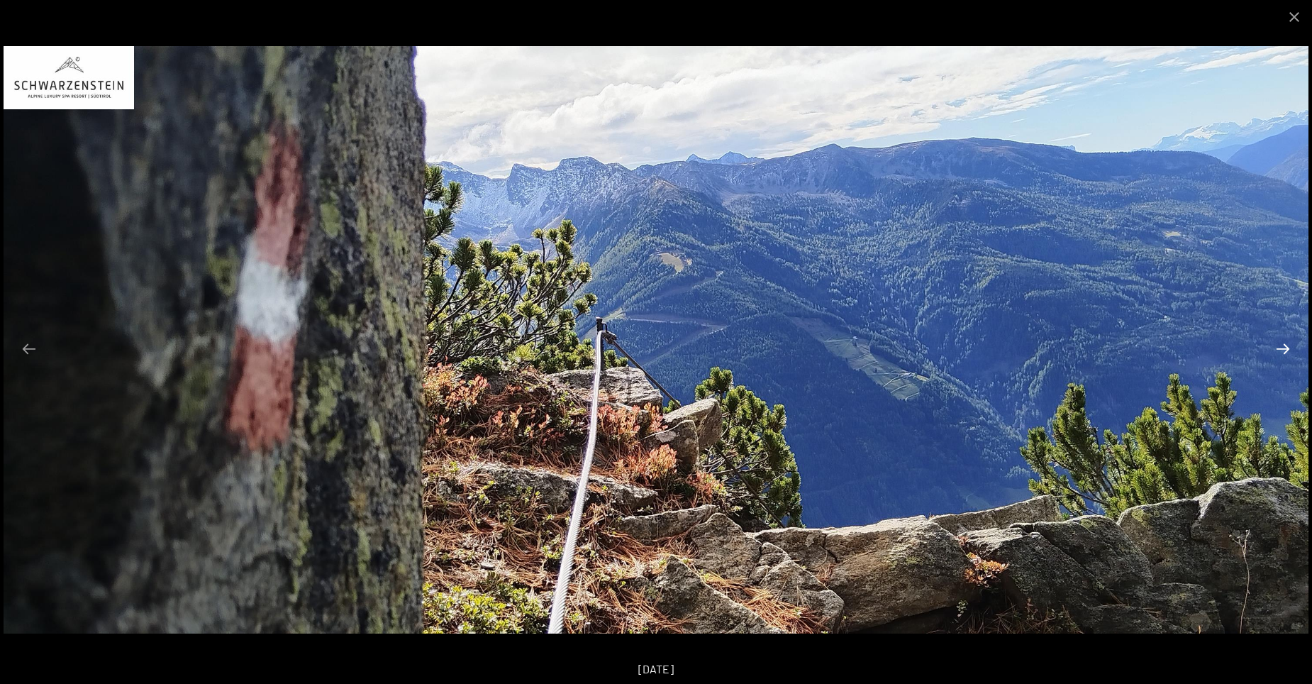
click at [1283, 352] on button "Next slide" at bounding box center [1283, 349] width 30 height 28
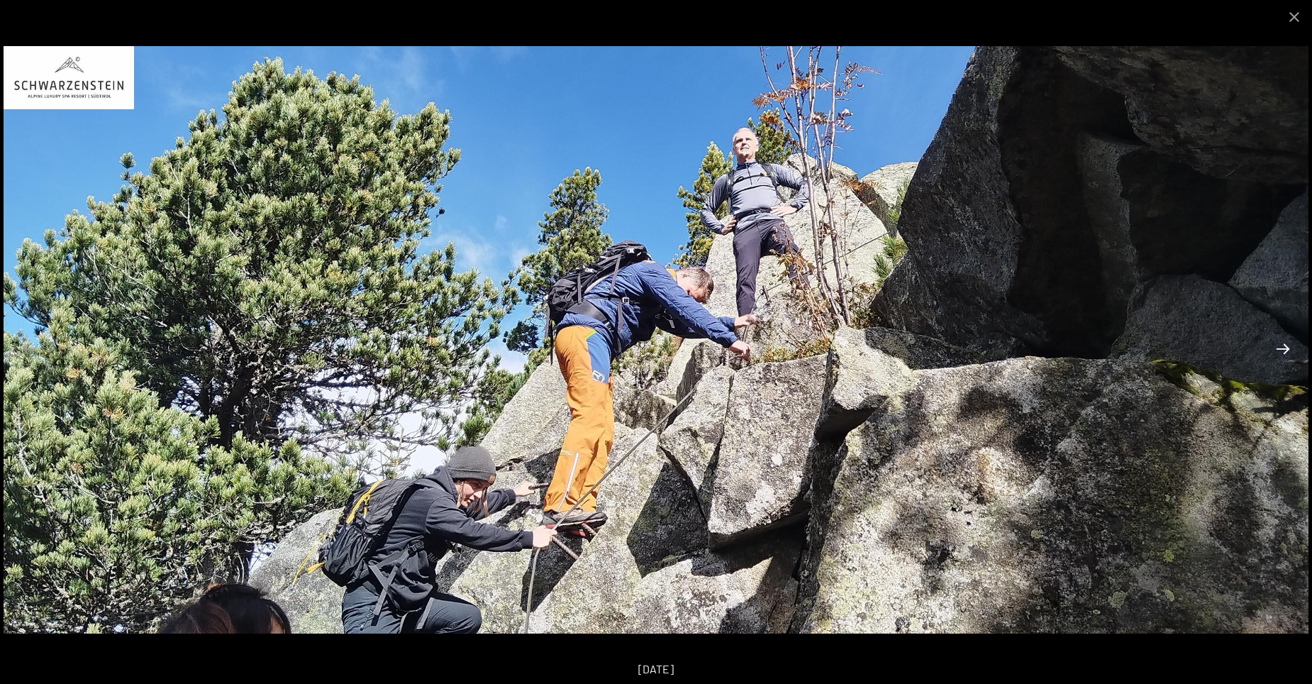
click at [1283, 352] on button "Next slide" at bounding box center [1283, 349] width 30 height 28
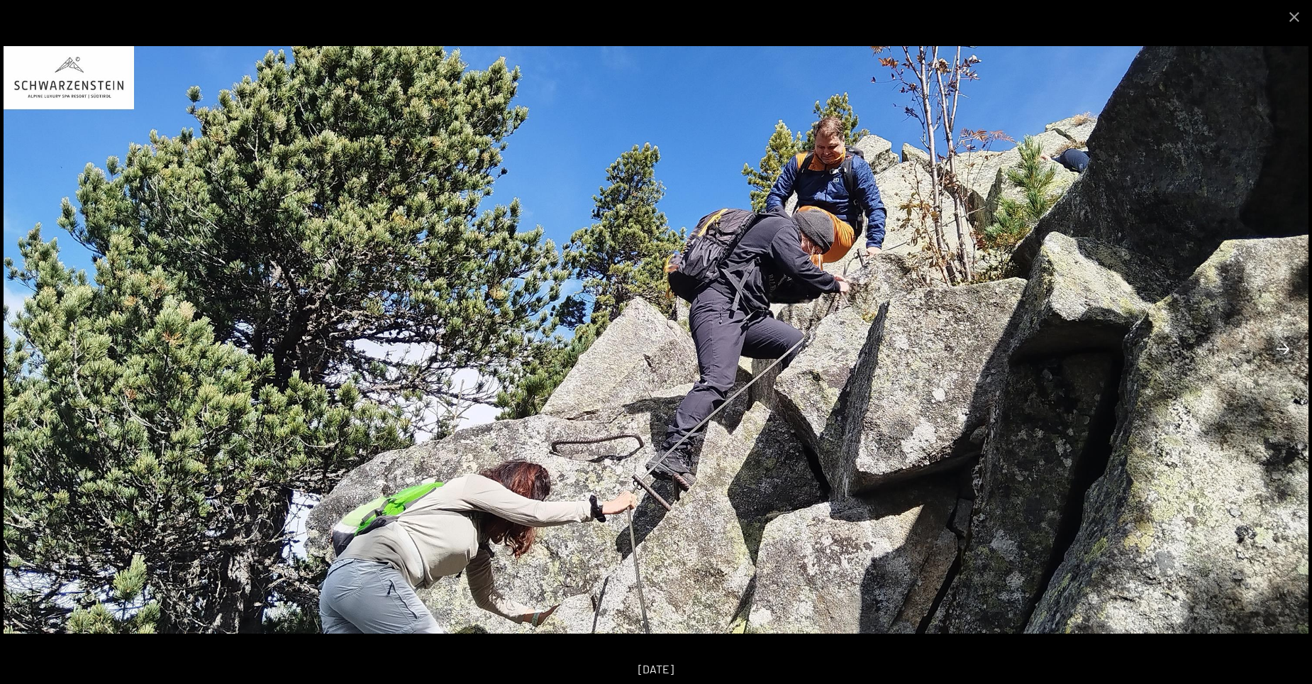
click at [1283, 352] on button "Next slide" at bounding box center [1283, 349] width 30 height 28
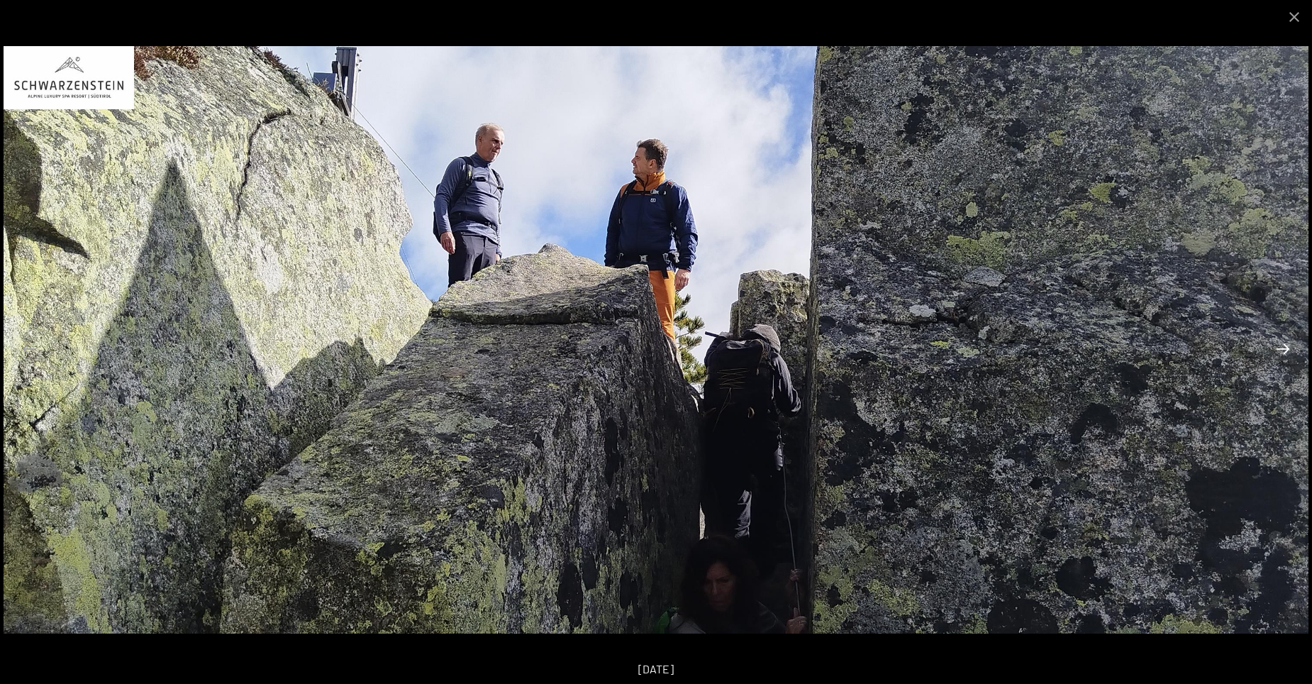
click at [1283, 352] on button "Next slide" at bounding box center [1283, 349] width 30 height 28
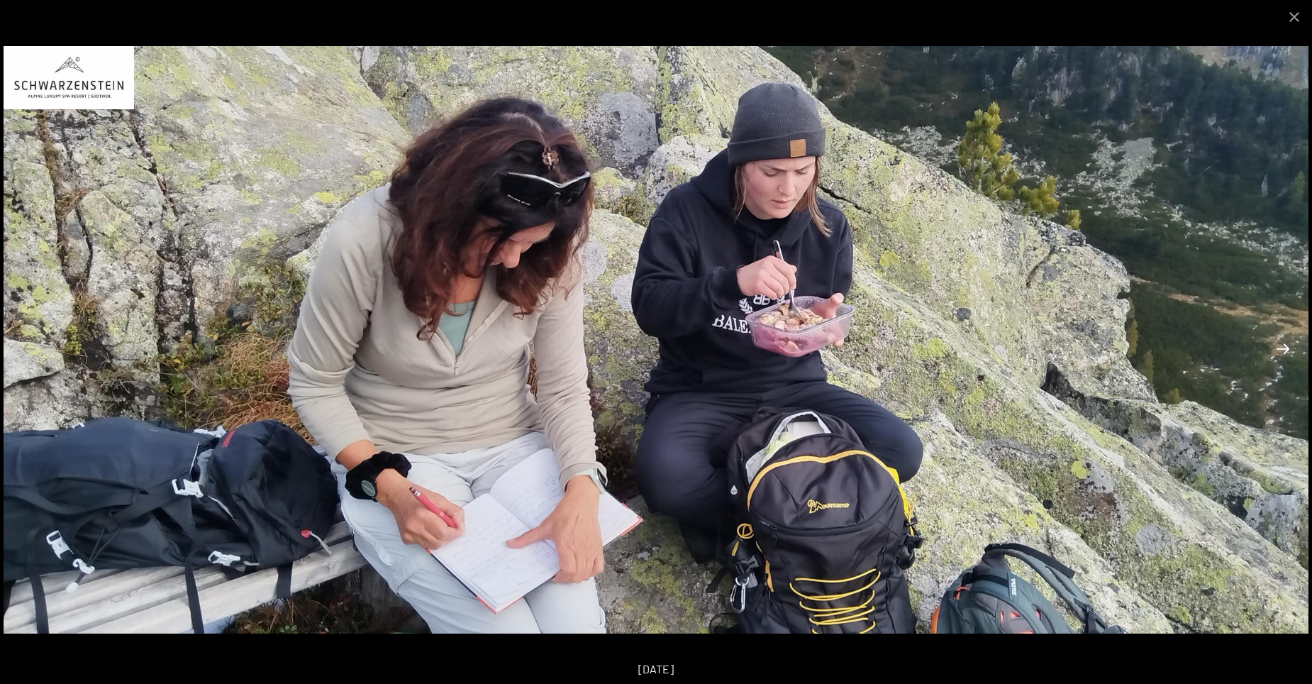
click at [1283, 352] on button "Next slide" at bounding box center [1283, 349] width 30 height 28
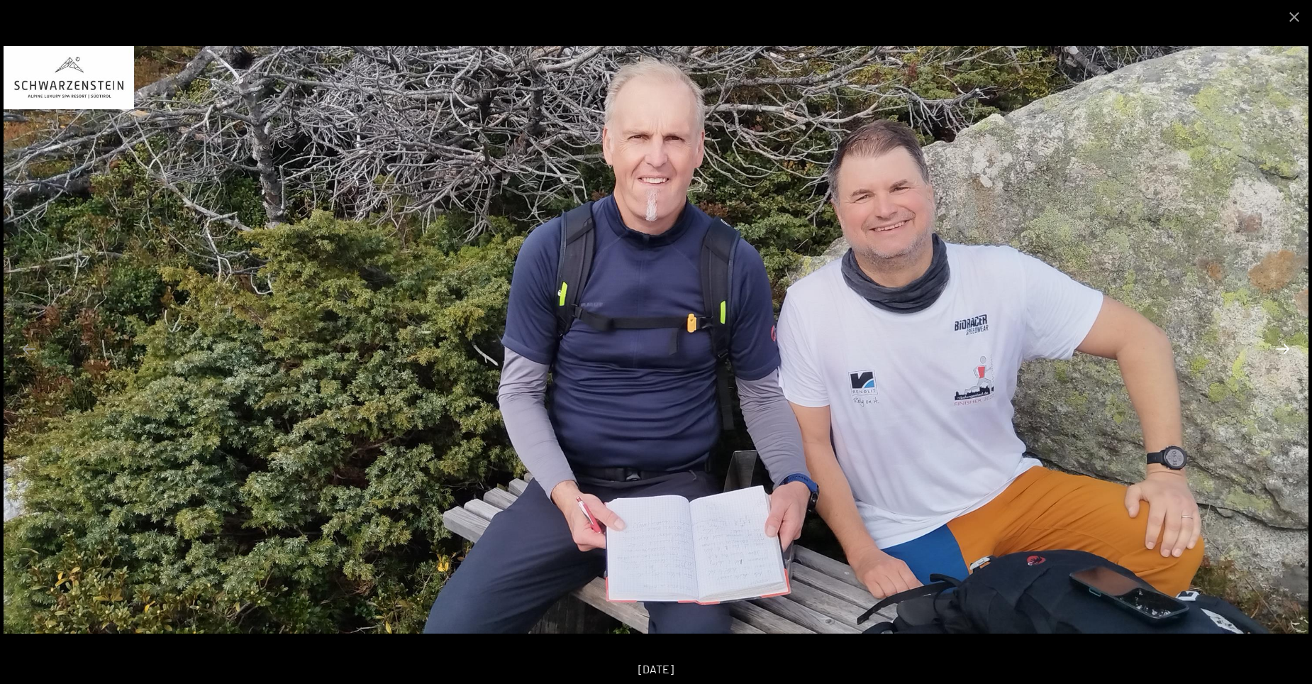
click at [1283, 352] on button "Next slide" at bounding box center [1283, 349] width 30 height 28
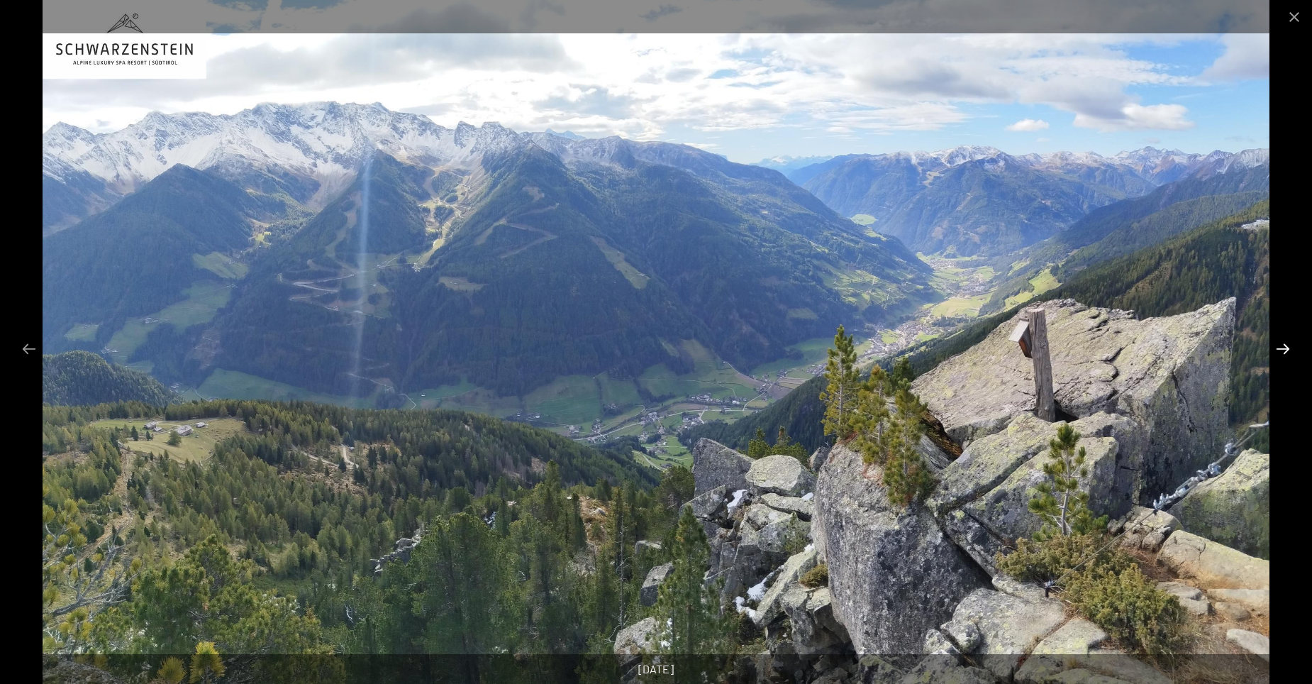
click at [1283, 352] on button "Next slide" at bounding box center [1283, 349] width 30 height 28
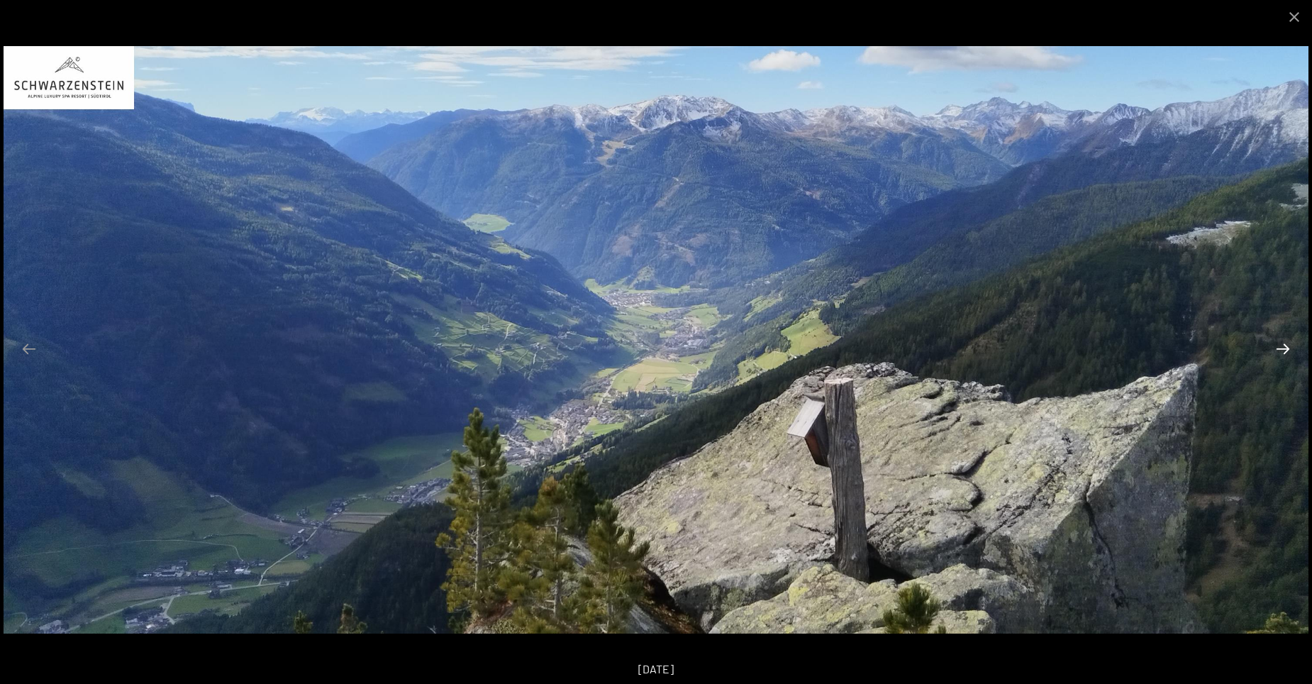
click at [1283, 352] on button "Next slide" at bounding box center [1283, 349] width 30 height 28
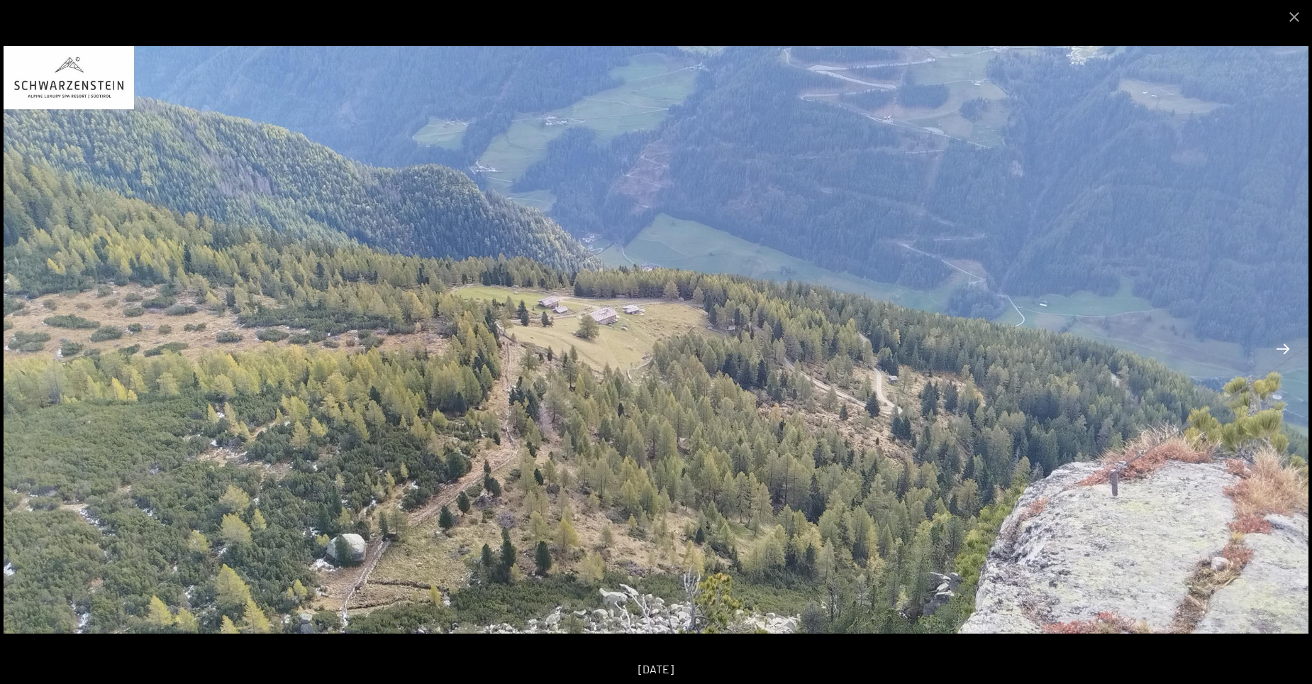
click at [1283, 352] on button "Next slide" at bounding box center [1283, 349] width 30 height 28
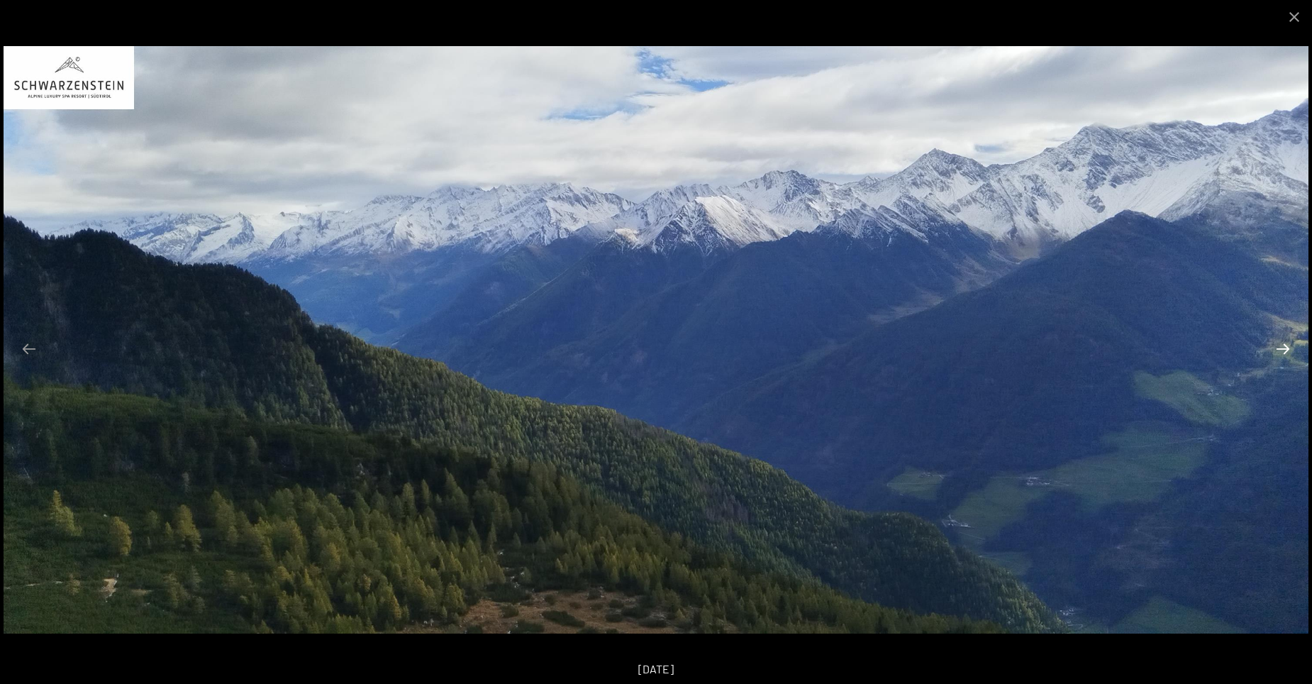
click at [1283, 352] on button "Next slide" at bounding box center [1283, 349] width 30 height 28
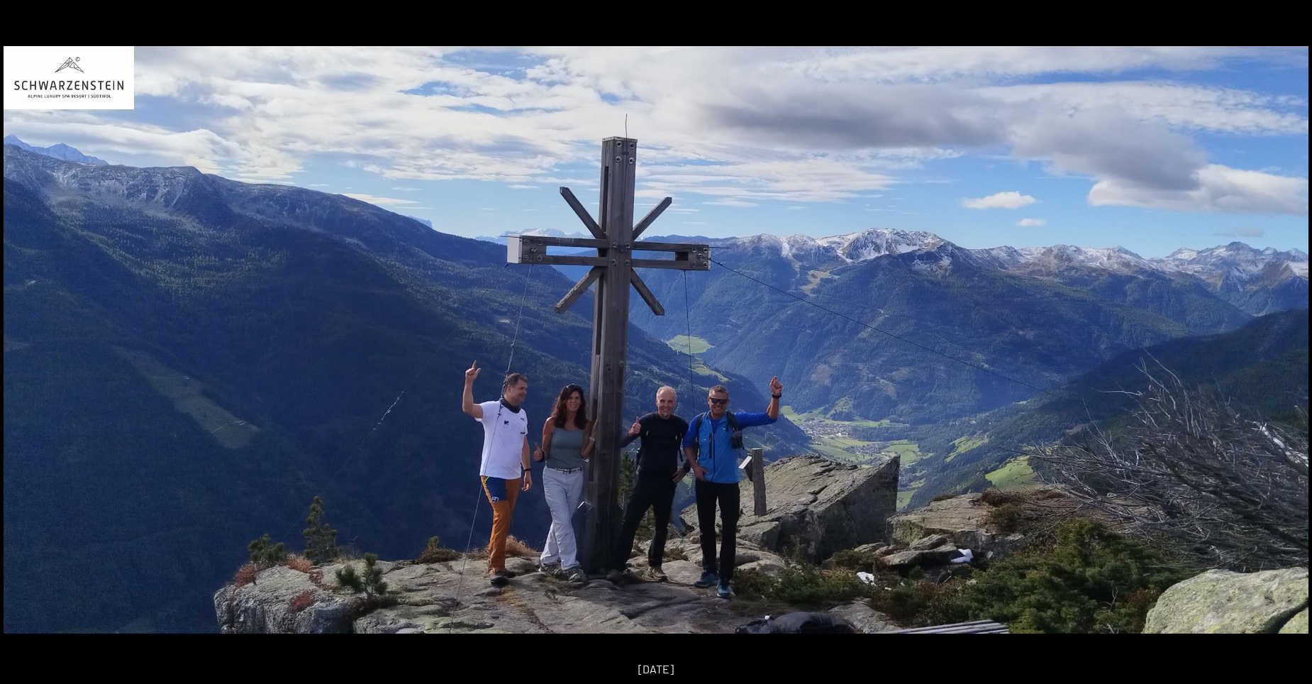
click at [1283, 352] on button "Next slide" at bounding box center [1290, 349] width 30 height 28
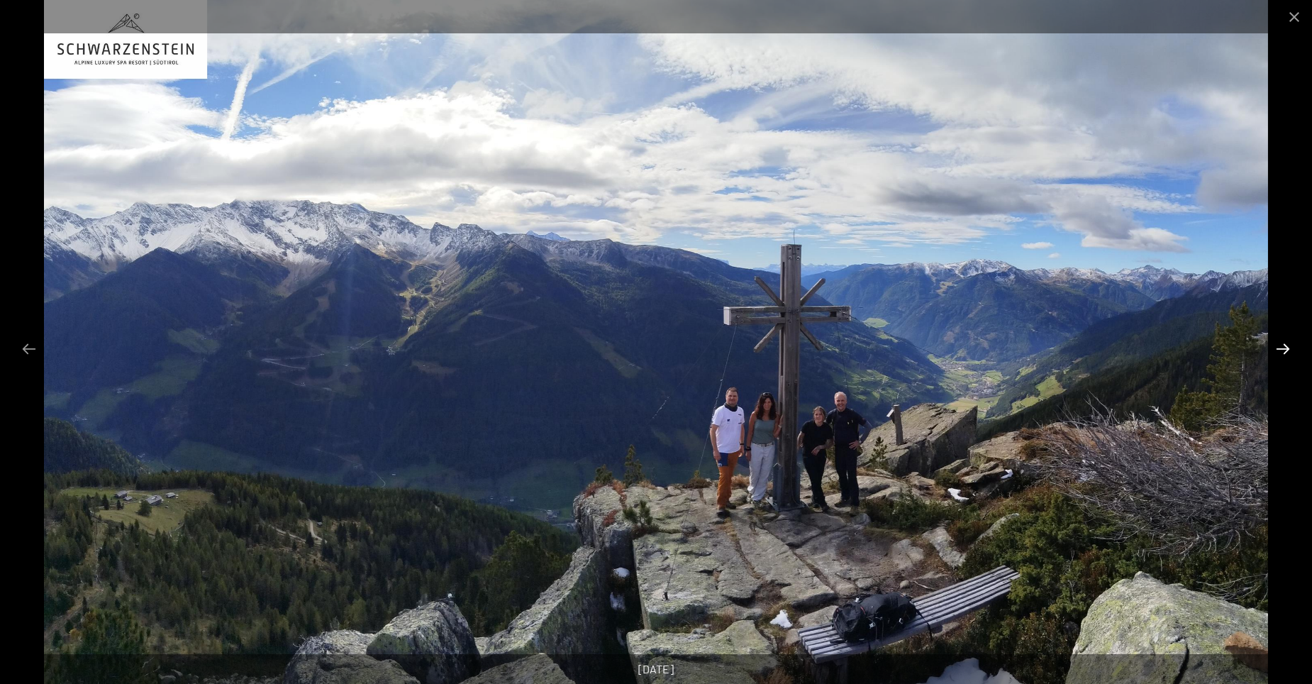
click at [1283, 347] on button "Next slide" at bounding box center [1283, 349] width 30 height 28
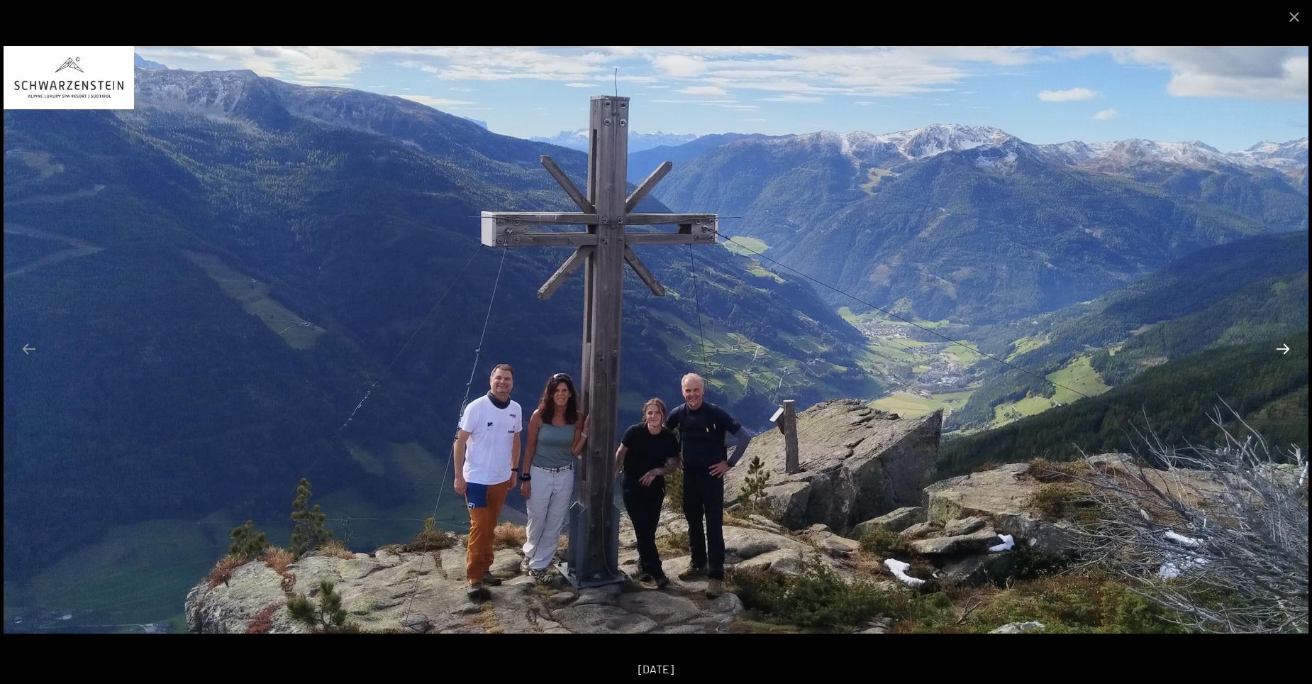
click at [1283, 347] on button "Next slide" at bounding box center [1283, 349] width 30 height 28
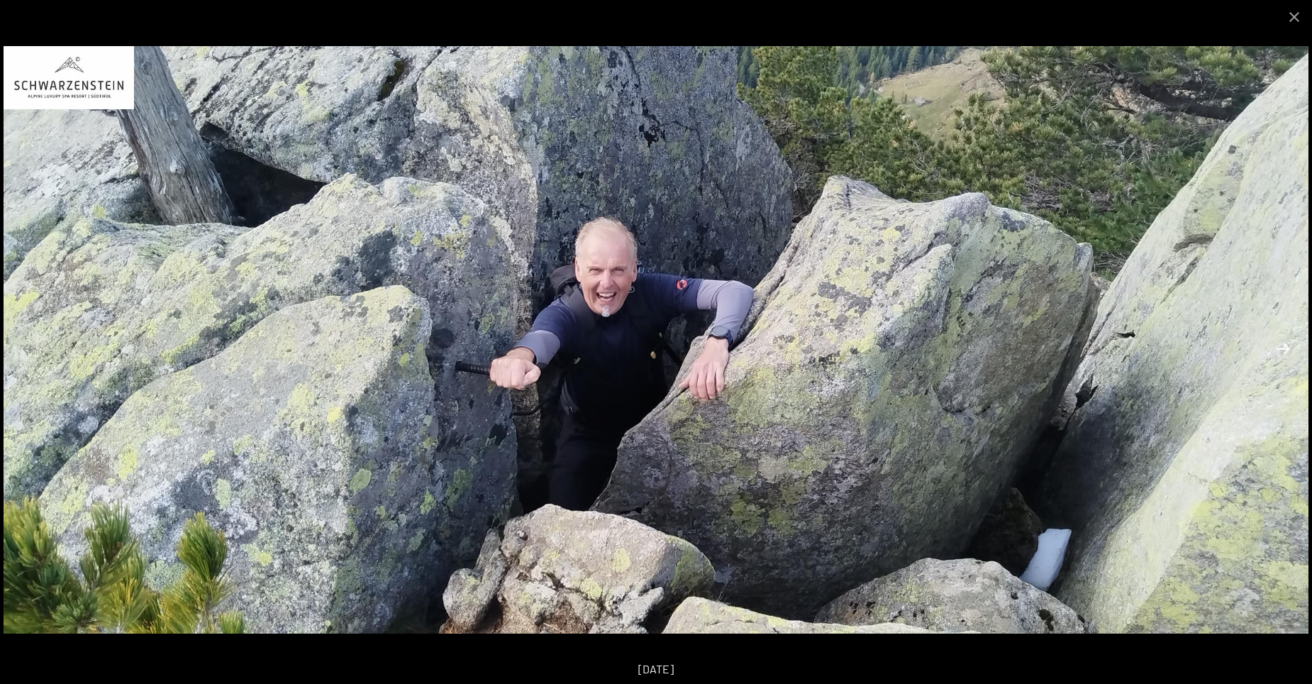
click at [1283, 347] on button "Next slide" at bounding box center [1283, 349] width 30 height 28
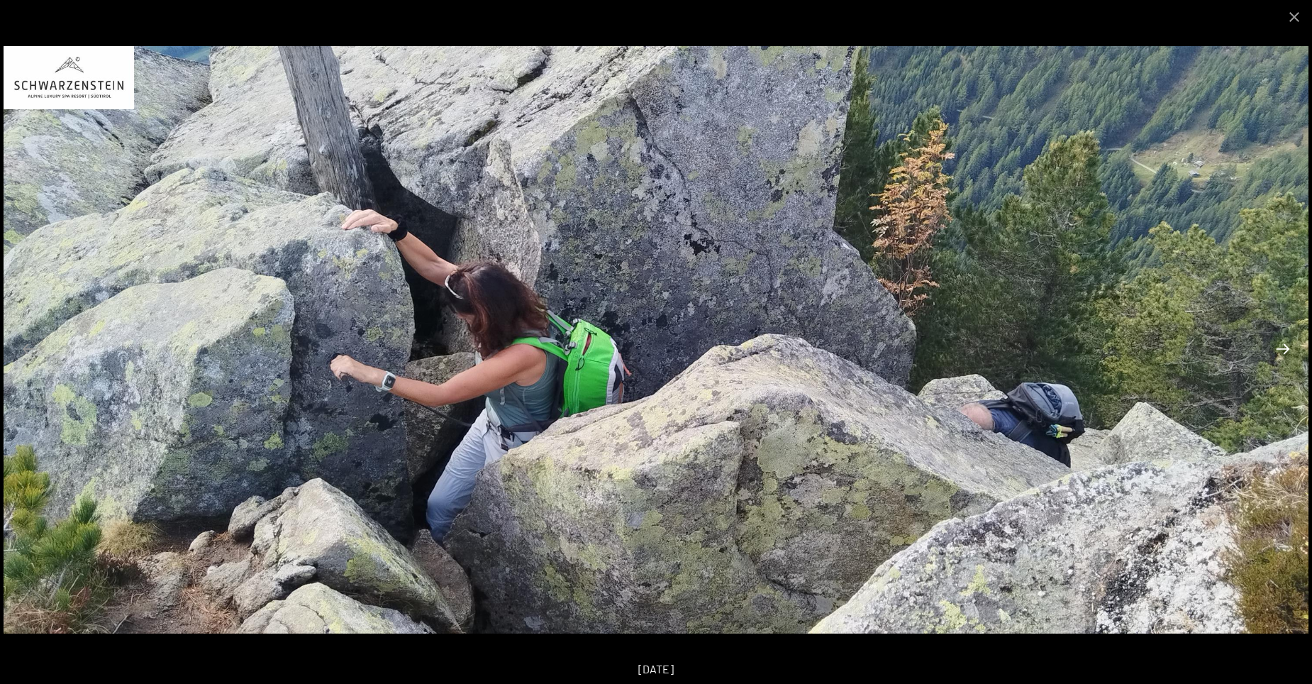
click at [1283, 347] on button "Next slide" at bounding box center [1283, 349] width 30 height 28
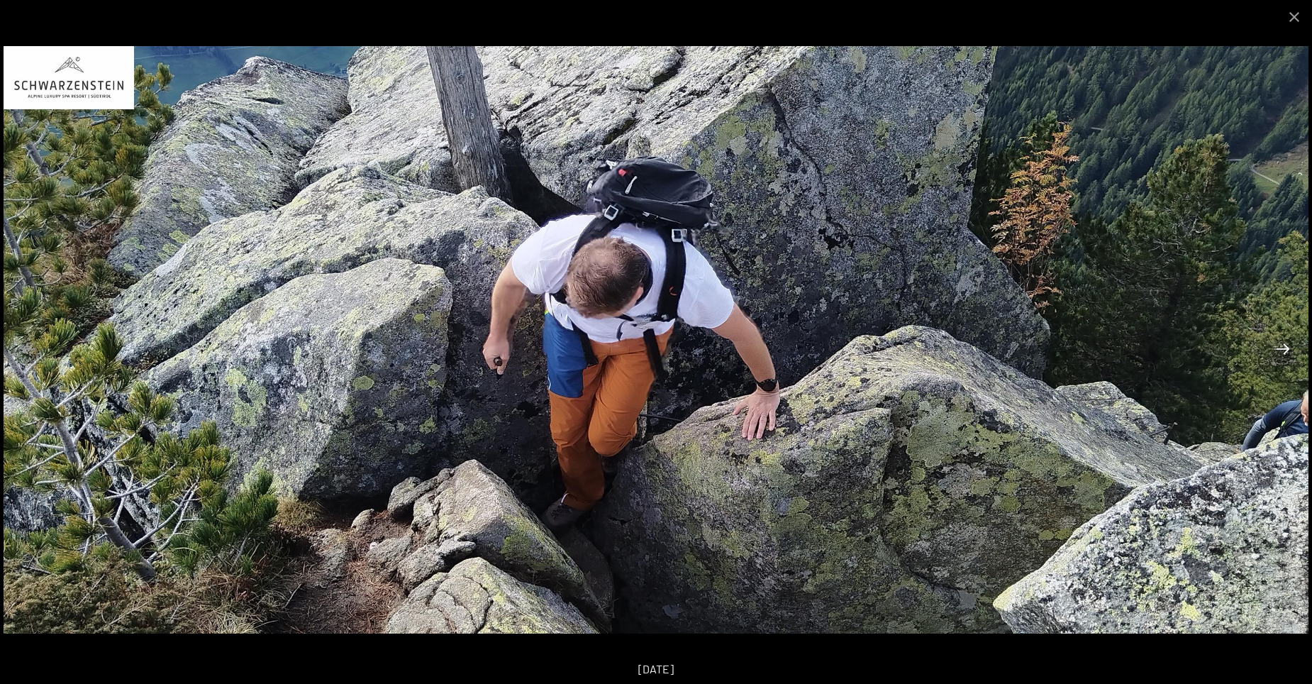
click at [1283, 347] on button "Next slide" at bounding box center [1283, 349] width 30 height 28
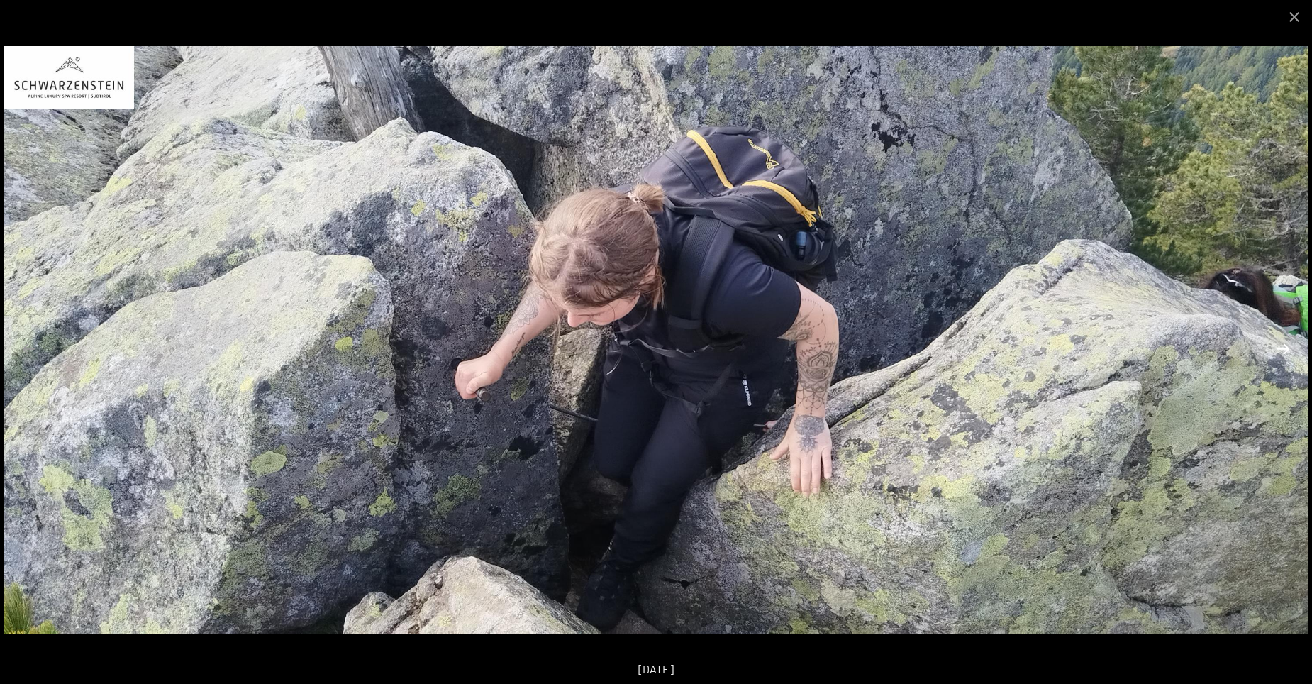
click at [1283, 347] on button "Next slide" at bounding box center [1283, 349] width 30 height 28
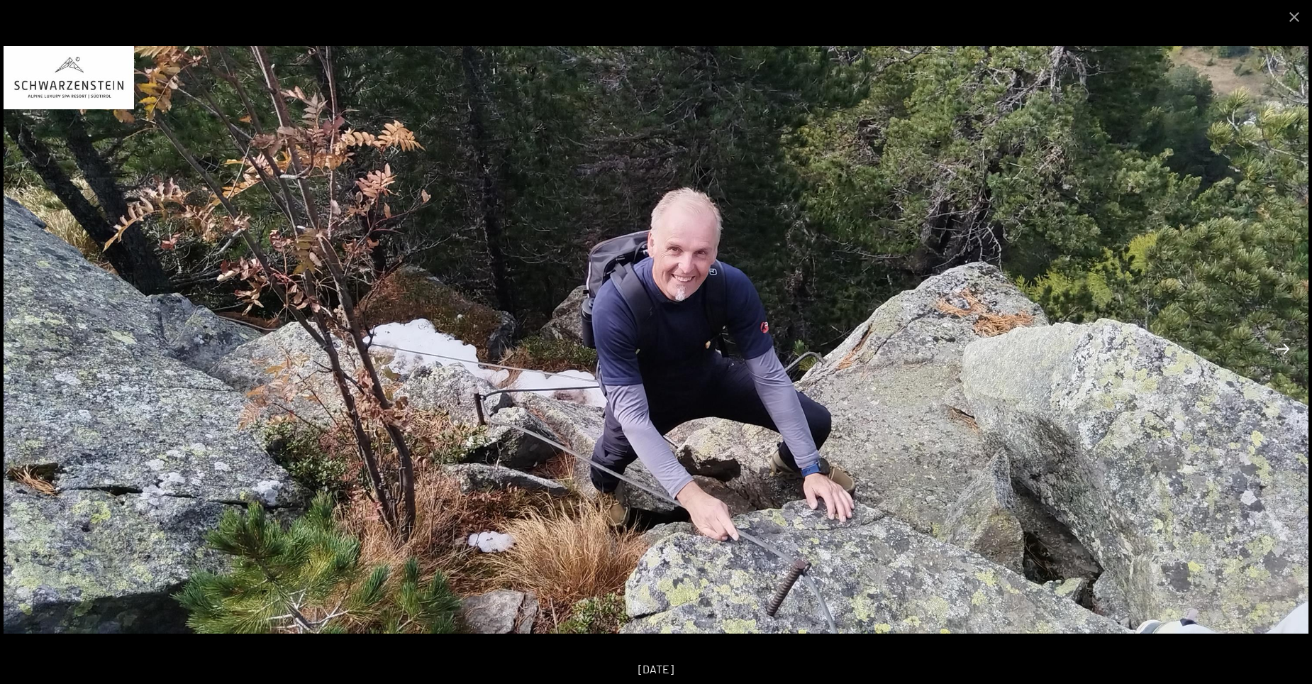
click at [1283, 347] on button "Next slide" at bounding box center [1283, 349] width 30 height 28
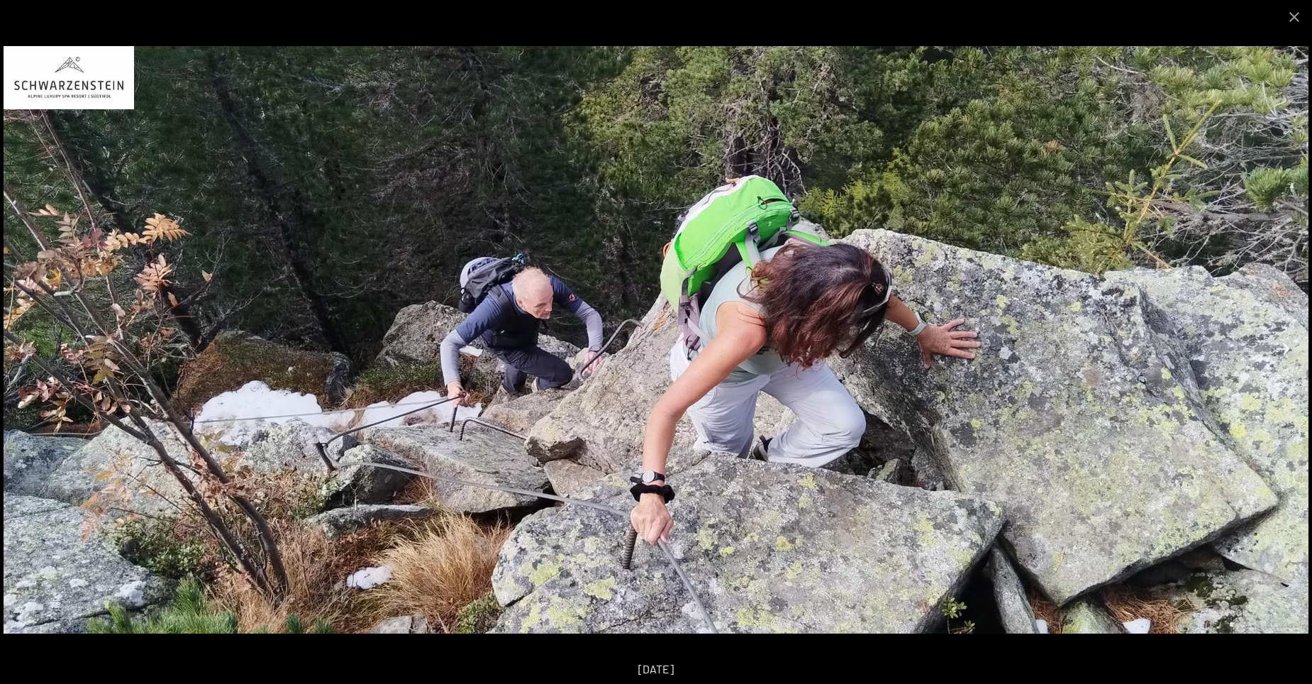
click at [1283, 347] on button "Next slide" at bounding box center [1283, 349] width 30 height 28
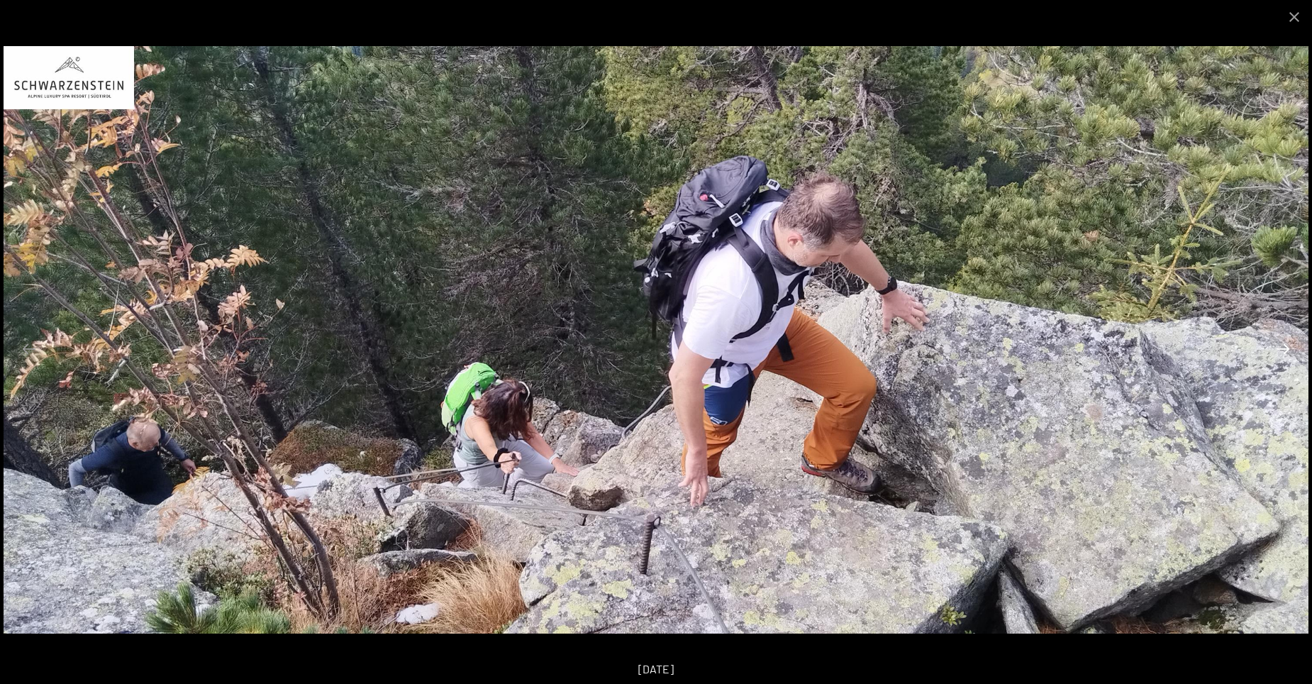
click at [1283, 347] on button "Next slide" at bounding box center [1283, 349] width 30 height 28
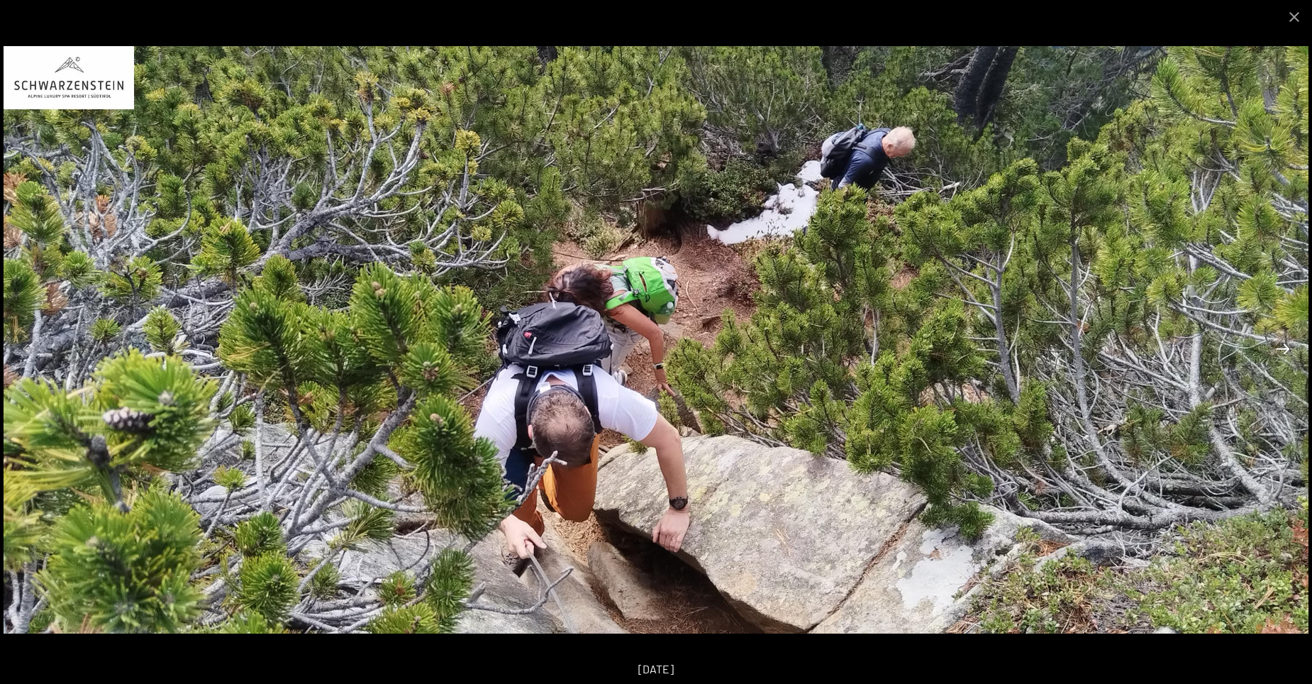
click at [1283, 347] on button "Next slide" at bounding box center [1283, 349] width 30 height 28
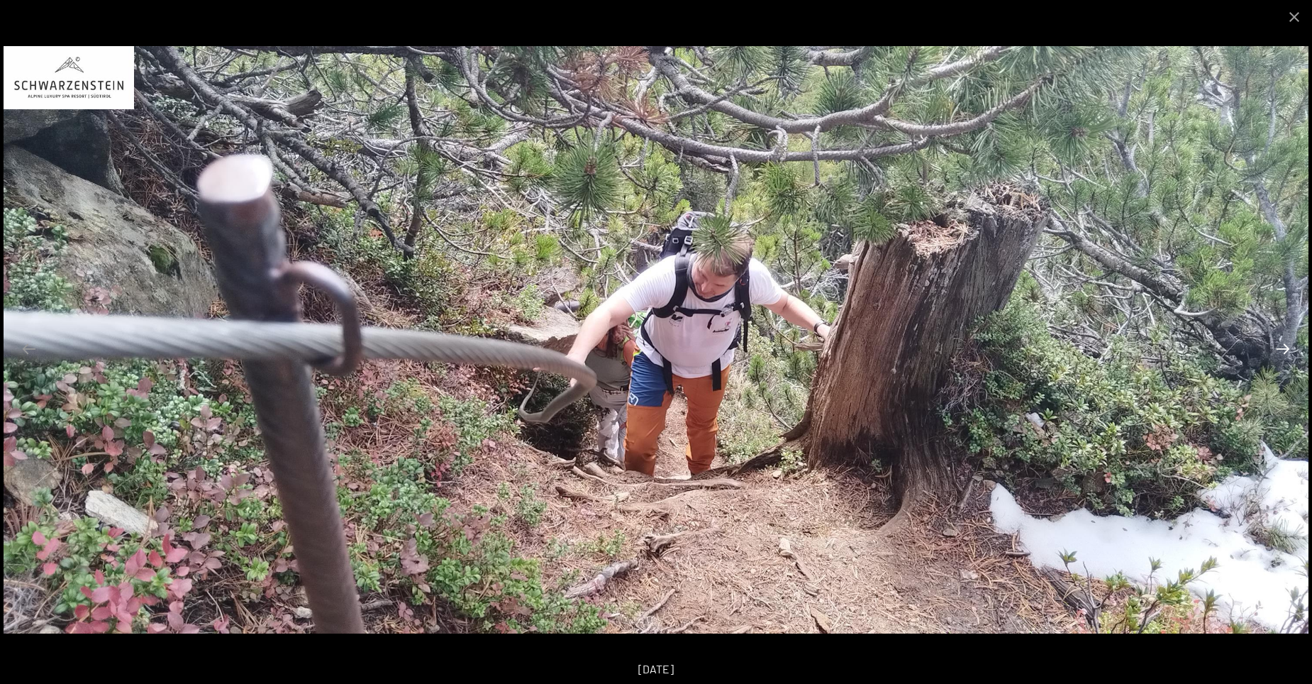
click at [1283, 347] on button "Next slide" at bounding box center [1283, 349] width 30 height 28
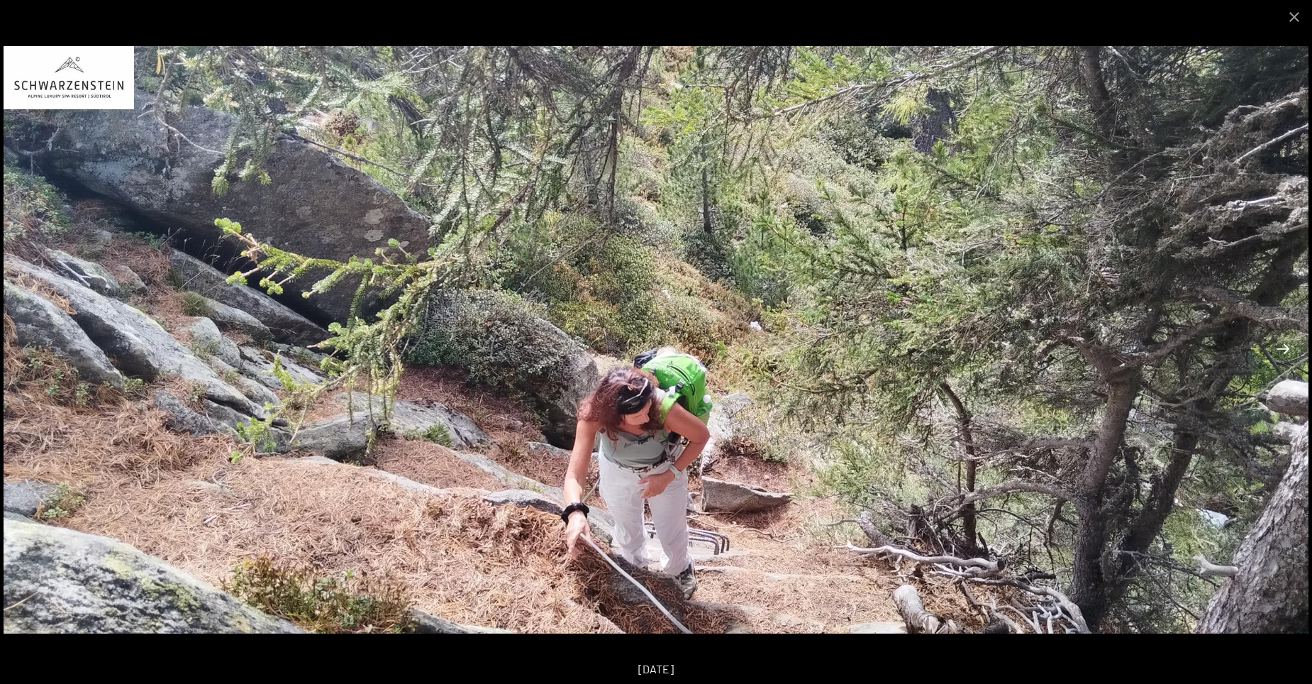
click at [1283, 347] on button "Next slide" at bounding box center [1283, 349] width 30 height 28
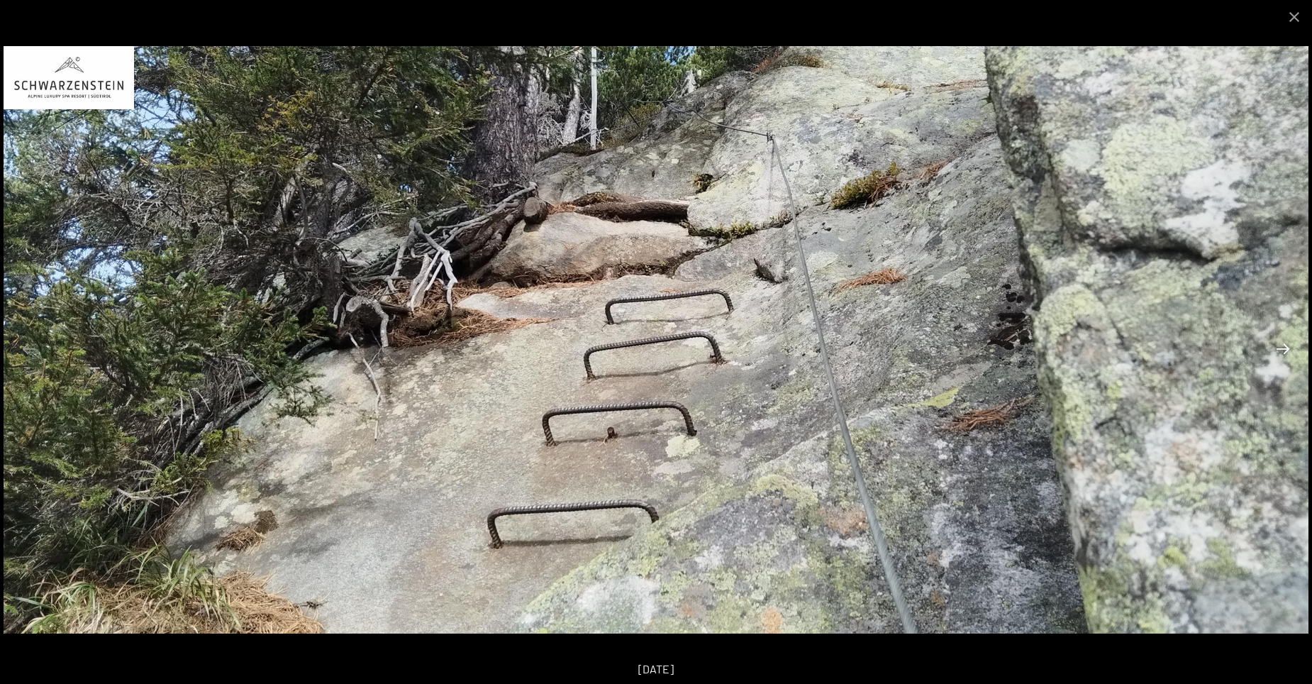
click at [1283, 347] on button "Next slide" at bounding box center [1283, 349] width 30 height 28
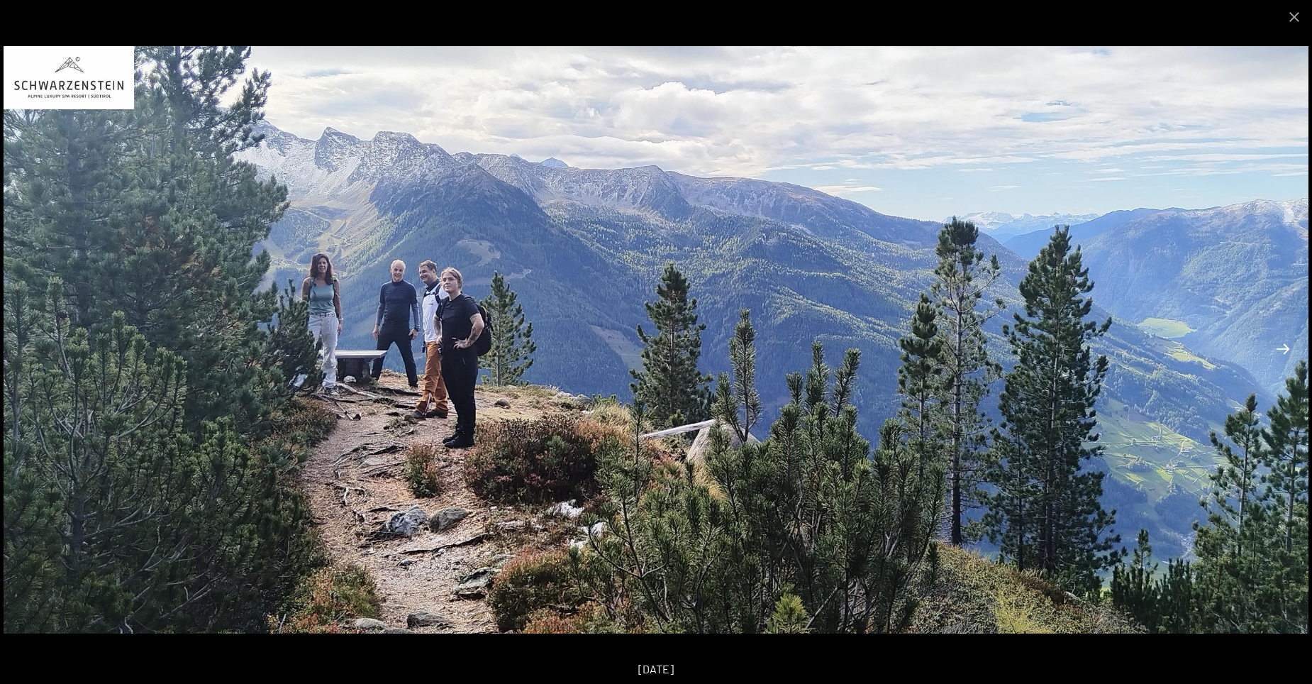
click at [1283, 347] on button "Next slide" at bounding box center [1283, 349] width 30 height 28
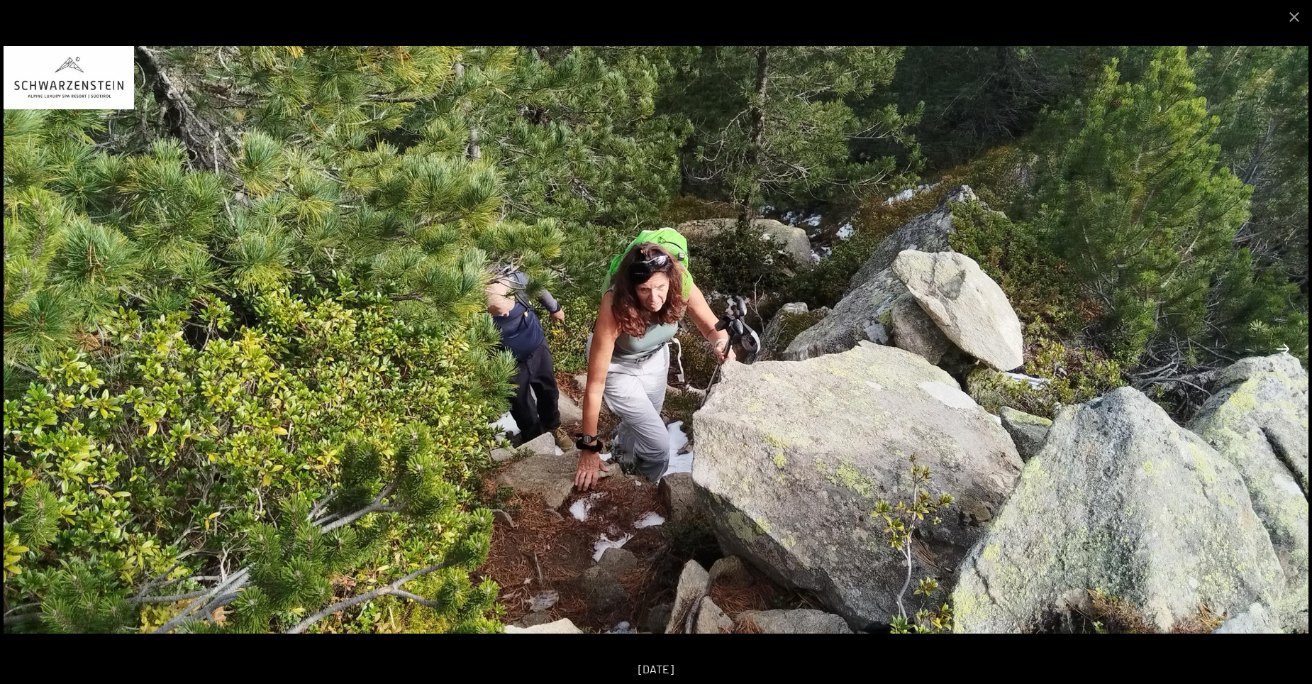
click at [1283, 347] on button "Next slide" at bounding box center [1283, 349] width 30 height 28
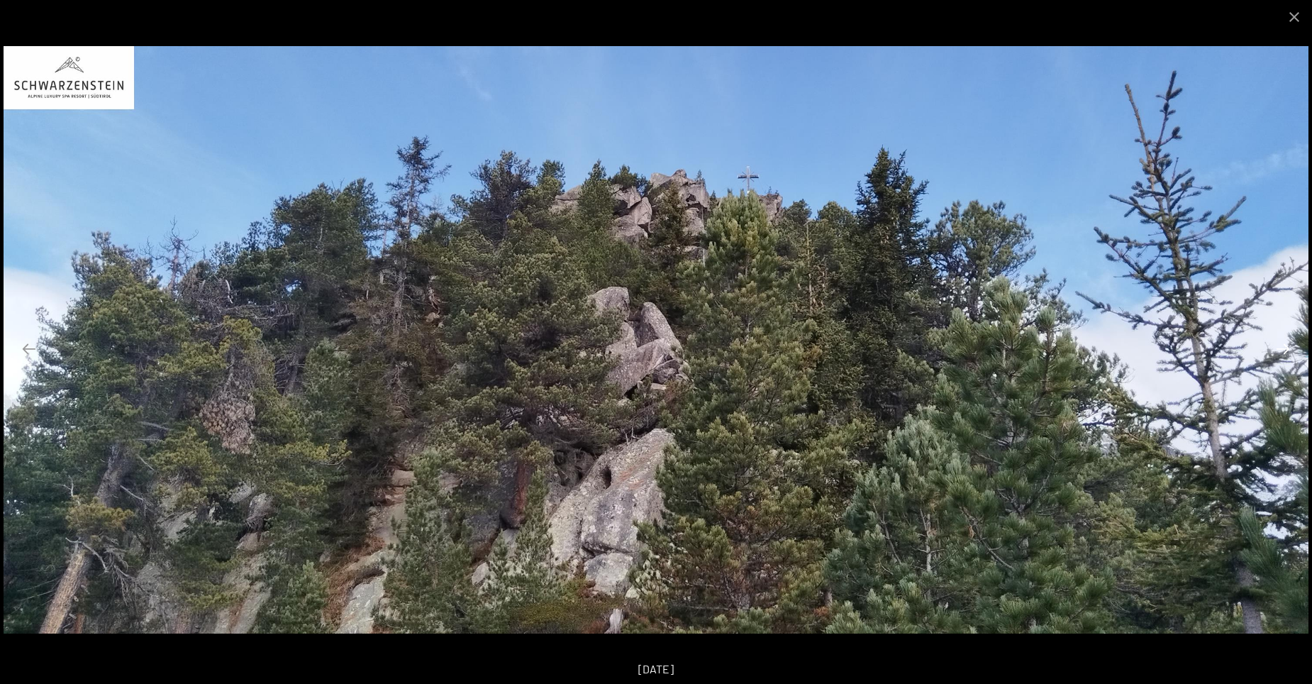
click at [1283, 347] on button "Next slide" at bounding box center [1283, 349] width 30 height 28
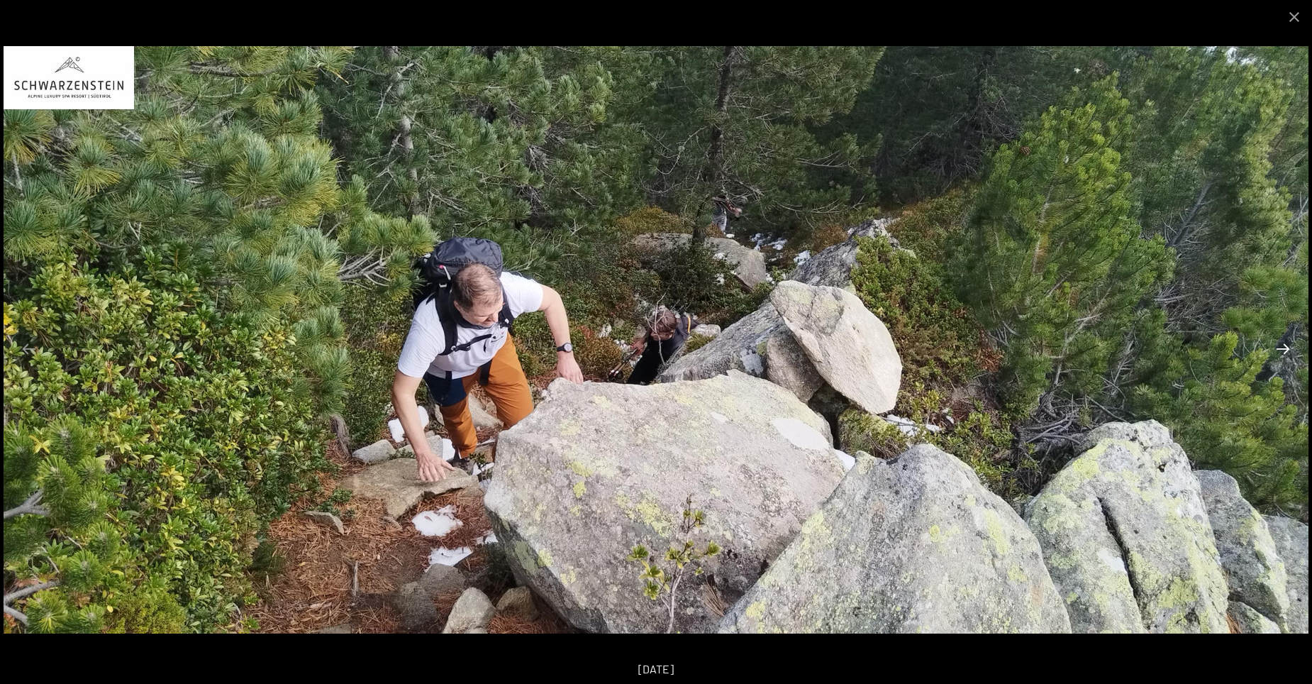
click at [1283, 347] on button "Next slide" at bounding box center [1283, 349] width 30 height 28
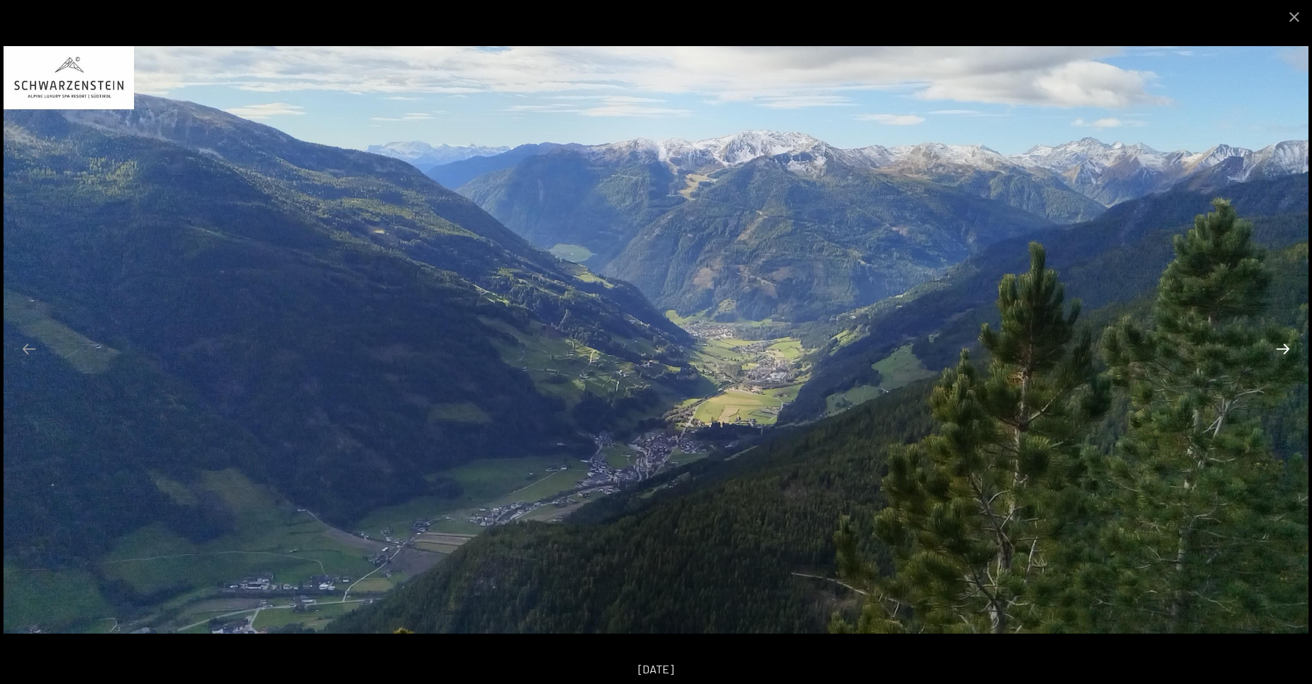
click at [1283, 347] on button "Next slide" at bounding box center [1283, 349] width 30 height 28
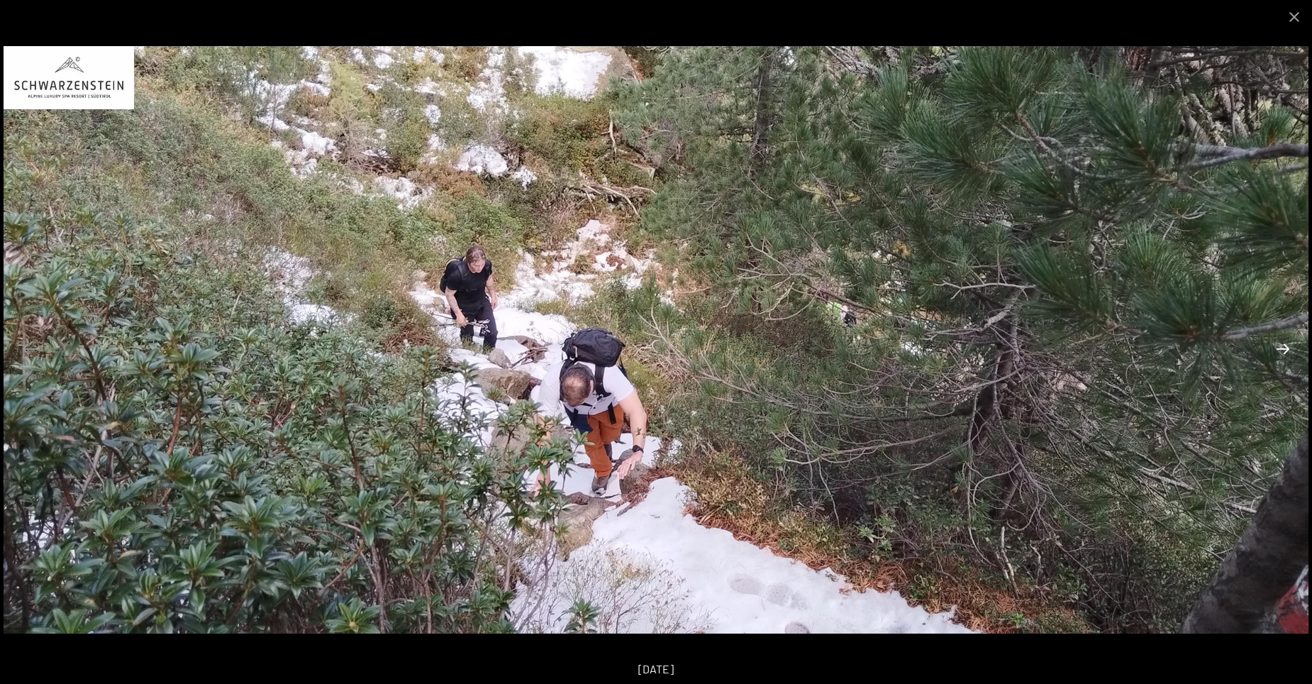
click at [1283, 347] on button "Next slide" at bounding box center [1283, 349] width 30 height 28
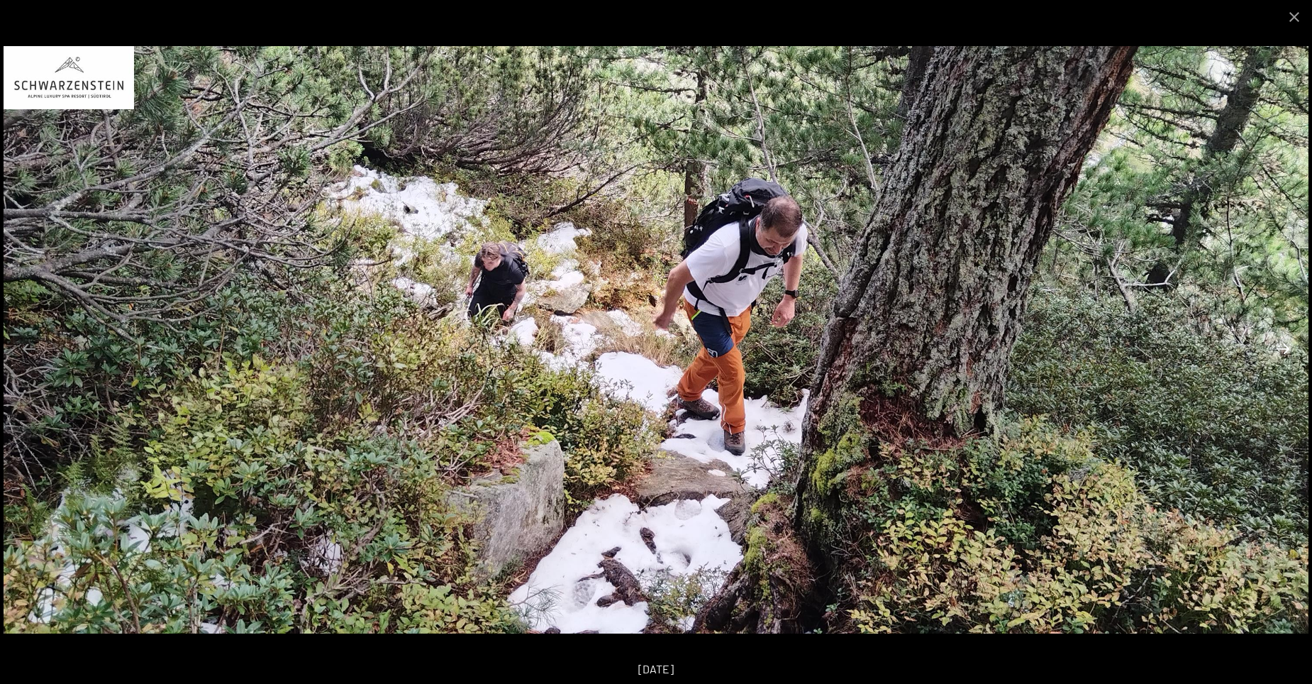
click at [1283, 347] on button "Next slide" at bounding box center [1283, 349] width 30 height 28
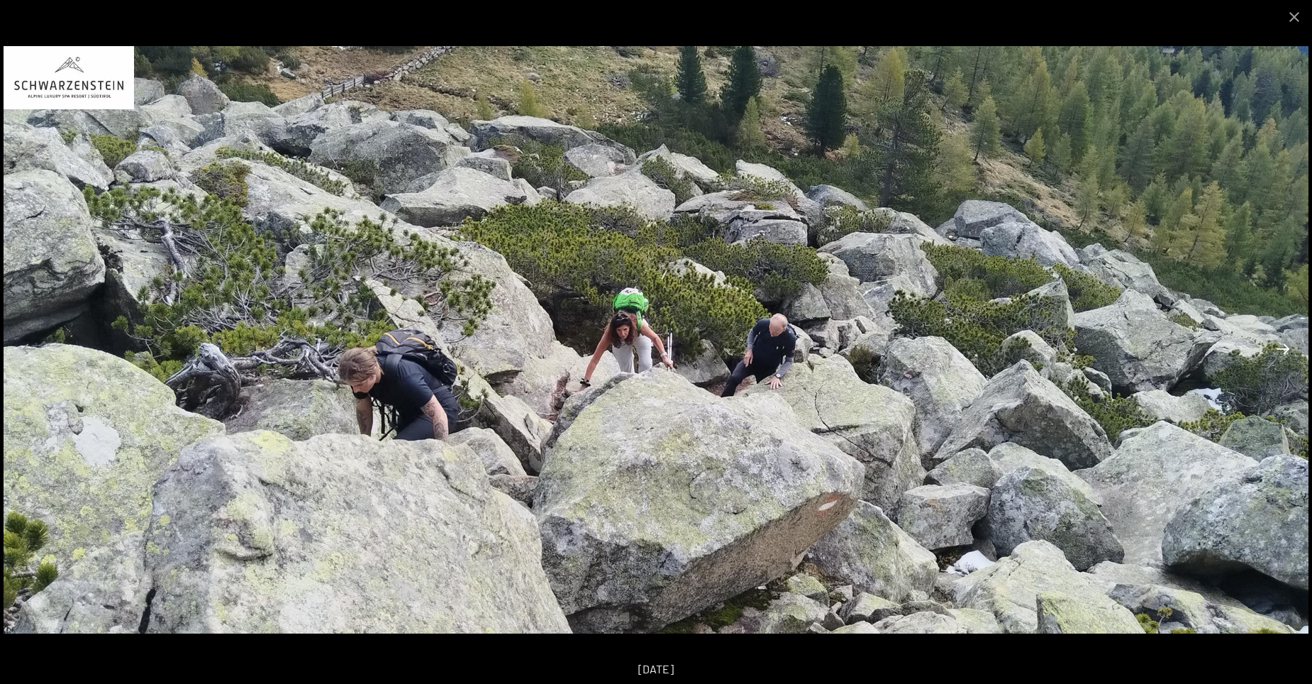
click at [1283, 347] on button "Next slide" at bounding box center [1283, 349] width 30 height 28
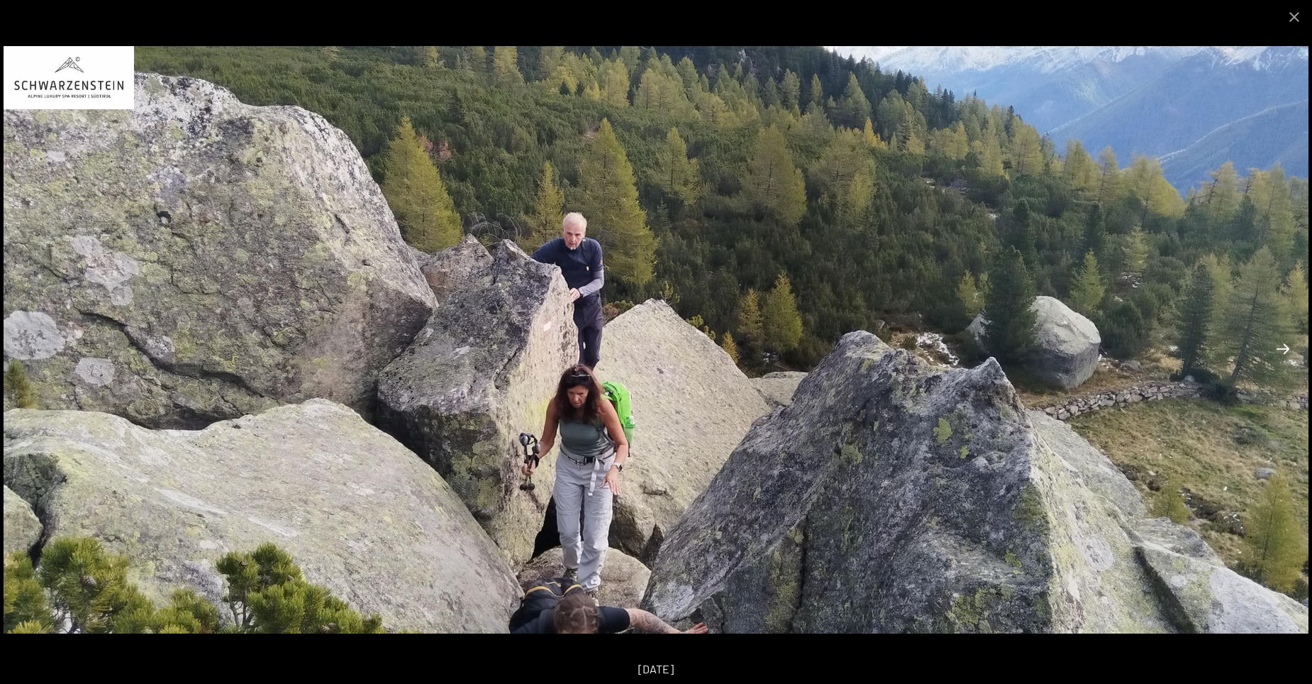
click at [1283, 347] on button "Next slide" at bounding box center [1283, 349] width 30 height 28
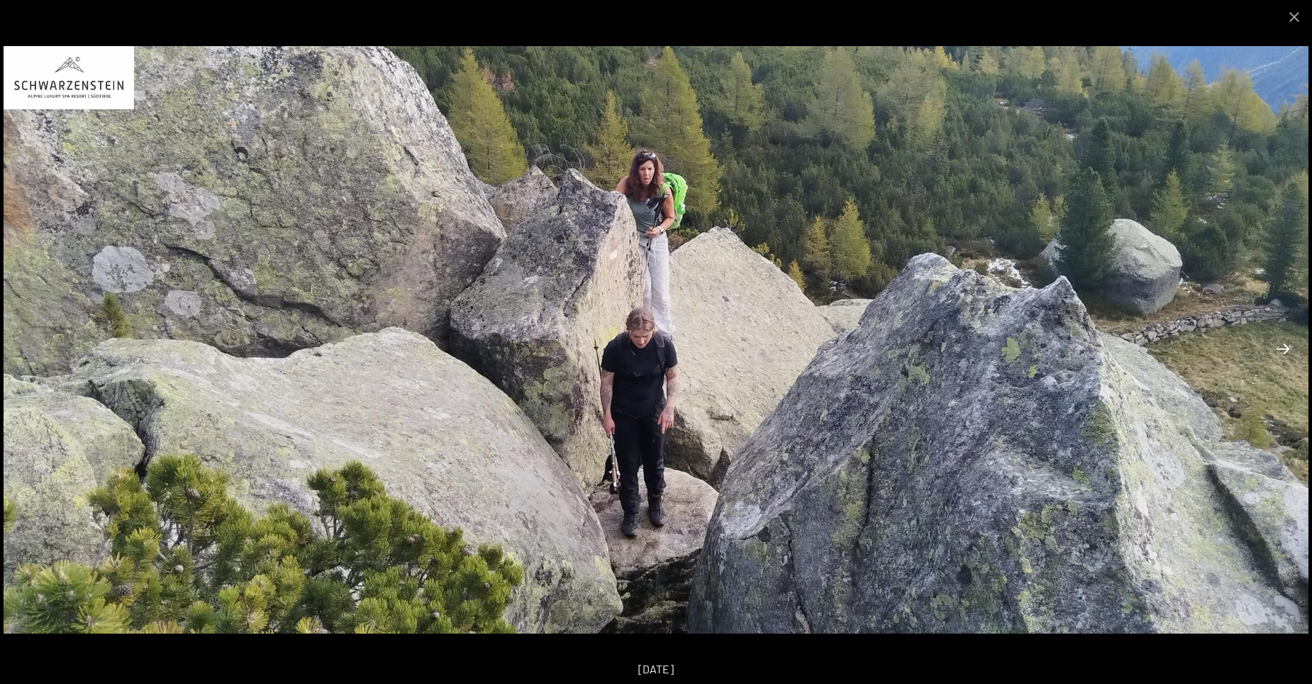
click at [1283, 347] on button "Next slide" at bounding box center [1283, 349] width 30 height 28
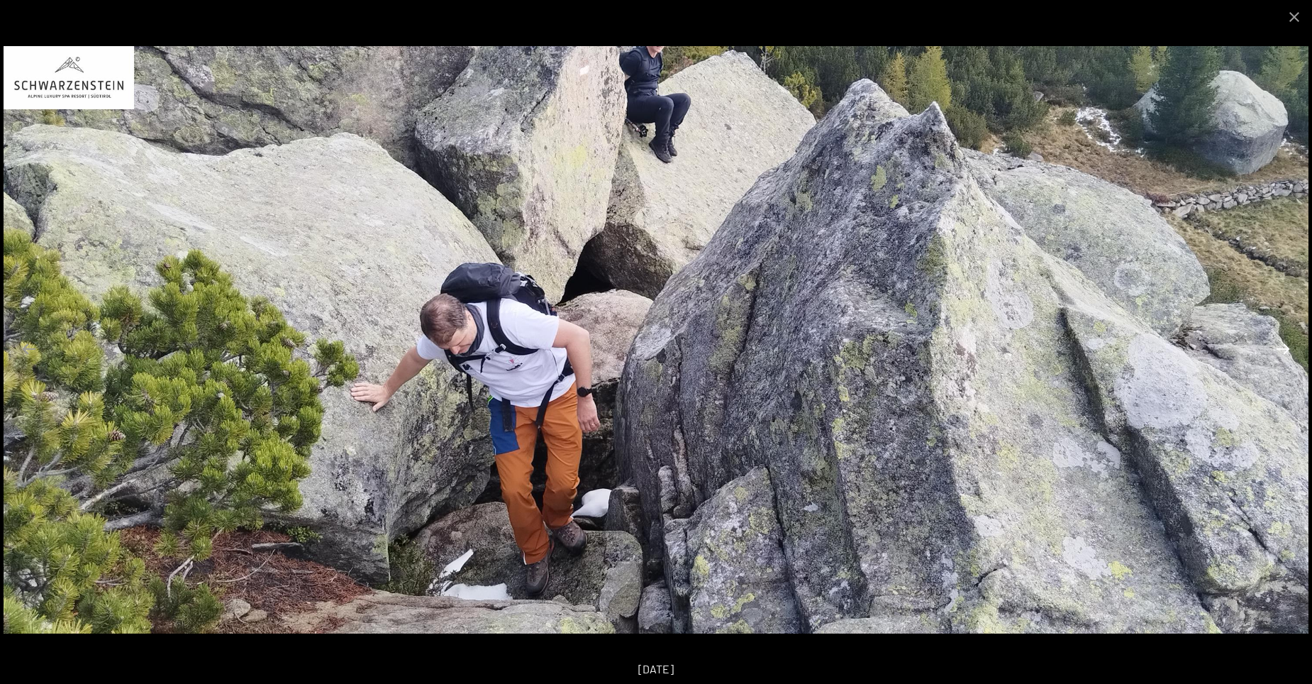
click at [1283, 347] on button "Next slide" at bounding box center [1283, 349] width 30 height 28
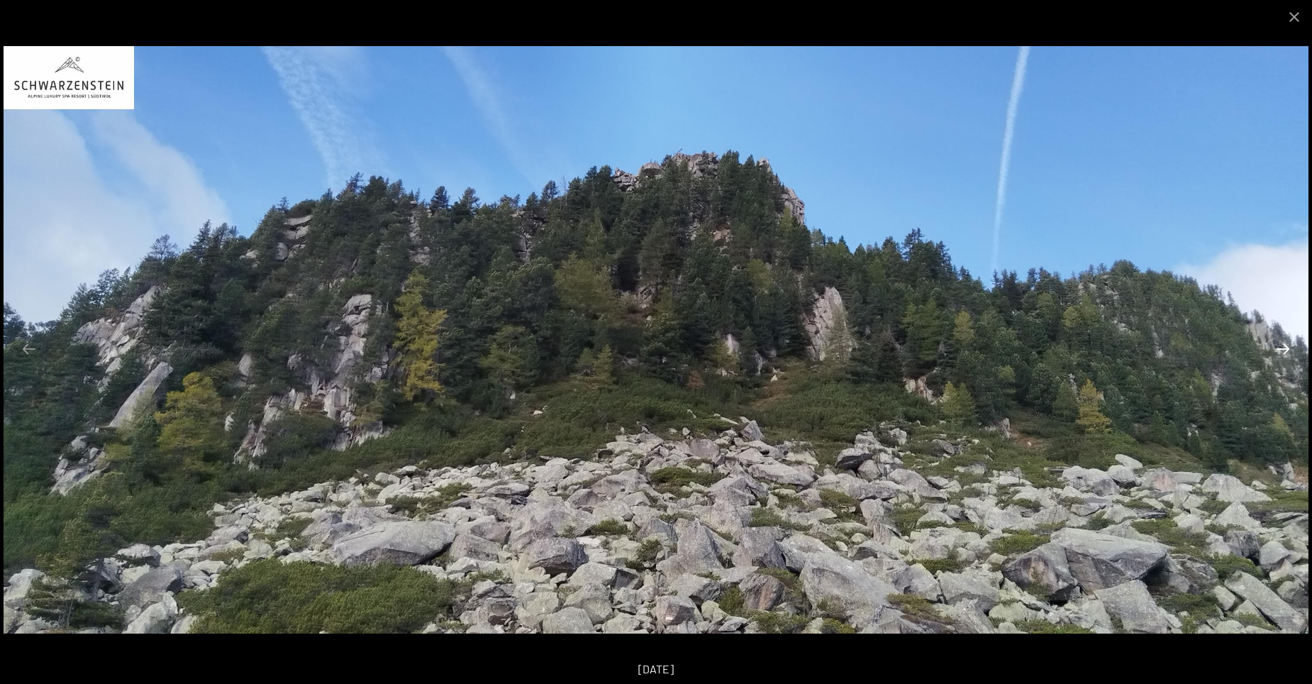
click at [1283, 347] on button "Next slide" at bounding box center [1283, 349] width 30 height 28
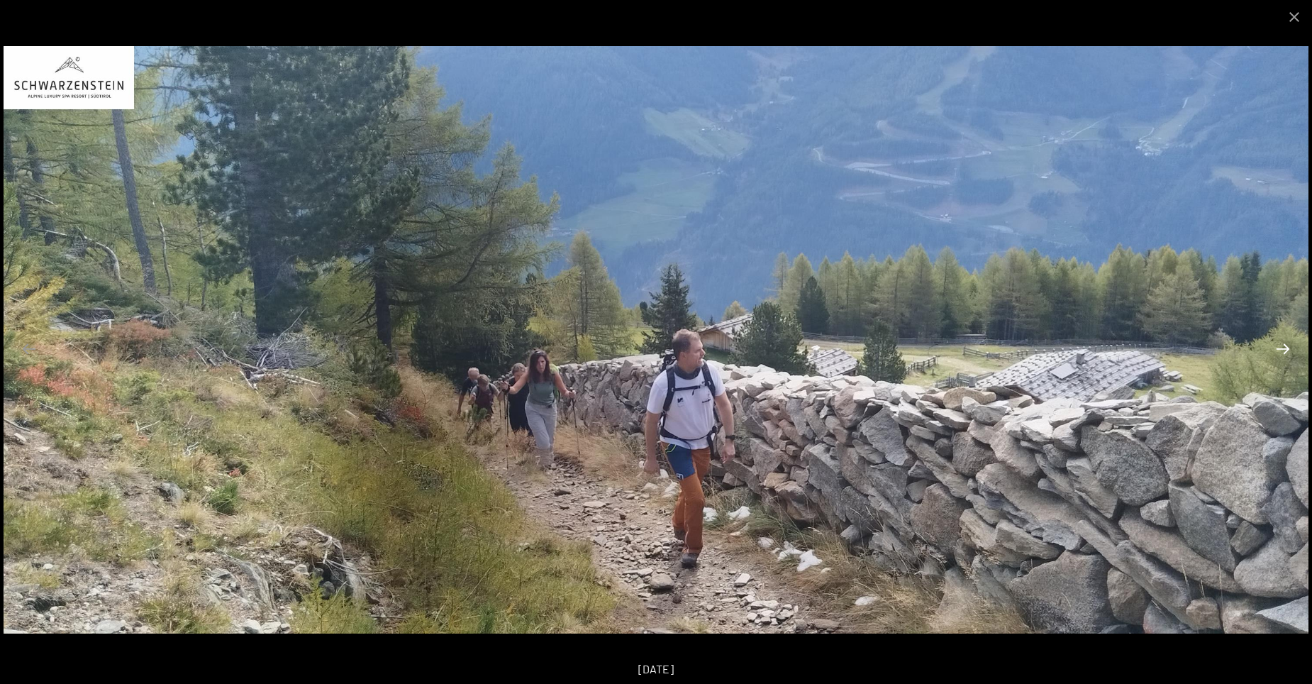
click at [1283, 347] on button "Next slide" at bounding box center [1283, 349] width 30 height 28
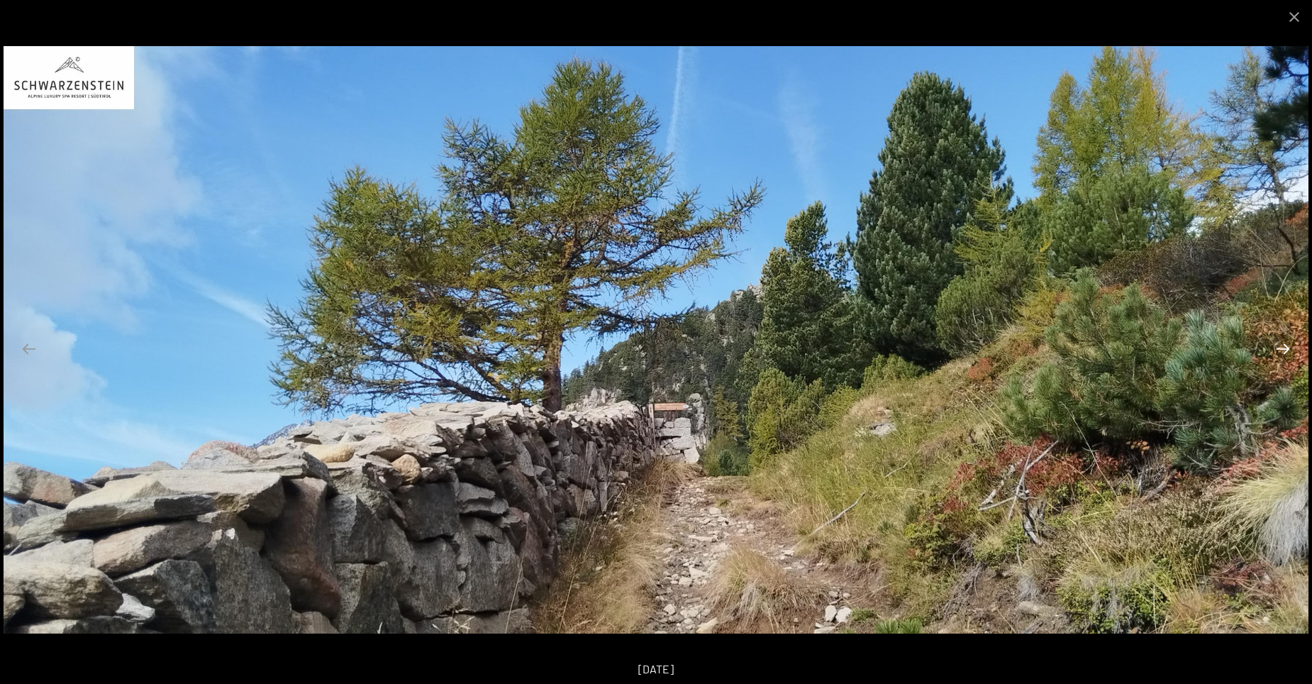
click at [1283, 347] on button "Next slide" at bounding box center [1283, 349] width 30 height 28
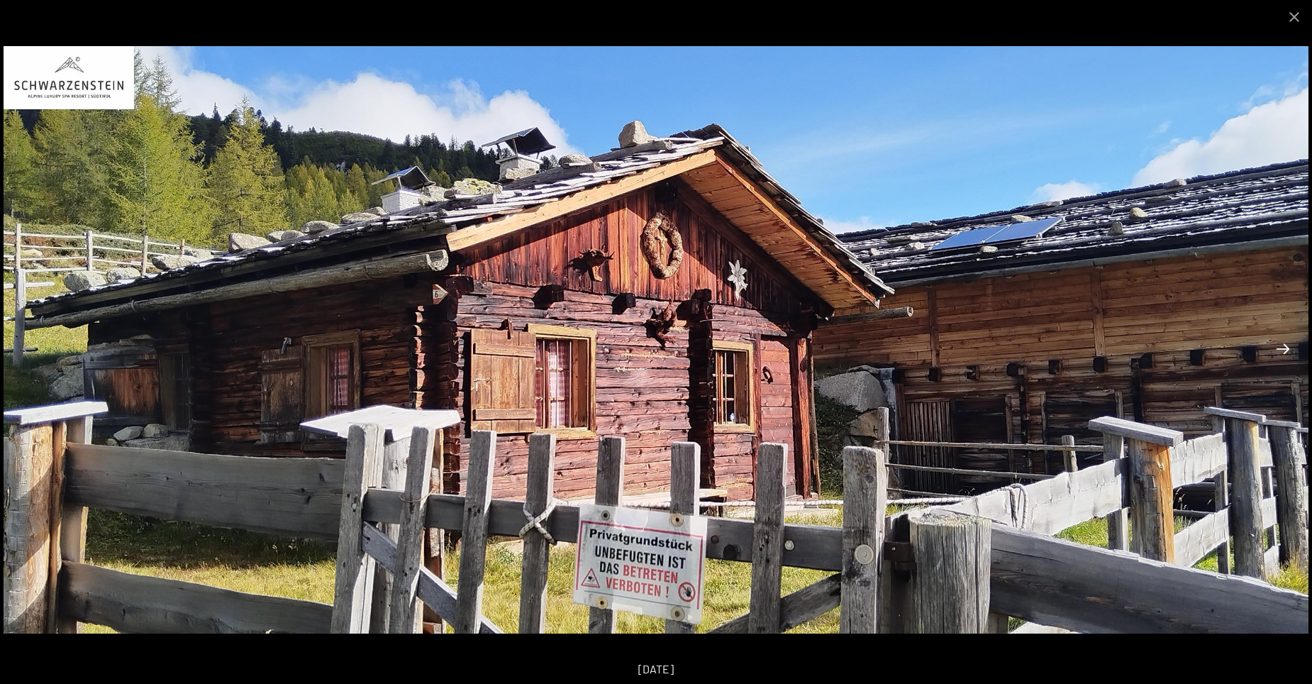
click at [1283, 347] on button "Next slide" at bounding box center [1283, 349] width 30 height 28
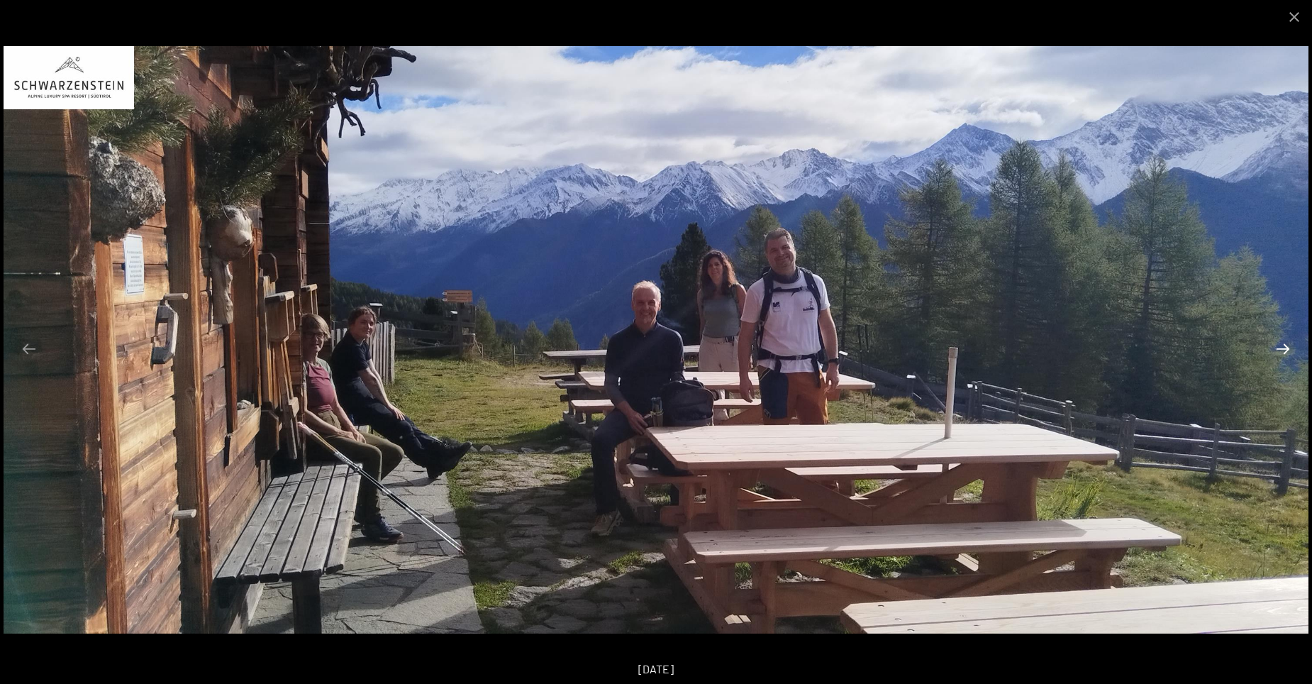
click at [1283, 347] on button "Next slide" at bounding box center [1283, 349] width 30 height 28
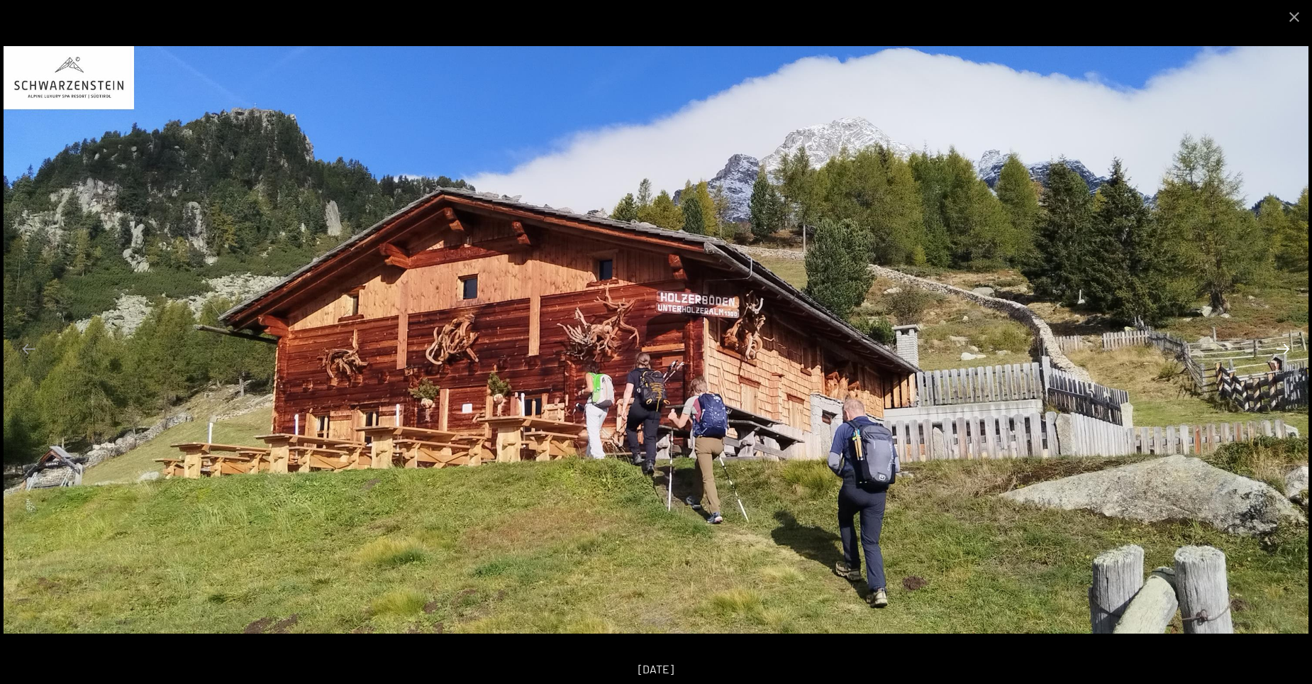
click at [1283, 347] on button "Next slide" at bounding box center [1283, 349] width 30 height 28
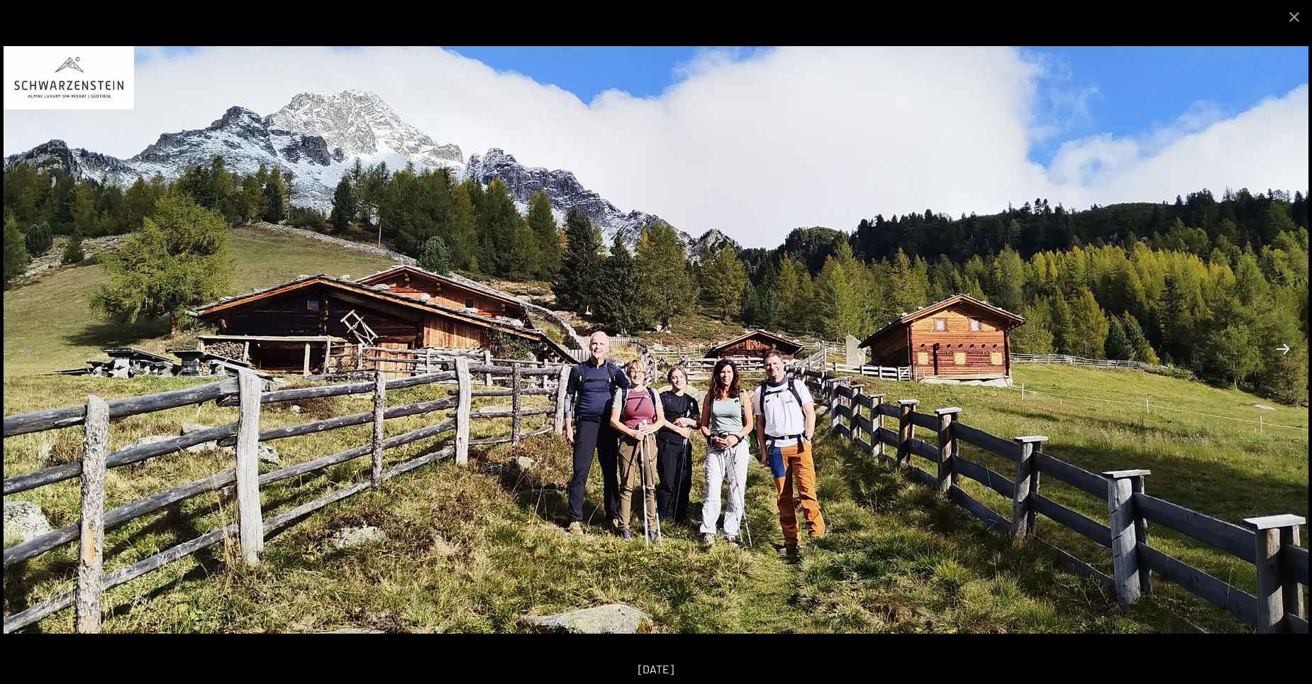
click at [1283, 347] on button "Next slide" at bounding box center [1283, 349] width 30 height 28
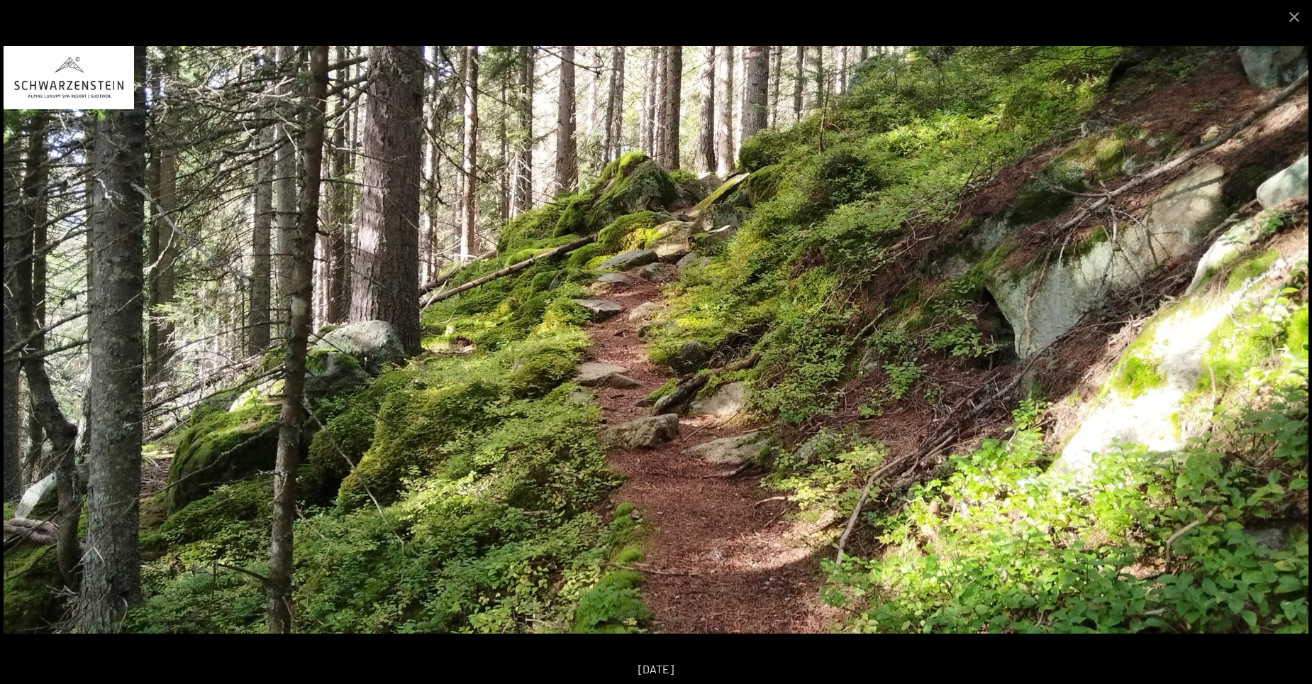
click at [1283, 347] on button "Next slide" at bounding box center [1283, 349] width 30 height 28
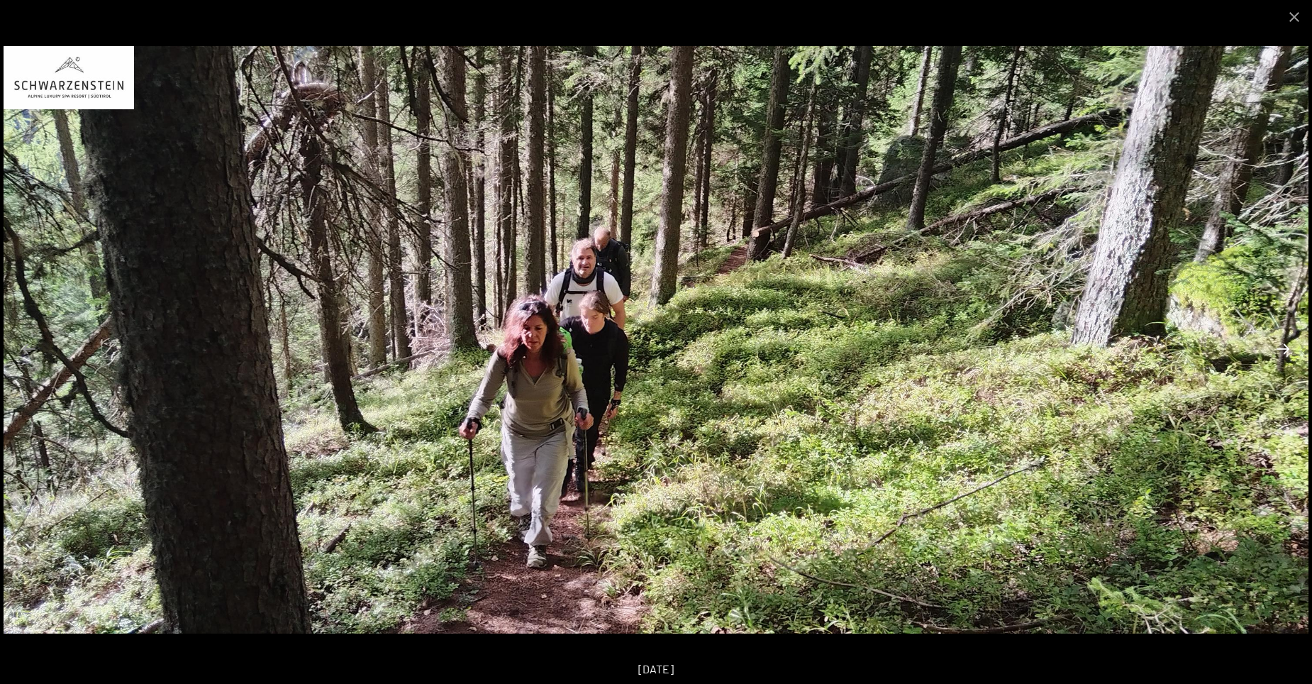
click at [1283, 347] on button "Next slide" at bounding box center [1283, 349] width 30 height 28
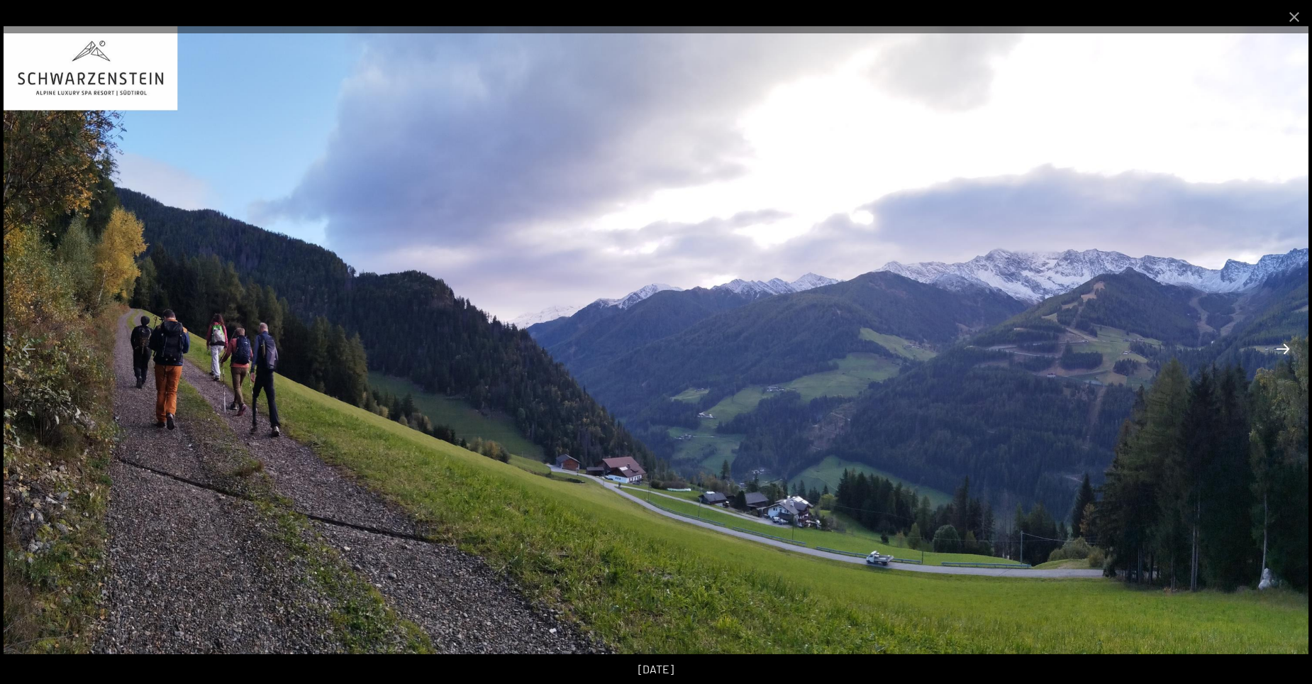
click at [1283, 347] on button "Next slide" at bounding box center [1283, 349] width 30 height 28
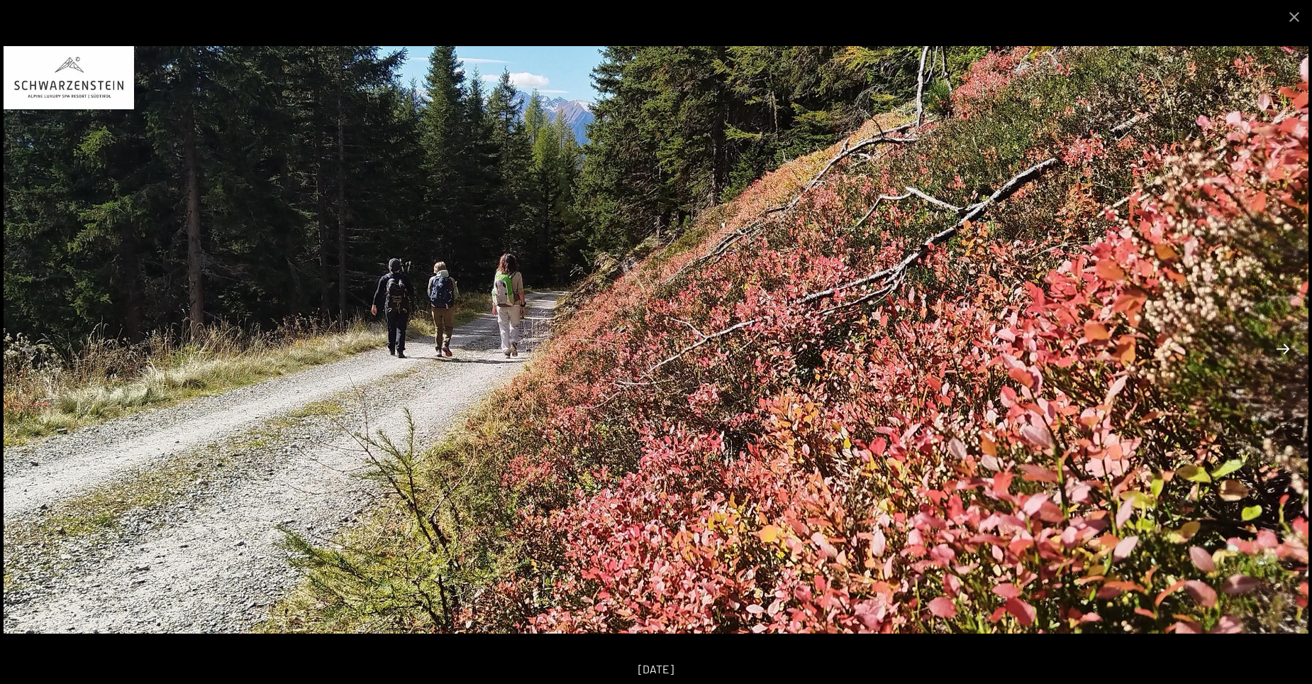
click at [1283, 347] on button "Next slide" at bounding box center [1283, 349] width 30 height 28
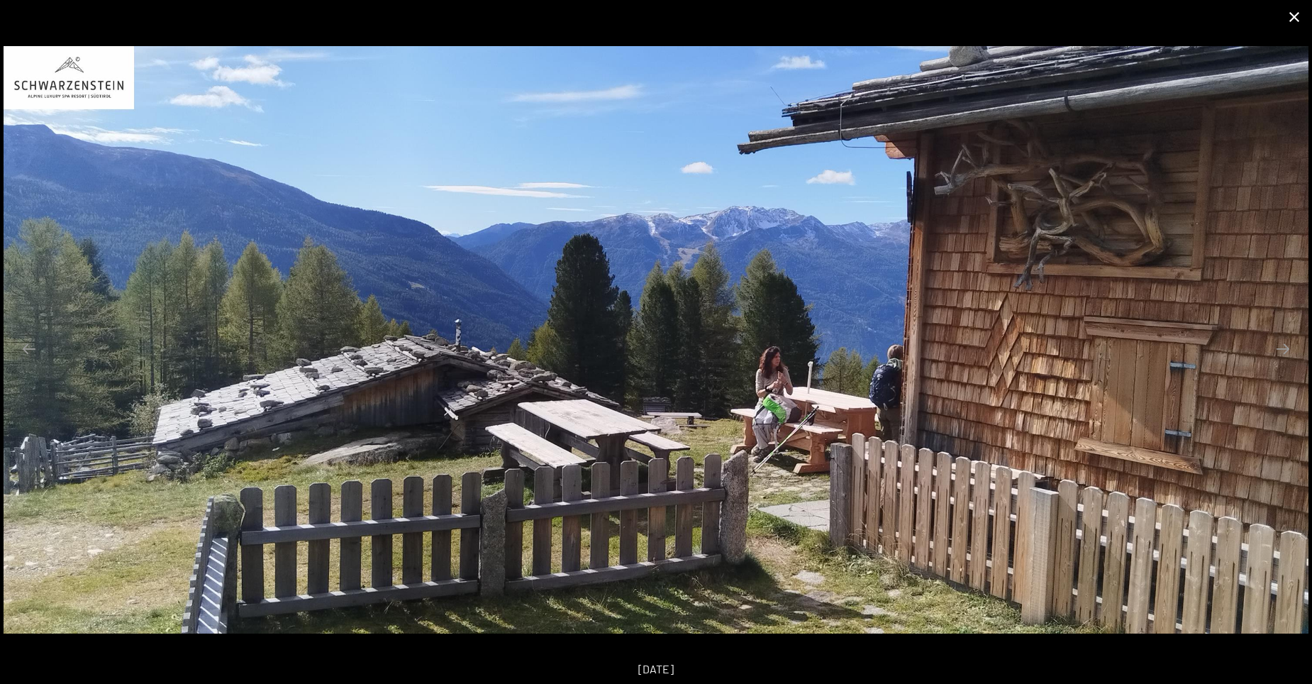
click at [1293, 20] on button "Close gallery" at bounding box center [1293, 16] width 35 height 33
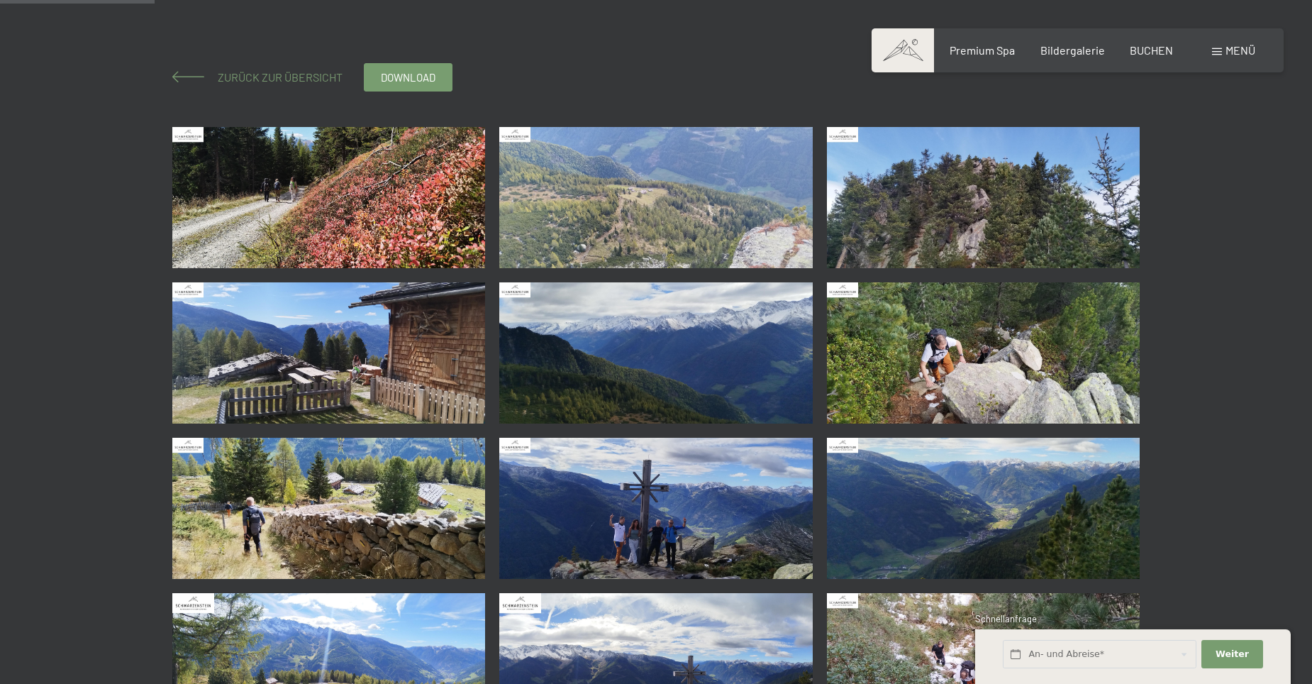
click at [181, 74] on span at bounding box center [188, 76] width 32 height 11
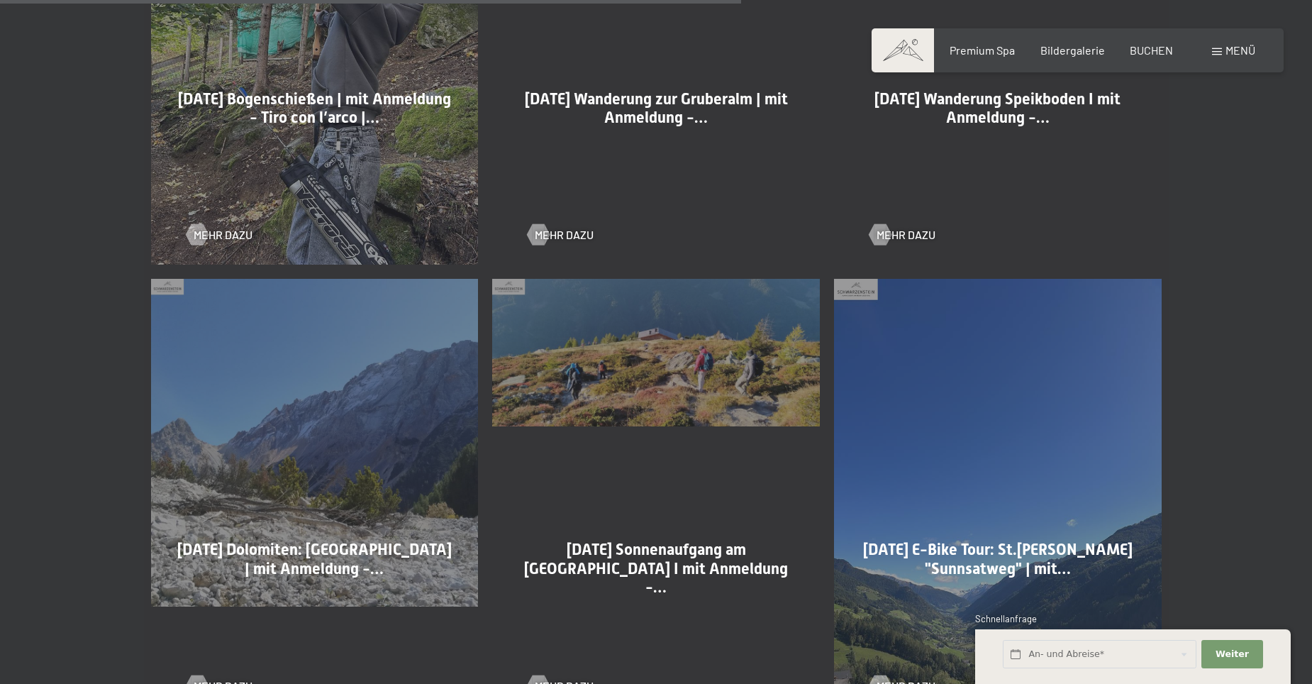
scroll to position [2411, 0]
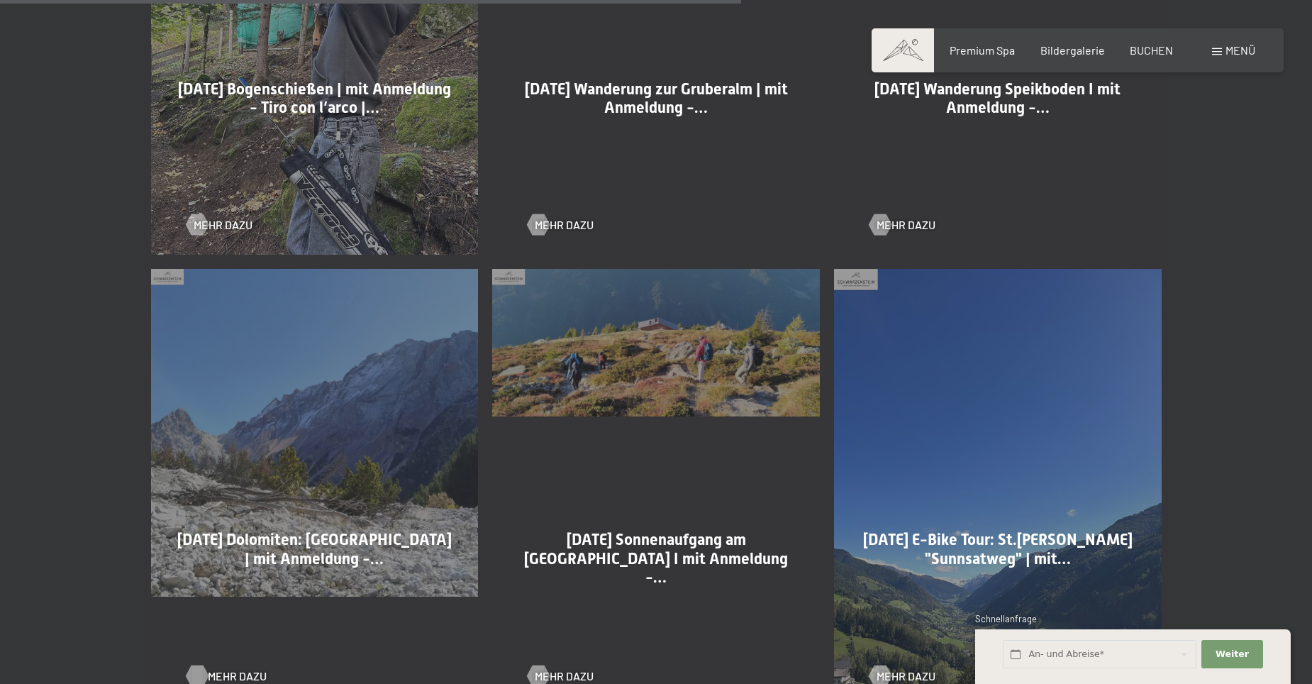
click at [216, 675] on span "Mehr dazu" at bounding box center [237, 676] width 59 height 16
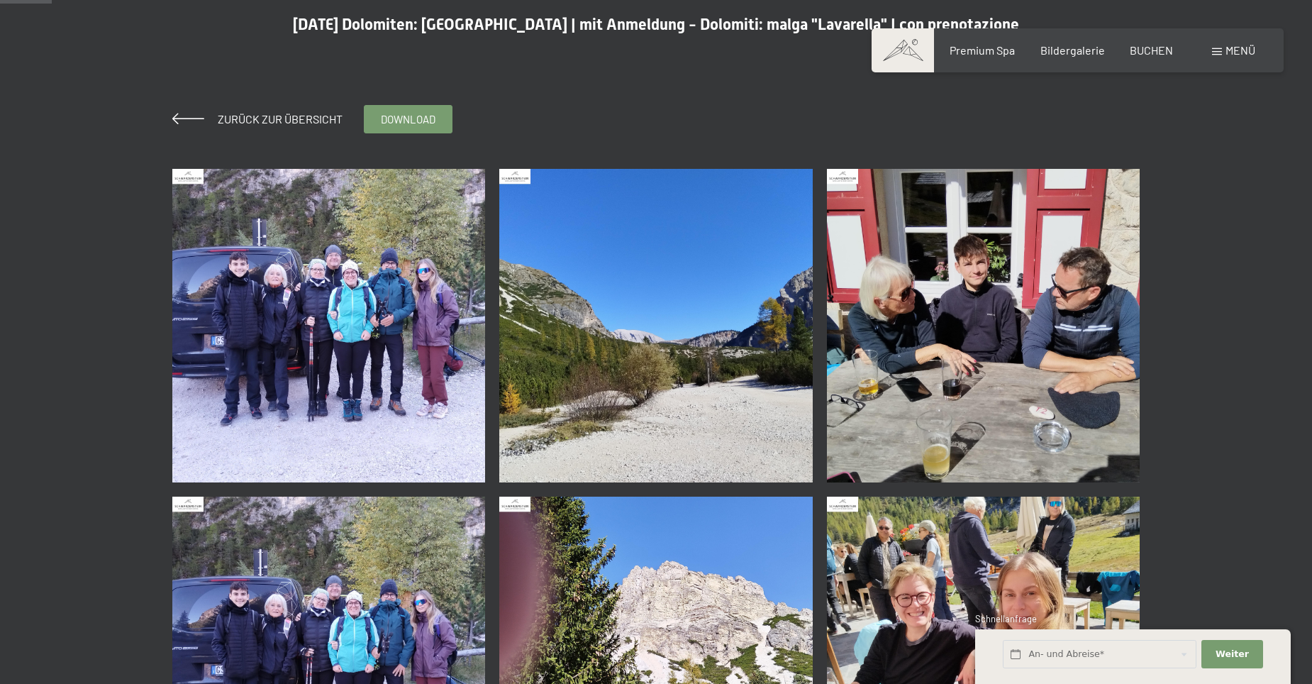
click at [296, 326] on img at bounding box center [328, 325] width 313 height 313
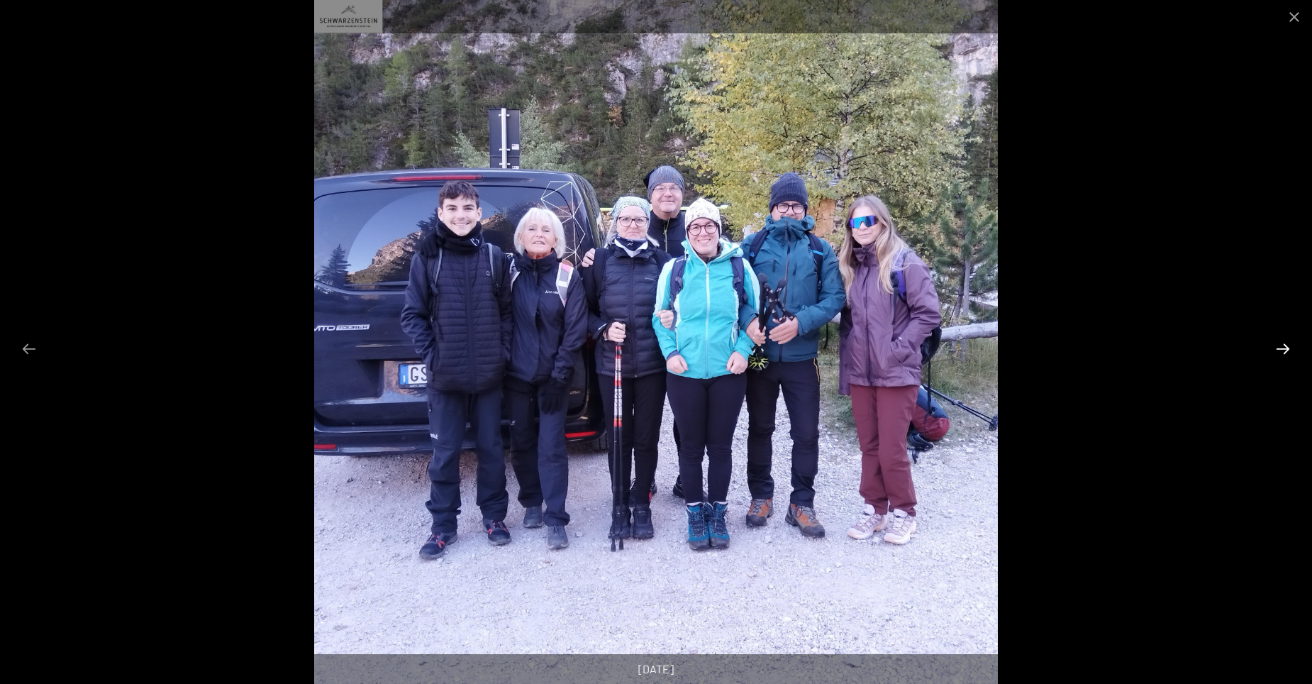
click at [1283, 347] on button "Next slide" at bounding box center [1283, 349] width 30 height 28
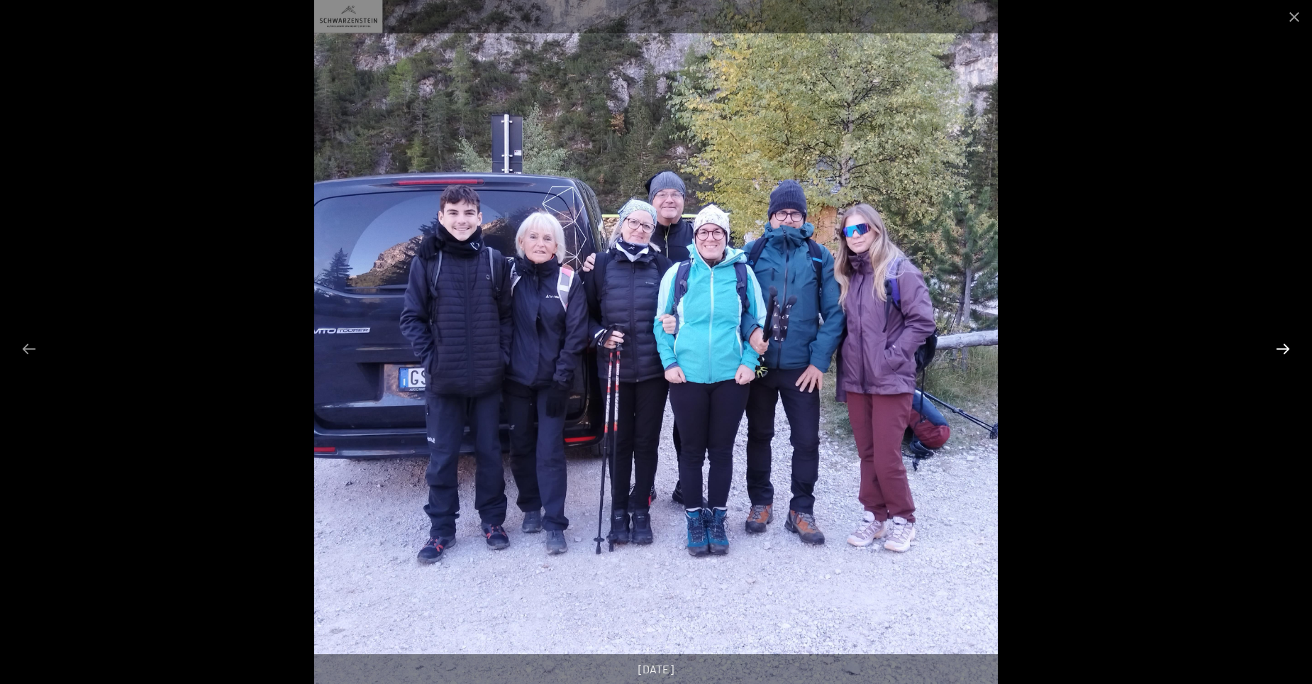
click at [1283, 347] on button "Next slide" at bounding box center [1283, 349] width 30 height 28
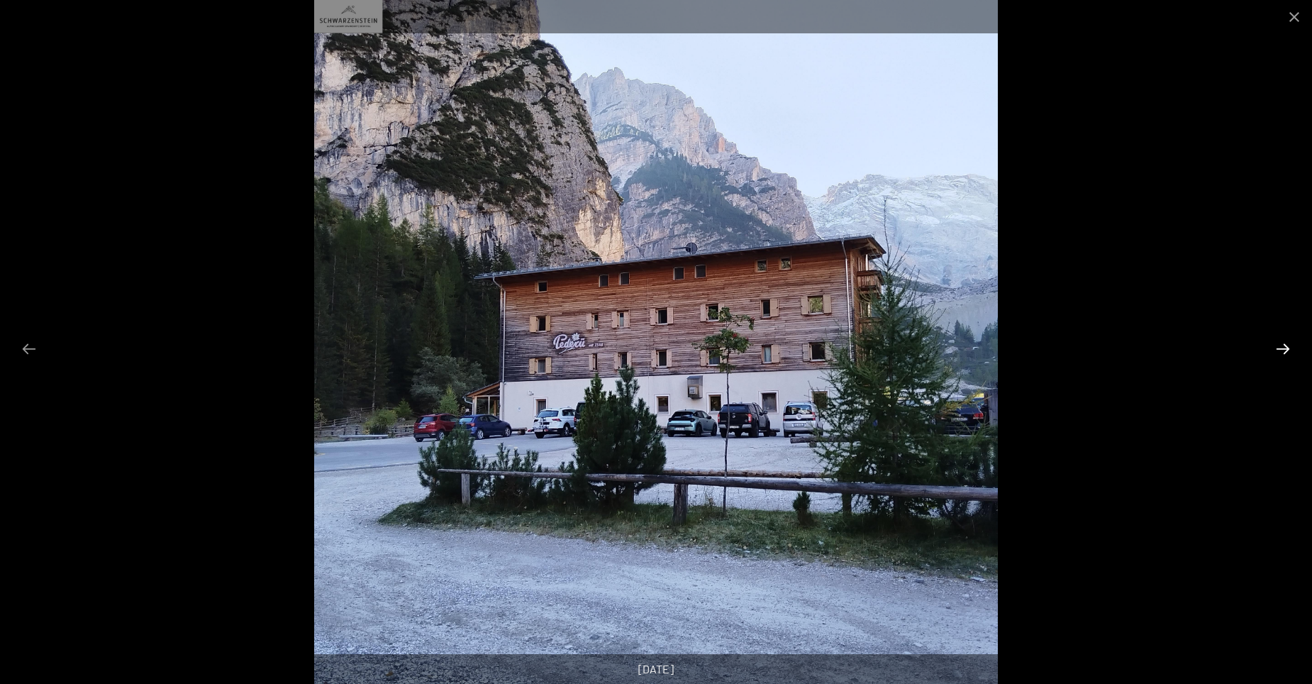
click at [1283, 347] on button "Next slide" at bounding box center [1283, 349] width 30 height 28
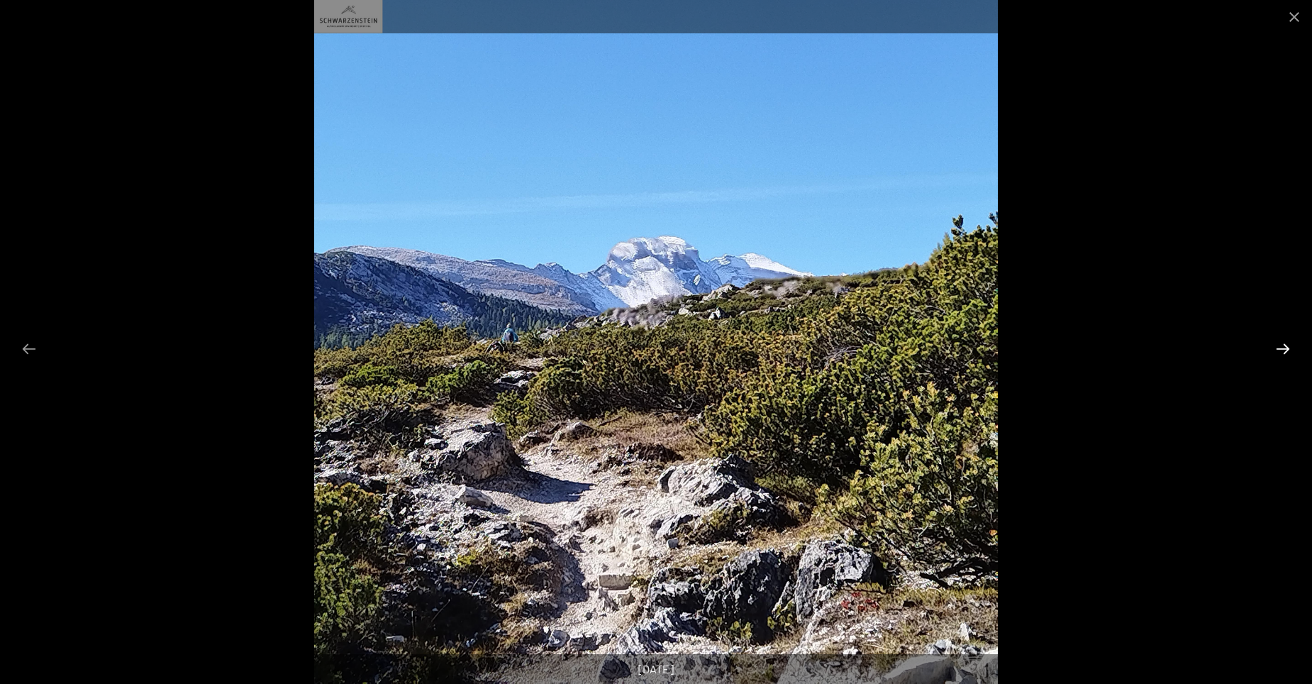
click at [1283, 347] on button "Next slide" at bounding box center [1283, 349] width 30 height 28
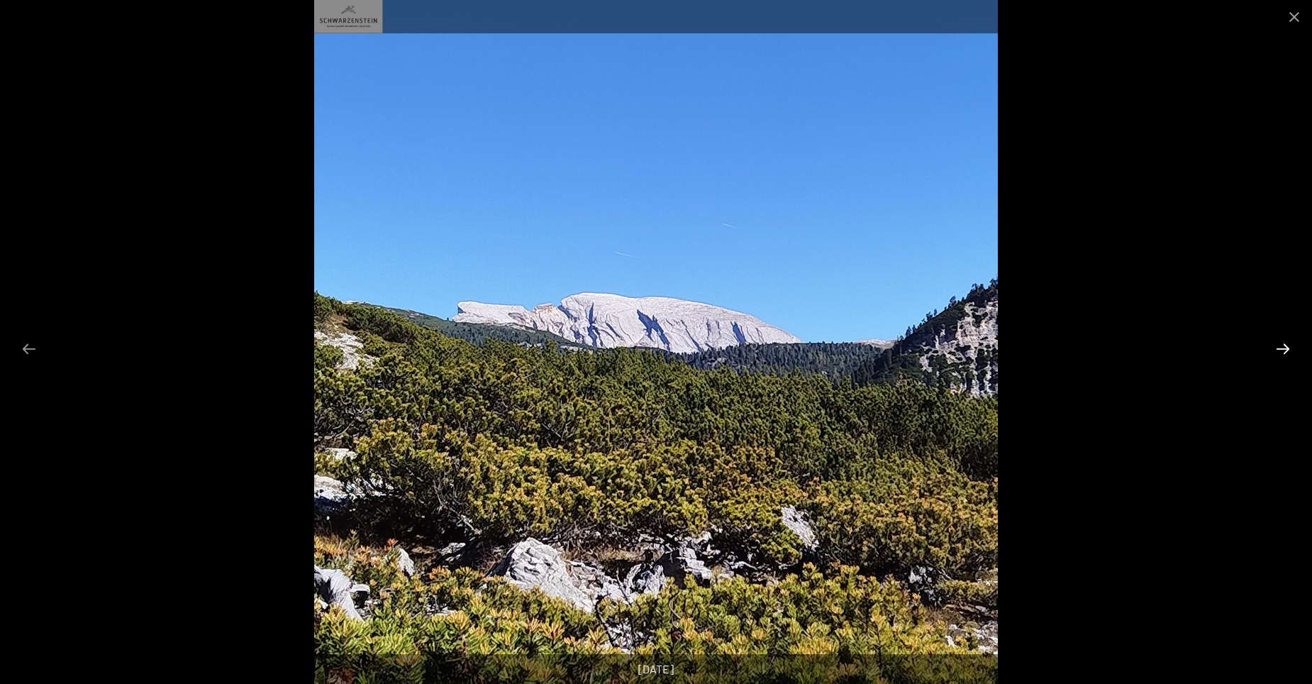
click at [1283, 347] on button "Next slide" at bounding box center [1283, 349] width 30 height 28
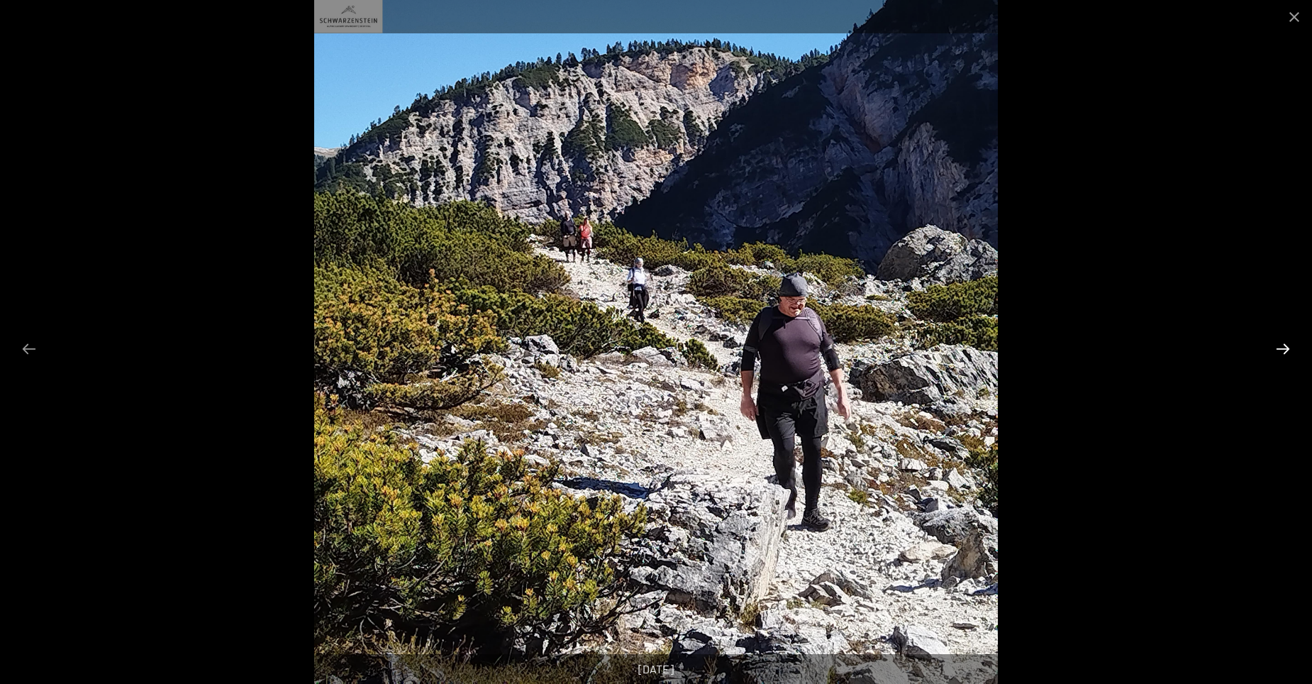
click at [1283, 347] on button "Next slide" at bounding box center [1283, 349] width 30 height 28
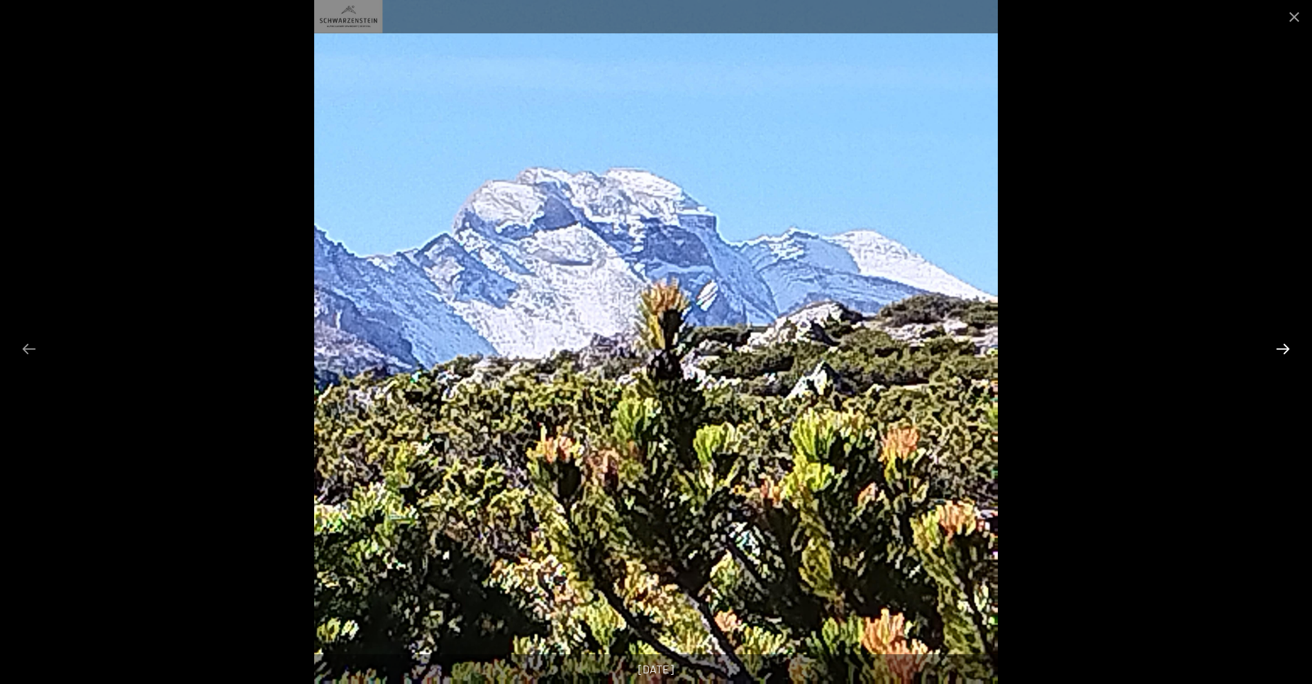
click at [1283, 347] on button "Next slide" at bounding box center [1283, 349] width 30 height 28
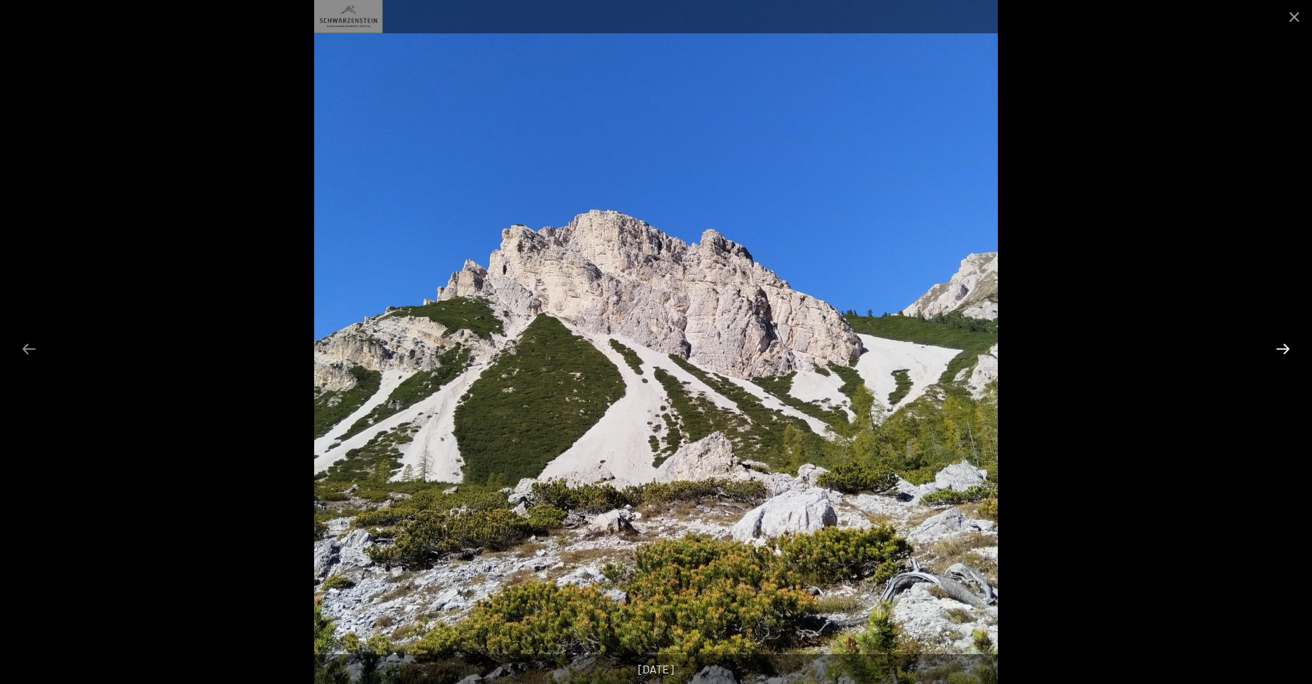
click at [1283, 347] on button "Next slide" at bounding box center [1283, 349] width 30 height 28
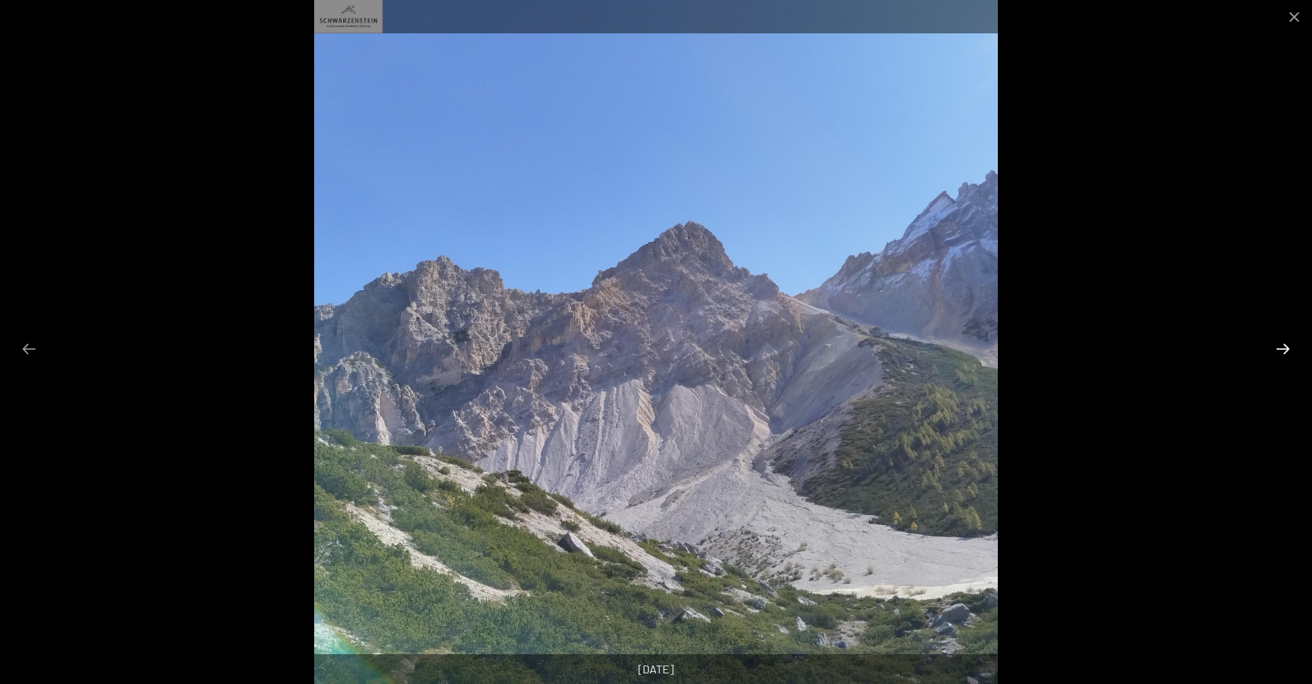
click at [1283, 347] on button "Next slide" at bounding box center [1283, 349] width 30 height 28
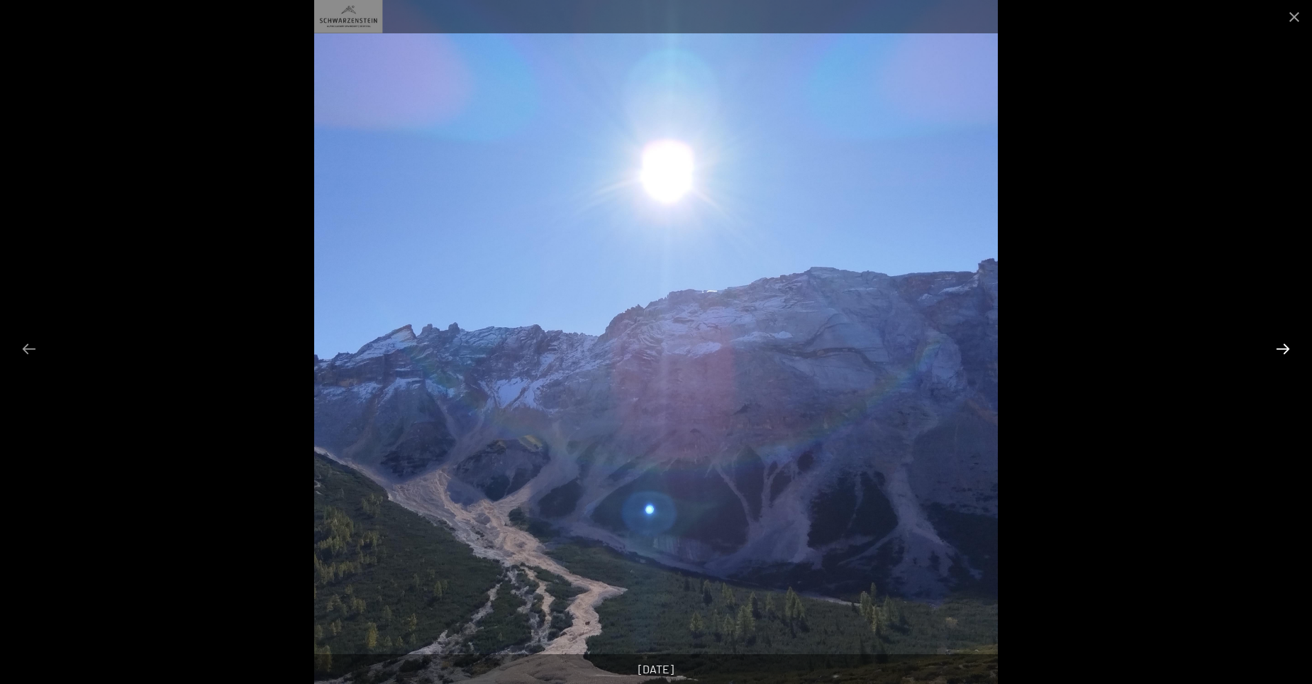
click at [1283, 347] on button "Next slide" at bounding box center [1283, 349] width 30 height 28
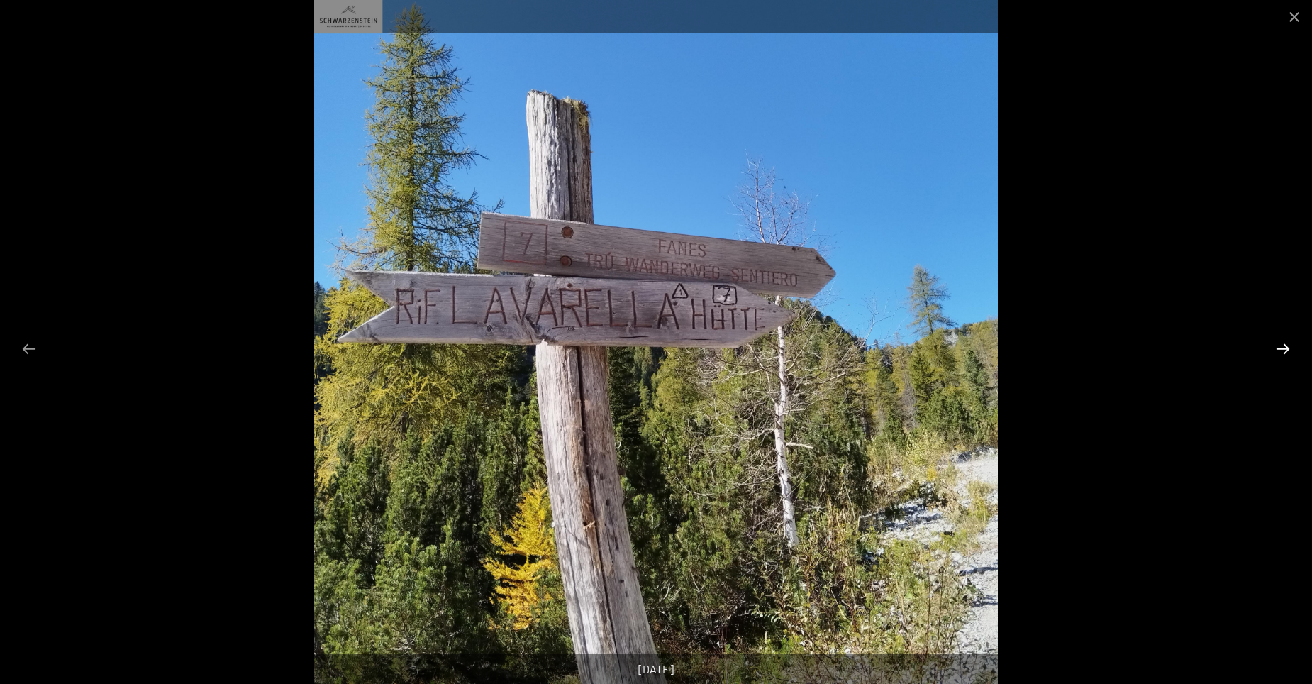
click at [1283, 347] on button "Next slide" at bounding box center [1283, 349] width 30 height 28
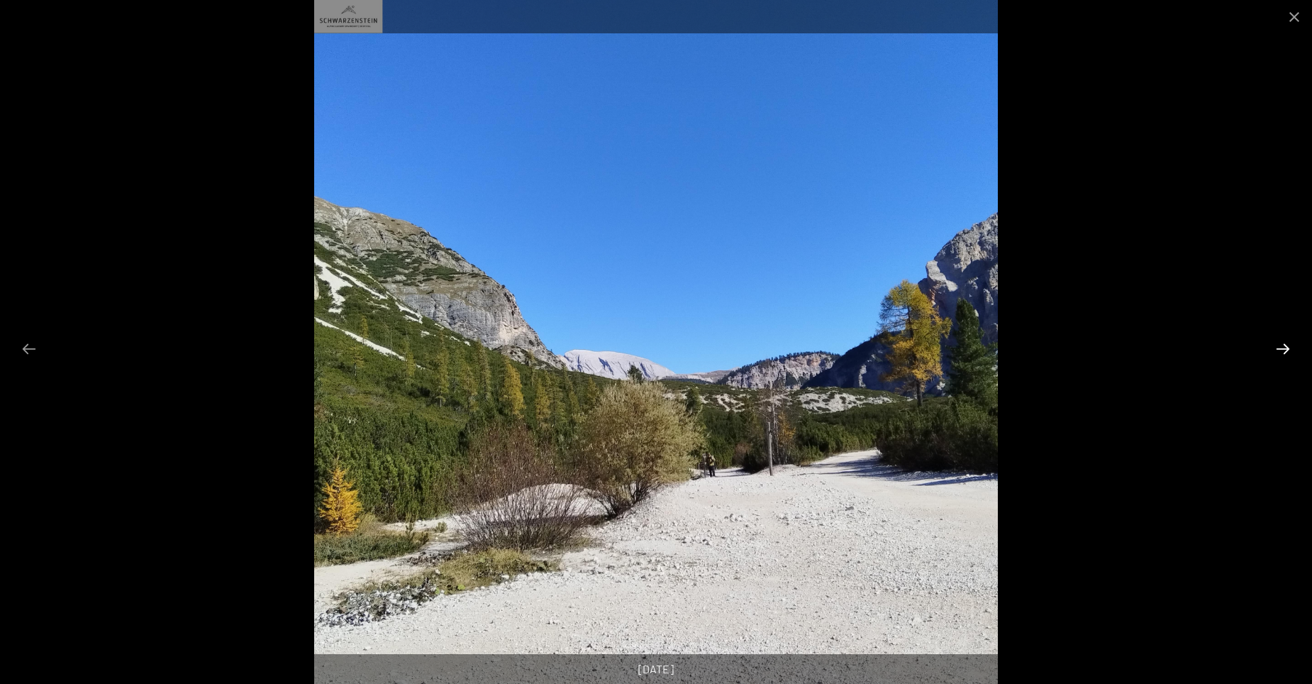
click at [1283, 347] on button "Next slide" at bounding box center [1283, 349] width 30 height 28
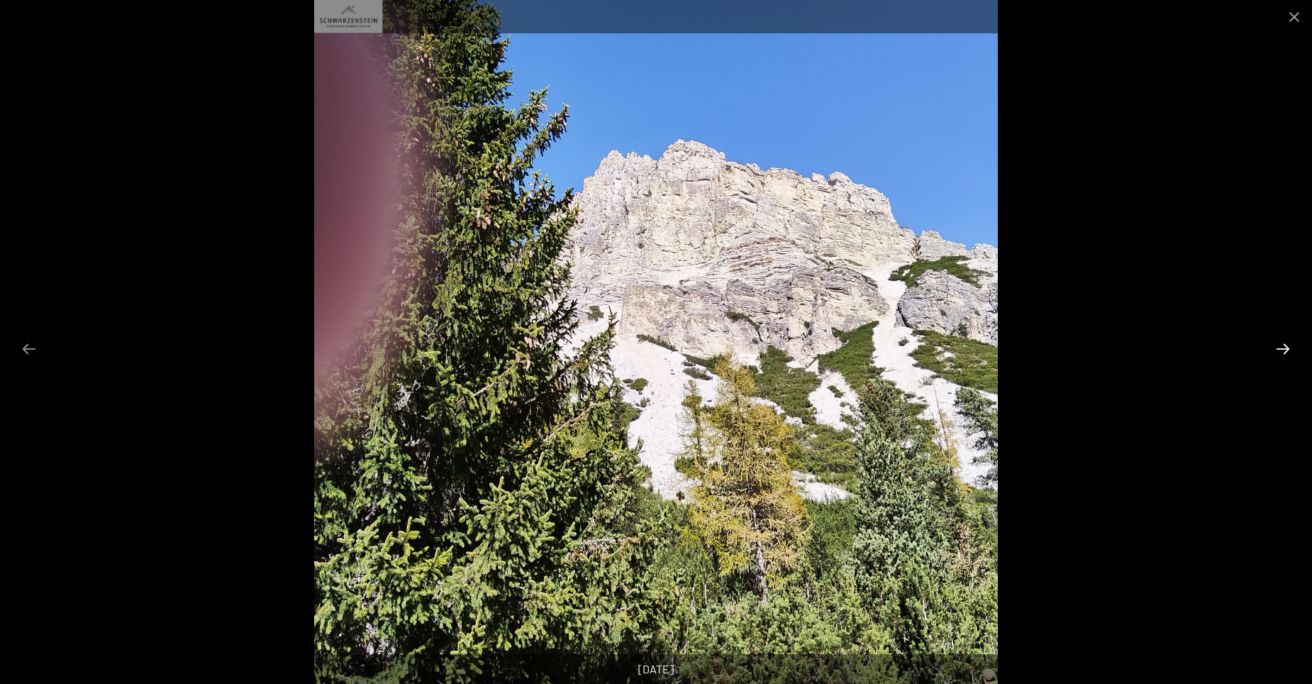
click at [1283, 347] on button "Next slide" at bounding box center [1283, 349] width 30 height 28
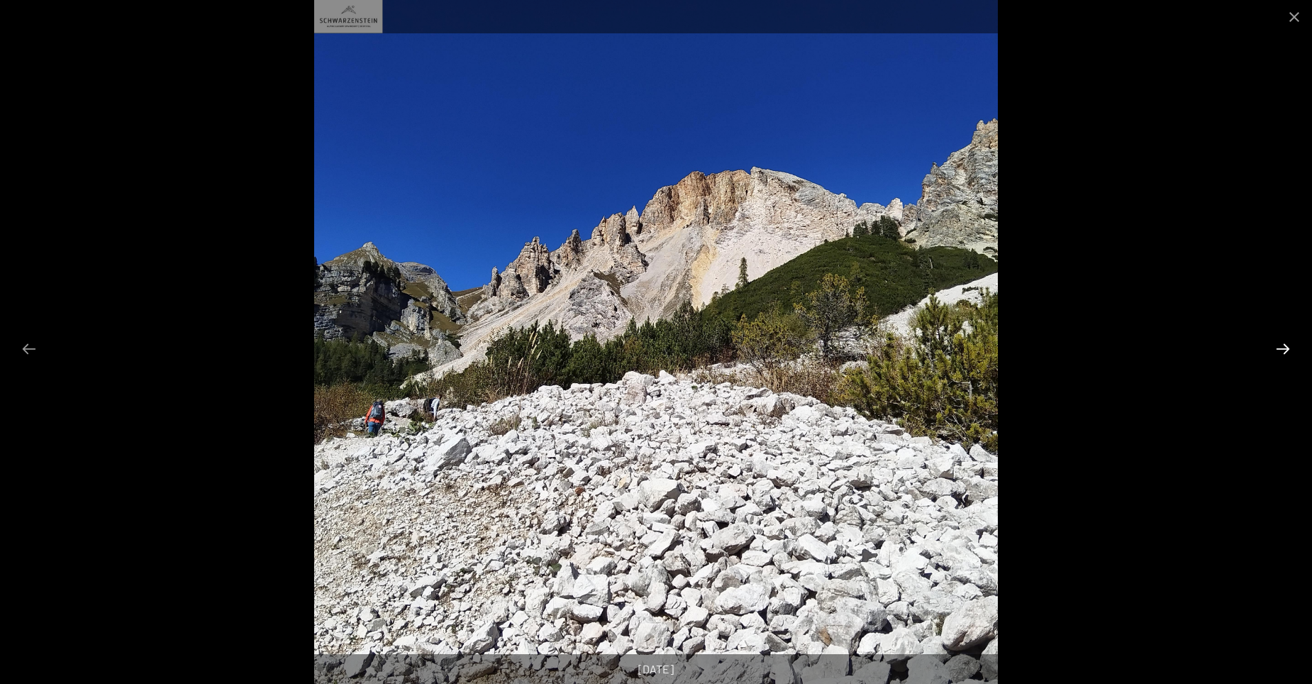
click at [1283, 347] on button "Next slide" at bounding box center [1283, 349] width 30 height 28
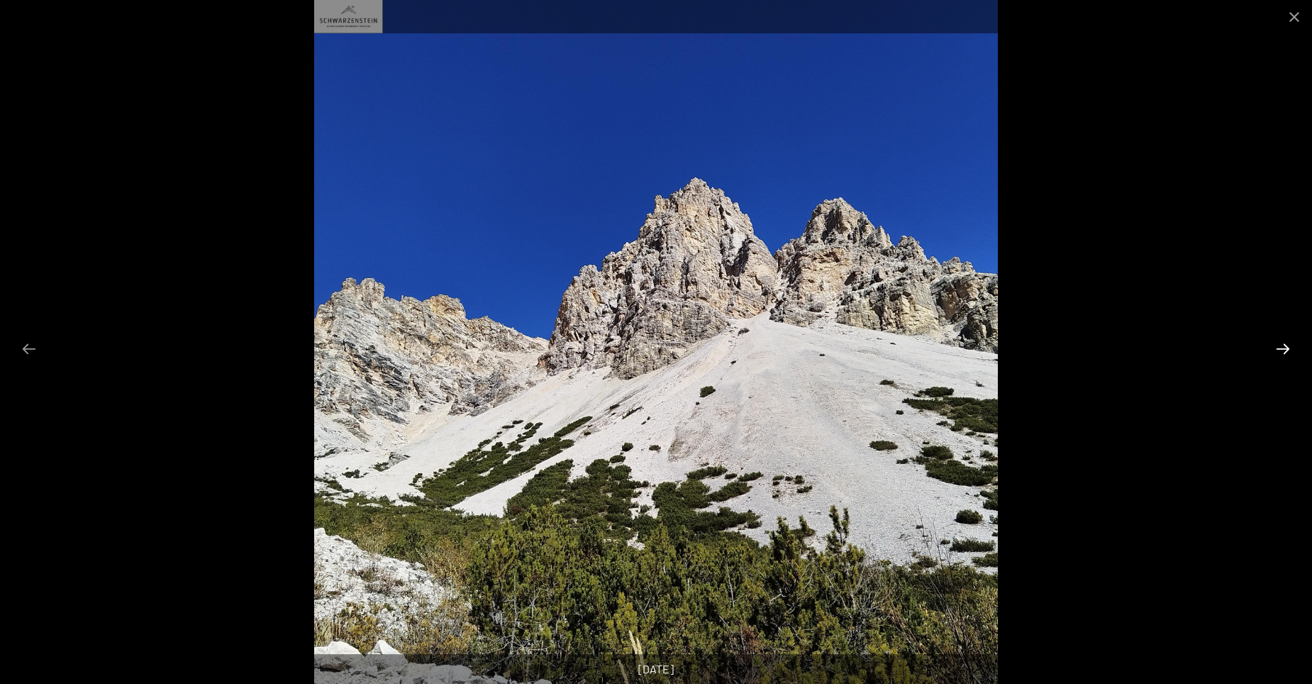
click at [1283, 347] on button "Next slide" at bounding box center [1283, 349] width 30 height 28
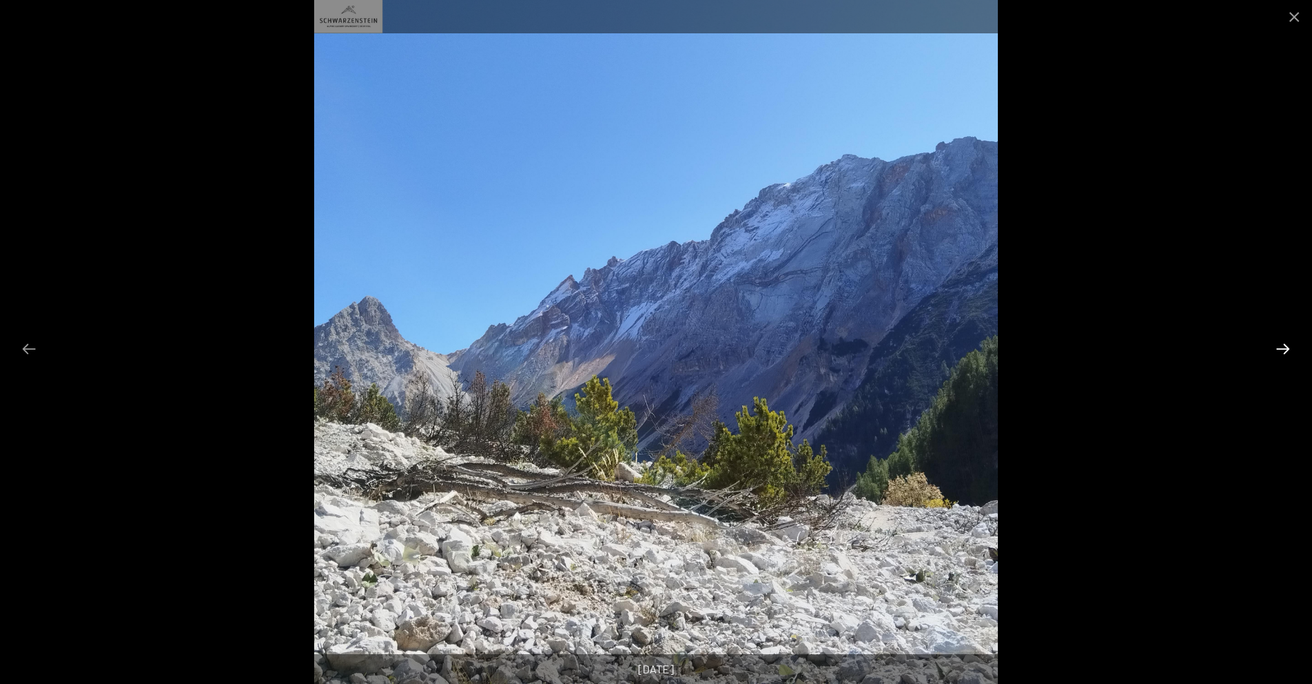
click at [1283, 347] on button "Next slide" at bounding box center [1283, 349] width 30 height 28
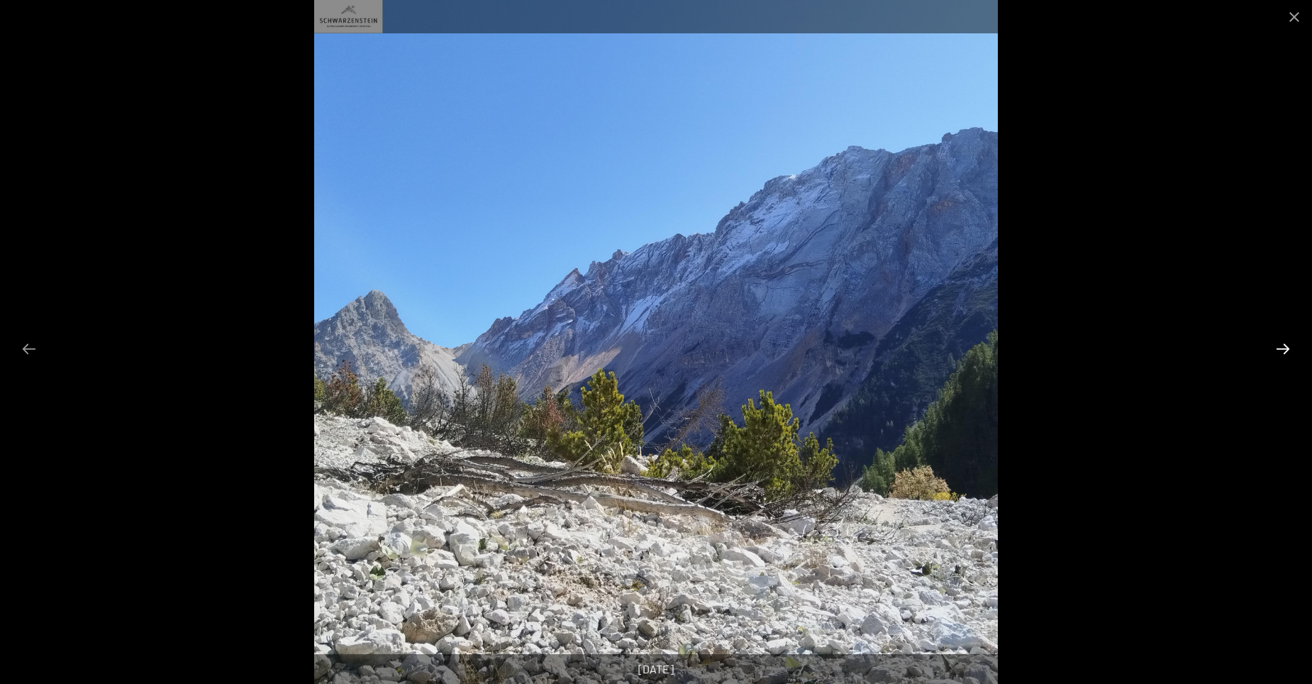
click at [1283, 347] on button "Next slide" at bounding box center [1283, 349] width 30 height 28
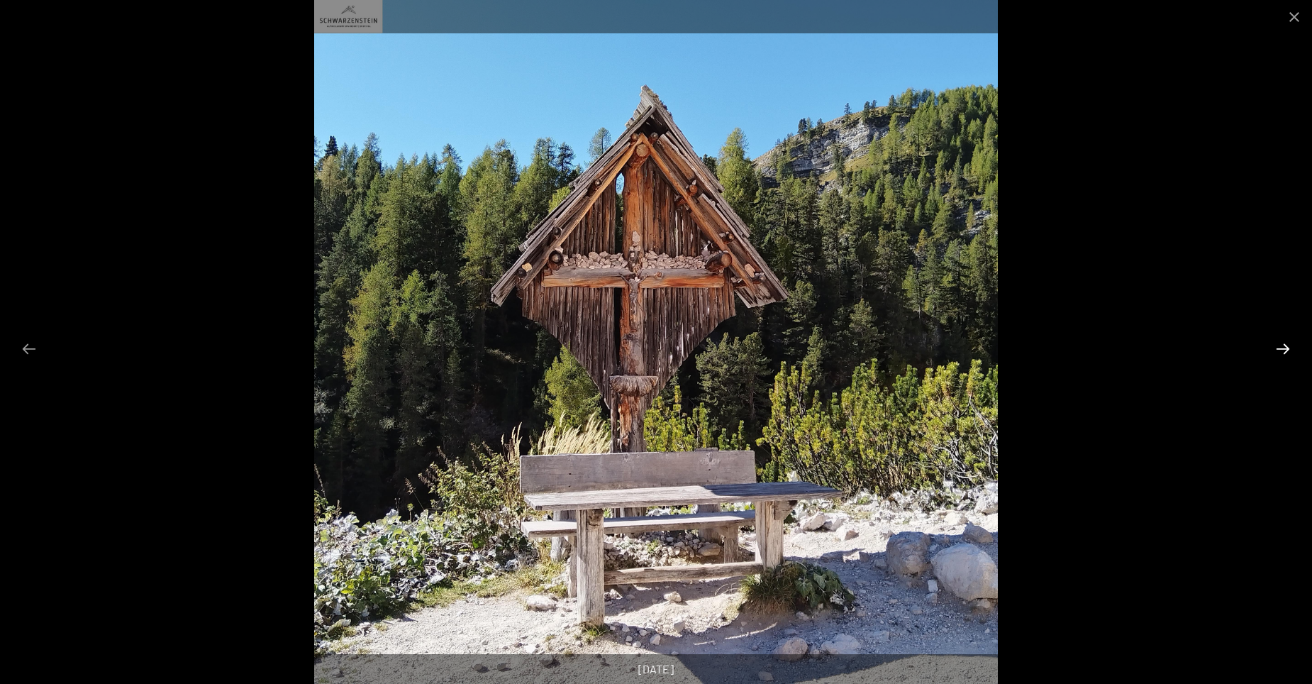
click at [1283, 347] on button "Next slide" at bounding box center [1283, 349] width 30 height 28
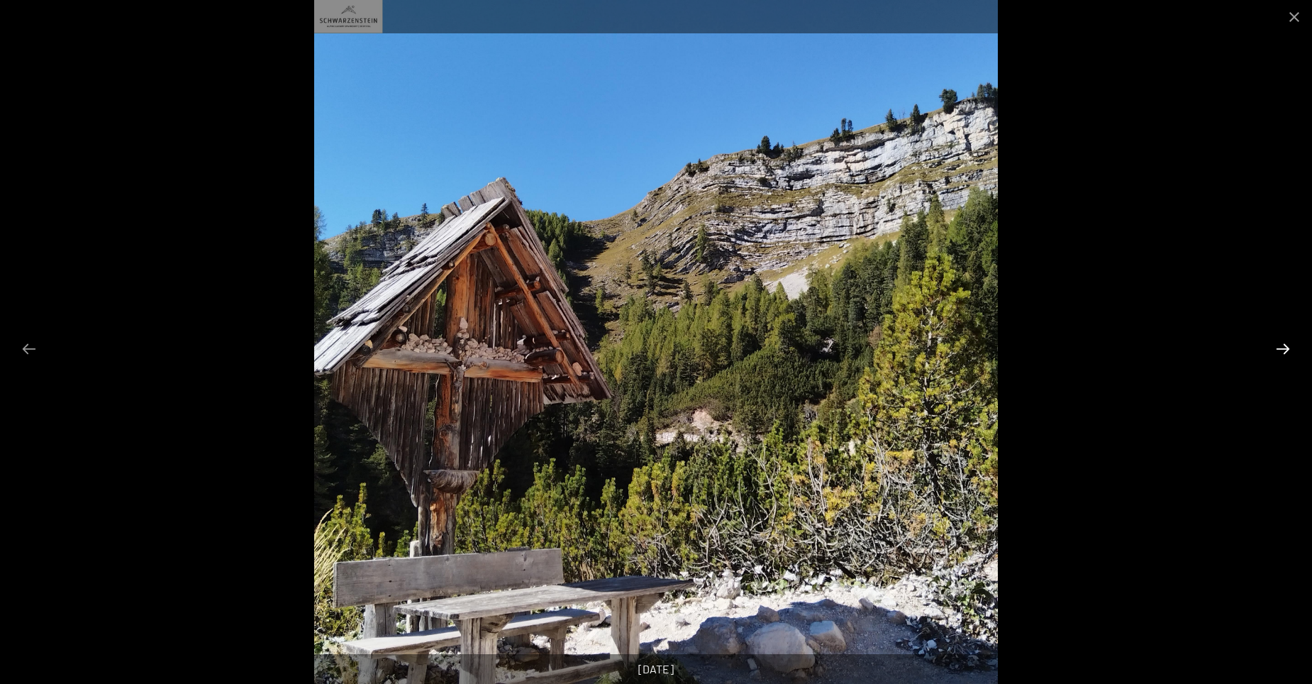
click at [1283, 347] on button "Next slide" at bounding box center [1283, 349] width 30 height 28
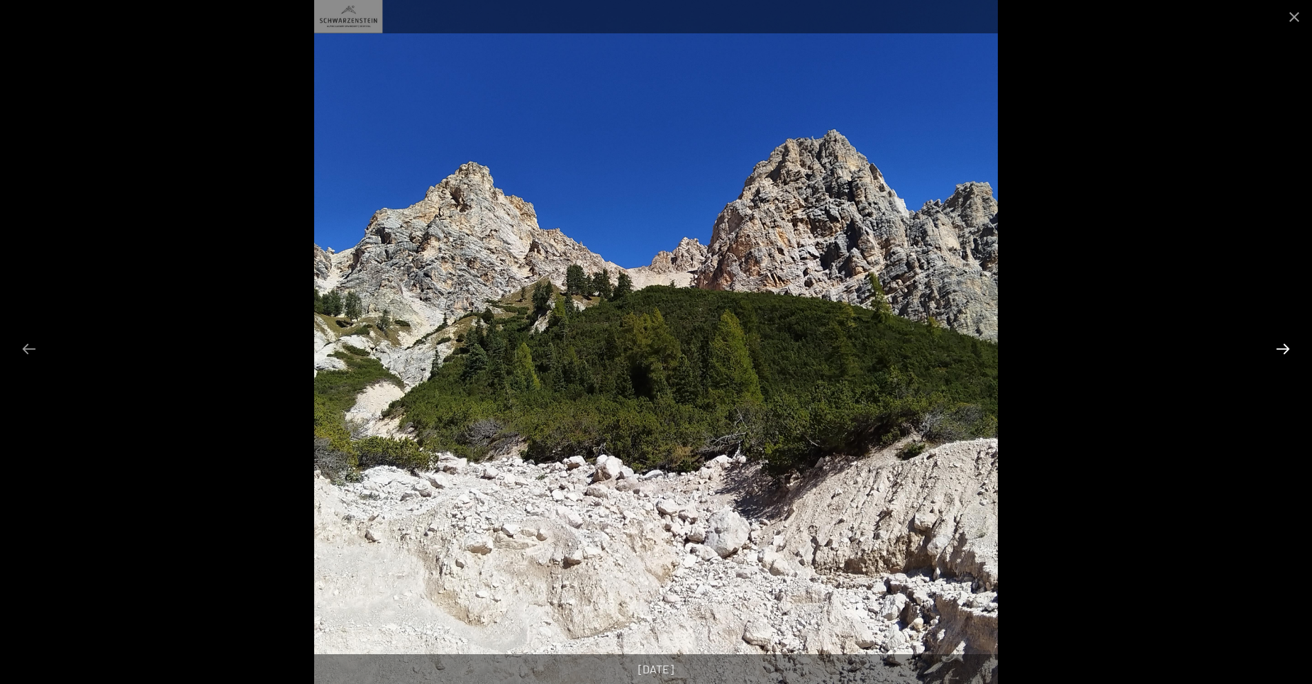
click at [1283, 347] on button "Next slide" at bounding box center [1283, 349] width 30 height 28
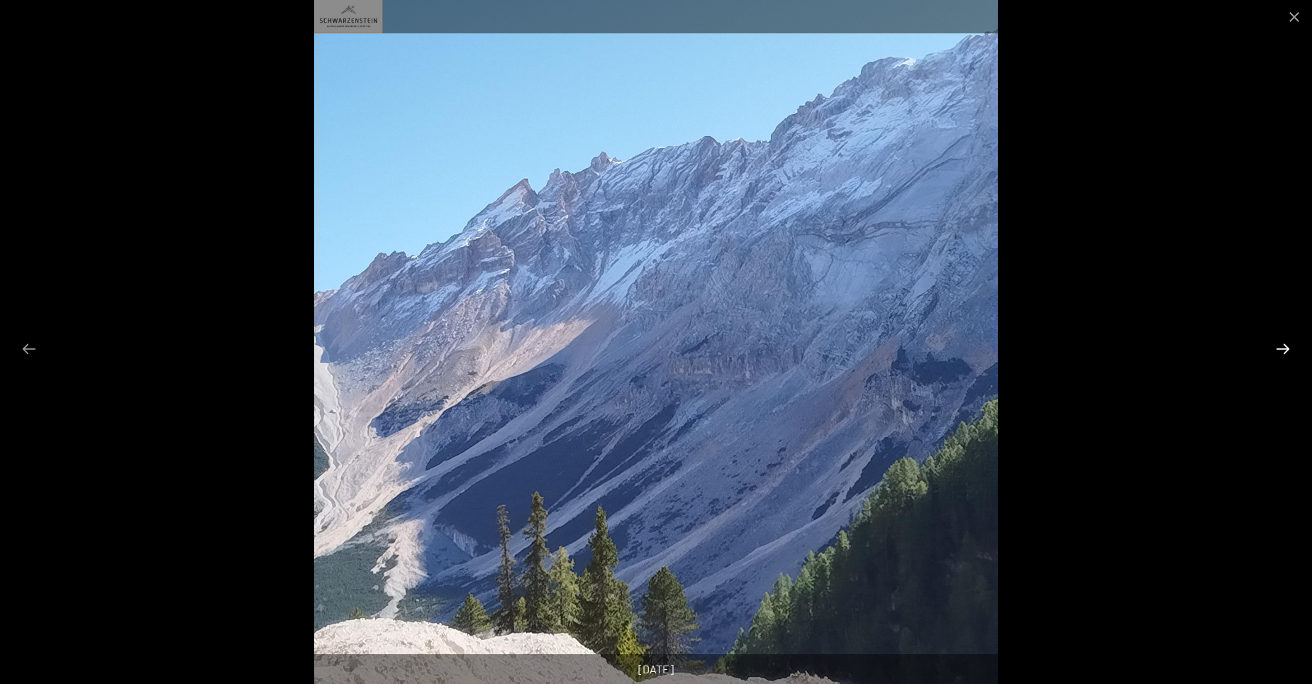
click at [1283, 347] on button "Next slide" at bounding box center [1283, 349] width 30 height 28
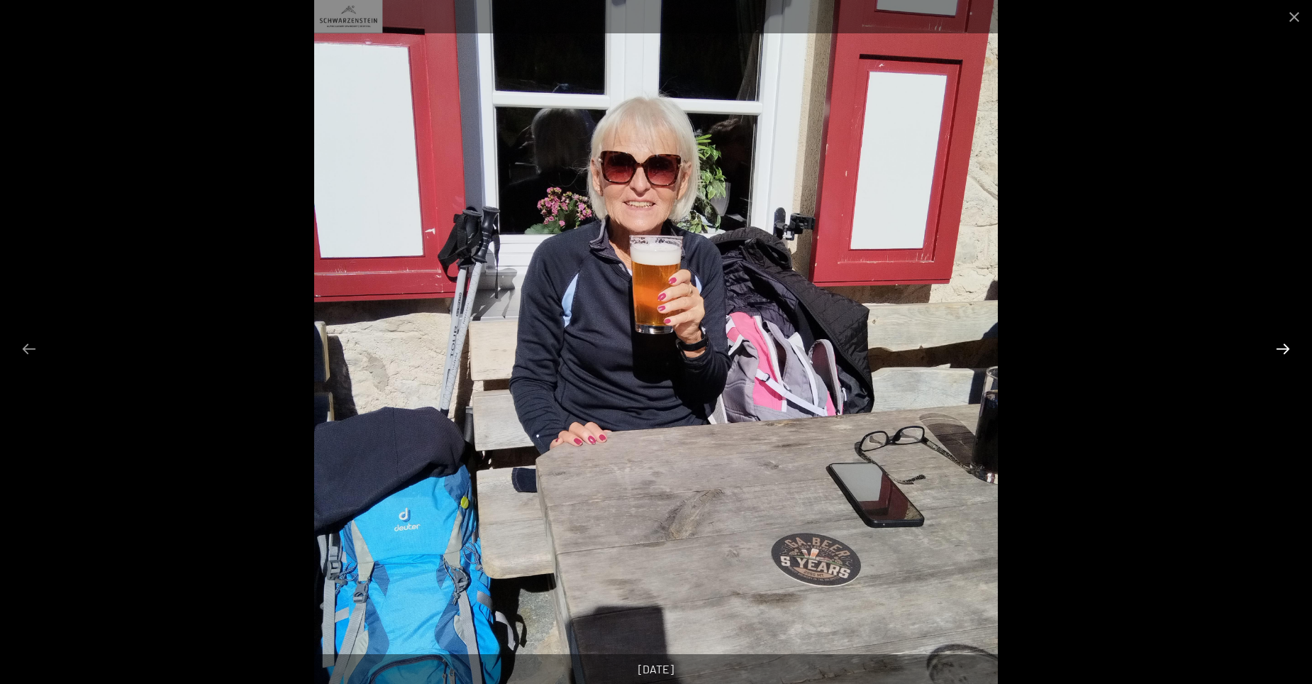
click at [1283, 347] on button "Next slide" at bounding box center [1283, 349] width 30 height 28
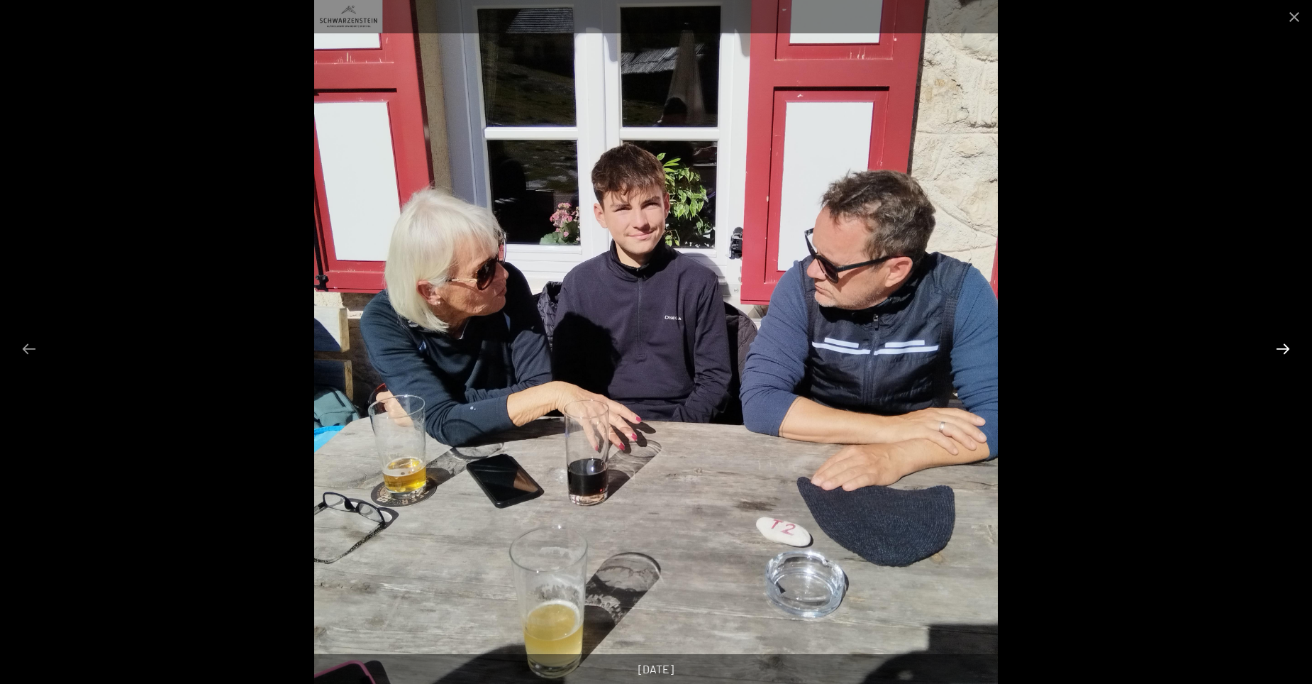
click at [1283, 347] on button "Next slide" at bounding box center [1283, 349] width 30 height 28
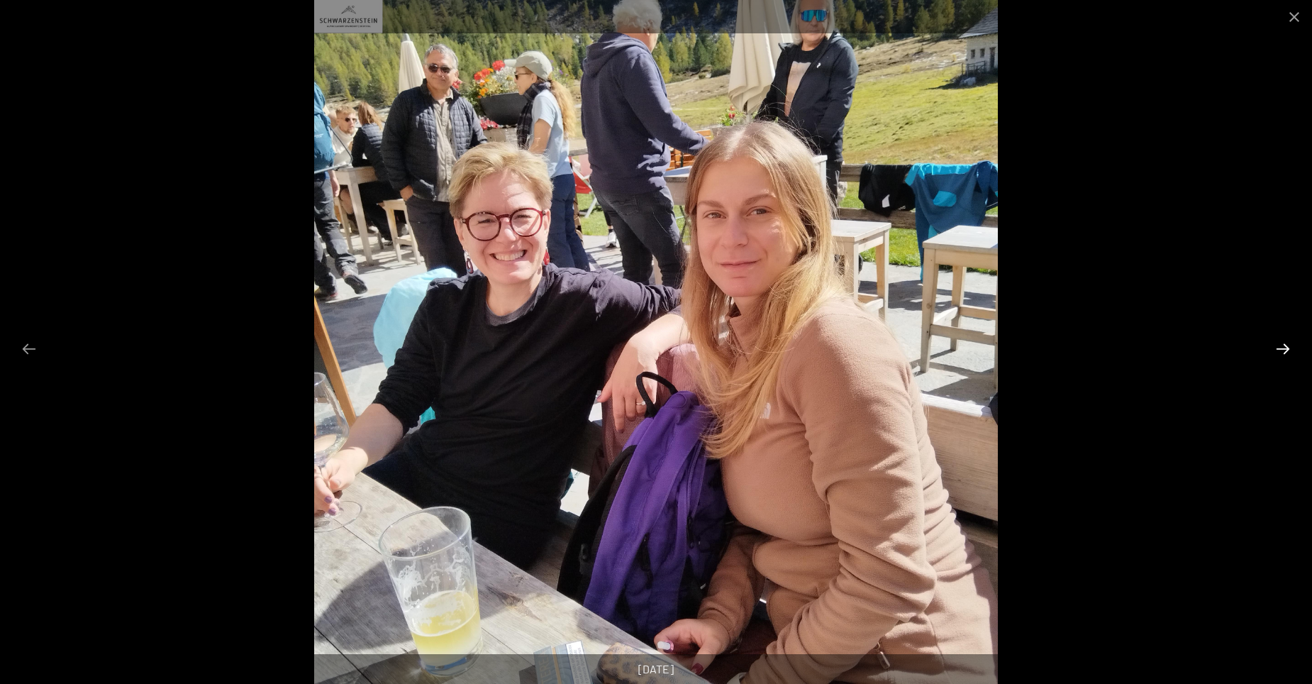
click at [1283, 347] on button "Next slide" at bounding box center [1283, 349] width 30 height 28
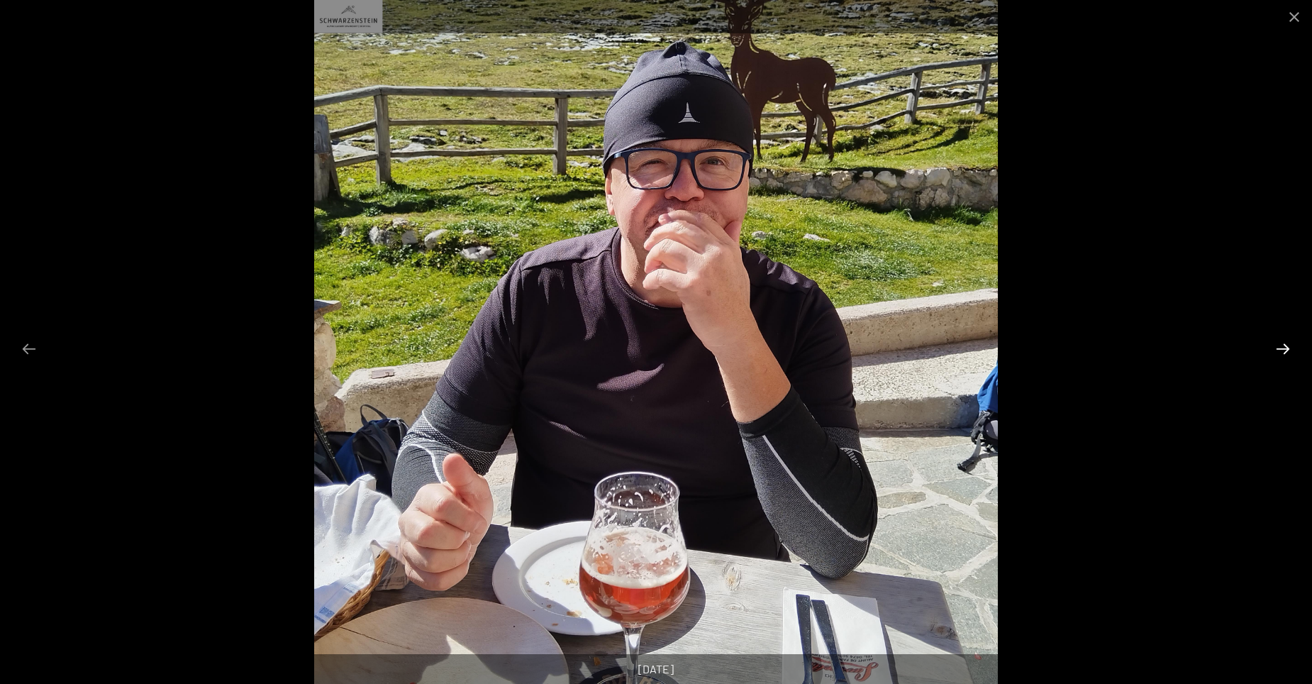
click at [1283, 347] on button "Next slide" at bounding box center [1283, 349] width 30 height 28
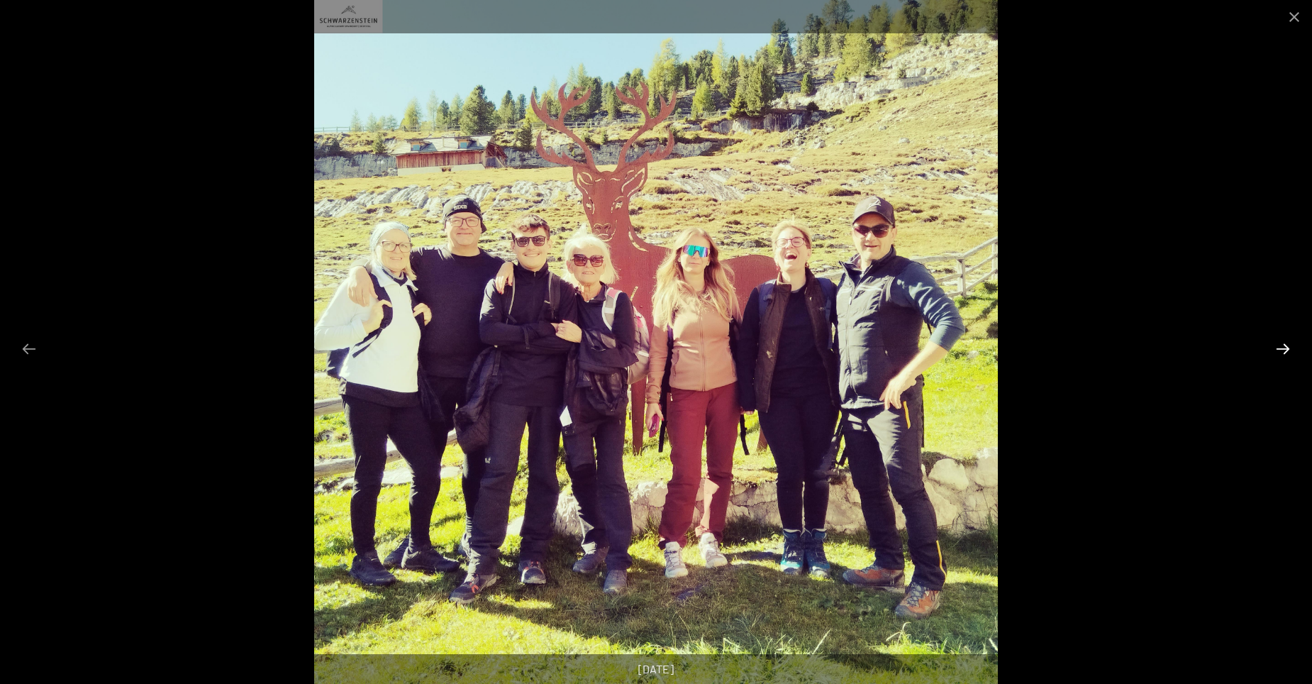
click at [1283, 347] on button "Next slide" at bounding box center [1283, 349] width 30 height 28
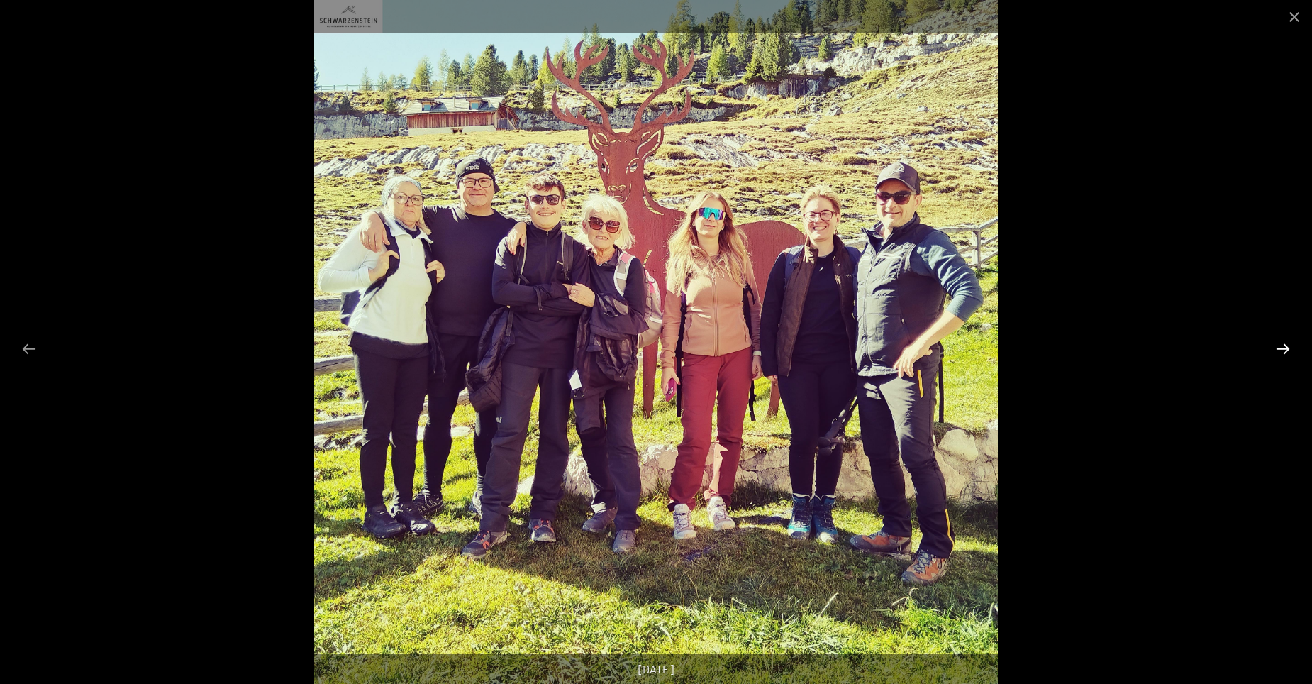
click at [1283, 347] on button "Next slide" at bounding box center [1283, 349] width 30 height 28
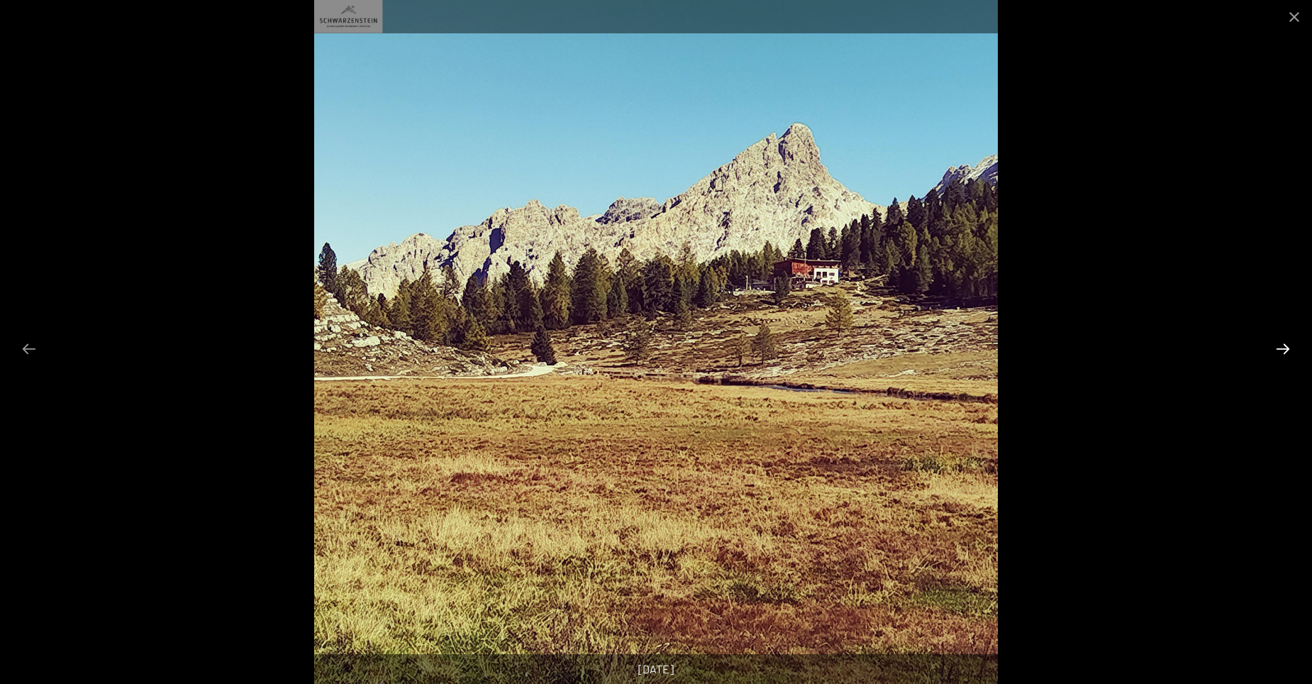
click at [1283, 347] on button "Next slide" at bounding box center [1283, 349] width 30 height 28
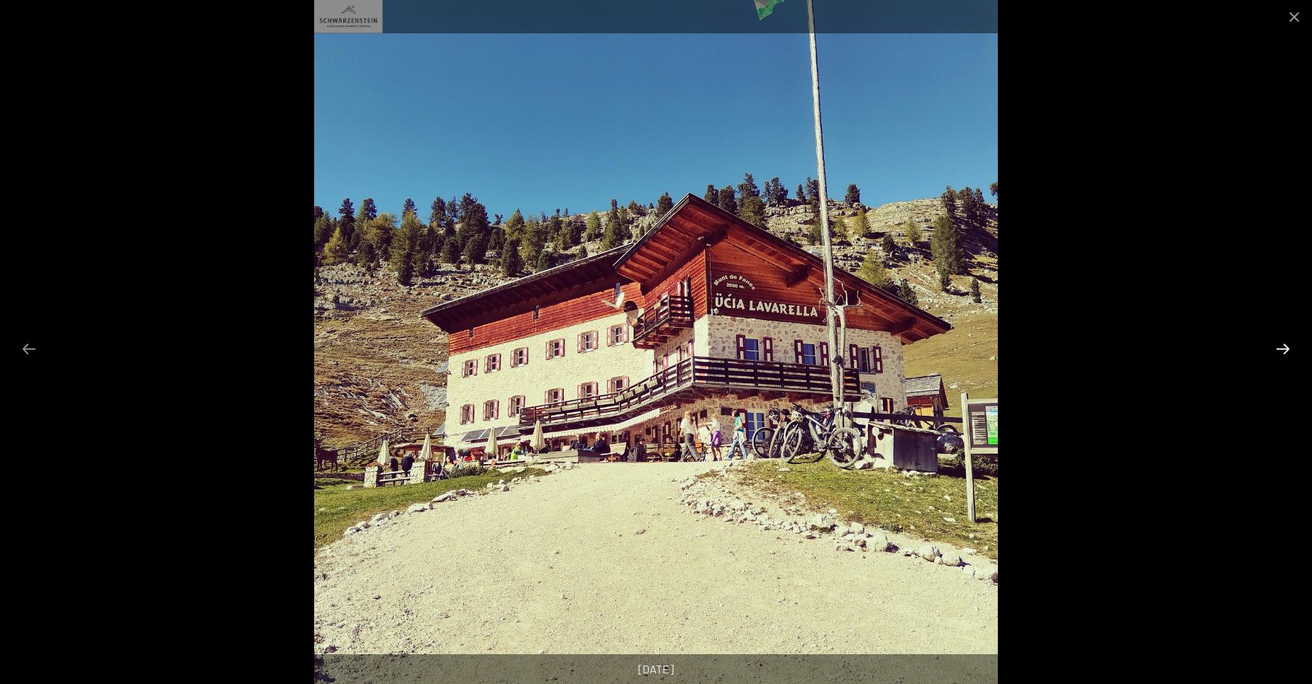
click at [1283, 347] on button "Next slide" at bounding box center [1283, 349] width 30 height 28
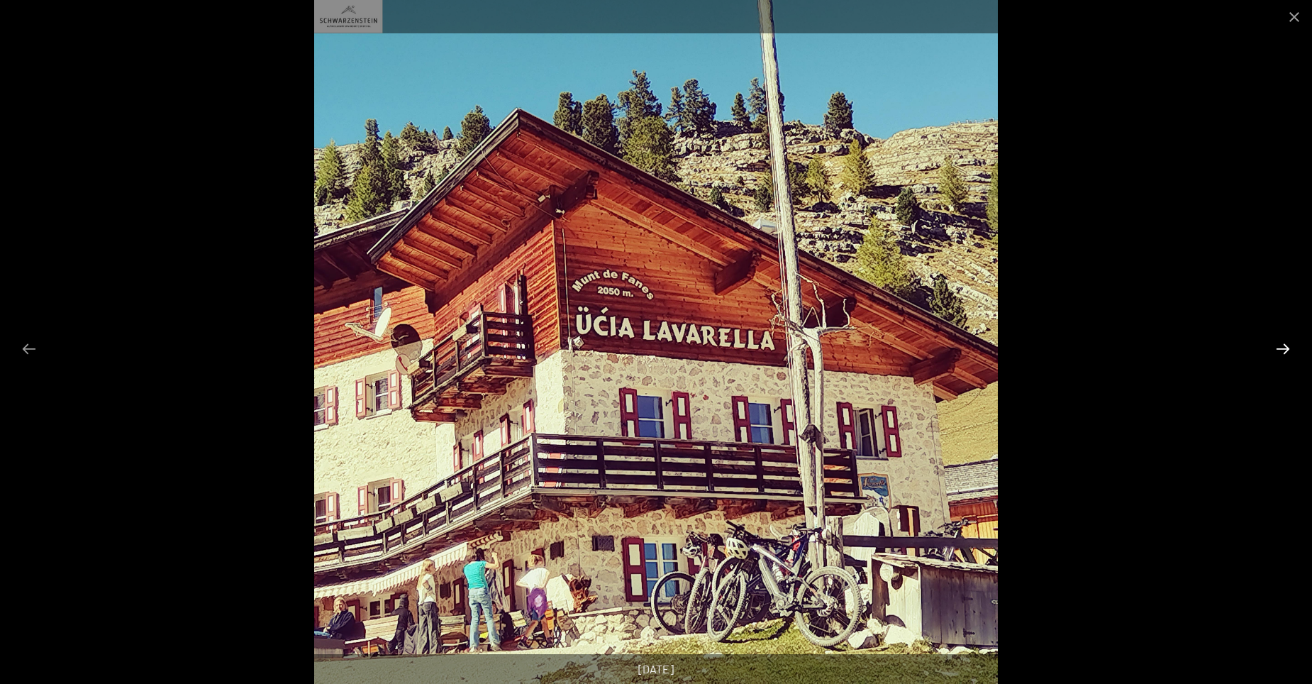
click at [1283, 347] on button "Next slide" at bounding box center [1283, 349] width 30 height 28
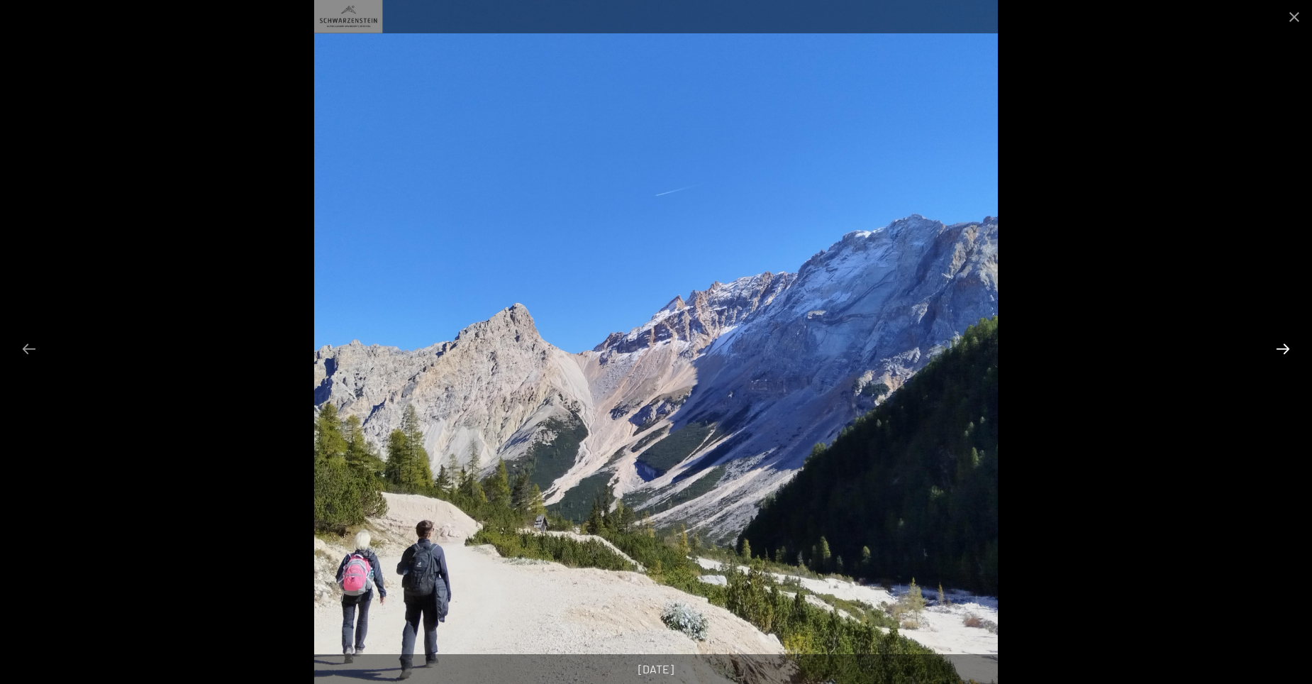
click at [1283, 347] on button "Next slide" at bounding box center [1283, 349] width 30 height 28
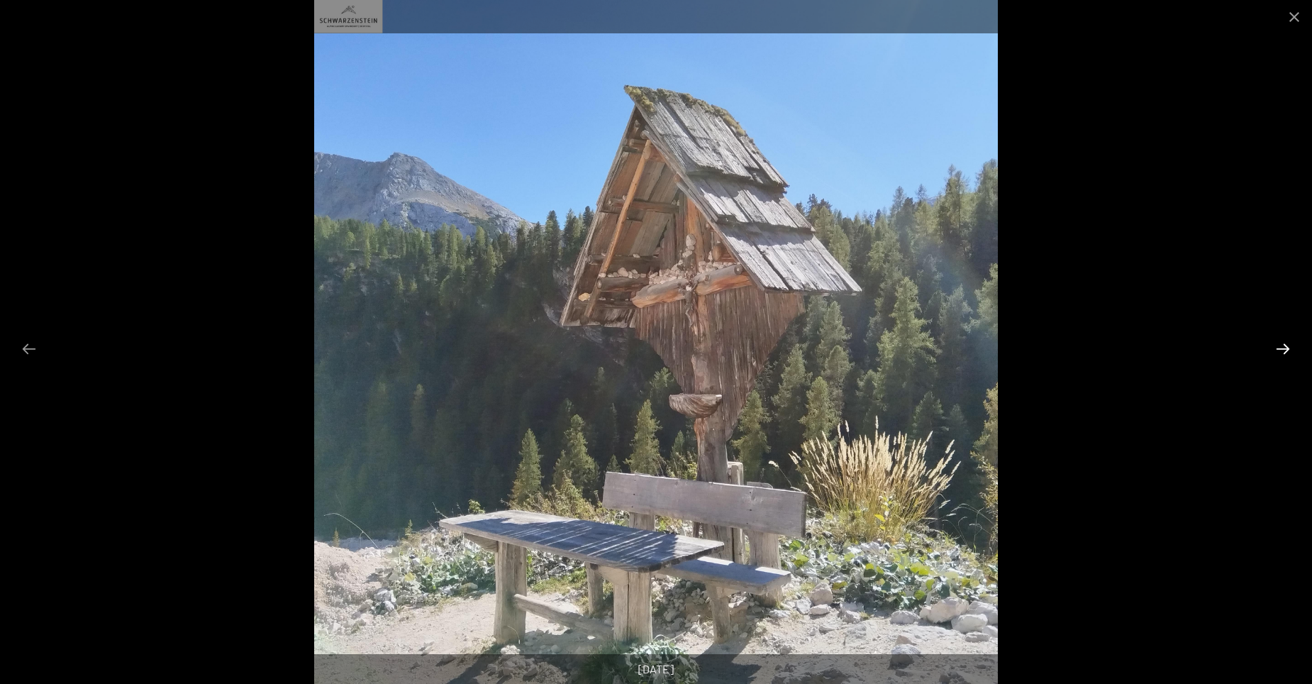
click at [1283, 347] on button "Next slide" at bounding box center [1283, 349] width 30 height 28
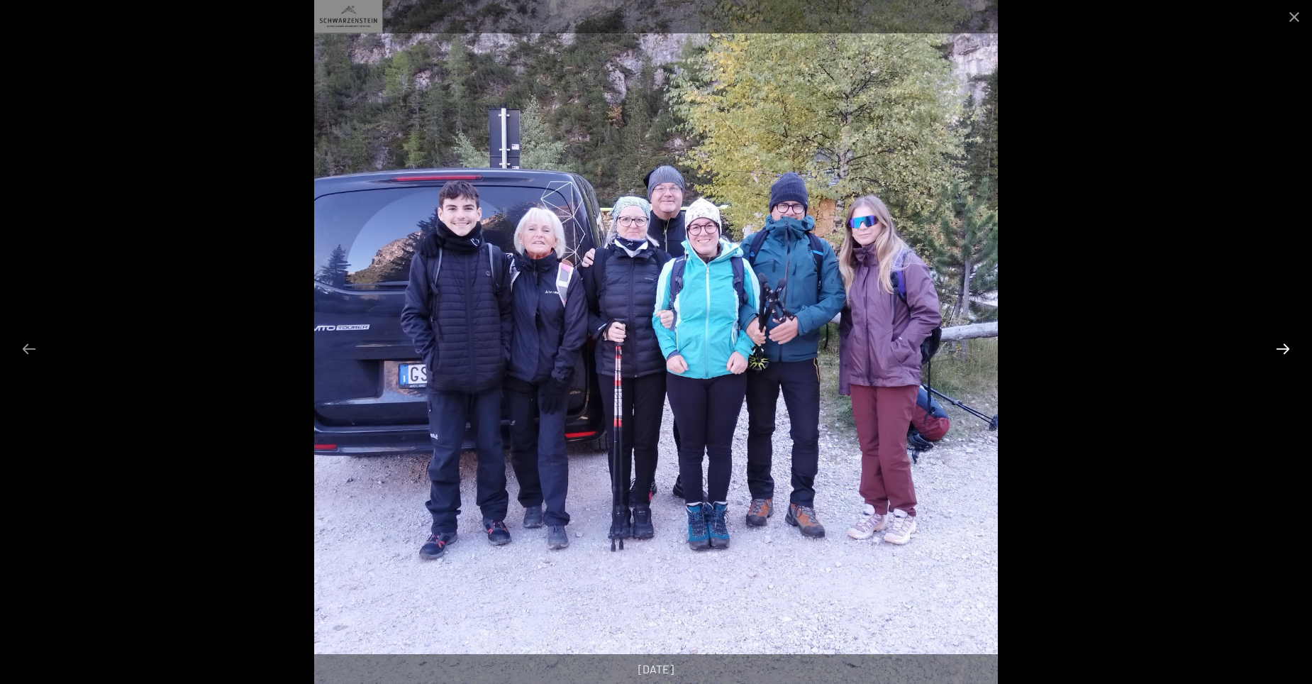
click at [1283, 347] on button "Next slide" at bounding box center [1283, 349] width 30 height 28
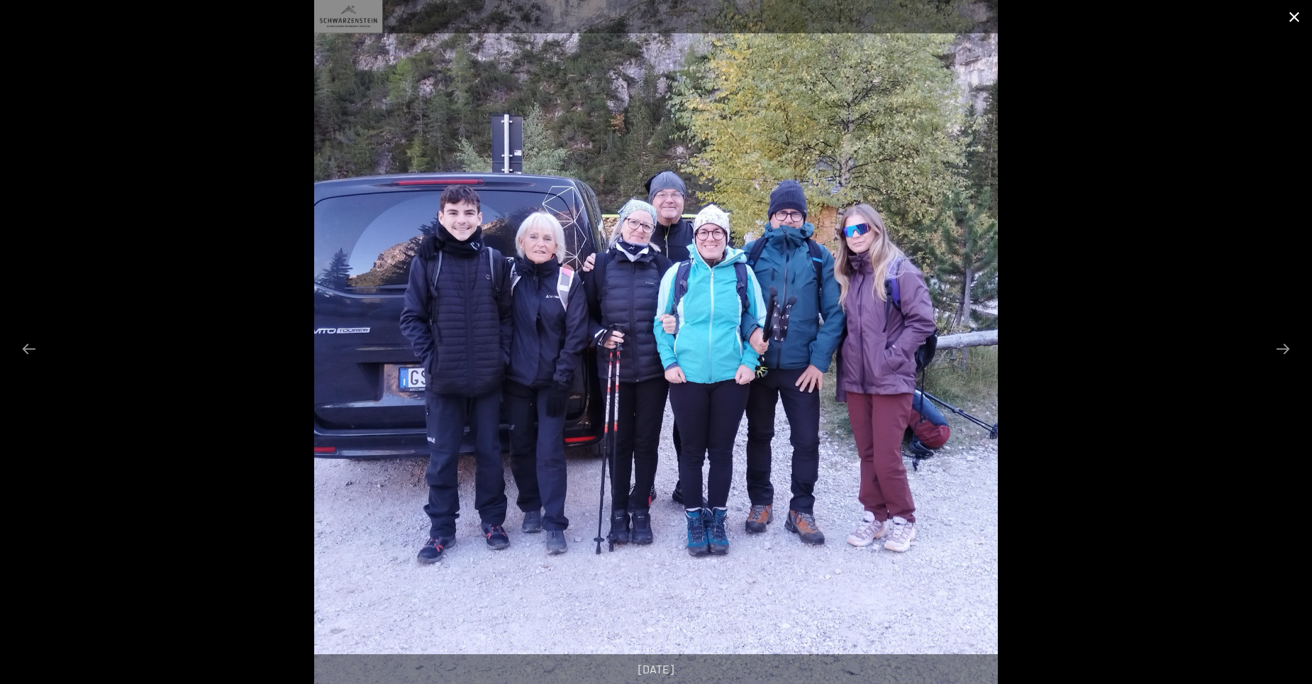
click at [1291, 14] on button "Close gallery" at bounding box center [1293, 16] width 35 height 33
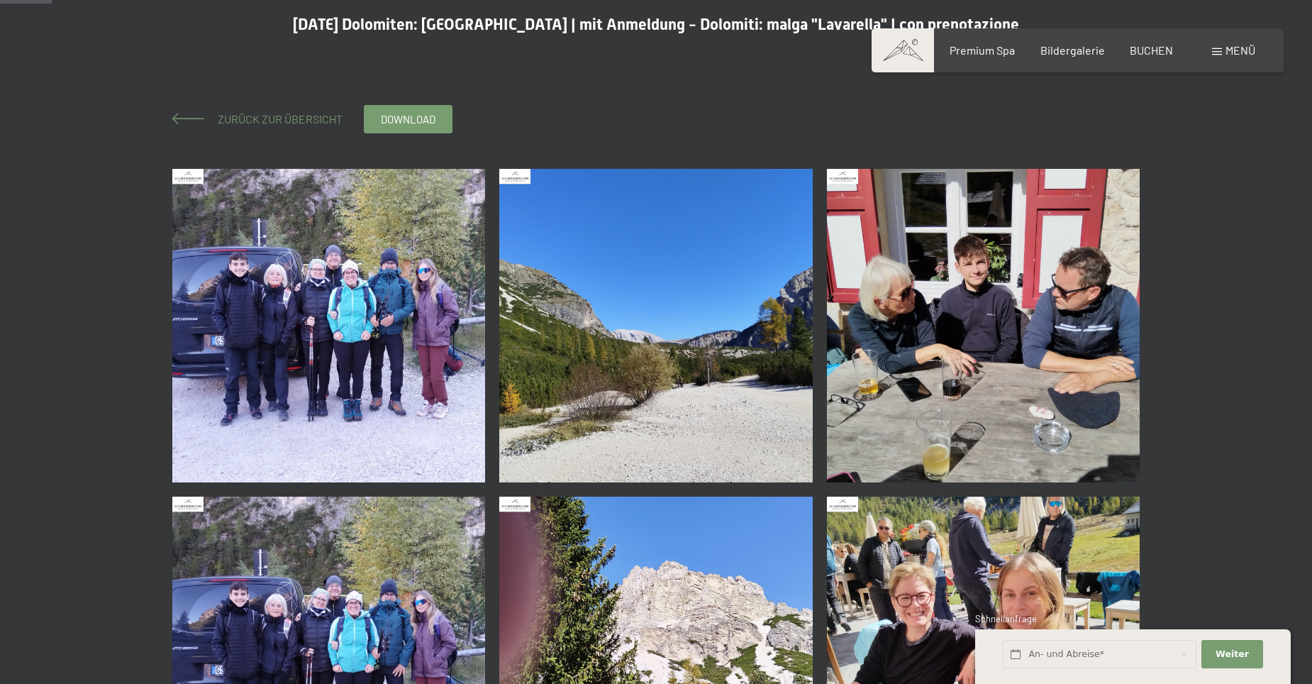
click at [272, 115] on span "Zurück zur Übersicht" at bounding box center [274, 118] width 136 height 13
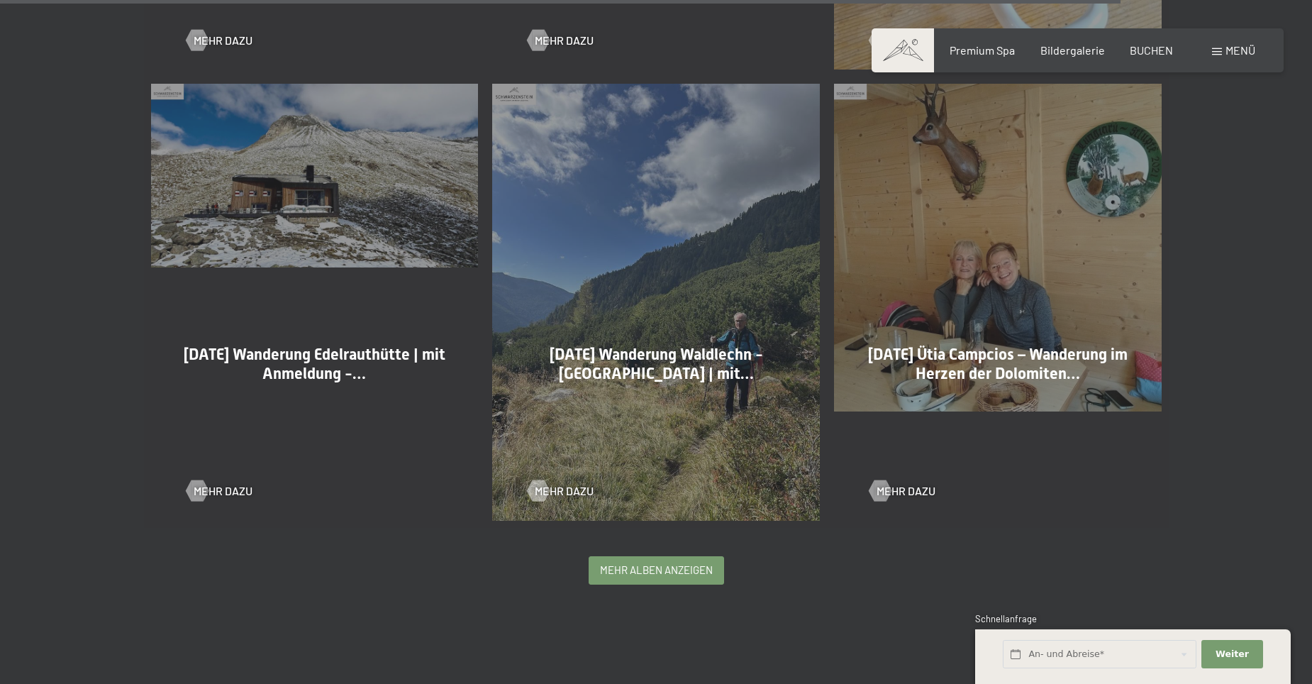
scroll to position [3687, 0]
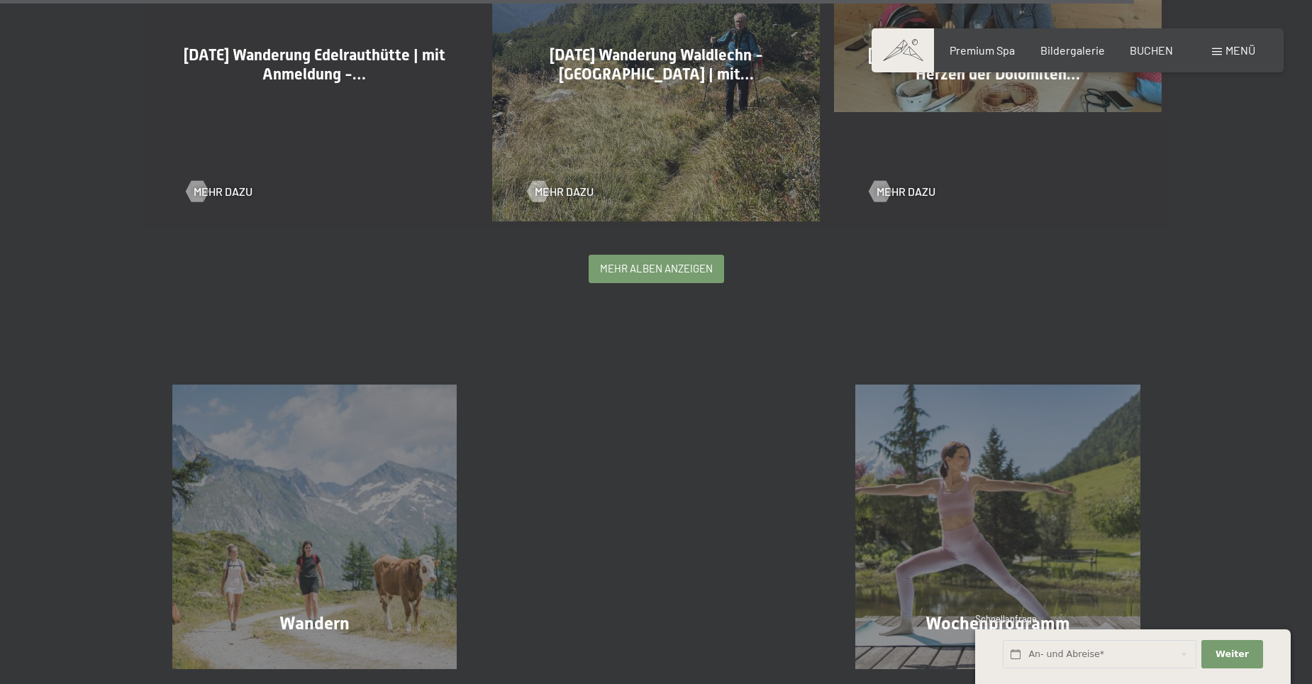
click at [641, 260] on div "mehr Alben anzeigen" at bounding box center [656, 268] width 134 height 27
click at [658, 267] on span "mehr Alben anzeigen" at bounding box center [656, 268] width 113 height 15
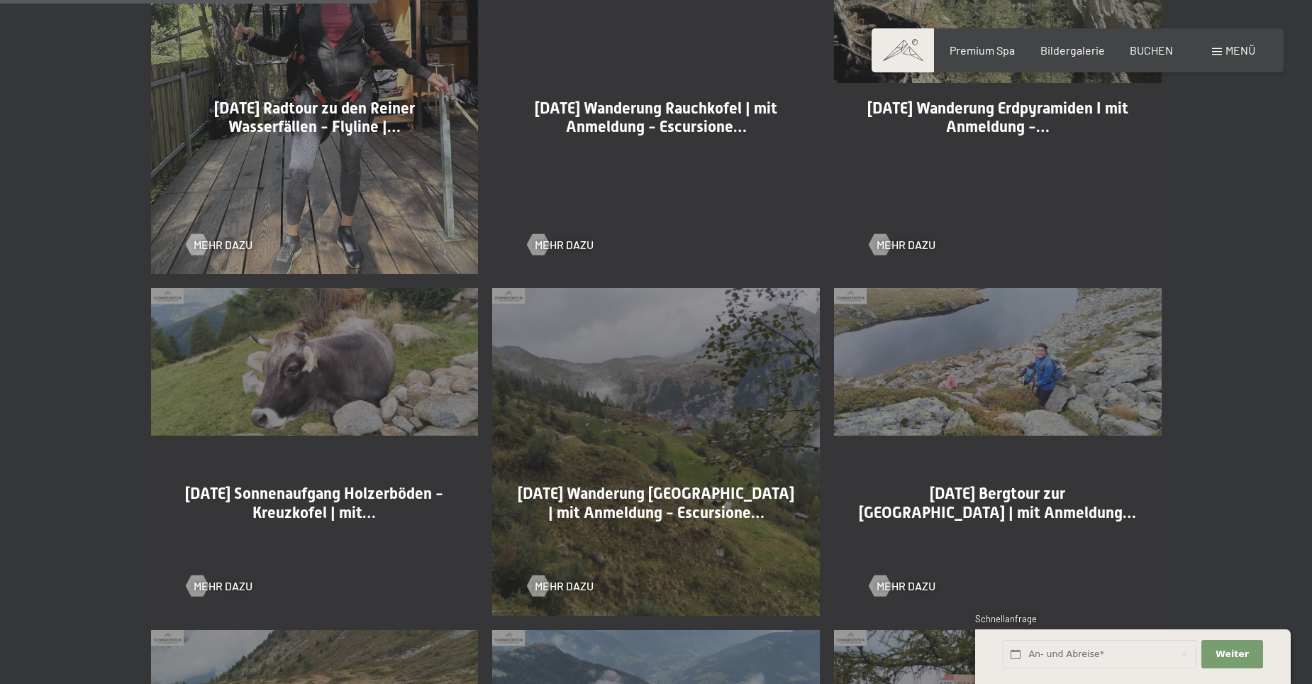
scroll to position [5531, 0]
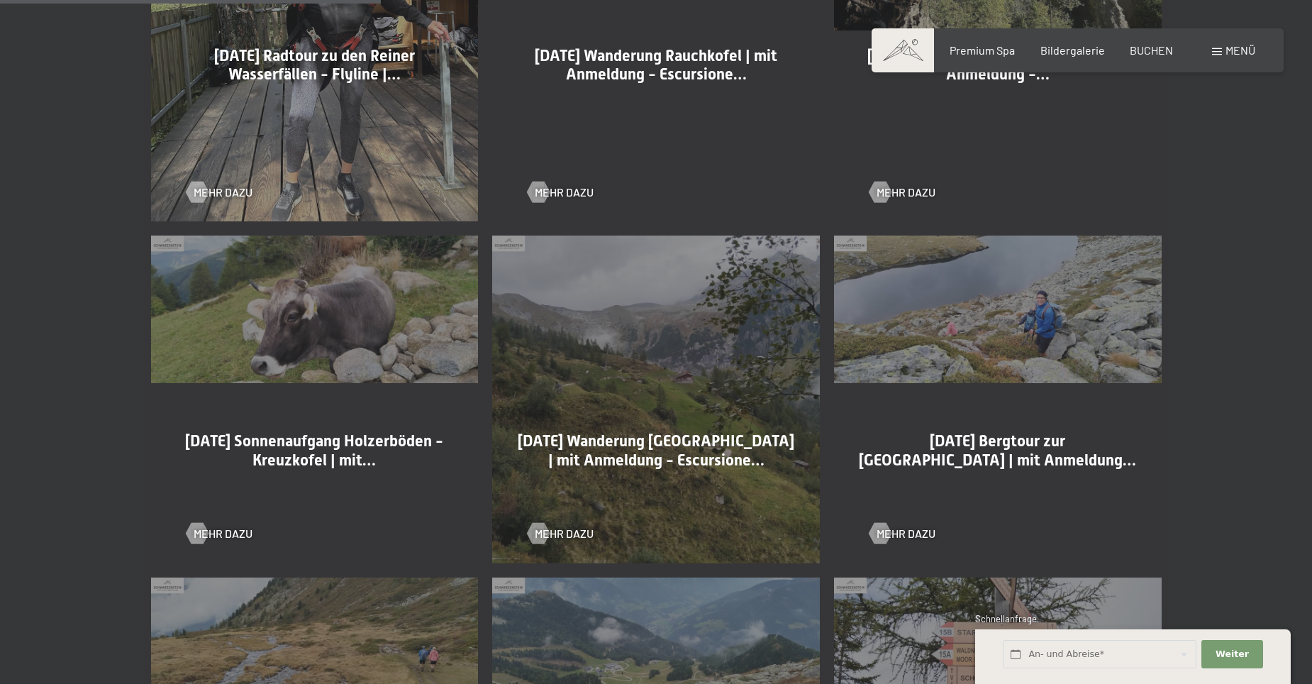
click at [326, 454] on span "[DATE] Sonnenaufgang Holzerböden - Kreuzkofel | mit…" at bounding box center [314, 450] width 258 height 36
drag, startPoint x: 206, startPoint y: 532, endPoint x: 246, endPoint y: 511, distance: 45.7
click at [203, 531] on div at bounding box center [197, 533] width 12 height 21
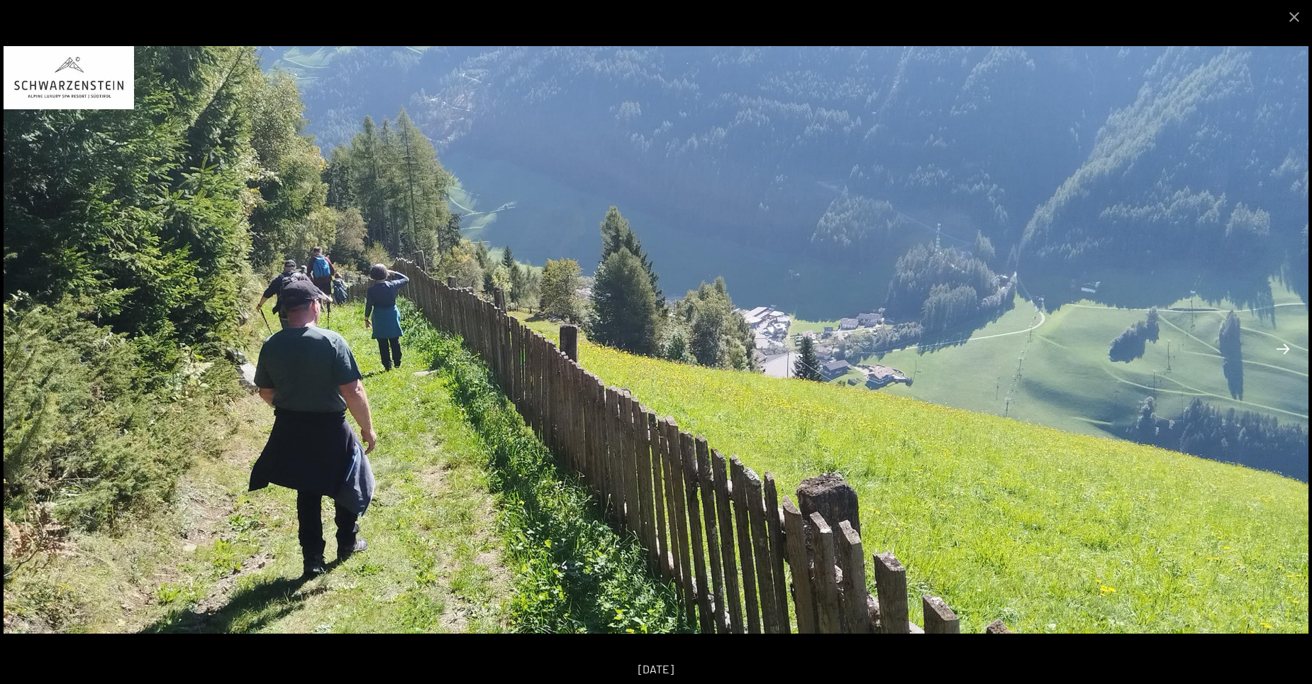
click at [1282, 352] on button "Next slide" at bounding box center [1283, 349] width 30 height 28
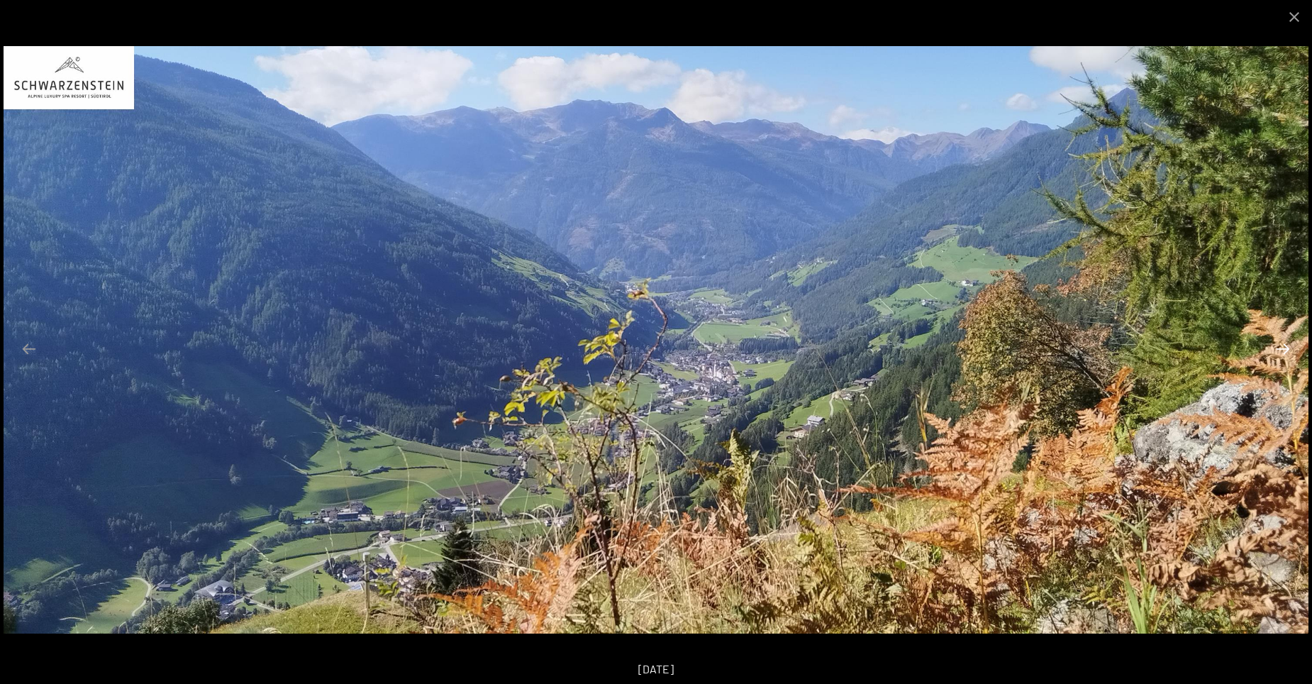
click at [1282, 352] on button "Next slide" at bounding box center [1283, 349] width 30 height 28
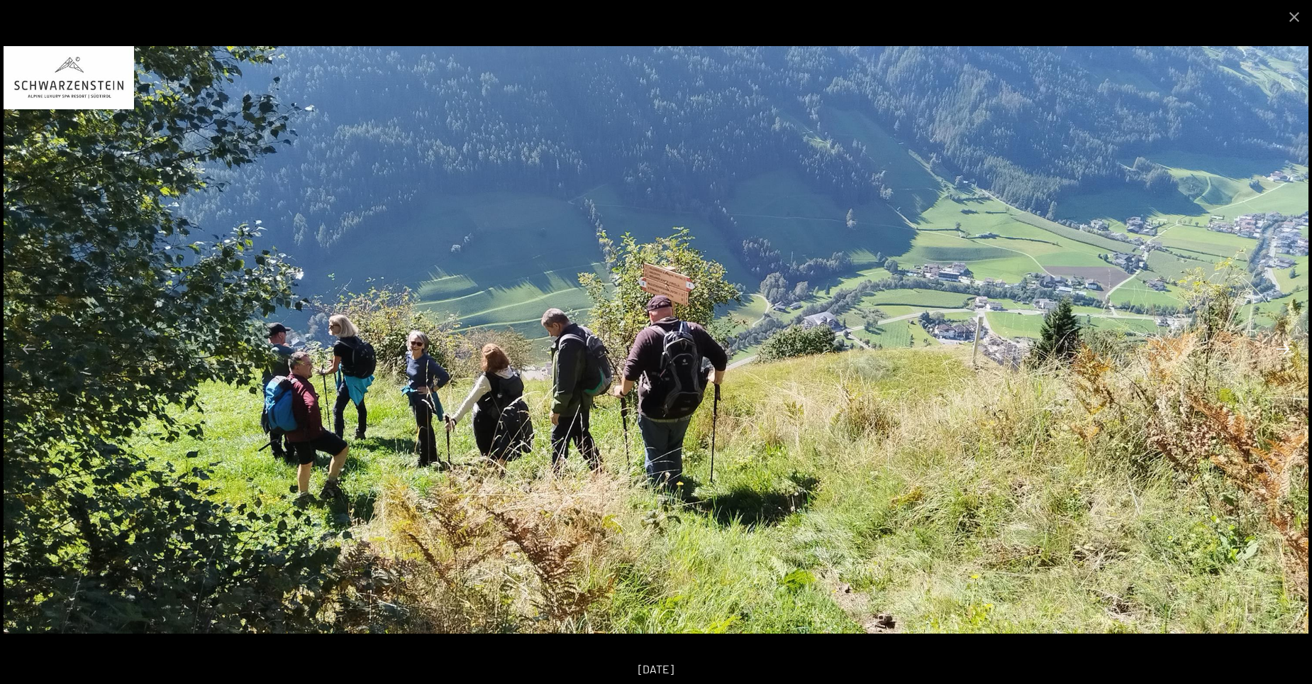
click at [1280, 351] on button "Next slide" at bounding box center [1283, 349] width 30 height 28
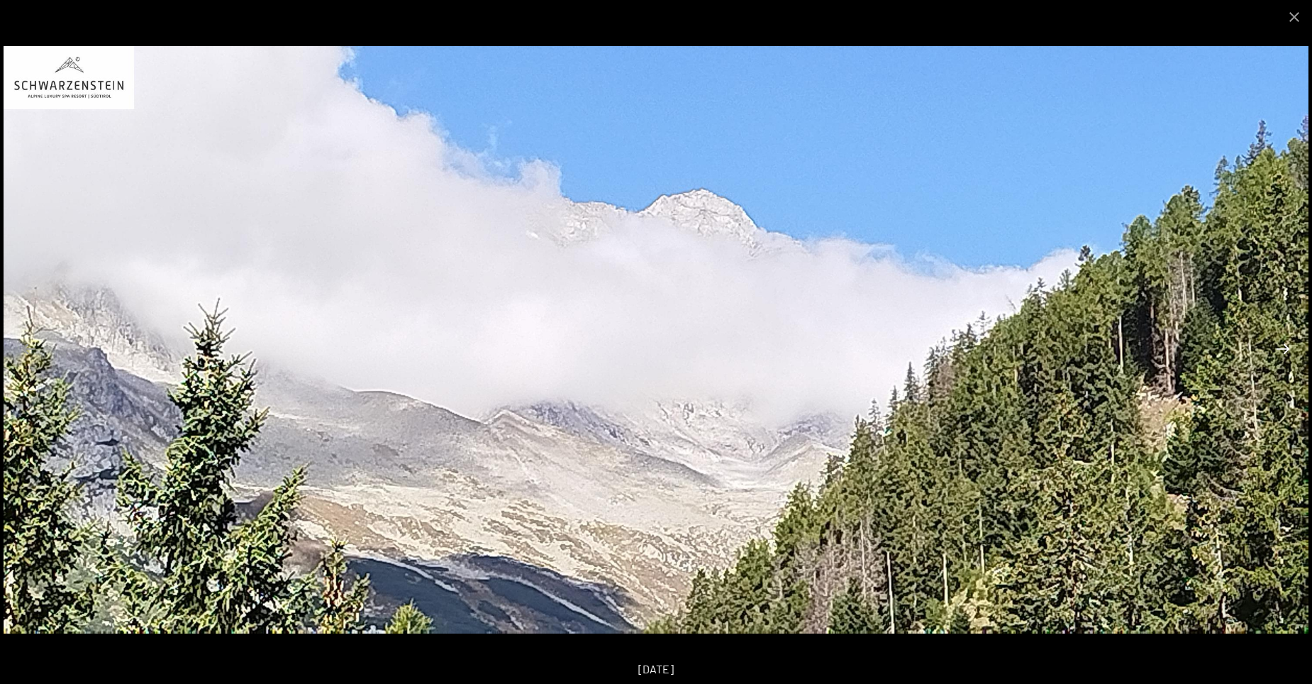
click at [1280, 351] on button "Next slide" at bounding box center [1283, 349] width 30 height 28
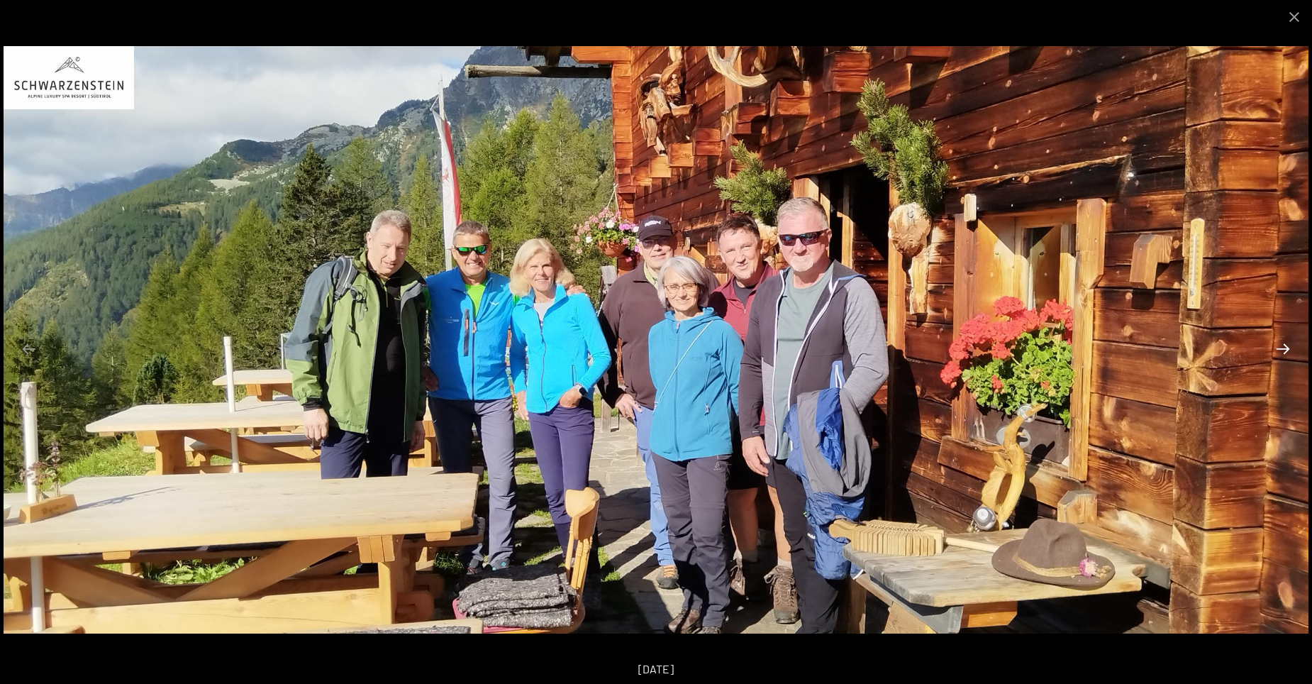
click at [1280, 351] on button "Next slide" at bounding box center [1283, 349] width 30 height 28
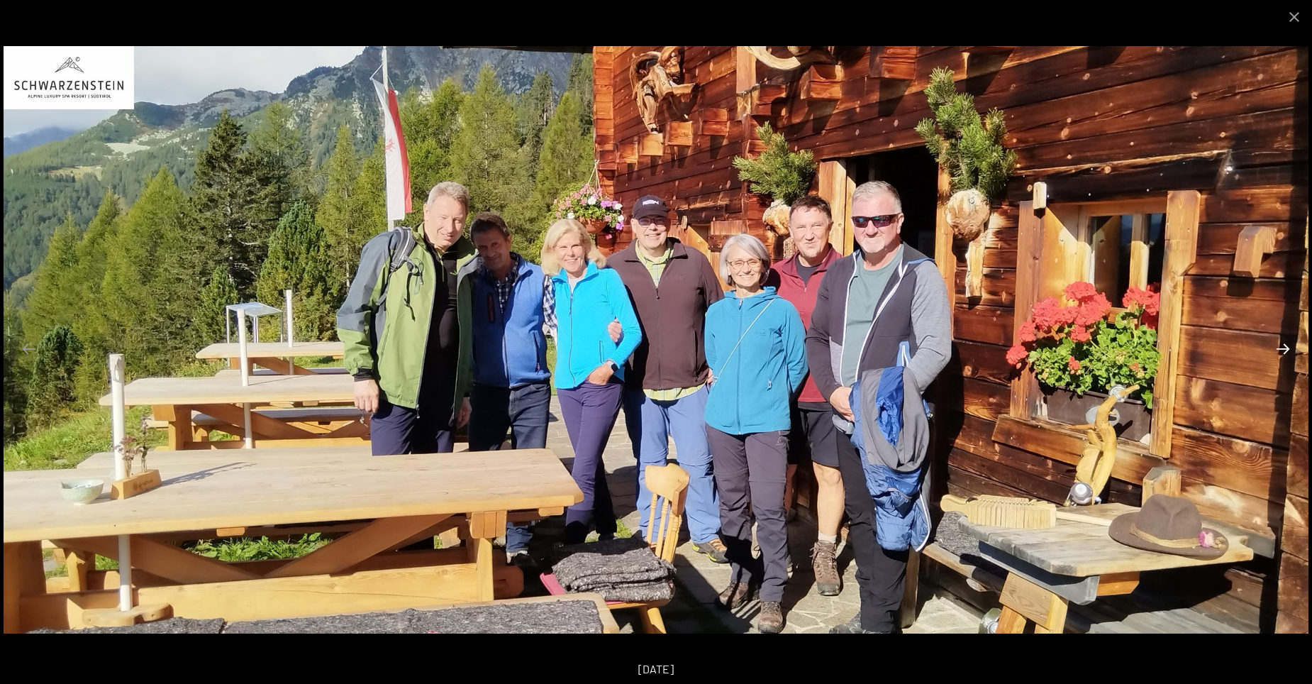
click at [1280, 351] on button "Next slide" at bounding box center [1283, 349] width 30 height 28
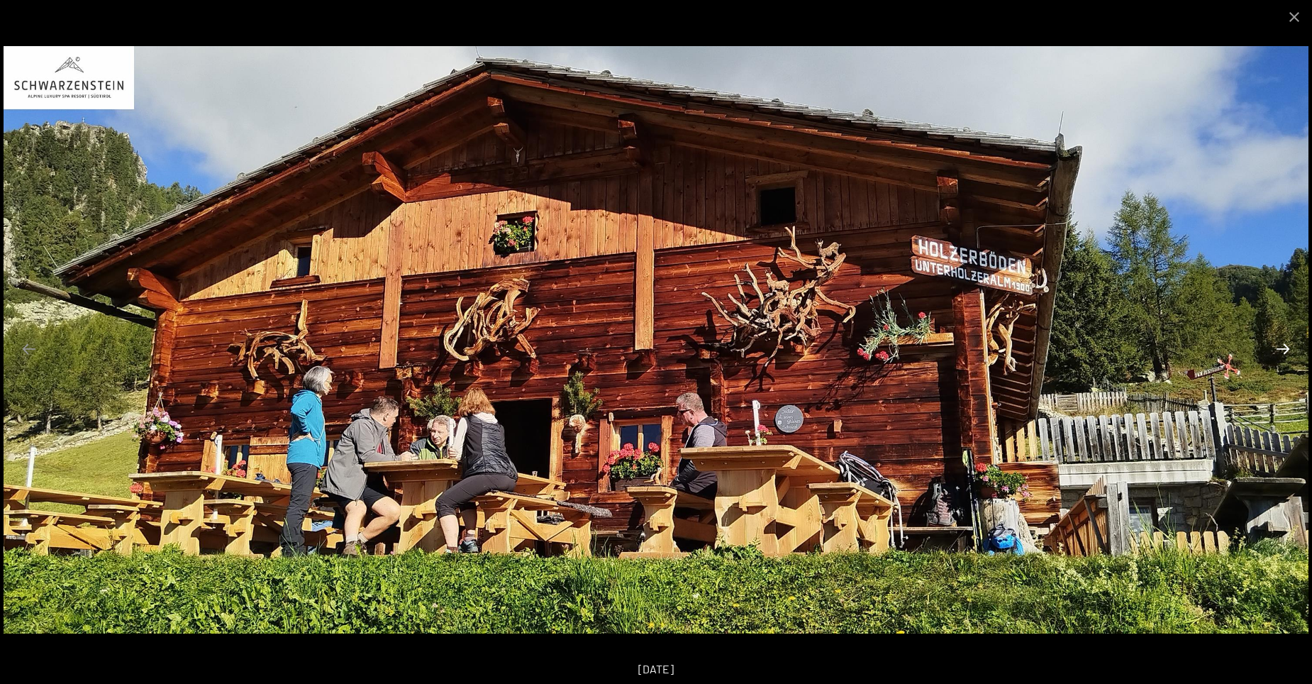
click at [1280, 351] on button "Next slide" at bounding box center [1283, 349] width 30 height 28
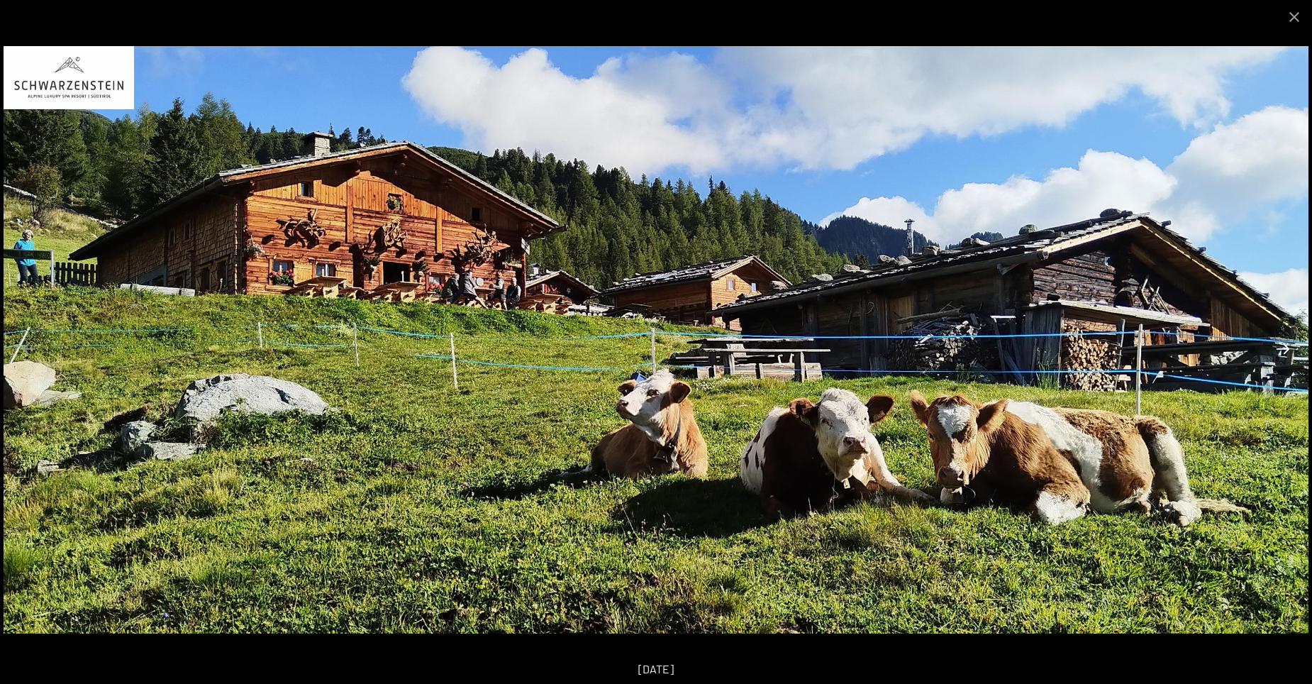
click at [1280, 351] on button "Next slide" at bounding box center [1283, 349] width 30 height 28
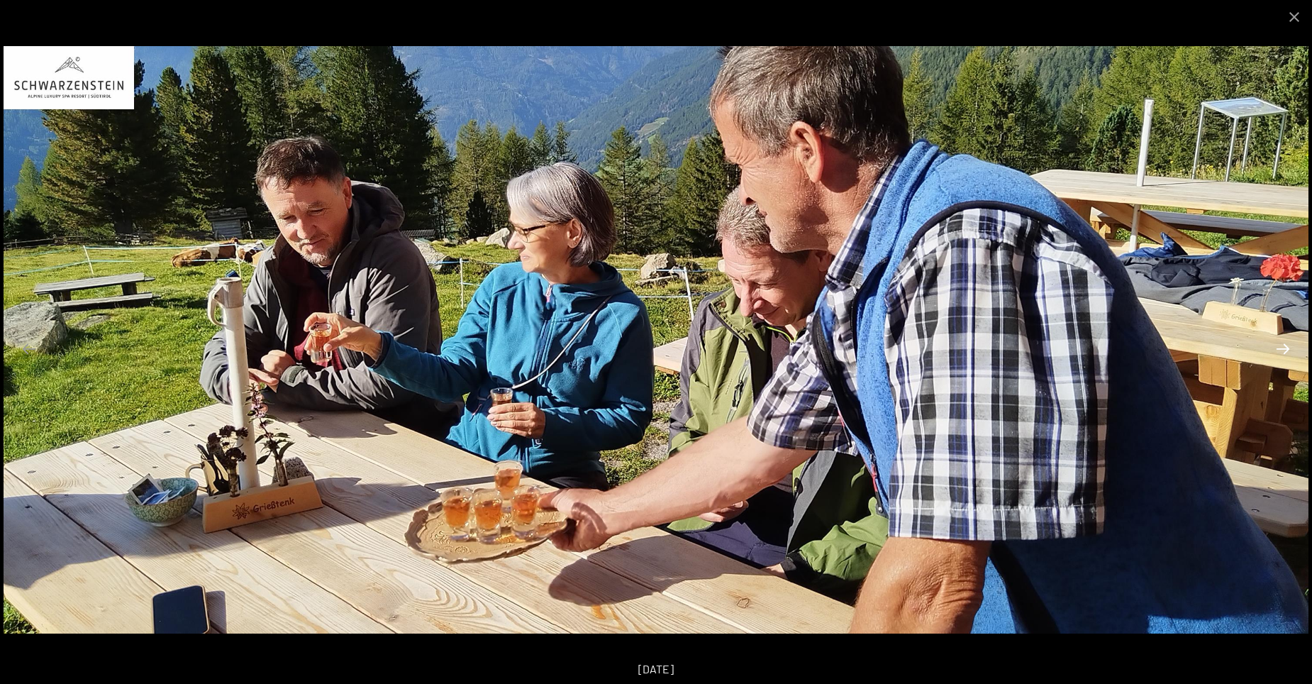
click at [1280, 351] on button "Next slide" at bounding box center [1283, 349] width 30 height 28
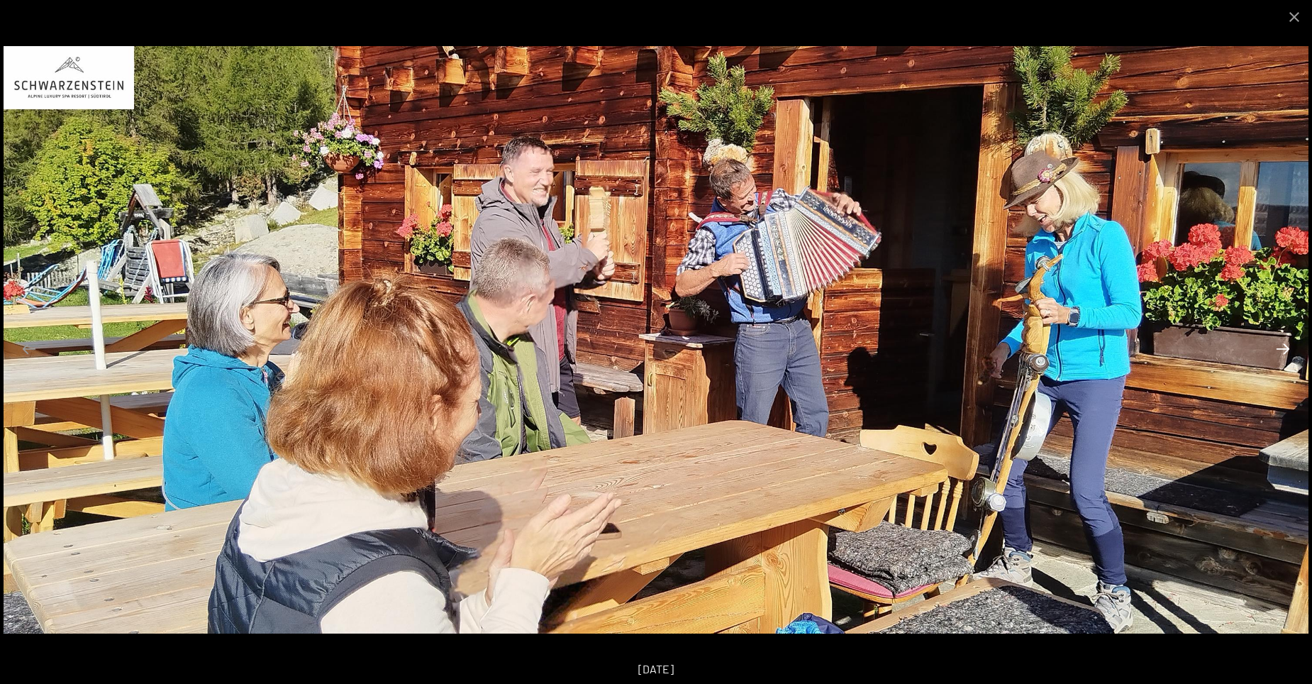
click at [1280, 351] on button "Next slide" at bounding box center [1283, 349] width 30 height 28
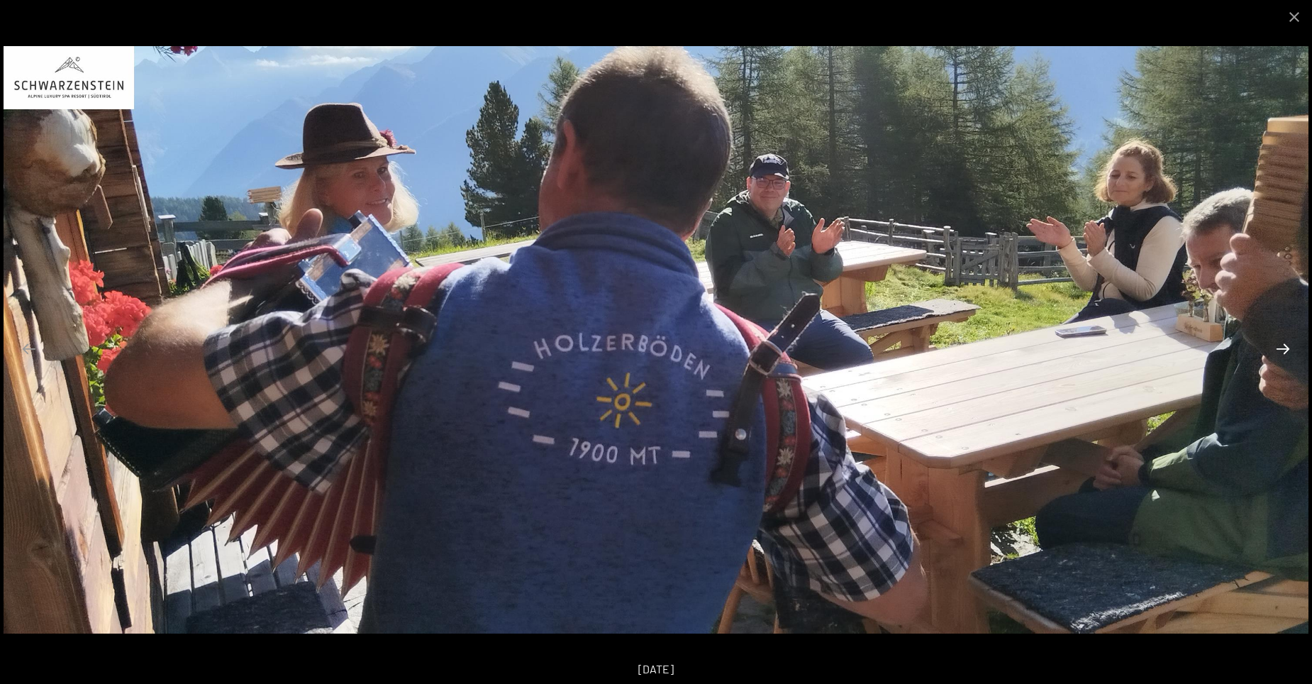
click at [1280, 351] on button "Next slide" at bounding box center [1283, 349] width 30 height 28
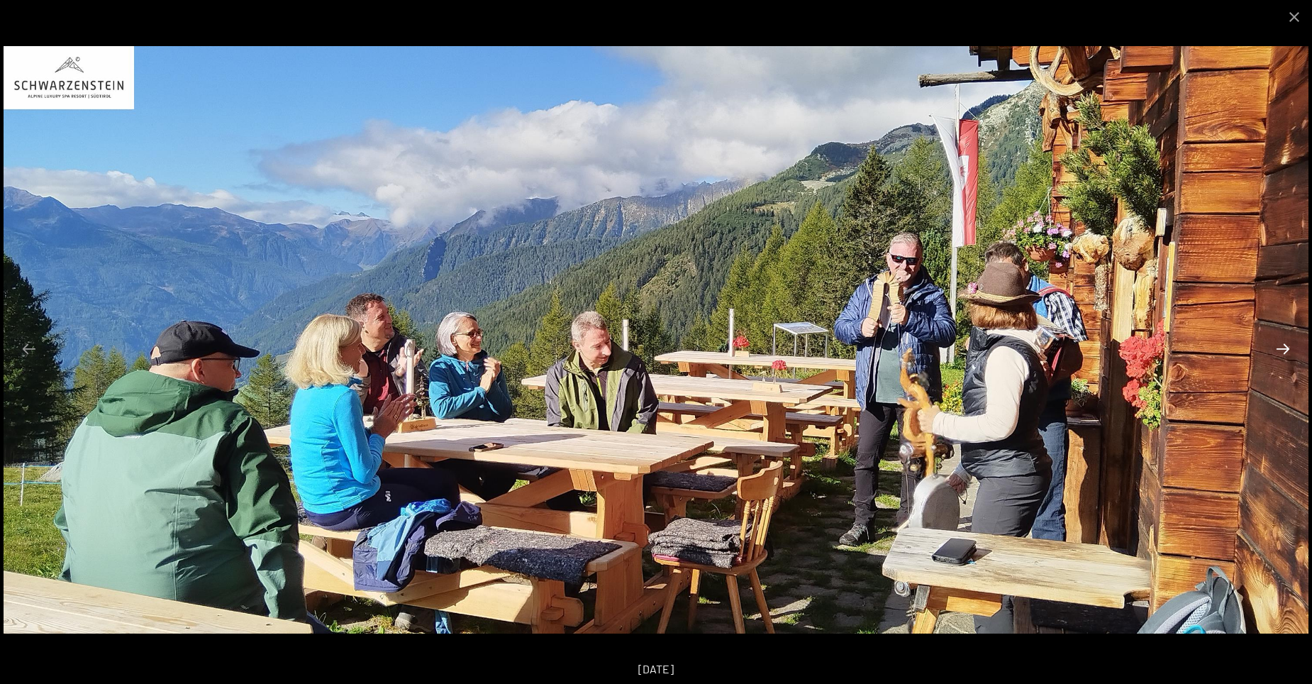
click at [1280, 351] on button "Next slide" at bounding box center [1283, 349] width 30 height 28
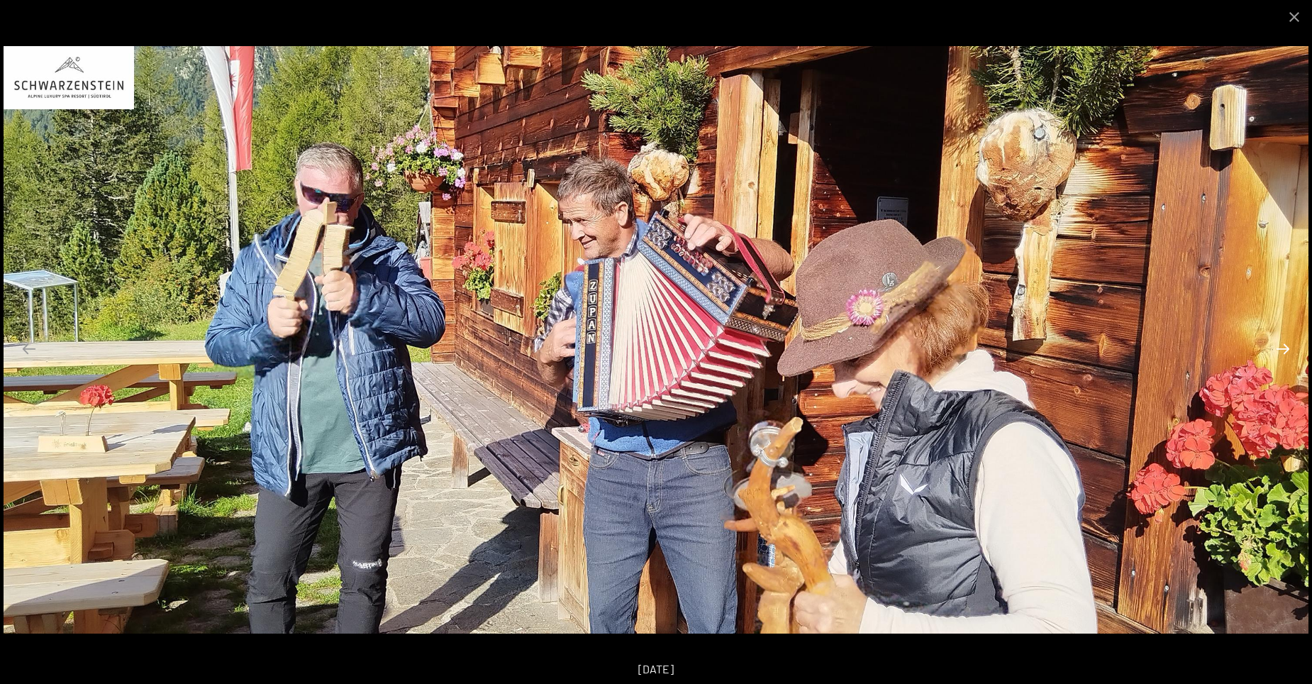
click at [1280, 351] on button "Next slide" at bounding box center [1283, 349] width 30 height 28
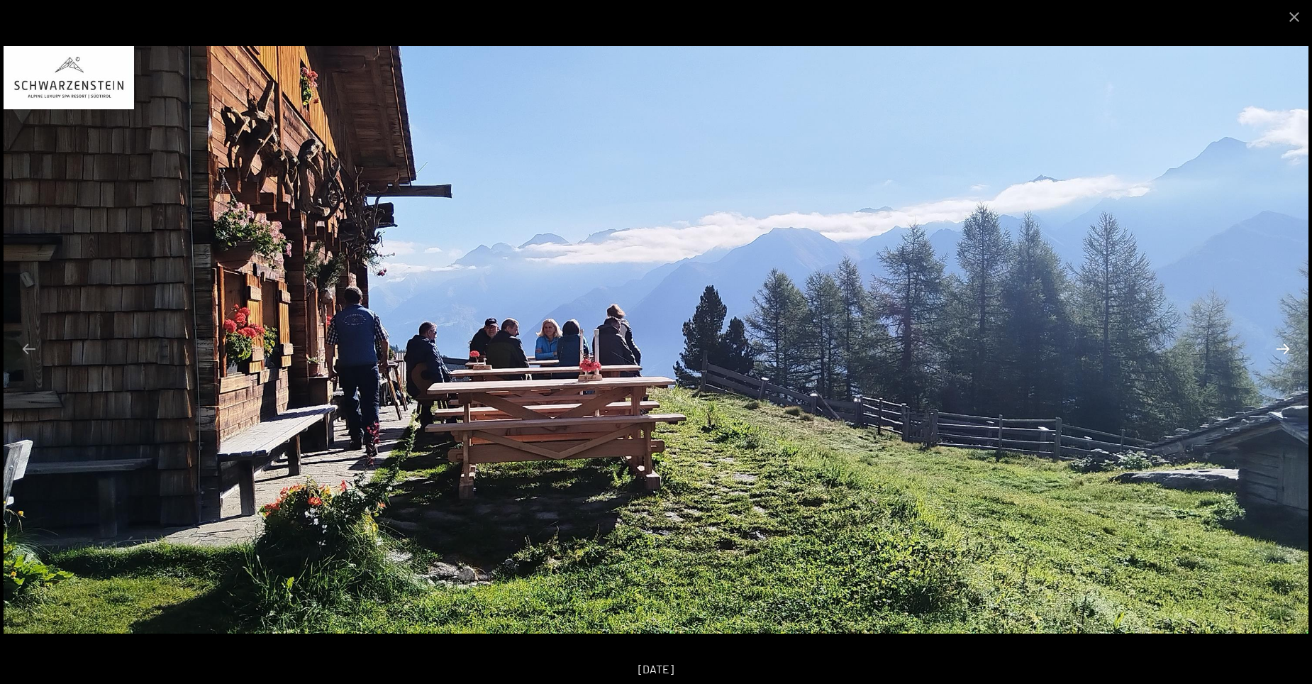
click at [1280, 351] on button "Next slide" at bounding box center [1283, 349] width 30 height 28
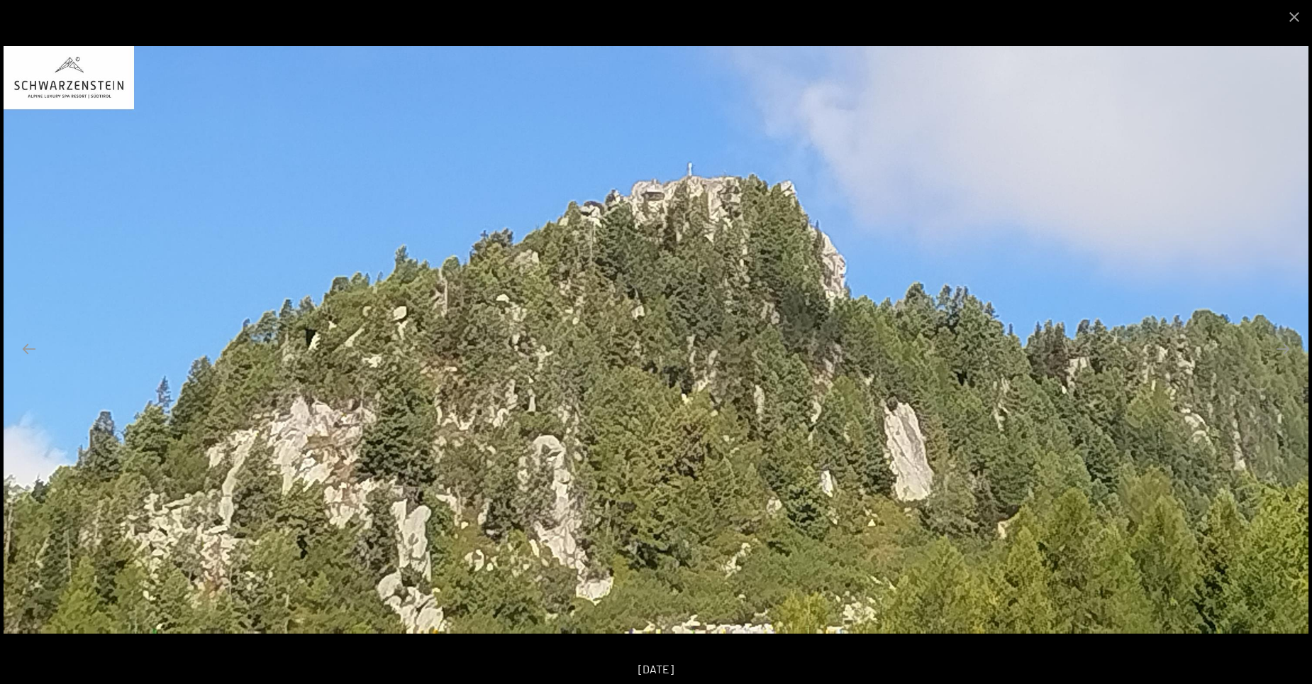
drag, startPoint x: 1280, startPoint y: 351, endPoint x: 1244, endPoint y: 221, distance: 135.2
click at [1244, 218] on img at bounding box center [656, 339] width 1305 height 587
click at [1278, 350] on button "Next slide" at bounding box center [1283, 349] width 30 height 28
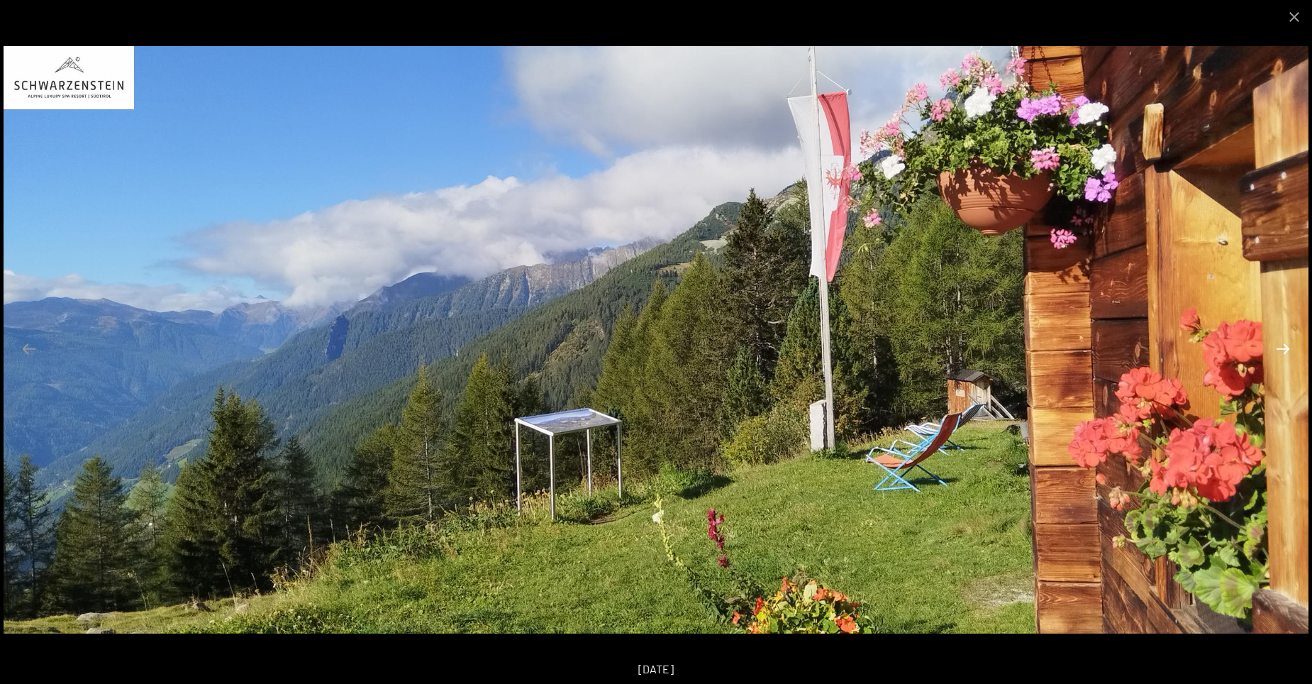
click at [1286, 348] on button "Next slide" at bounding box center [1283, 349] width 30 height 28
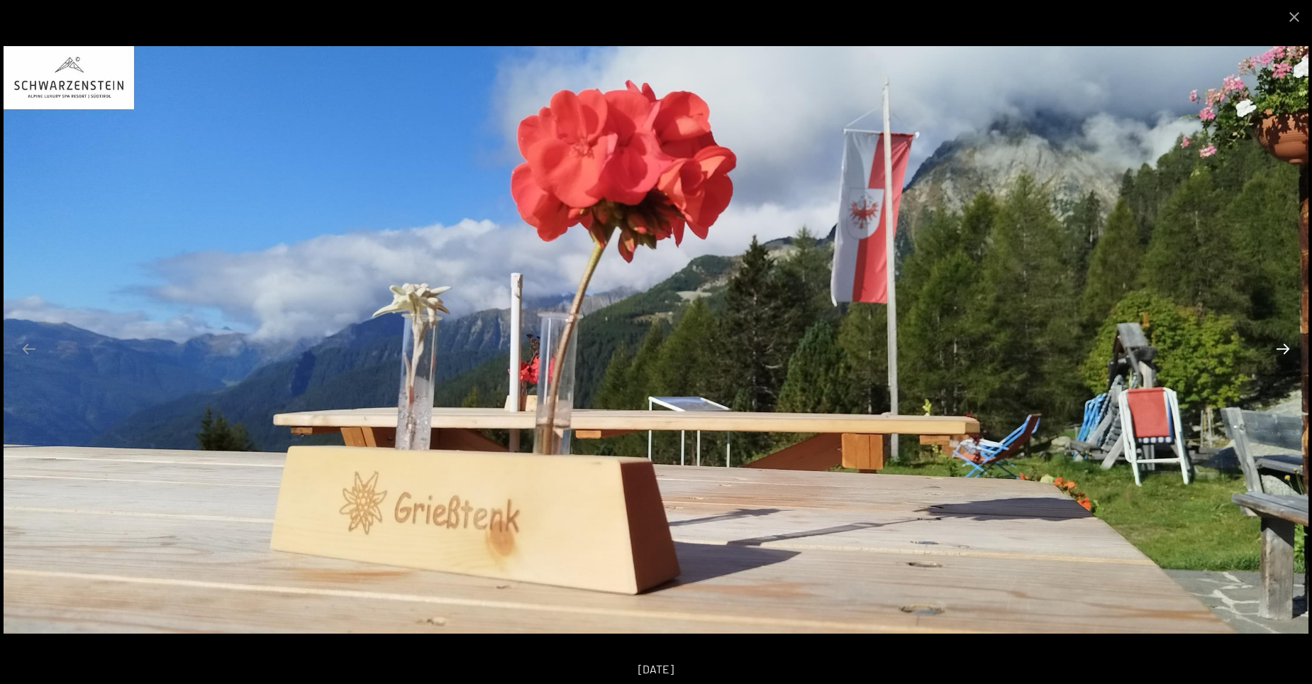
click at [1286, 348] on button "Next slide" at bounding box center [1283, 349] width 30 height 28
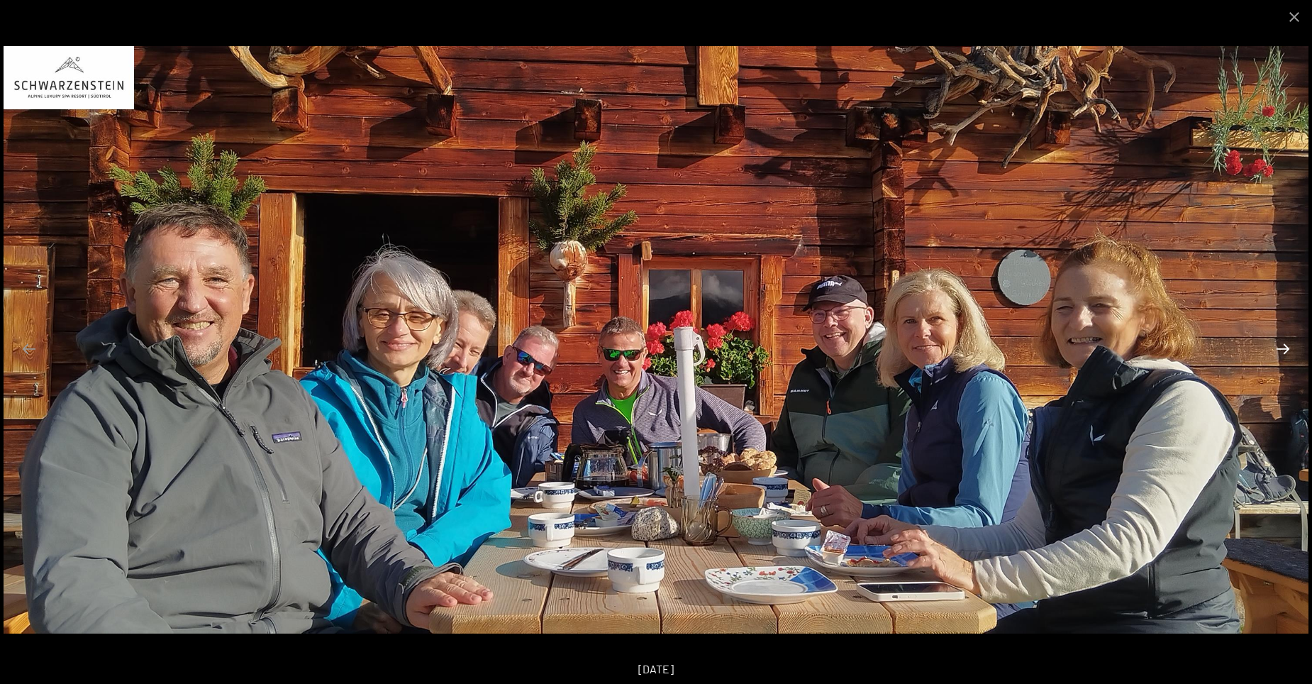
click at [1286, 348] on button "Next slide" at bounding box center [1283, 349] width 30 height 28
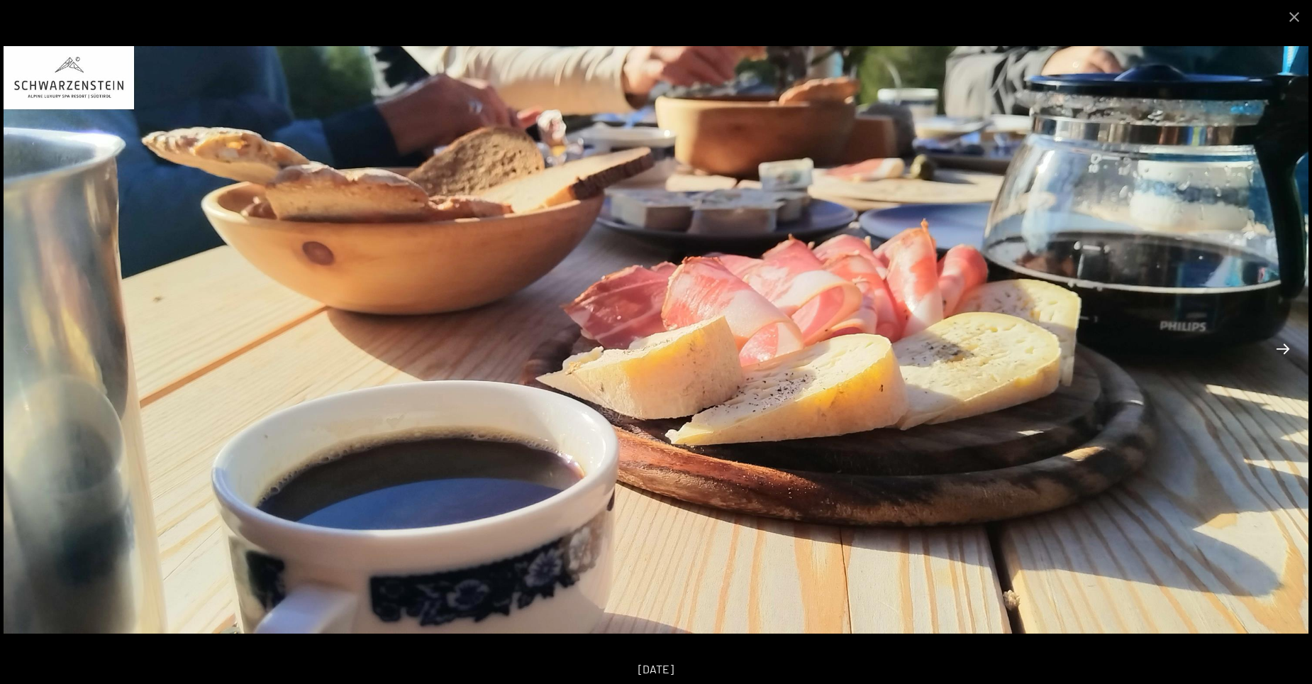
click at [1286, 348] on button "Next slide" at bounding box center [1283, 349] width 30 height 28
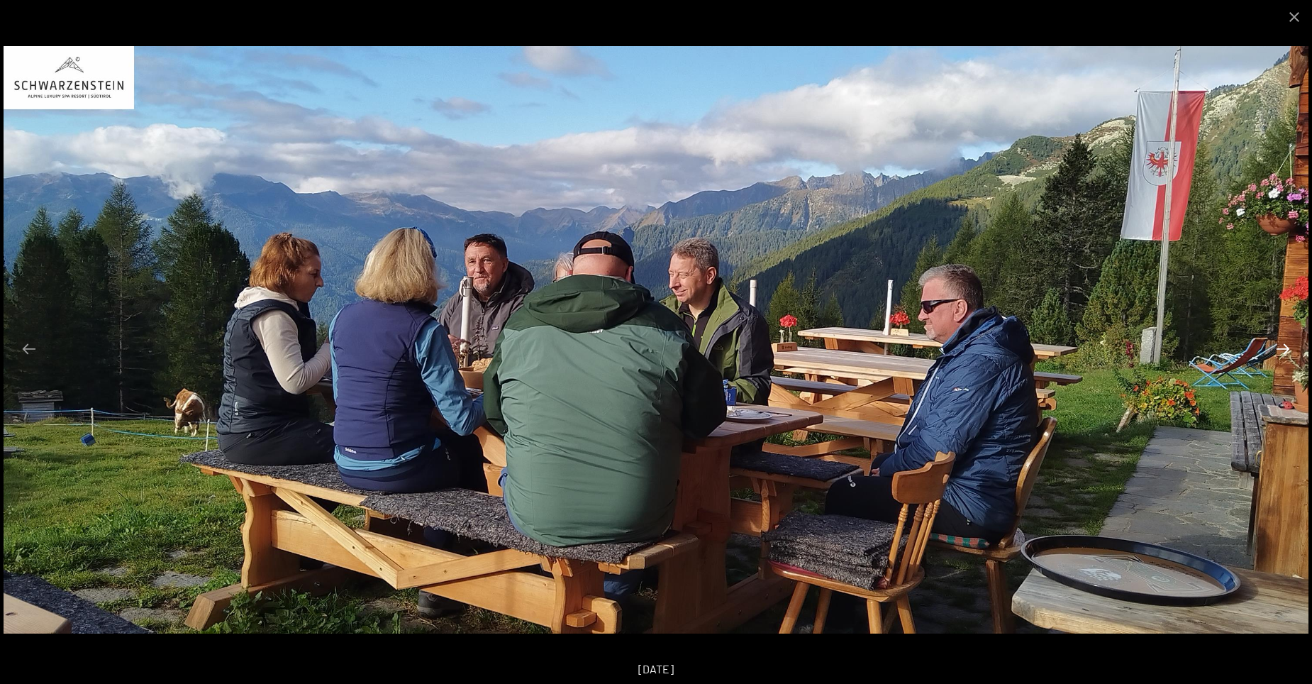
click at [1286, 348] on button "Next slide" at bounding box center [1283, 349] width 30 height 28
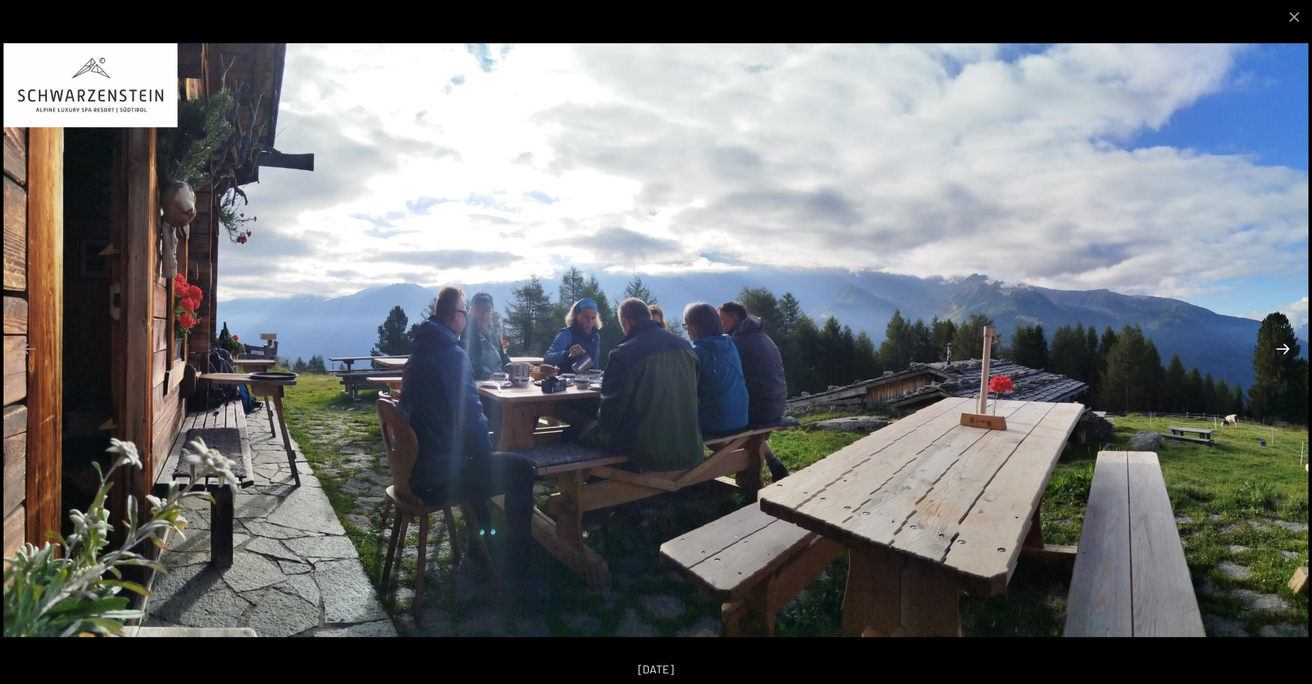
click at [1286, 348] on button "Next slide" at bounding box center [1283, 349] width 30 height 28
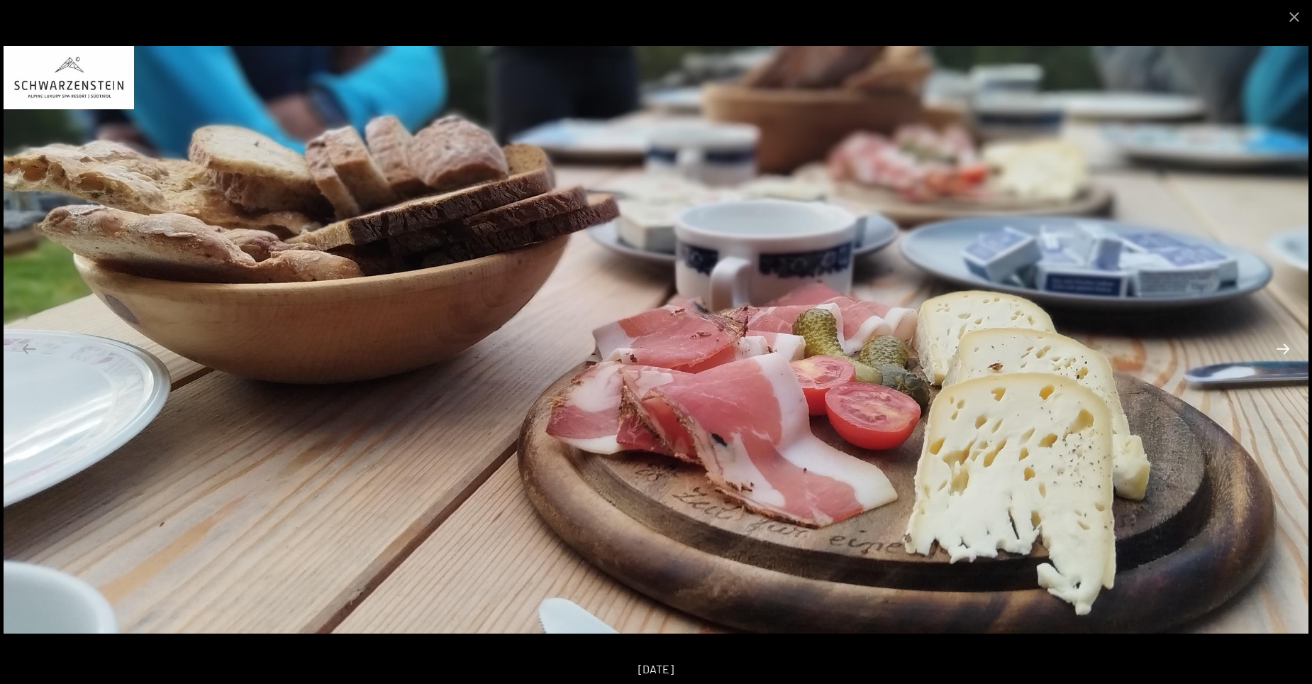
click at [1286, 348] on button "Next slide" at bounding box center [1283, 349] width 30 height 28
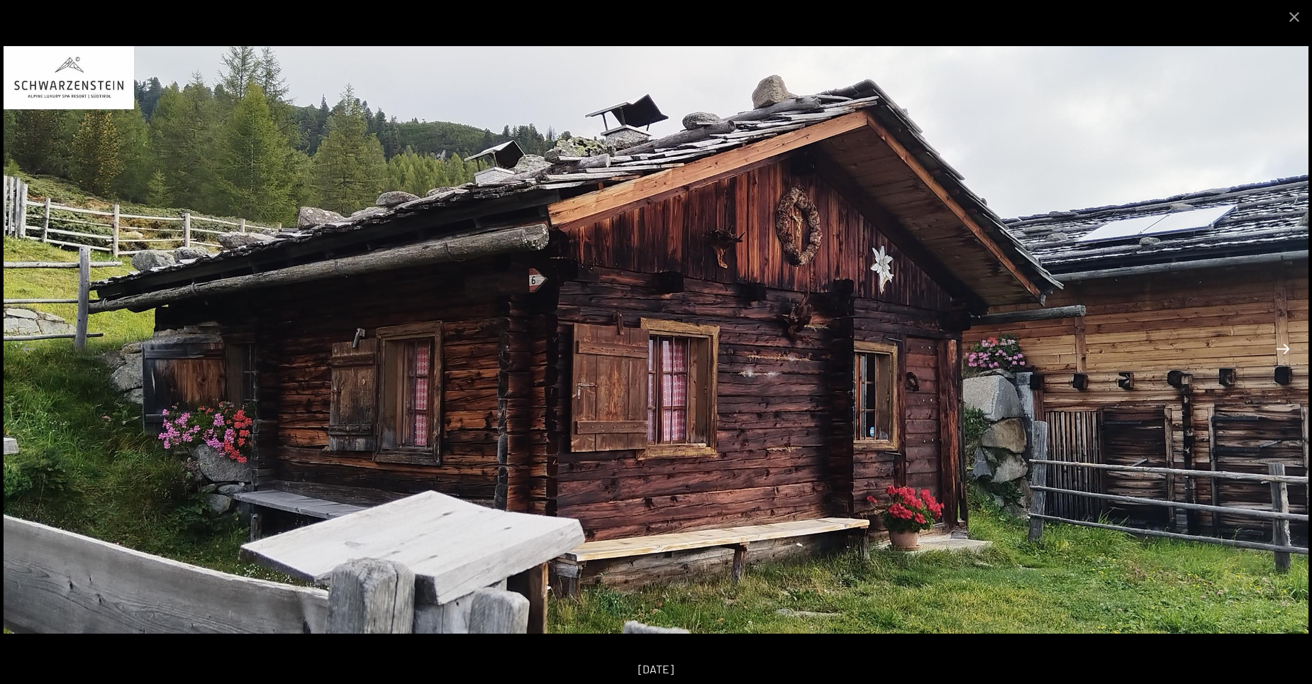
click at [1286, 348] on button "Next slide" at bounding box center [1283, 349] width 30 height 28
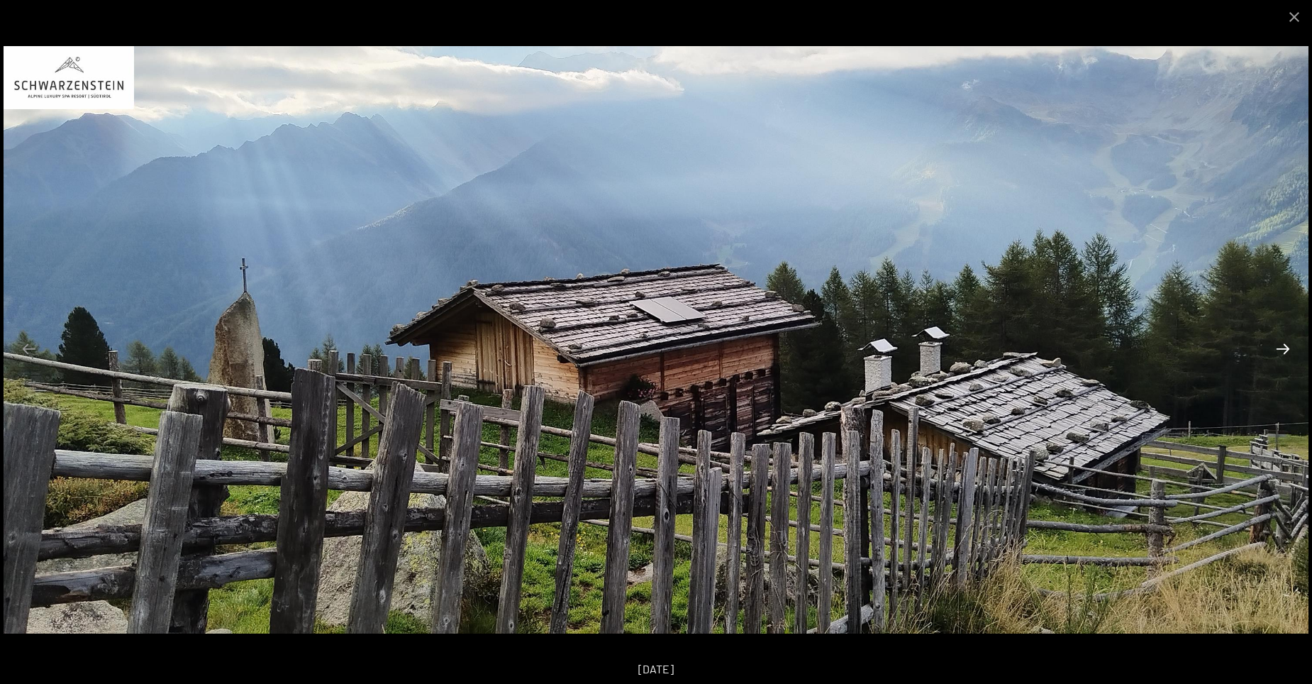
click at [1286, 348] on button "Next slide" at bounding box center [1283, 349] width 30 height 28
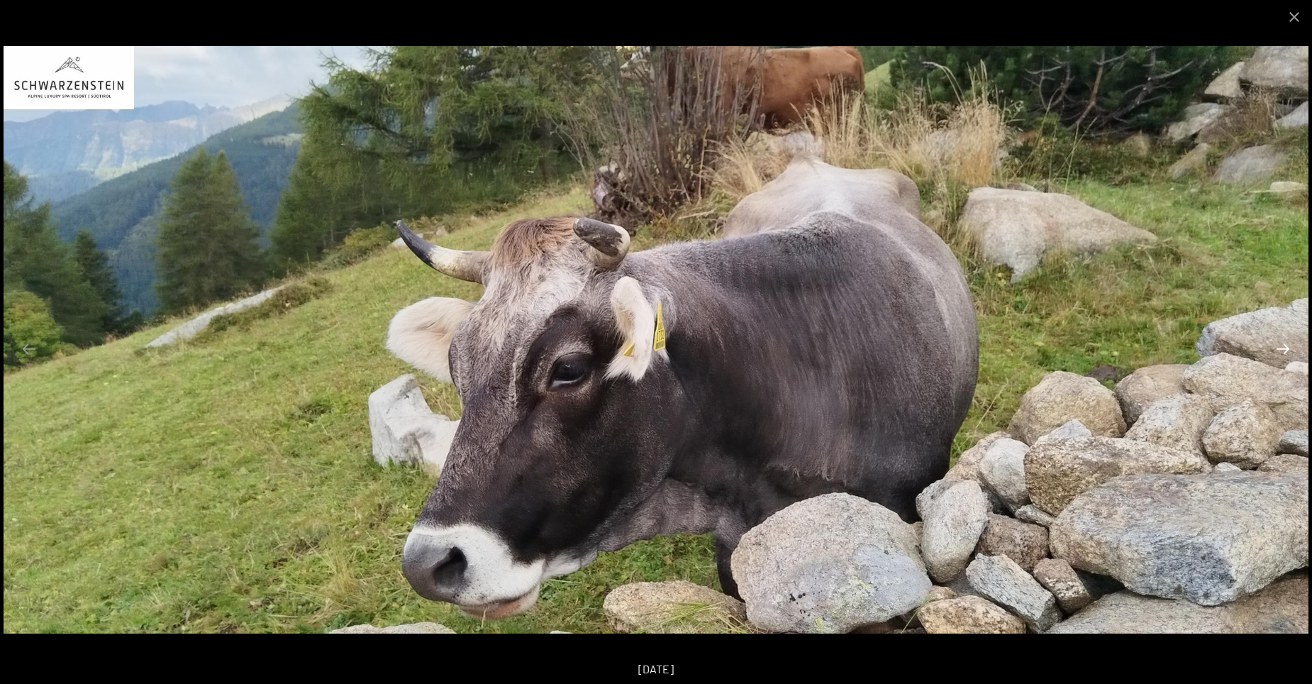
click at [1286, 348] on button "Next slide" at bounding box center [1283, 349] width 30 height 28
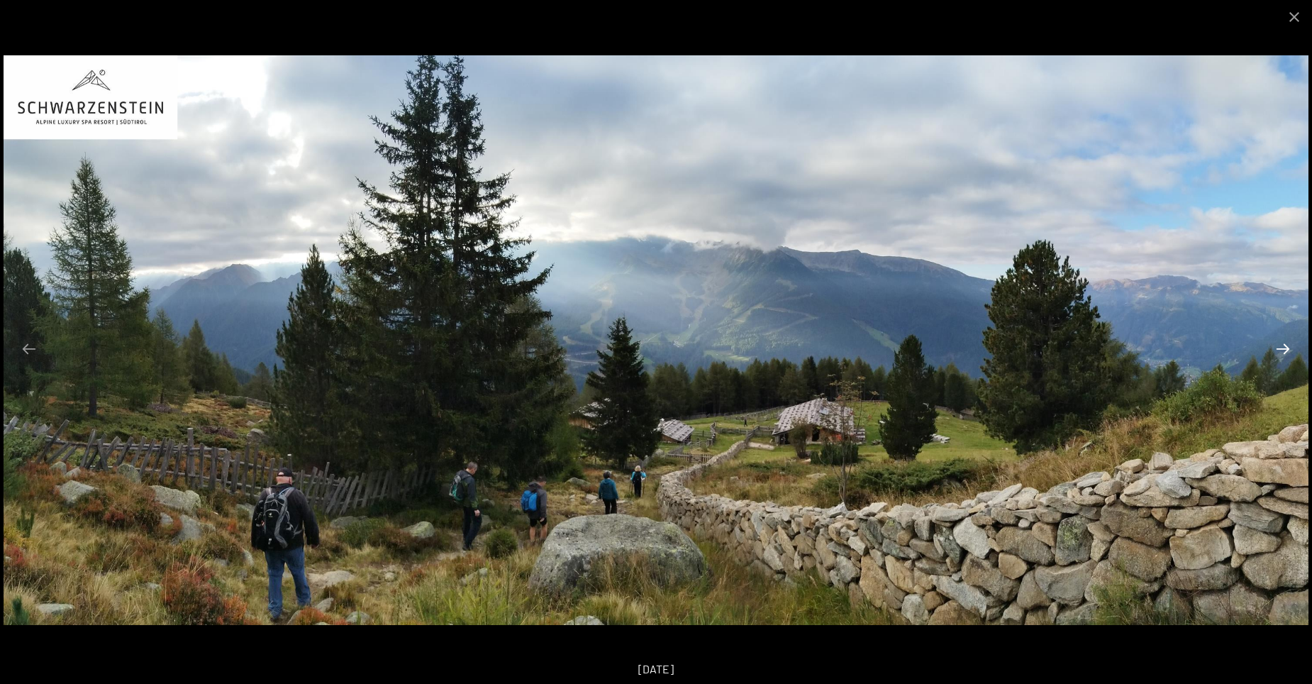
click at [1286, 348] on button "Next slide" at bounding box center [1283, 349] width 30 height 28
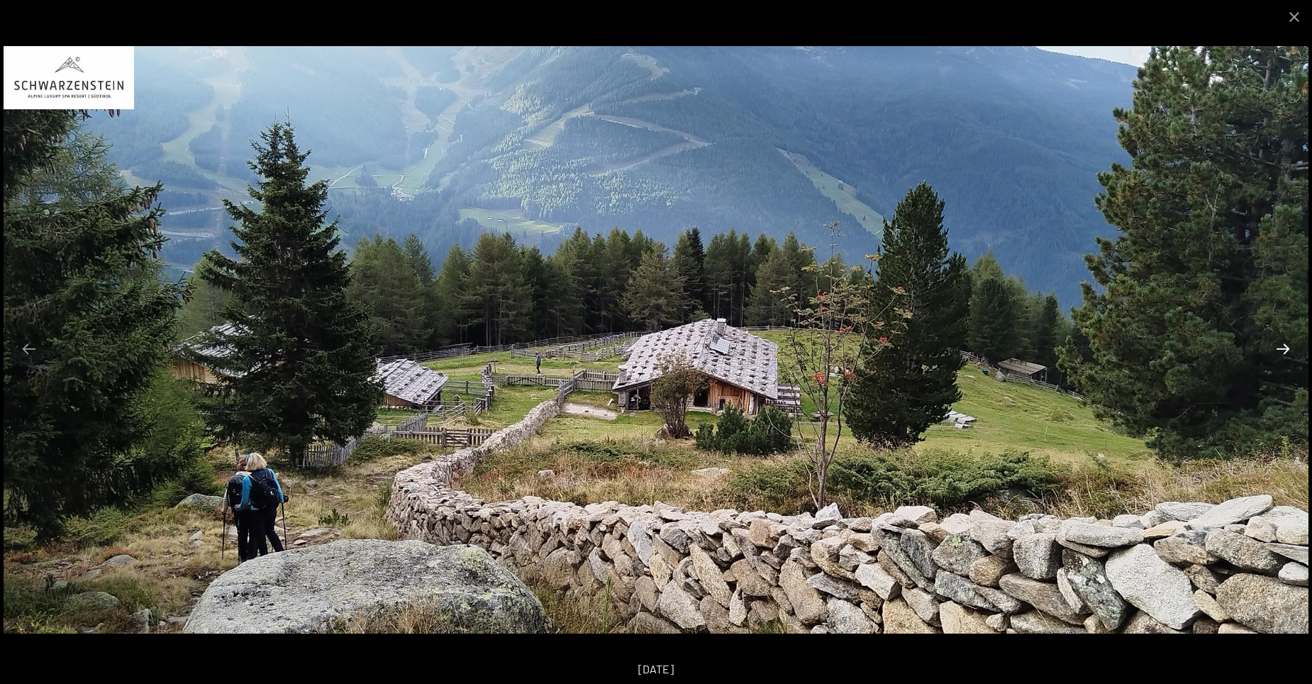
click at [1286, 348] on button "Next slide" at bounding box center [1283, 349] width 30 height 28
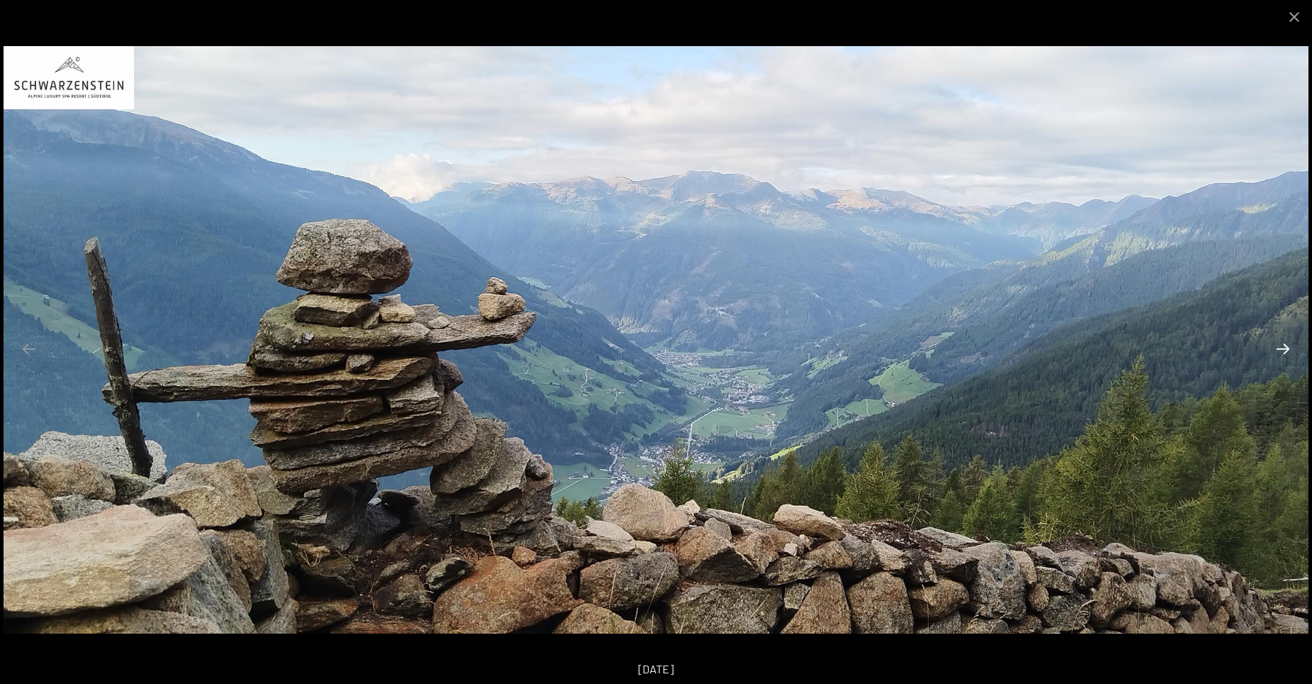
click at [1286, 348] on button "Next slide" at bounding box center [1283, 349] width 30 height 28
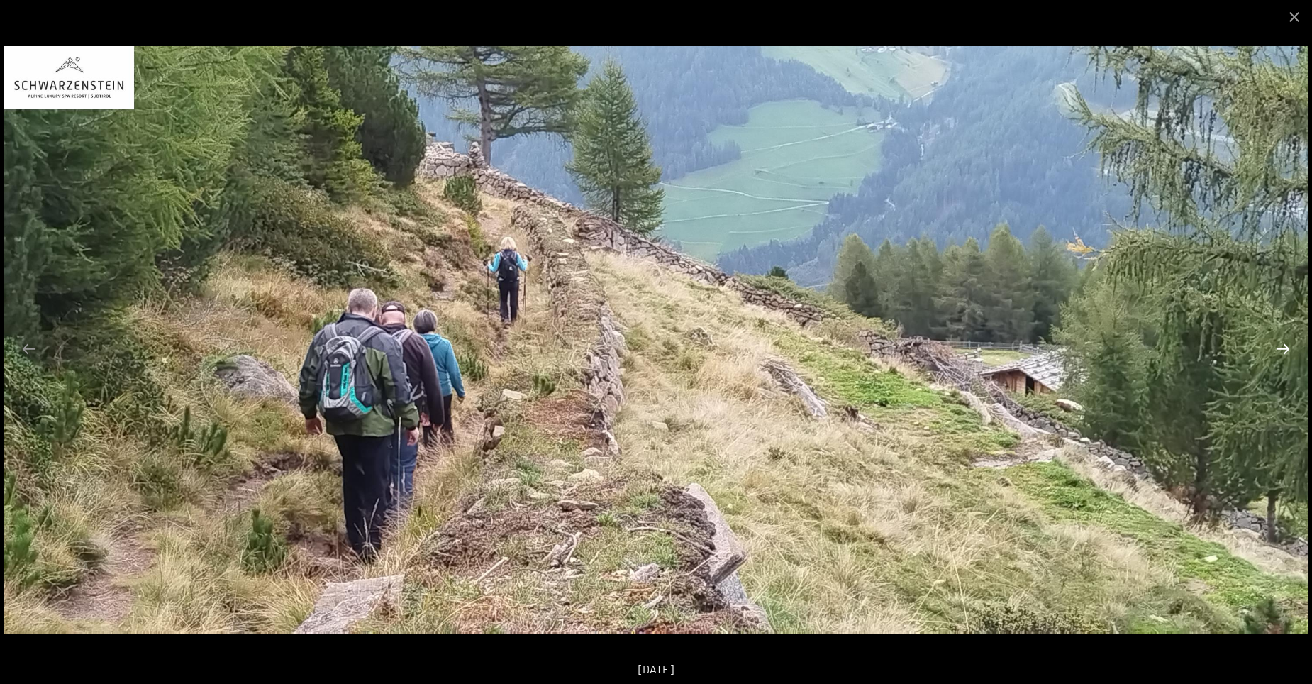
click at [1286, 348] on button "Next slide" at bounding box center [1283, 349] width 30 height 28
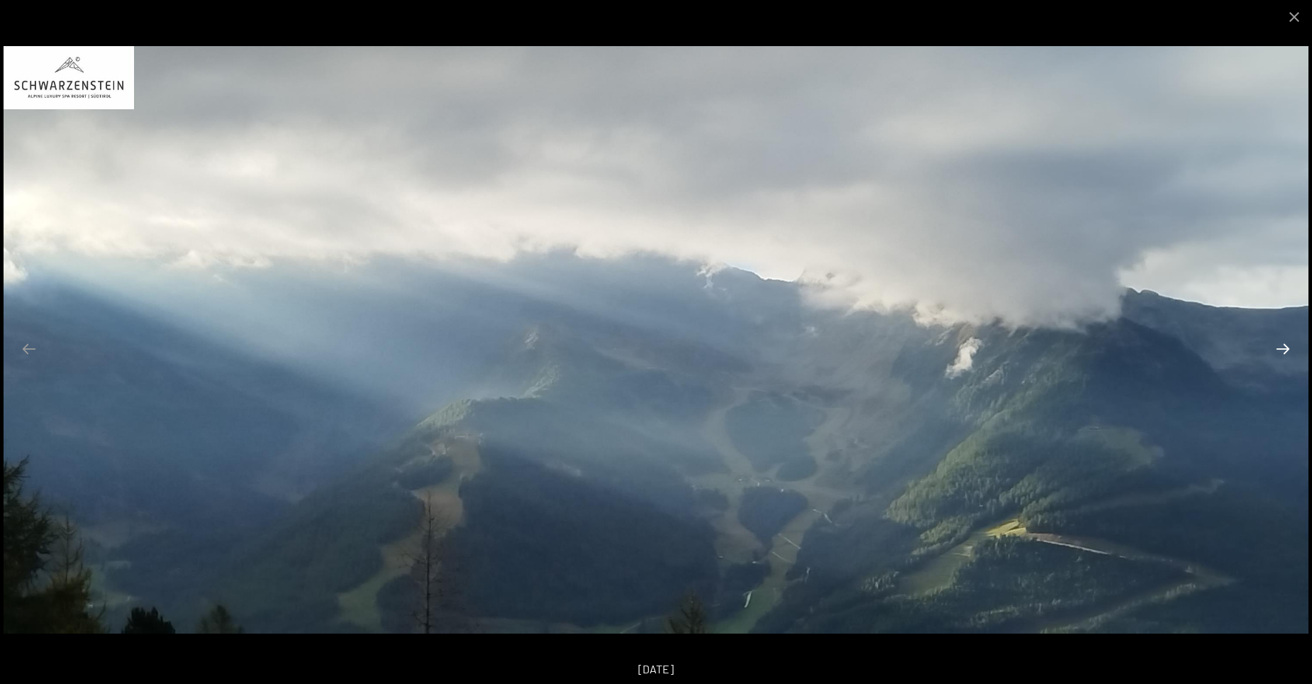
click at [1286, 348] on button "Next slide" at bounding box center [1283, 349] width 30 height 28
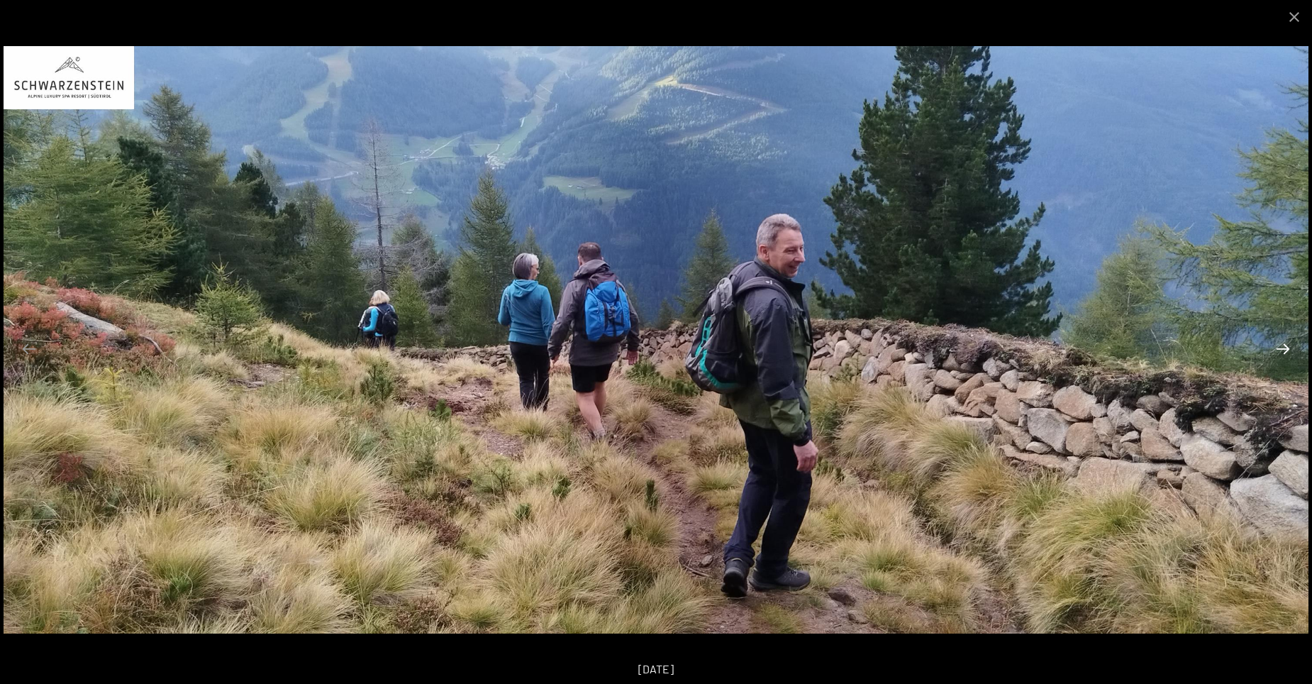
click at [1286, 348] on button "Next slide" at bounding box center [1283, 349] width 30 height 28
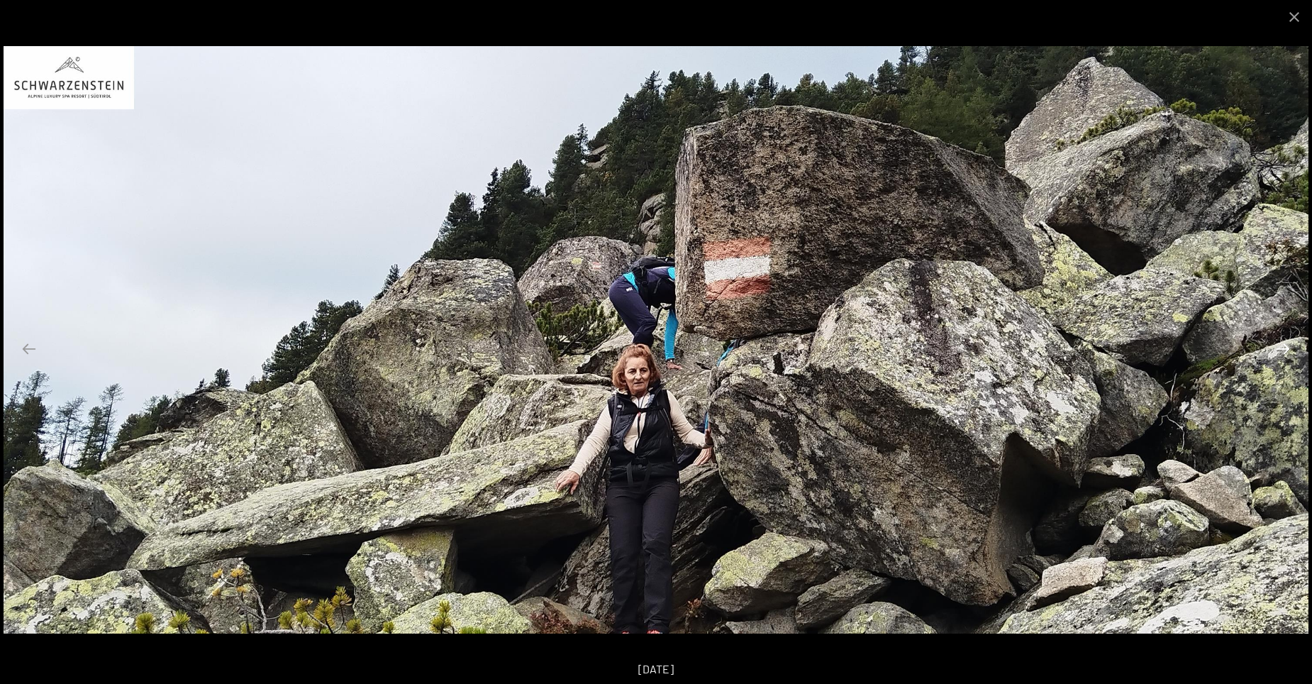
click at [1286, 348] on button "Next slide" at bounding box center [1283, 349] width 30 height 28
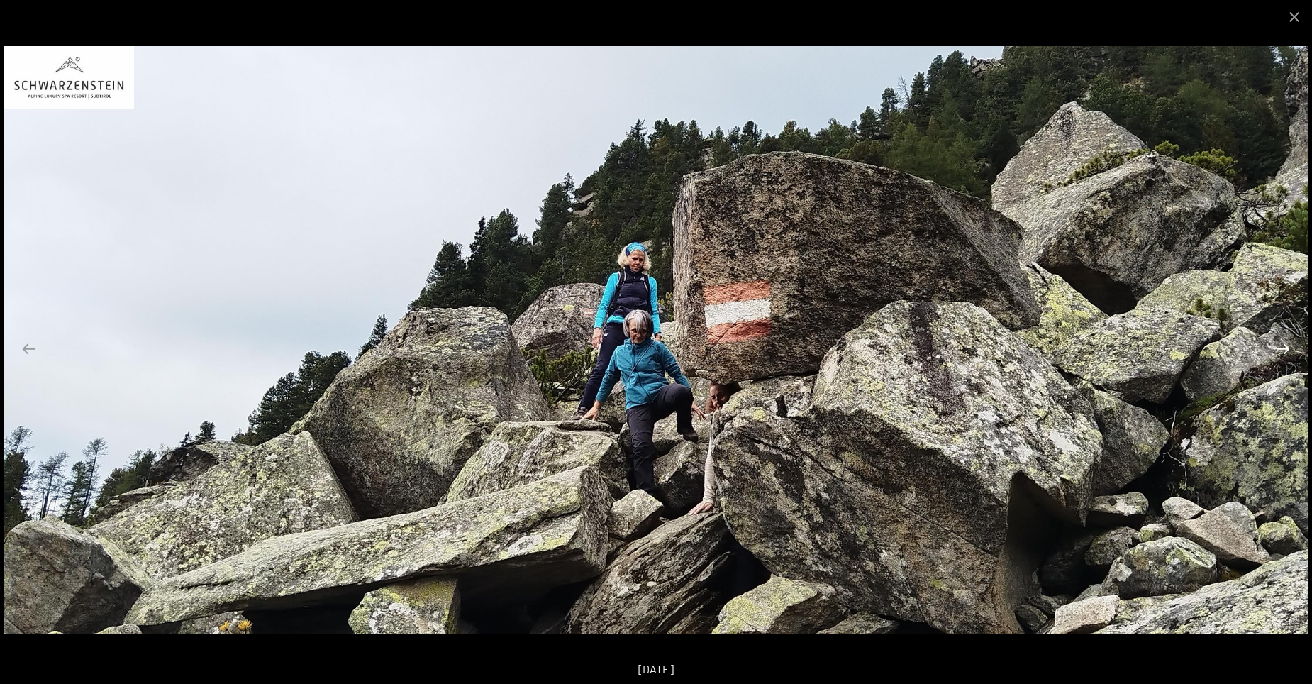
click at [1286, 348] on button "Next slide" at bounding box center [1283, 349] width 30 height 28
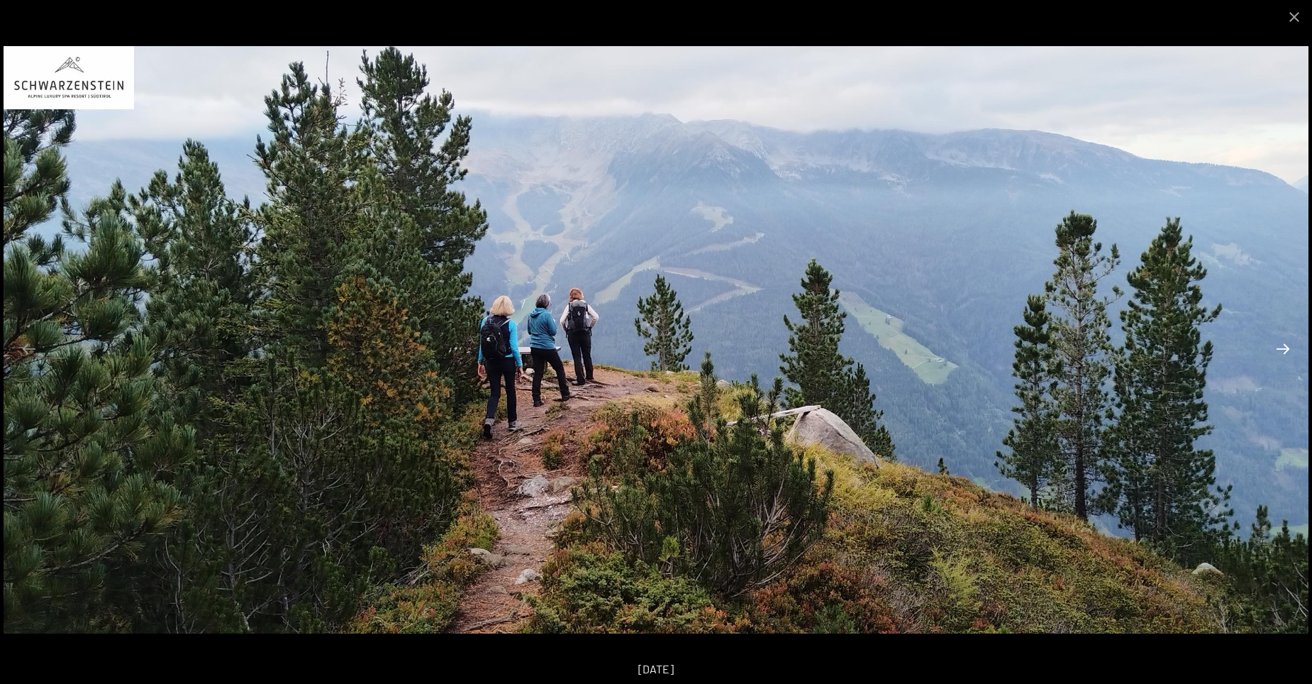
click at [1286, 348] on button "Next slide" at bounding box center [1283, 349] width 30 height 28
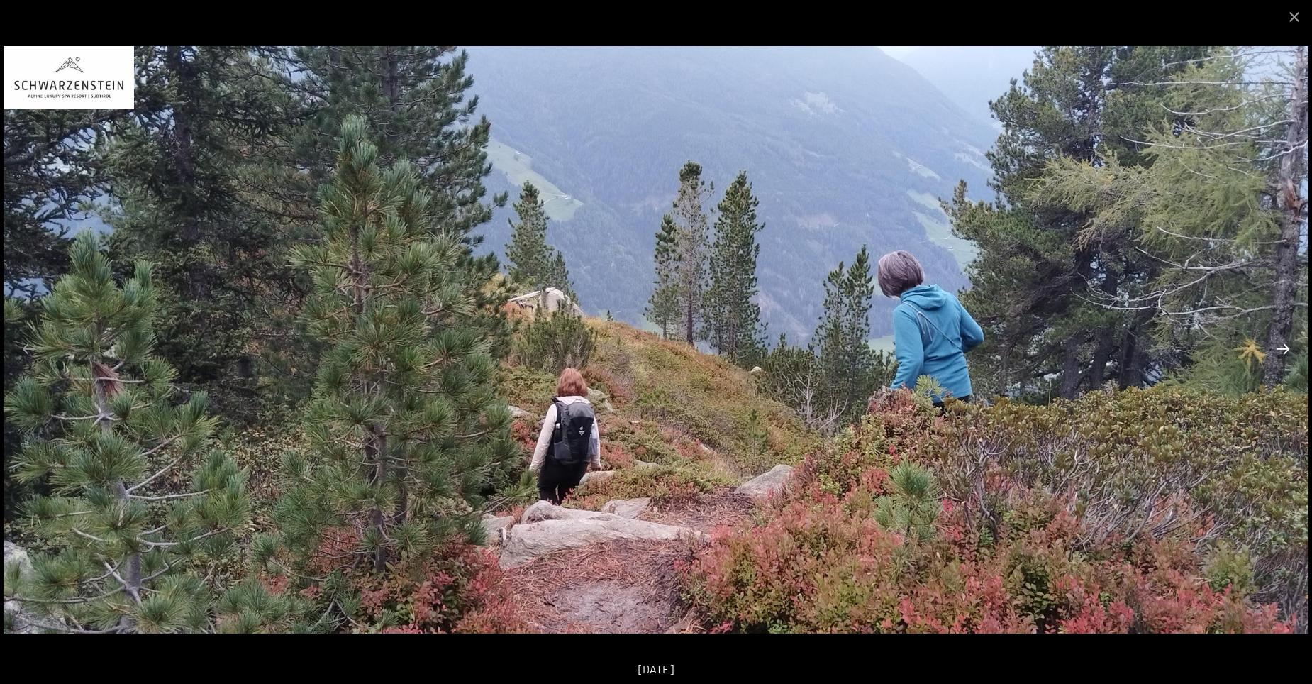
click at [1286, 348] on button "Next slide" at bounding box center [1283, 349] width 30 height 28
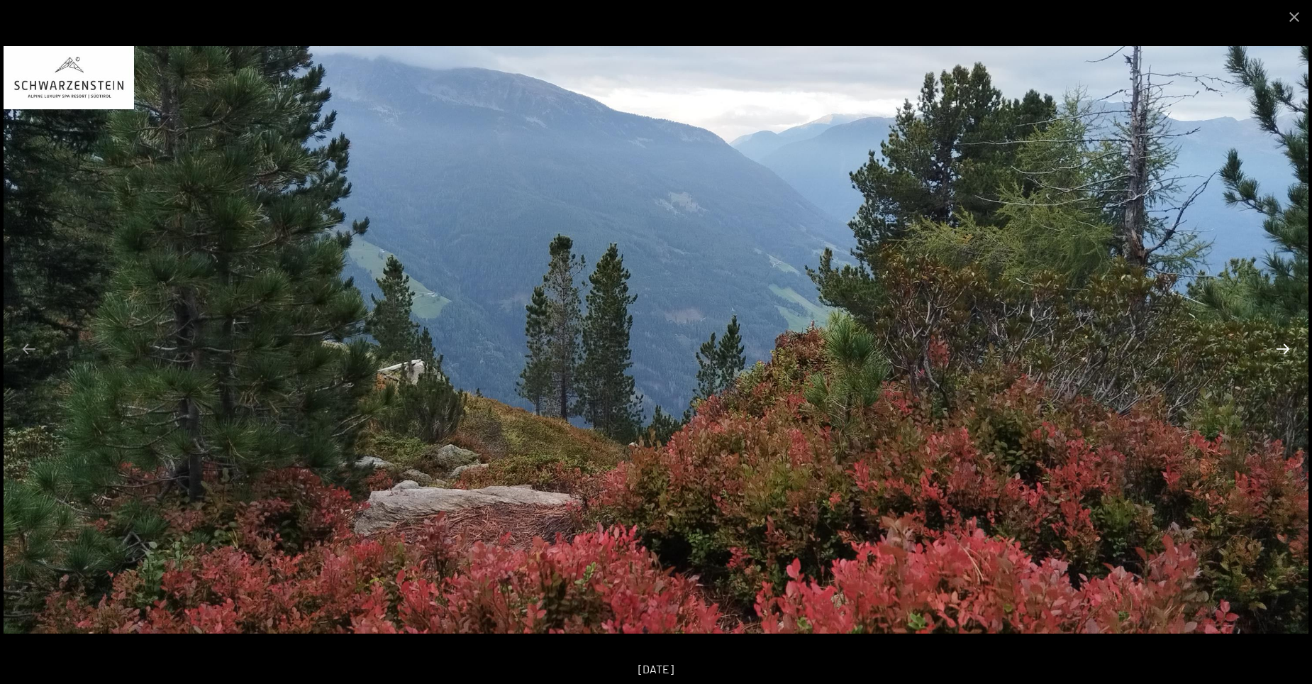
click at [1286, 348] on button "Next slide" at bounding box center [1283, 349] width 30 height 28
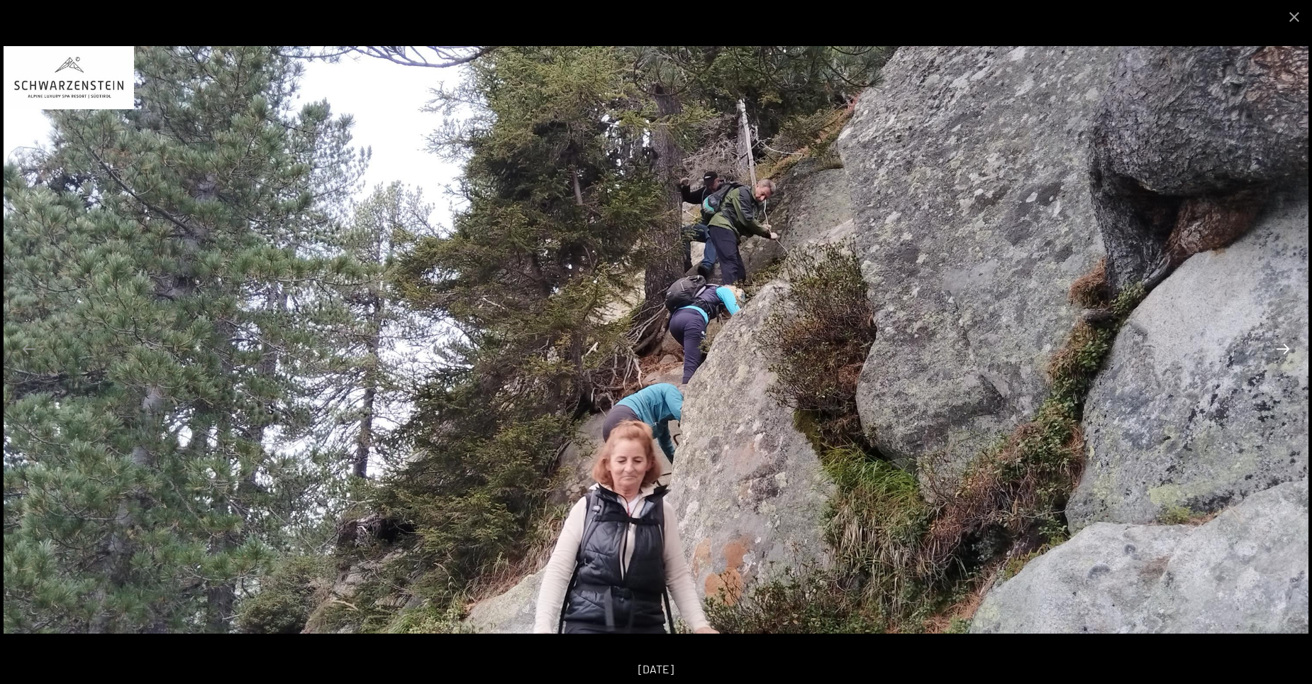
click at [1286, 348] on button "Next slide" at bounding box center [1283, 349] width 30 height 28
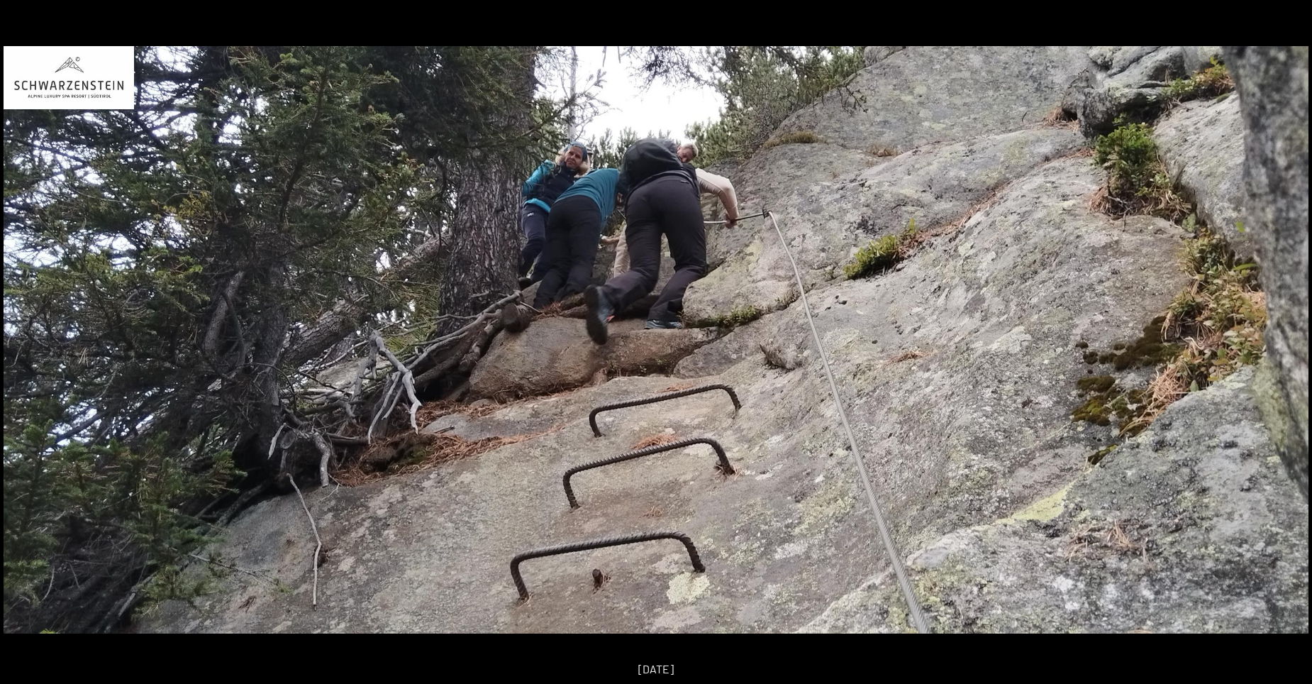
click at [1286, 348] on button "Next slide" at bounding box center [1290, 349] width 30 height 28
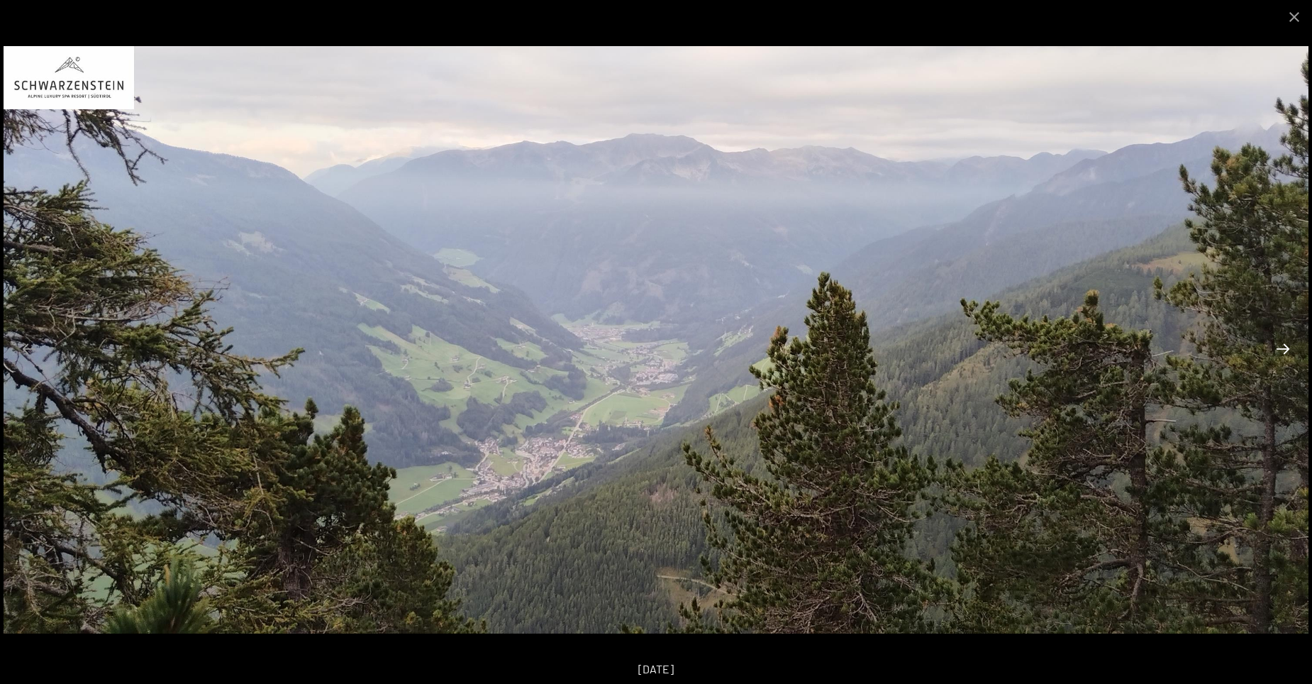
click at [1286, 348] on button "Next slide" at bounding box center [1283, 349] width 30 height 28
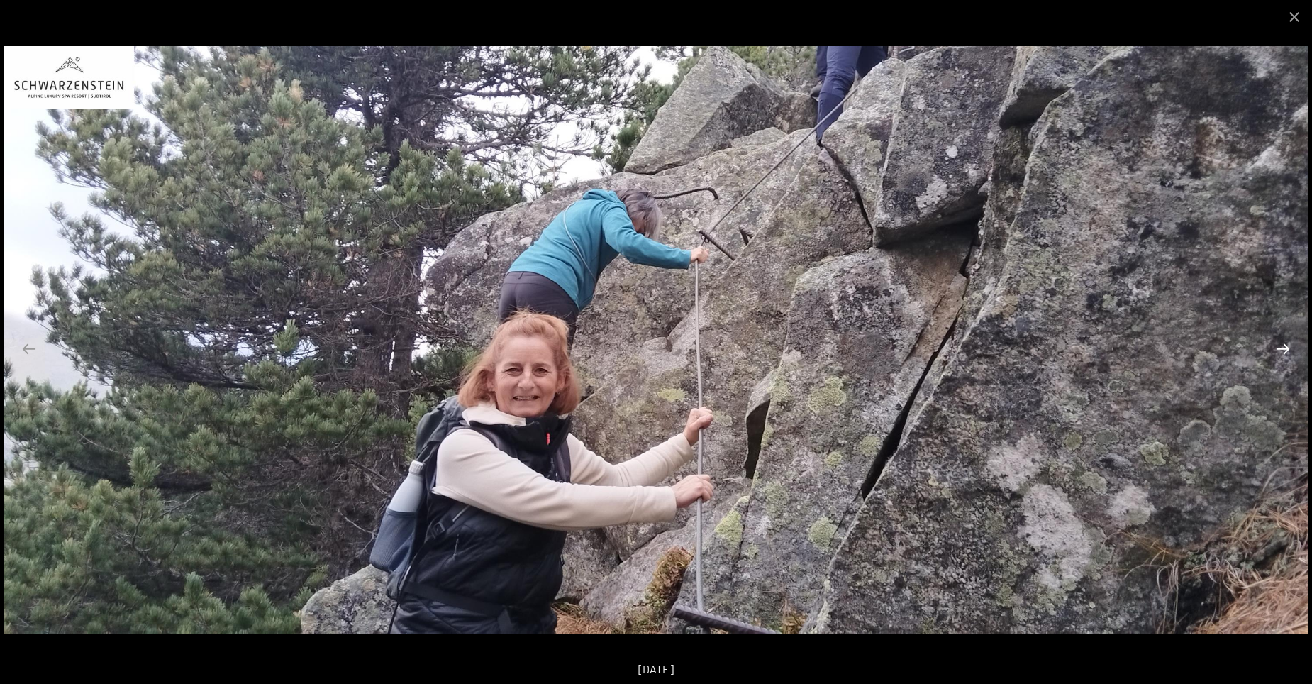
click at [1286, 348] on button "Next slide" at bounding box center [1283, 349] width 30 height 28
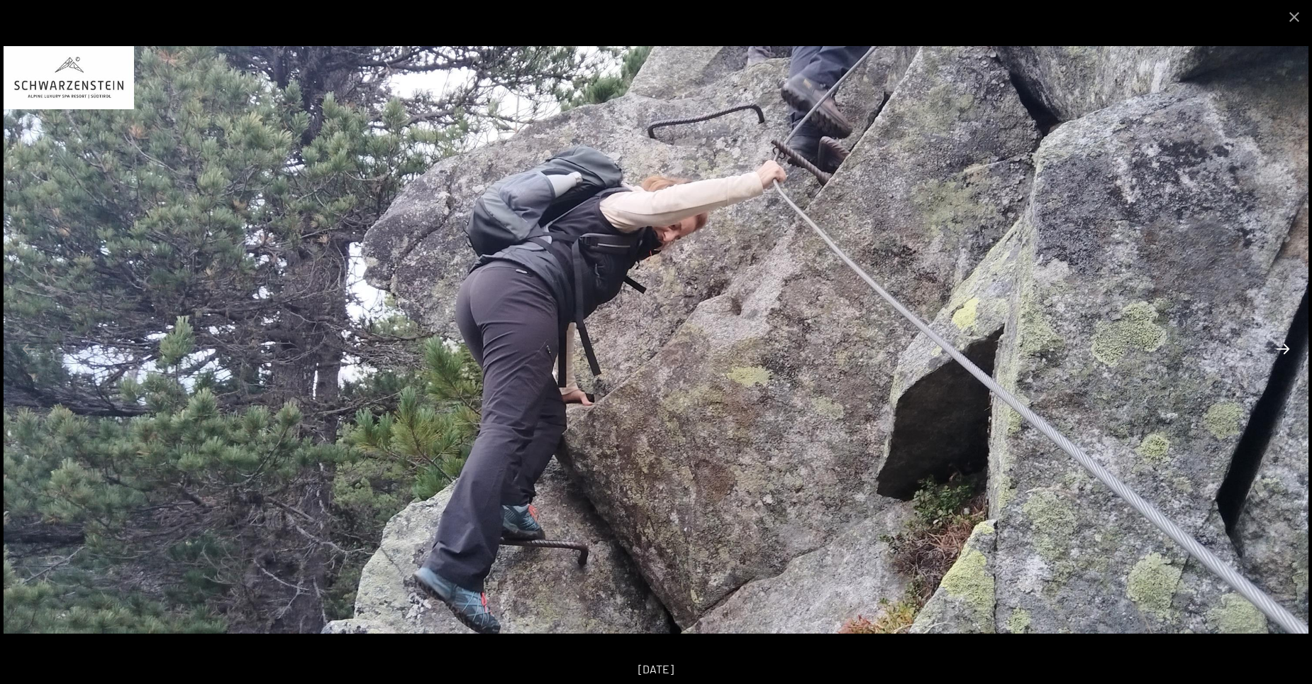
click at [1281, 352] on button "Next slide" at bounding box center [1283, 349] width 30 height 28
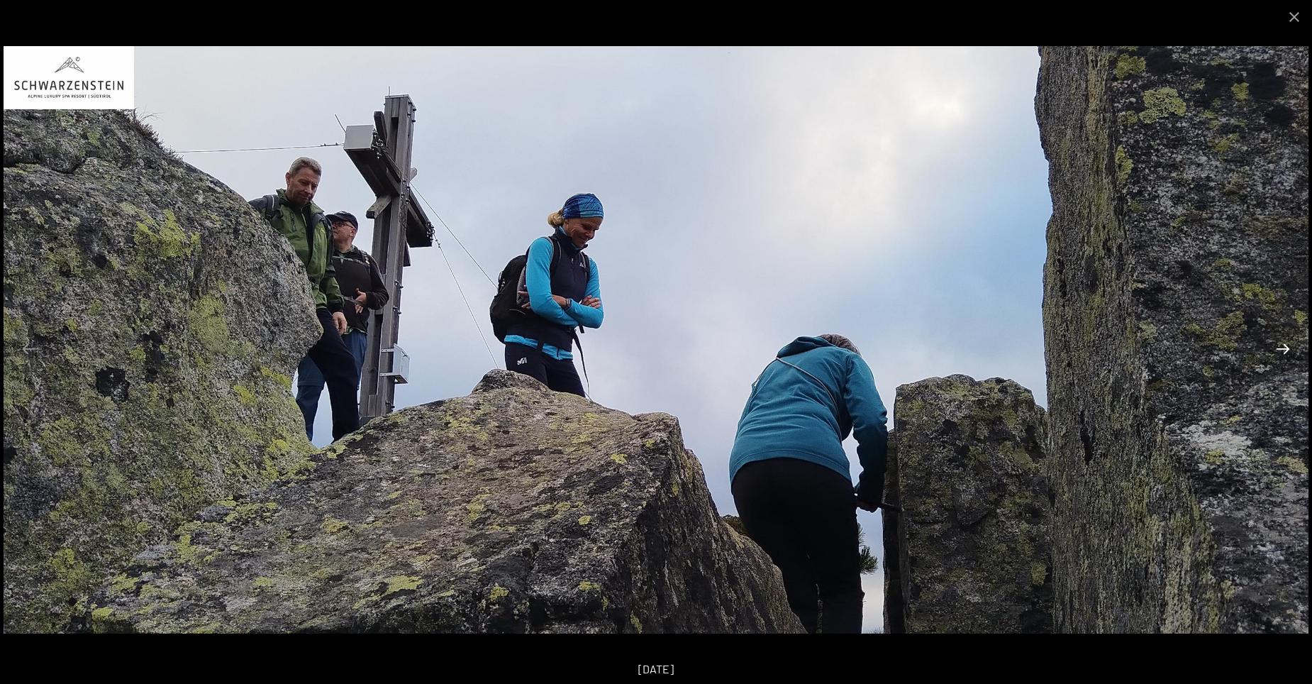
click at [1281, 352] on button "Next slide" at bounding box center [1283, 349] width 30 height 28
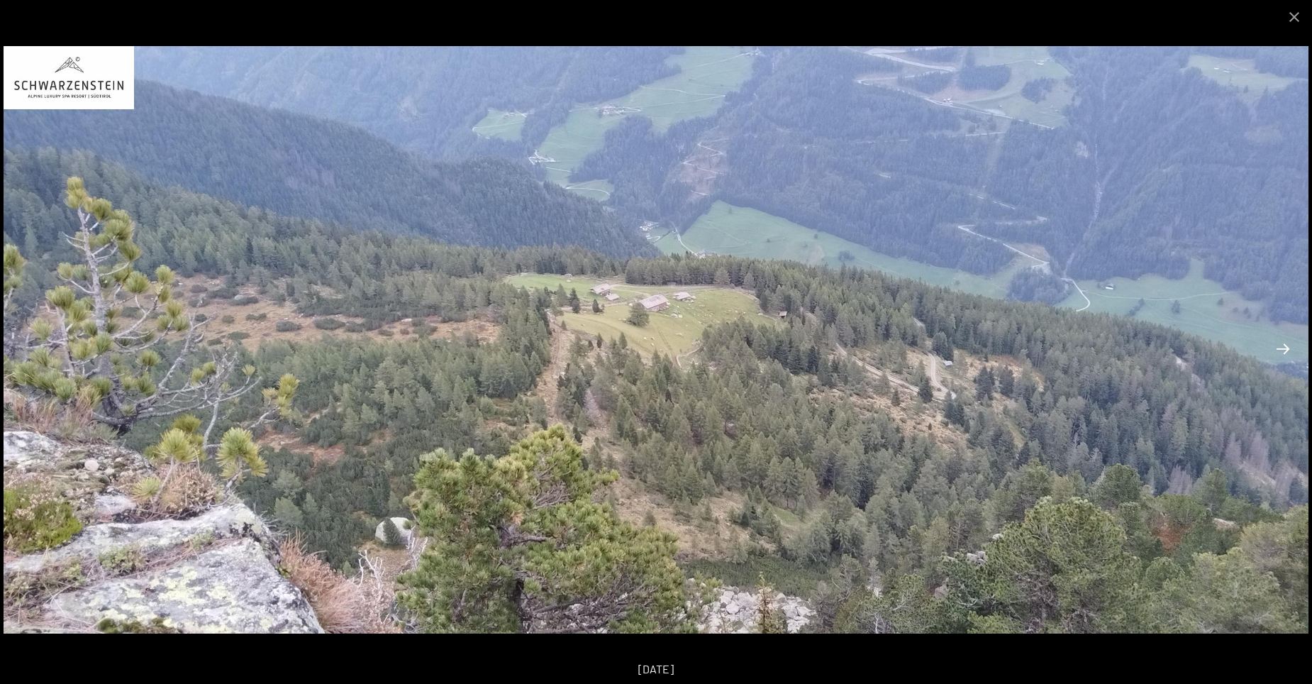
click at [1281, 352] on button "Next slide" at bounding box center [1283, 349] width 30 height 28
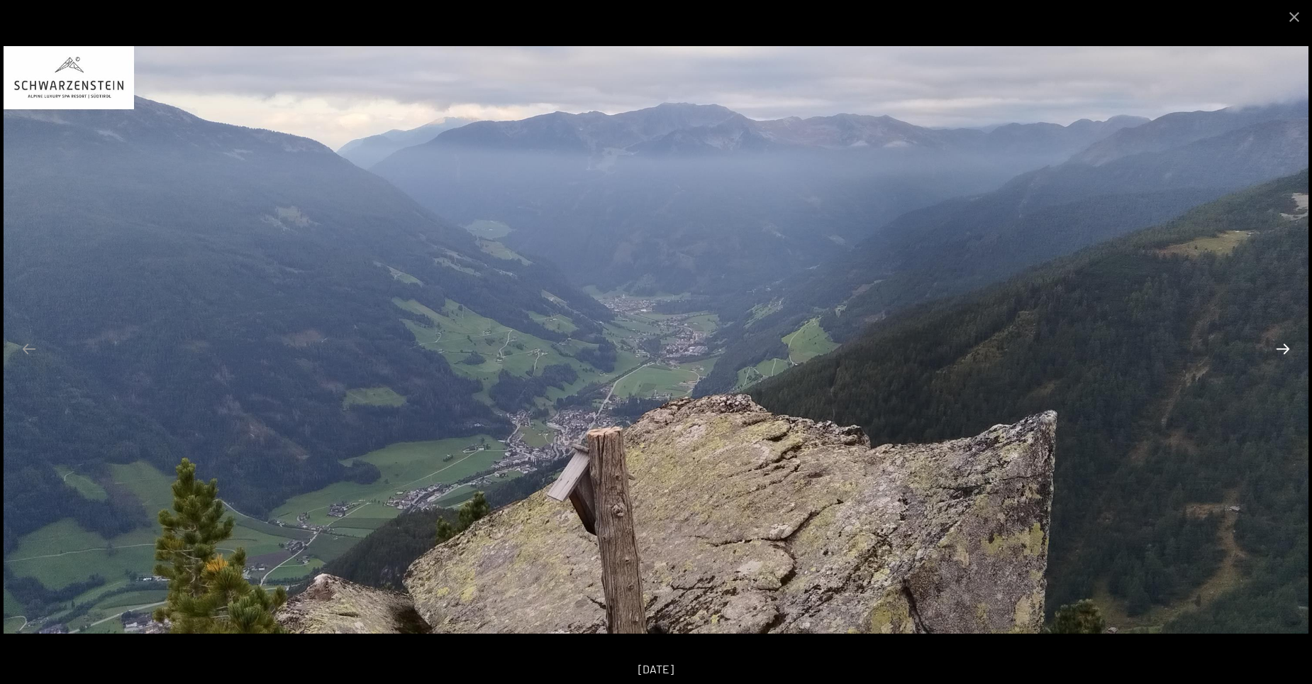
click at [1281, 352] on button "Next slide" at bounding box center [1283, 349] width 30 height 28
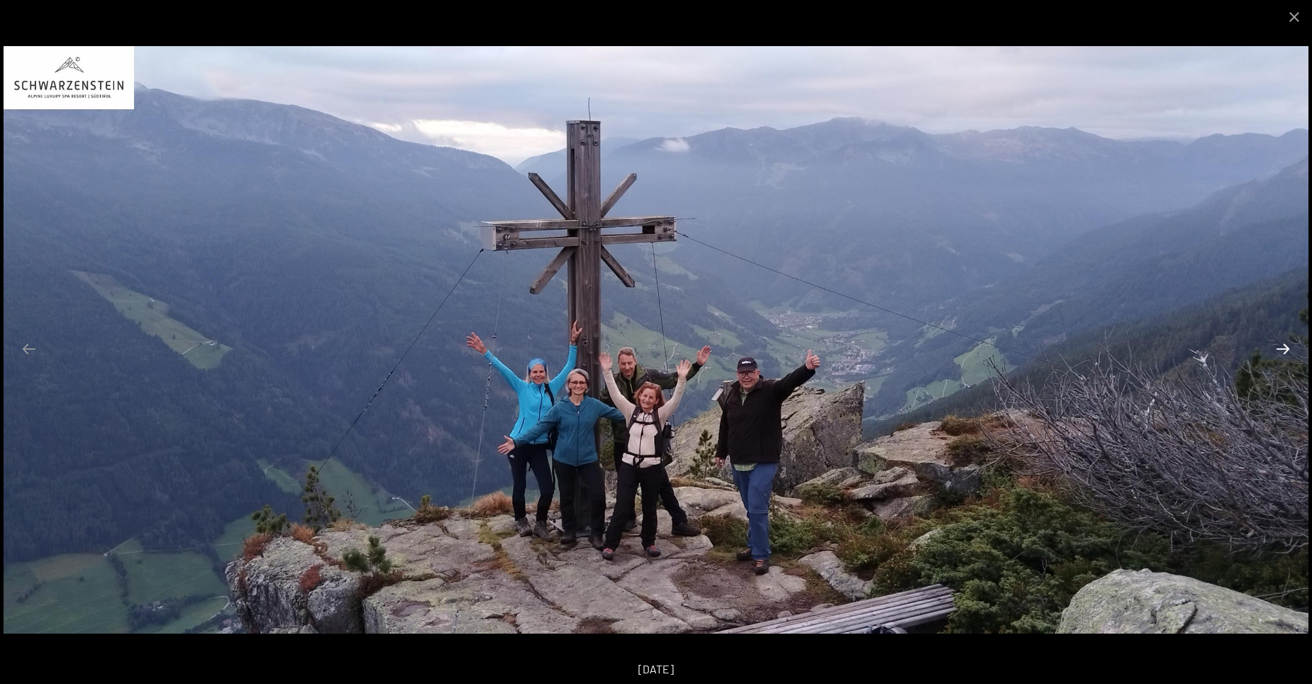
click at [1281, 352] on button "Next slide" at bounding box center [1283, 349] width 30 height 28
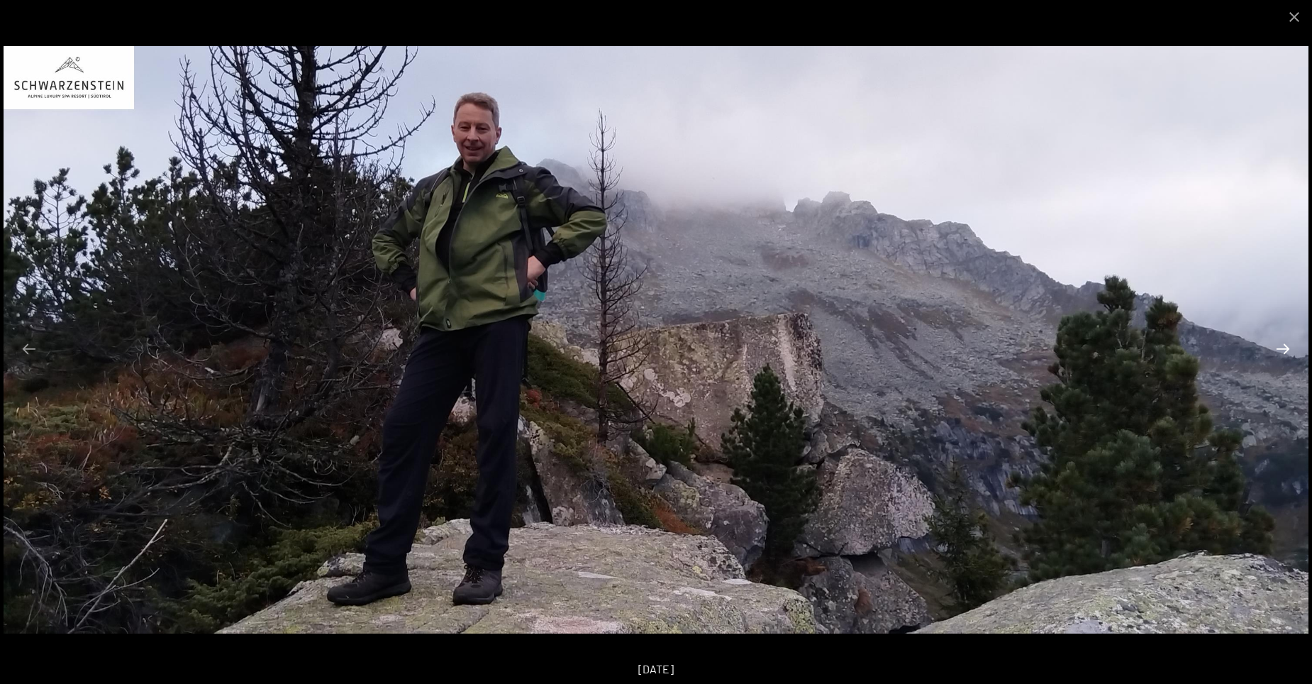
click at [1281, 352] on button "Next slide" at bounding box center [1283, 349] width 30 height 28
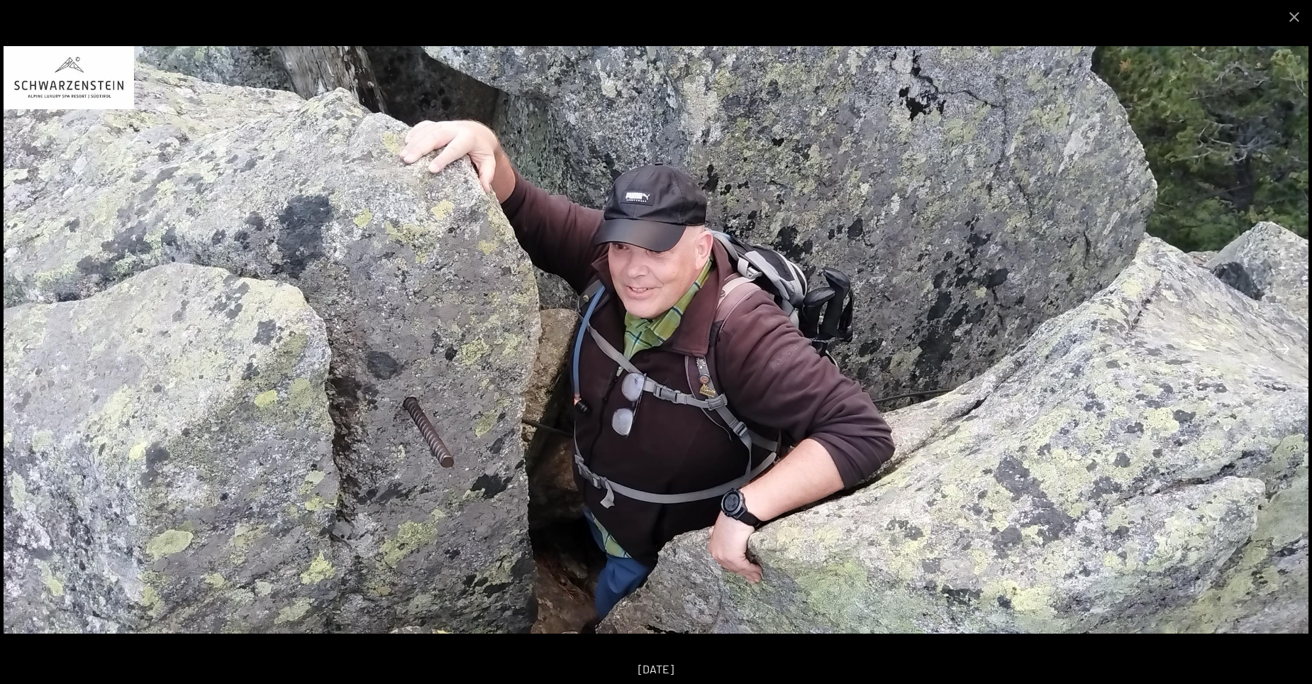
click at [1281, 352] on button "Next slide" at bounding box center [1283, 349] width 30 height 28
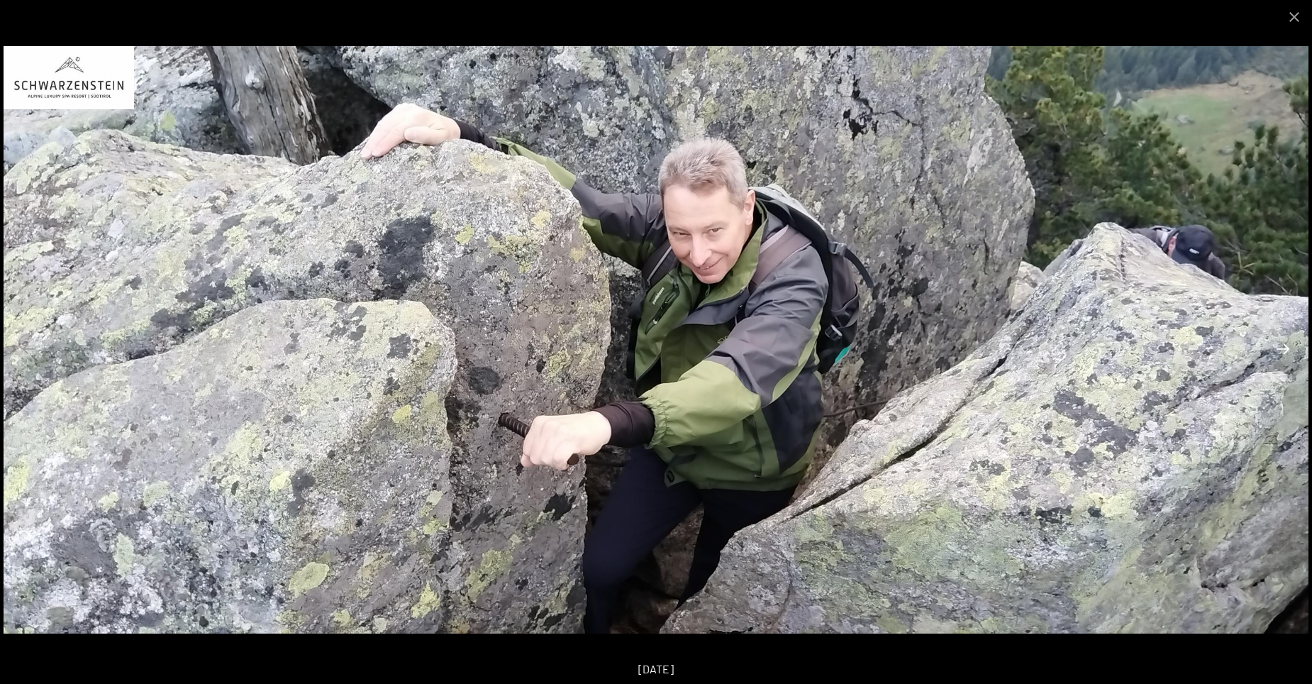
click at [1281, 352] on button "Next slide" at bounding box center [1283, 349] width 30 height 28
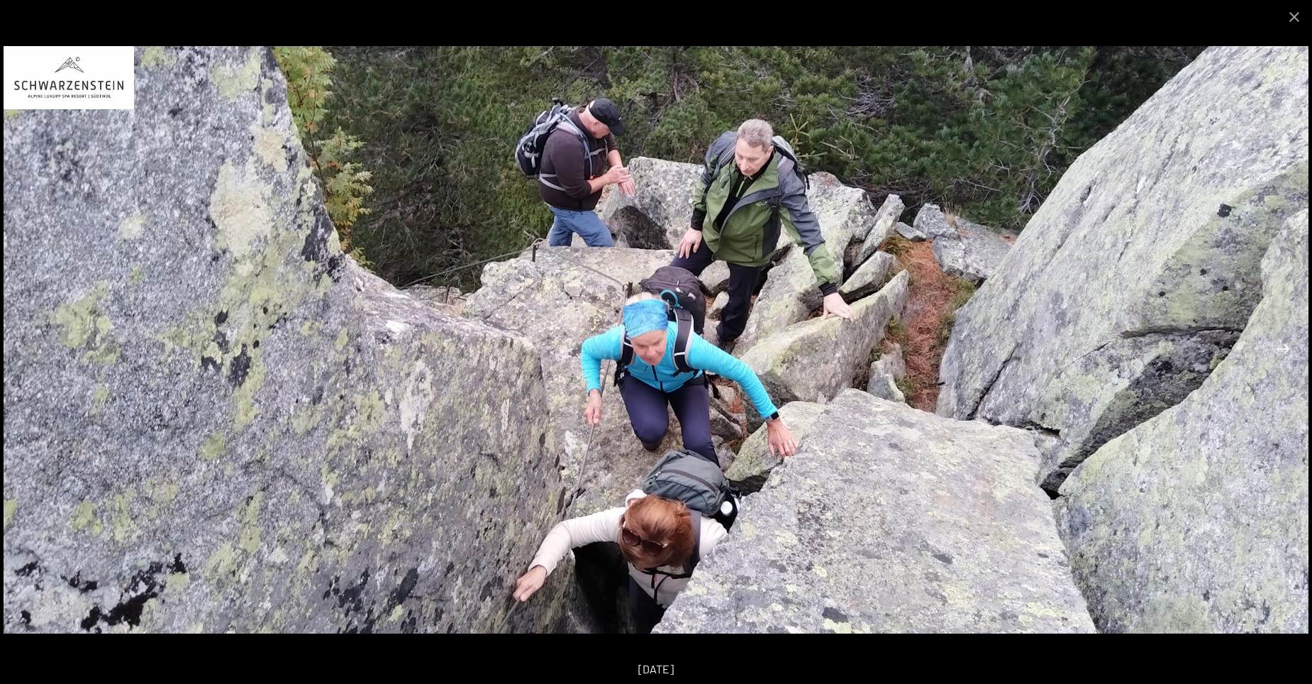
click at [1281, 352] on button "Next slide" at bounding box center [1283, 349] width 30 height 28
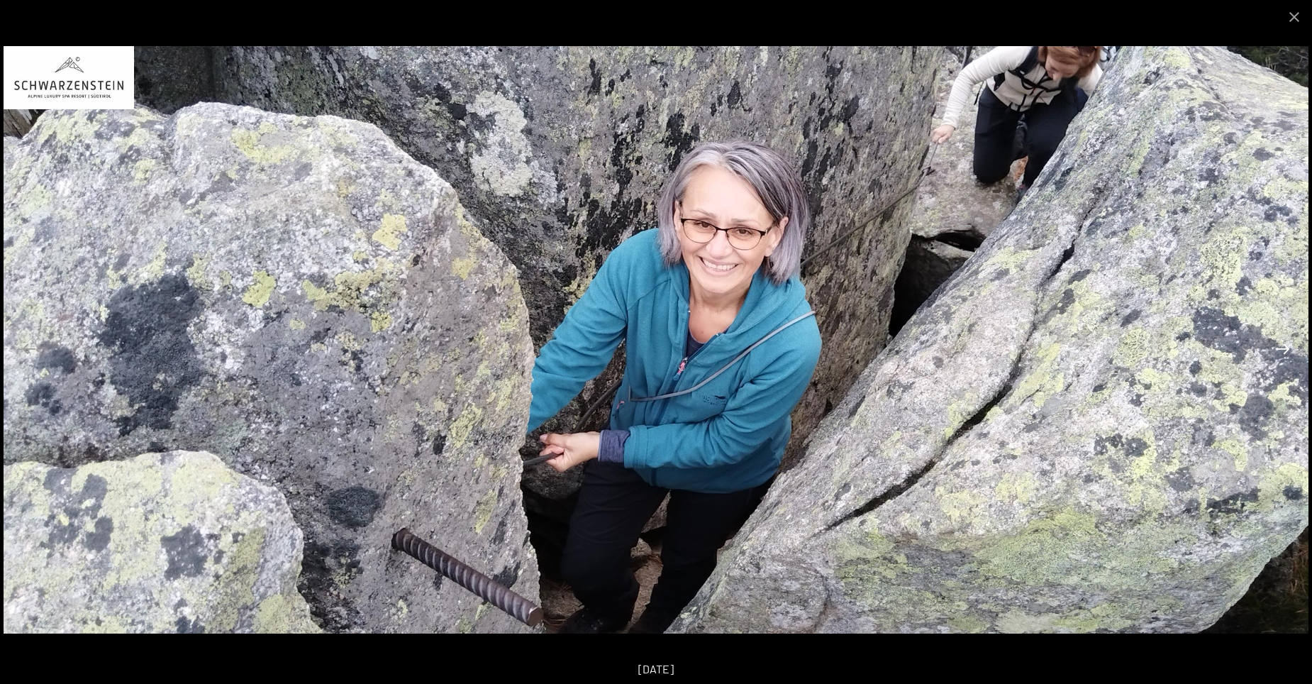
click at [1281, 352] on button "Next slide" at bounding box center [1283, 349] width 30 height 28
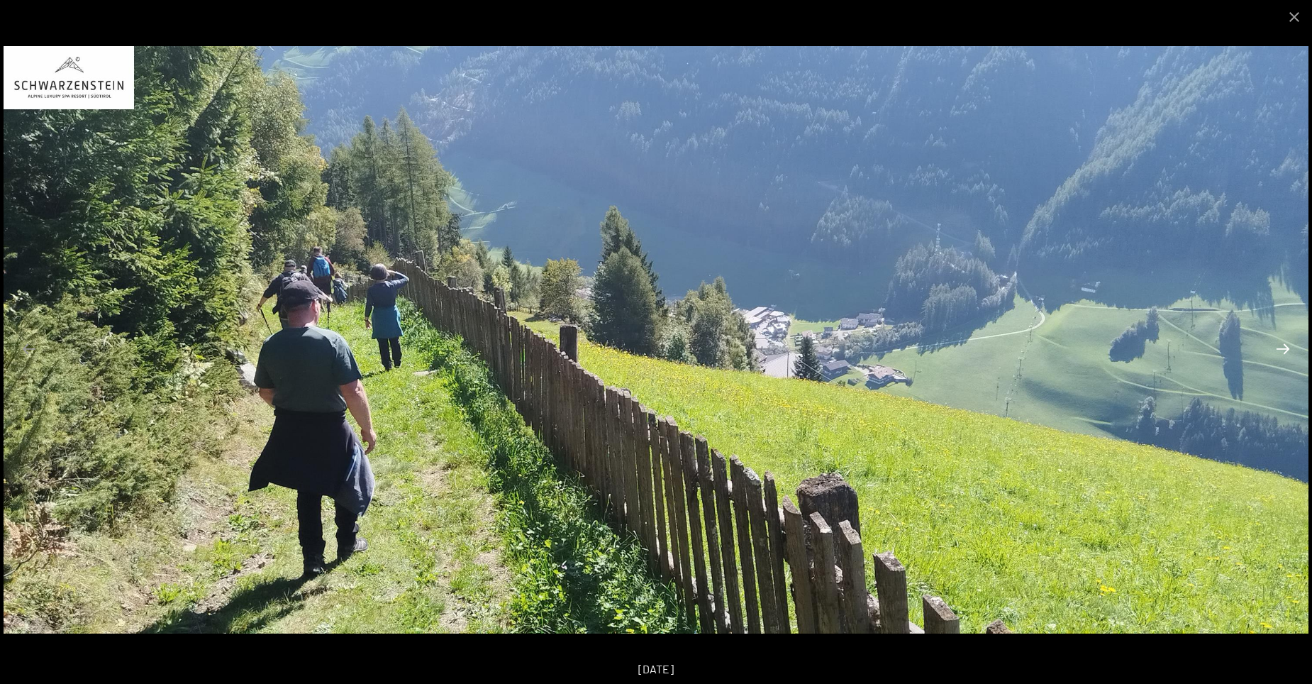
click at [1281, 352] on button "Next slide" at bounding box center [1283, 349] width 30 height 28
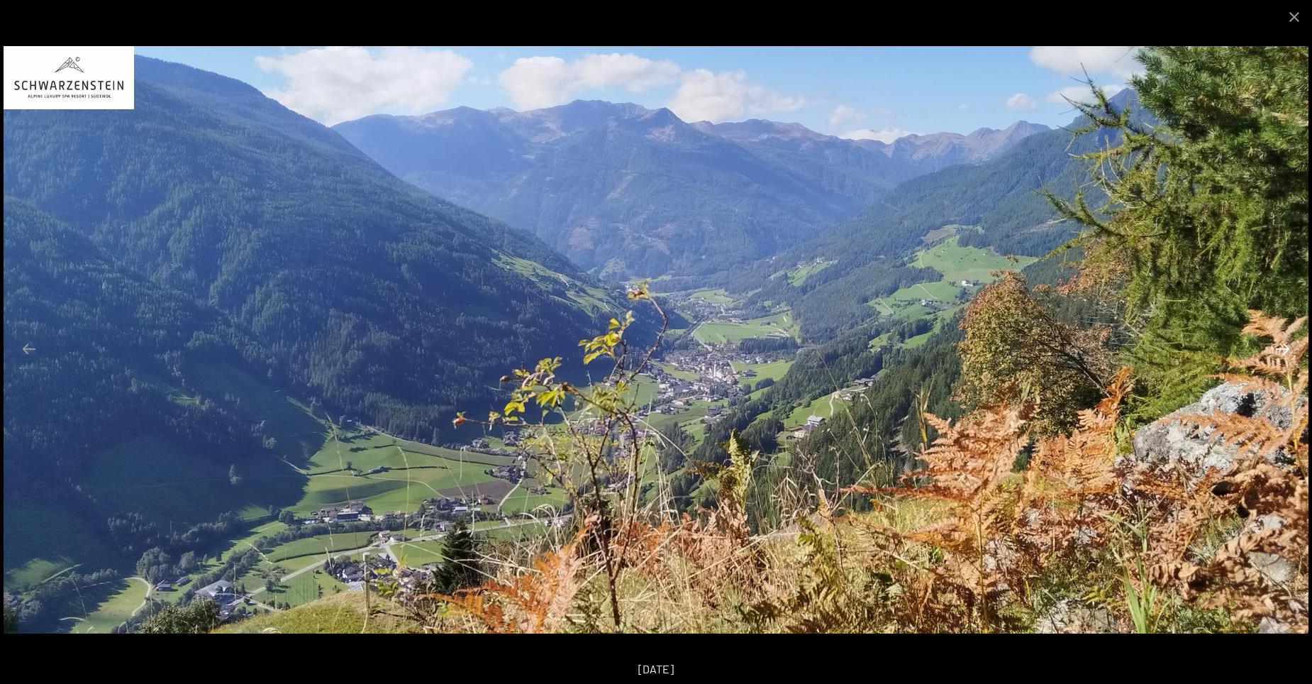
click at [1281, 352] on button "Next slide" at bounding box center [1283, 349] width 30 height 28
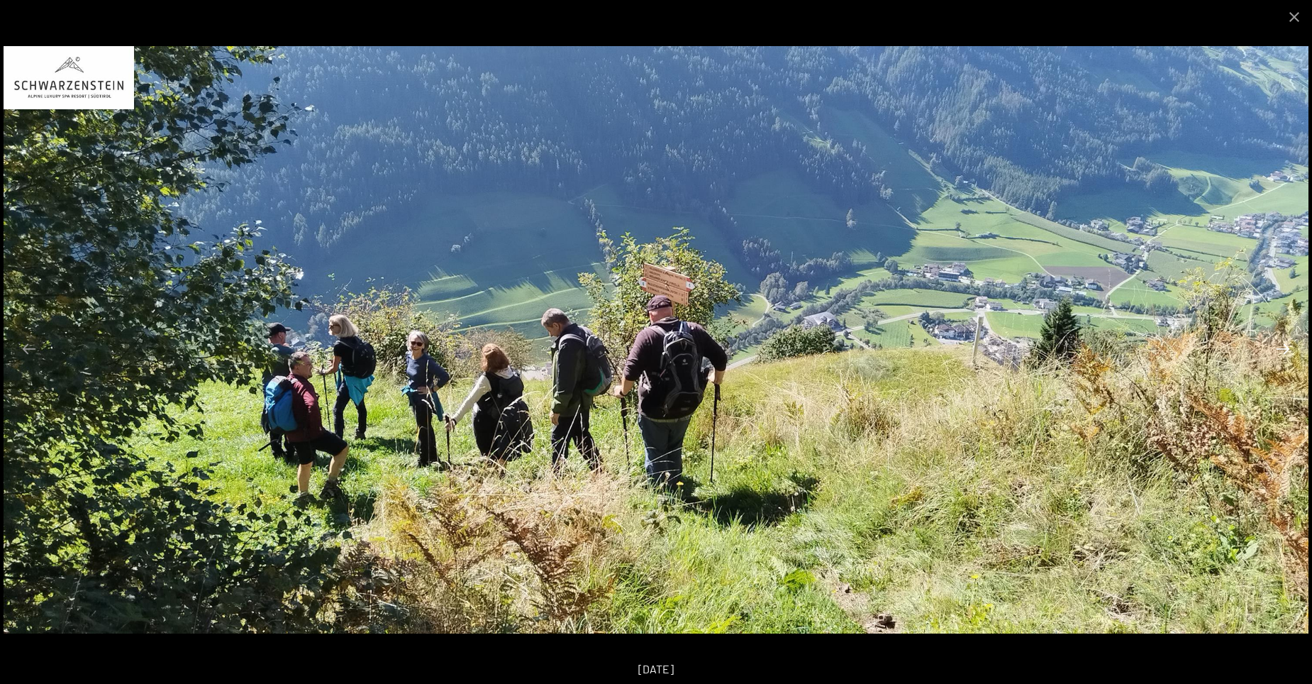
click at [1281, 352] on button "Next slide" at bounding box center [1283, 349] width 30 height 28
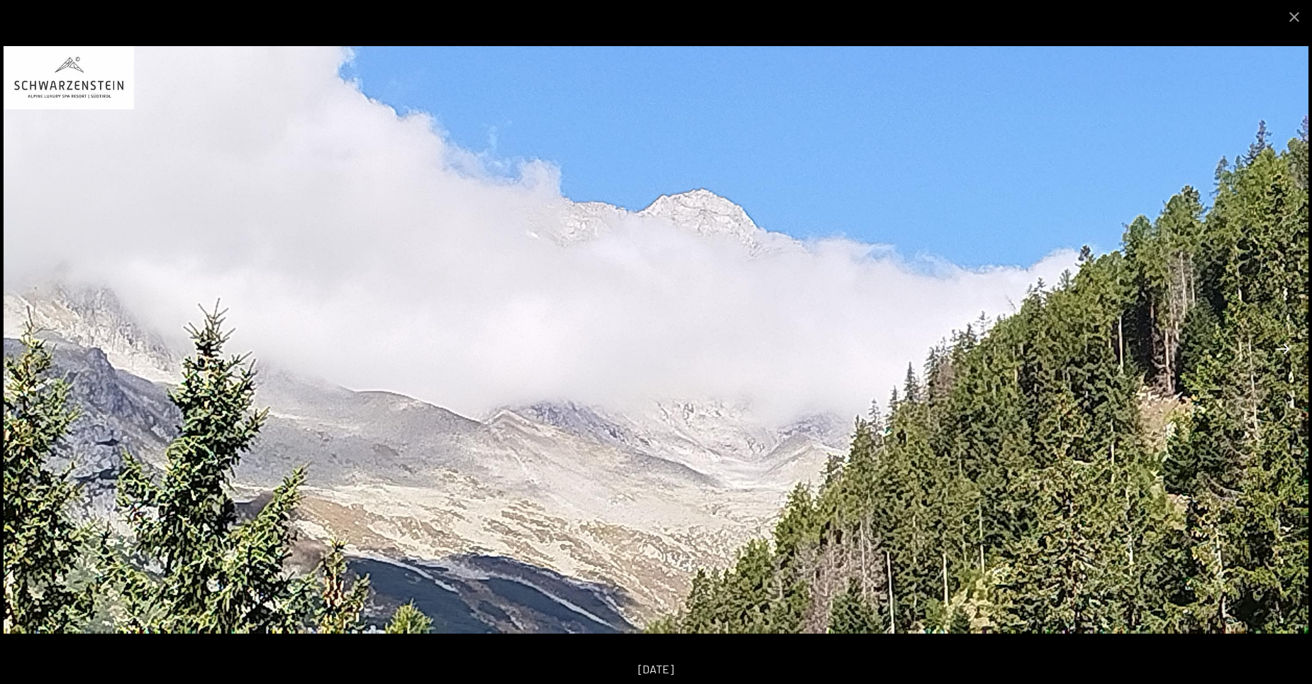
click at [1281, 352] on button "Next slide" at bounding box center [1283, 349] width 30 height 28
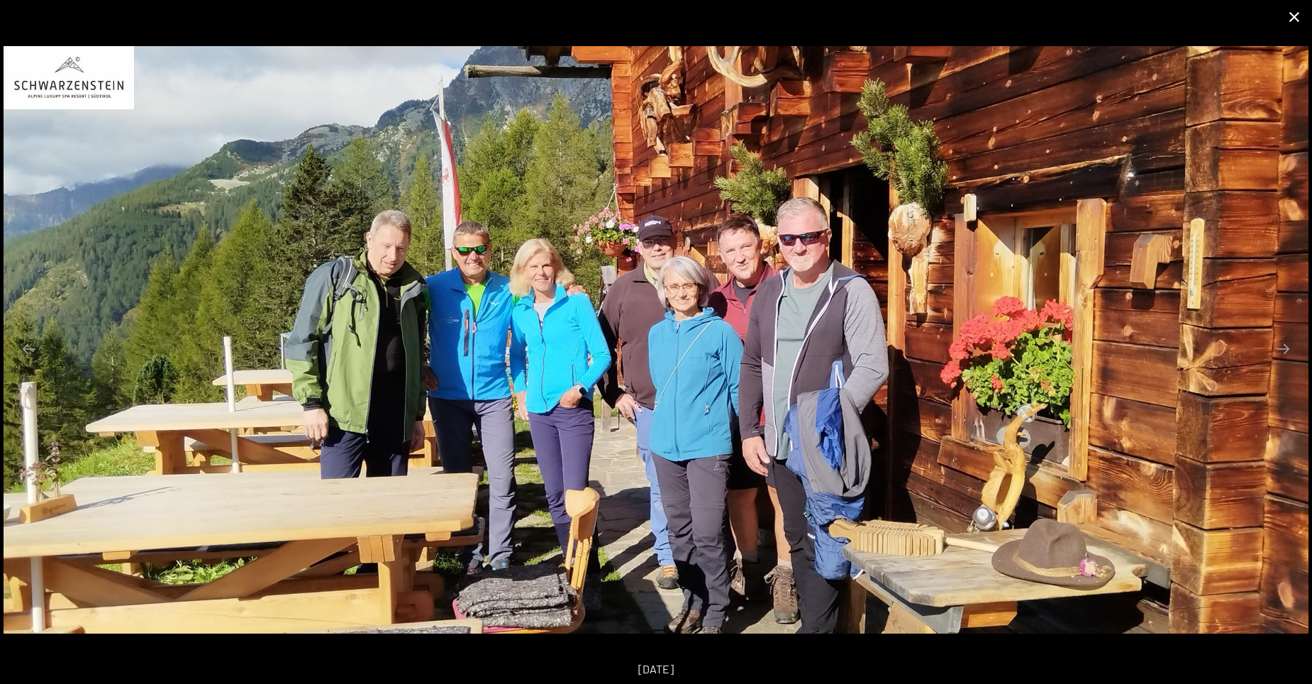
click at [1295, 16] on button "Close gallery" at bounding box center [1293, 16] width 35 height 33
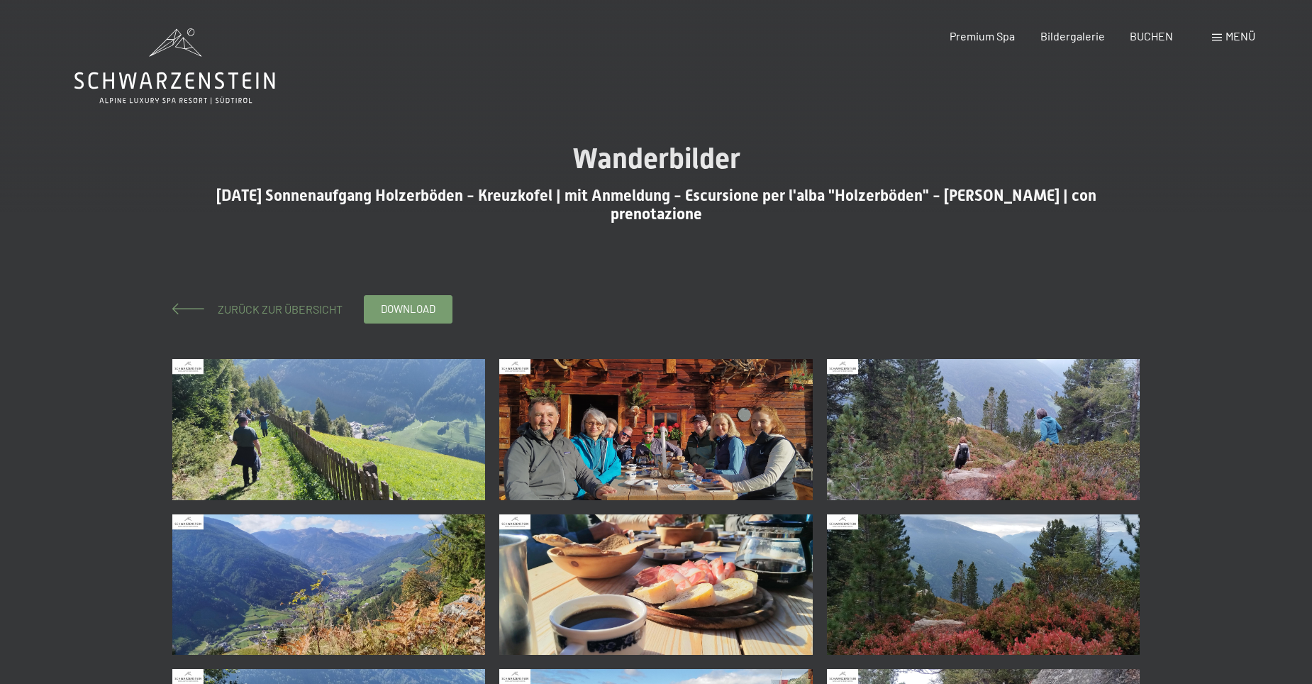
click at [273, 306] on span "Zurück zur Übersicht" at bounding box center [274, 308] width 136 height 13
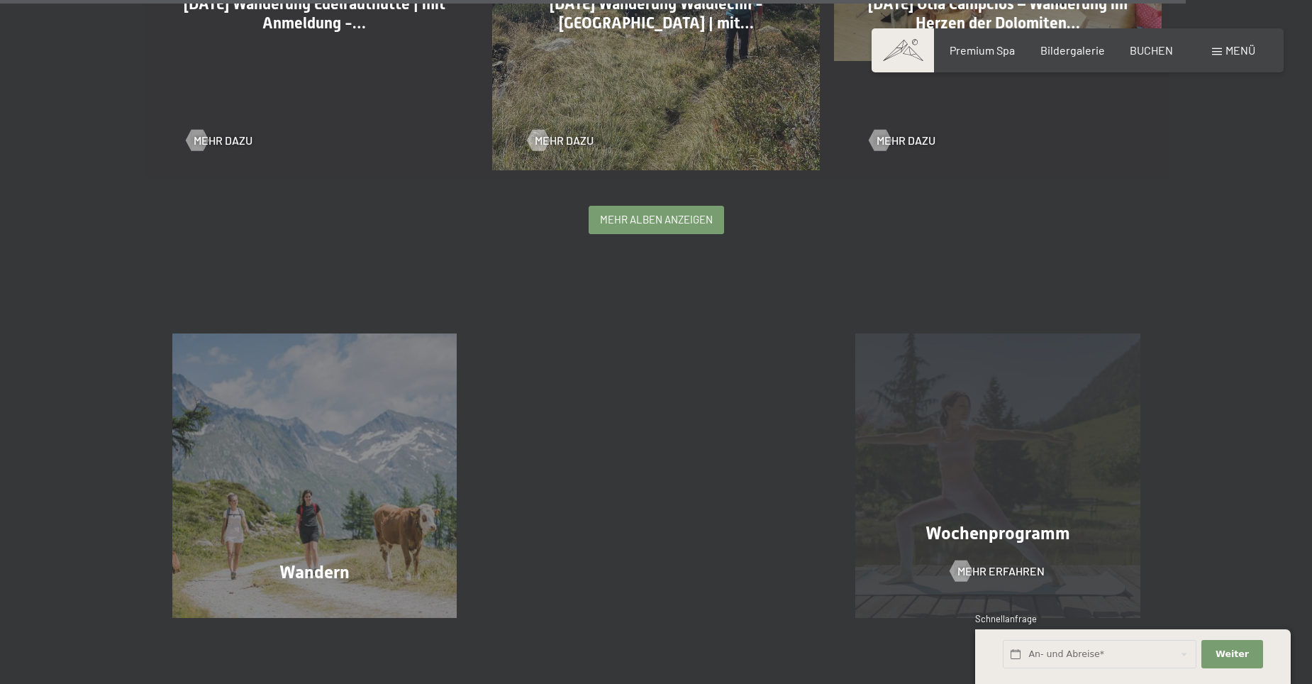
scroll to position [3971, 0]
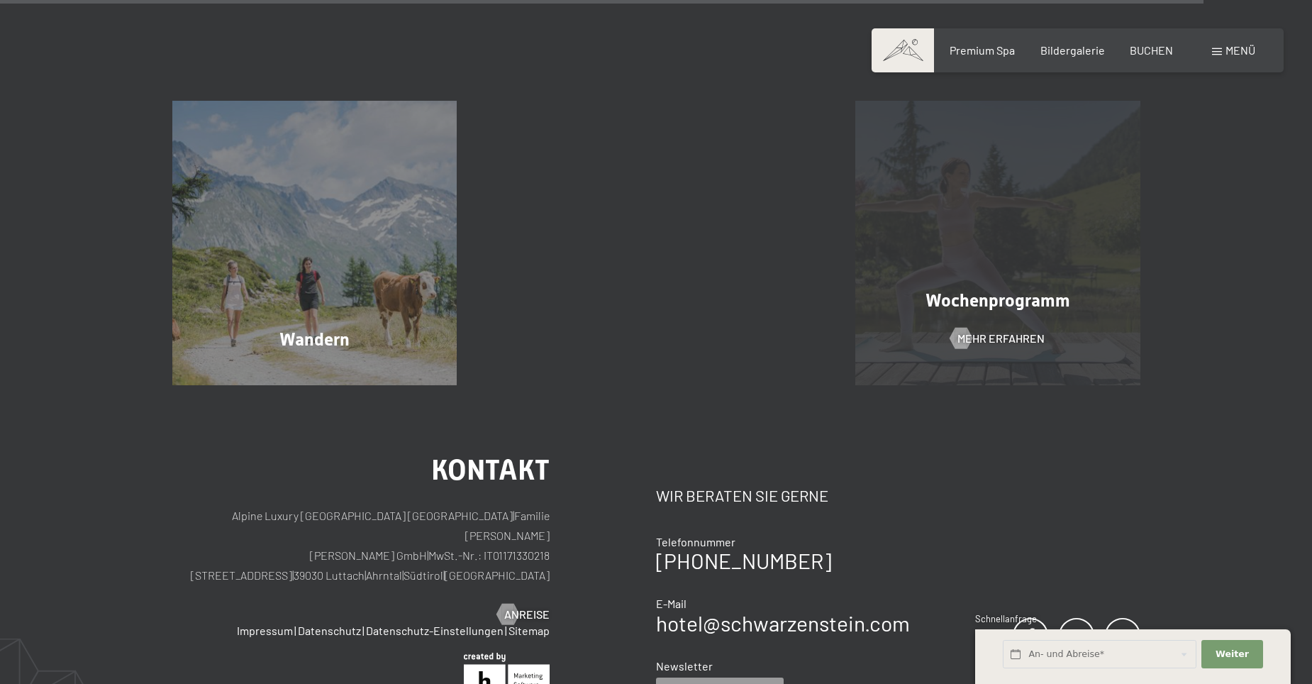
click at [983, 267] on div "Wochenprogramm Mehr erfahren" at bounding box center [998, 243] width 342 height 285
click at [988, 335] on span "Mehr erfahren" at bounding box center [1014, 338] width 87 height 16
click at [964, 302] on span "Wochenprogramm" at bounding box center [997, 300] width 145 height 21
click at [985, 334] on span "Mehr erfahren" at bounding box center [1014, 338] width 87 height 16
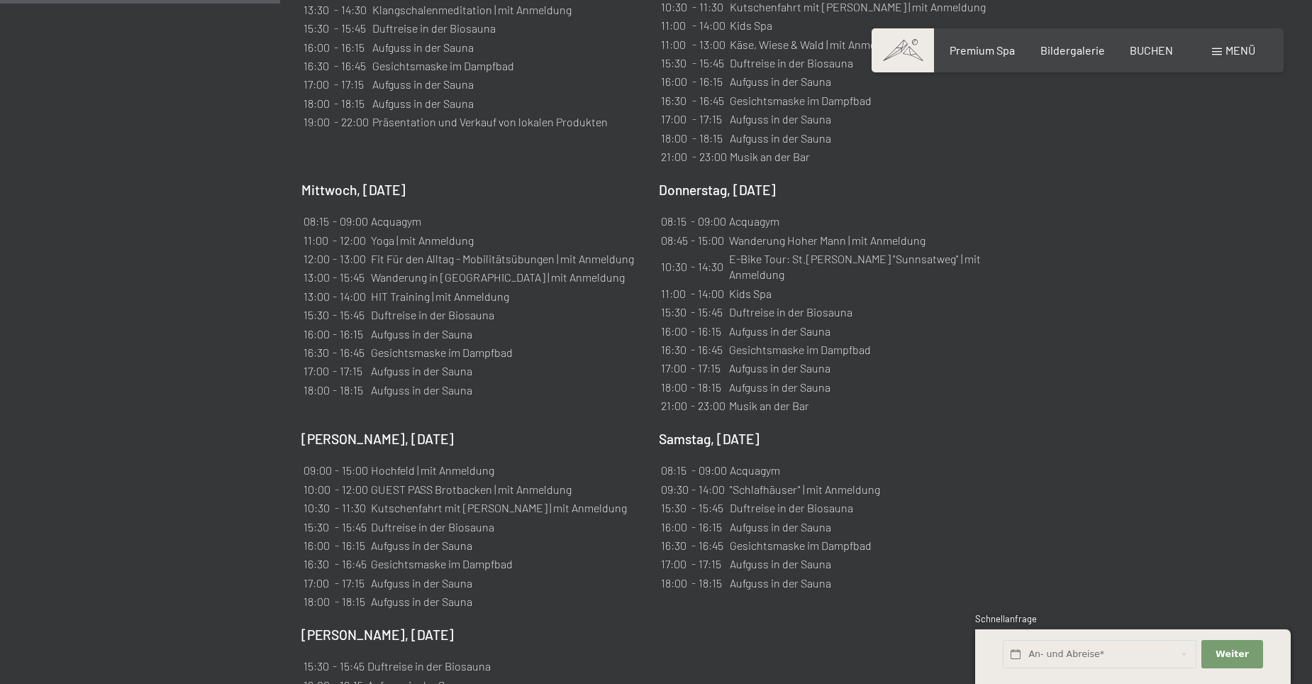
scroll to position [1347, 0]
